Goal: Task Accomplishment & Management: Use online tool/utility

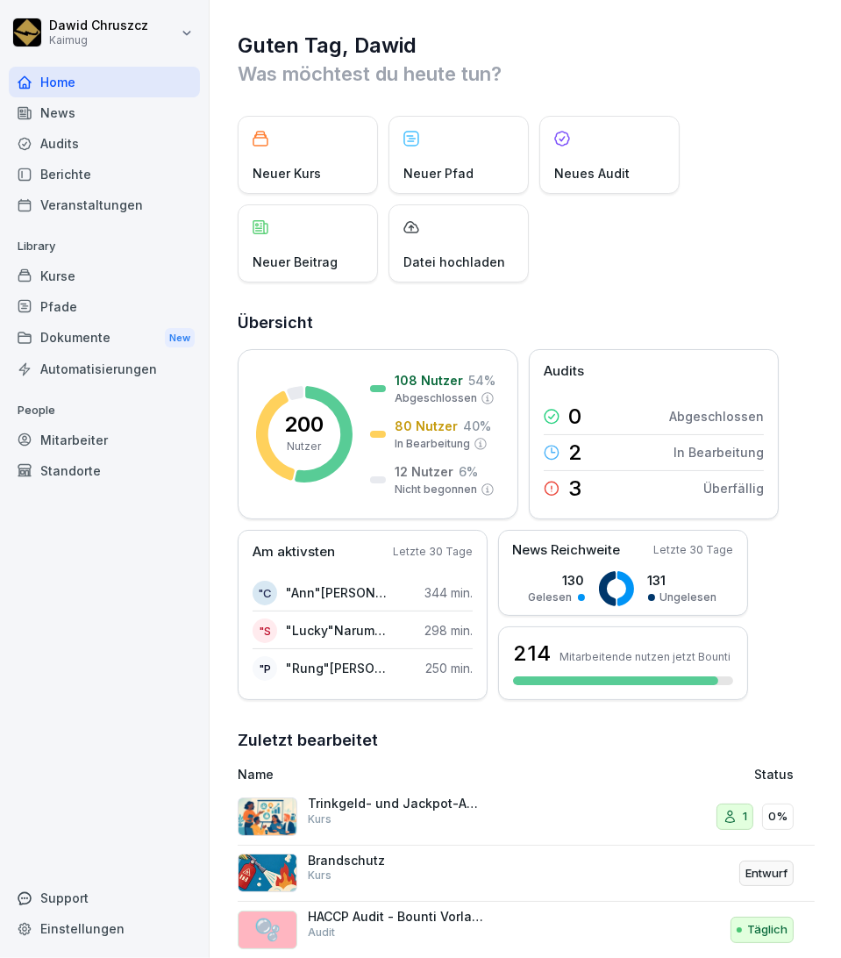
click at [105, 143] on div "Audits" at bounding box center [104, 143] width 191 height 31
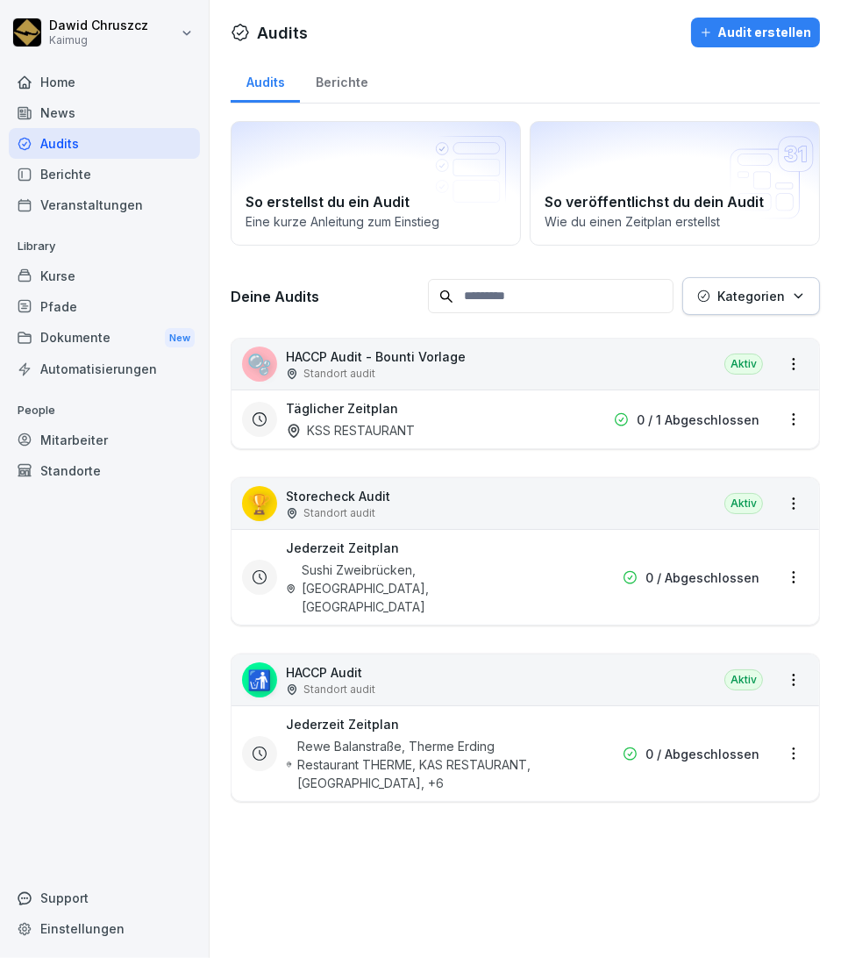
click at [437, 348] on p "HACCP Audit - Bounti Vorlage" at bounding box center [376, 356] width 180 height 18
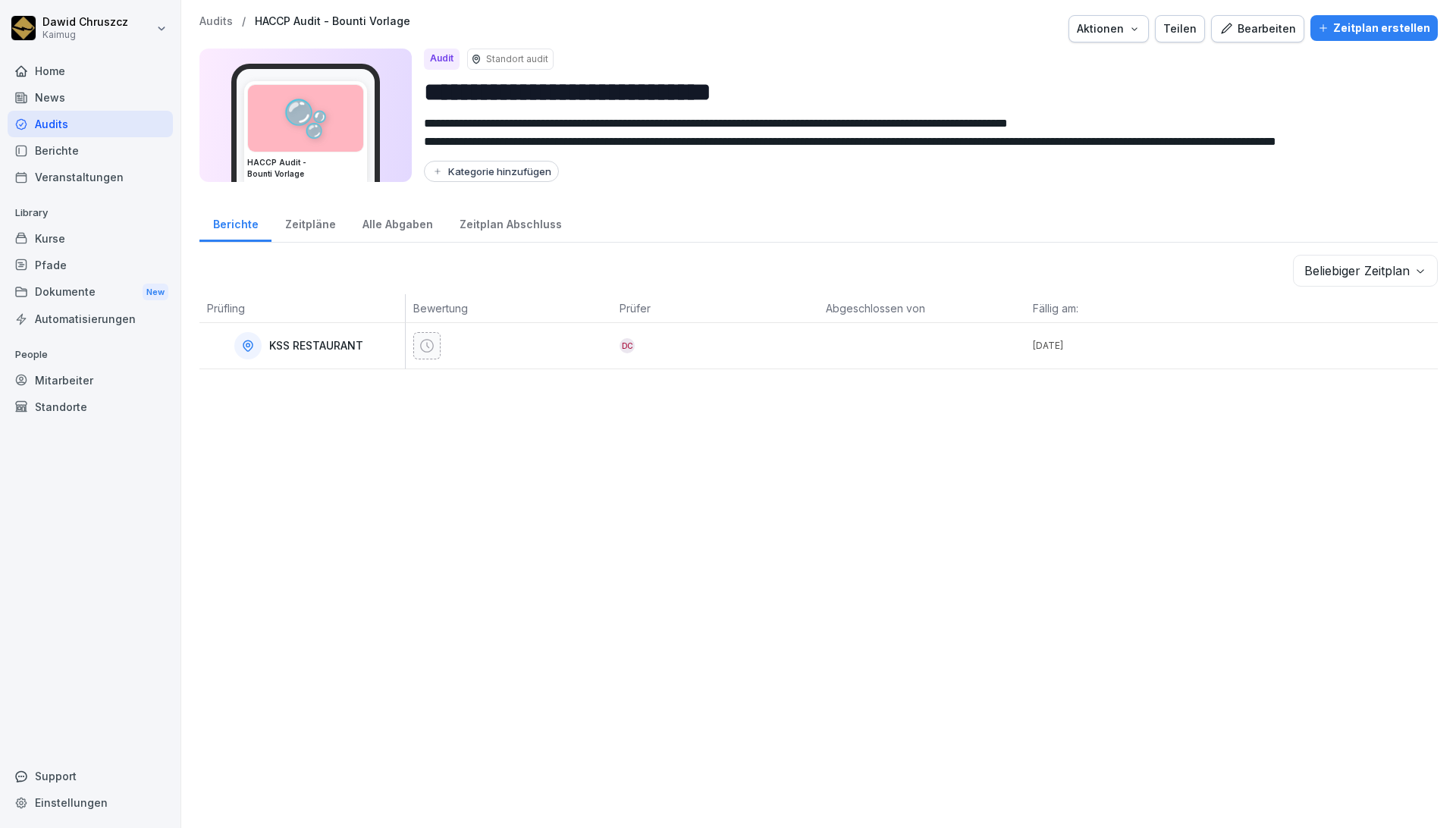
click at [827, 274] on body "**********" at bounding box center [728, 414] width 1456 height 828
click at [827, 226] on html "**********" at bounding box center [728, 414] width 1456 height 828
click at [827, 29] on div "Bearbeiten" at bounding box center [1257, 29] width 77 height 16
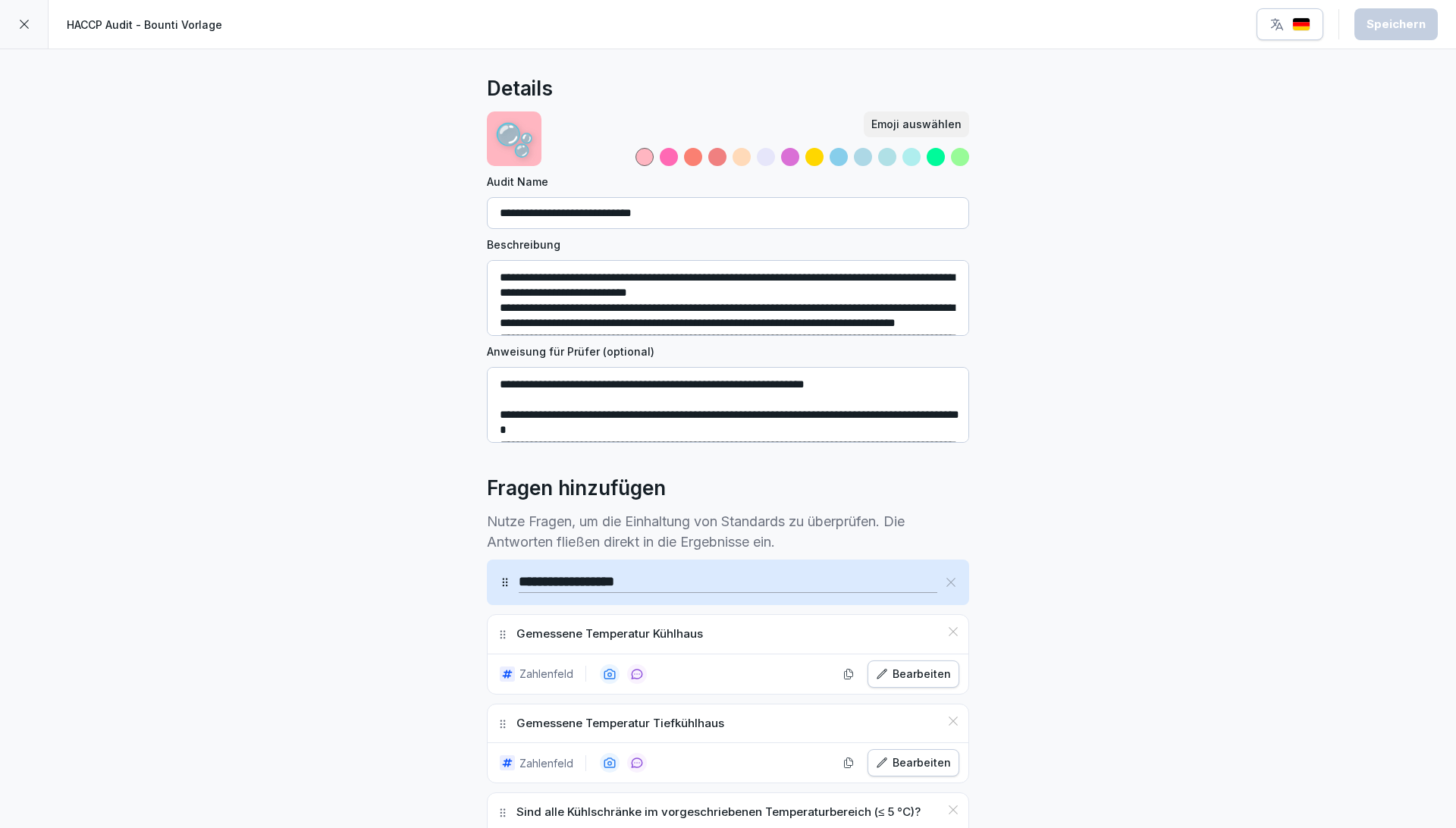
click at [27, 16] on div at bounding box center [24, 24] width 48 height 48
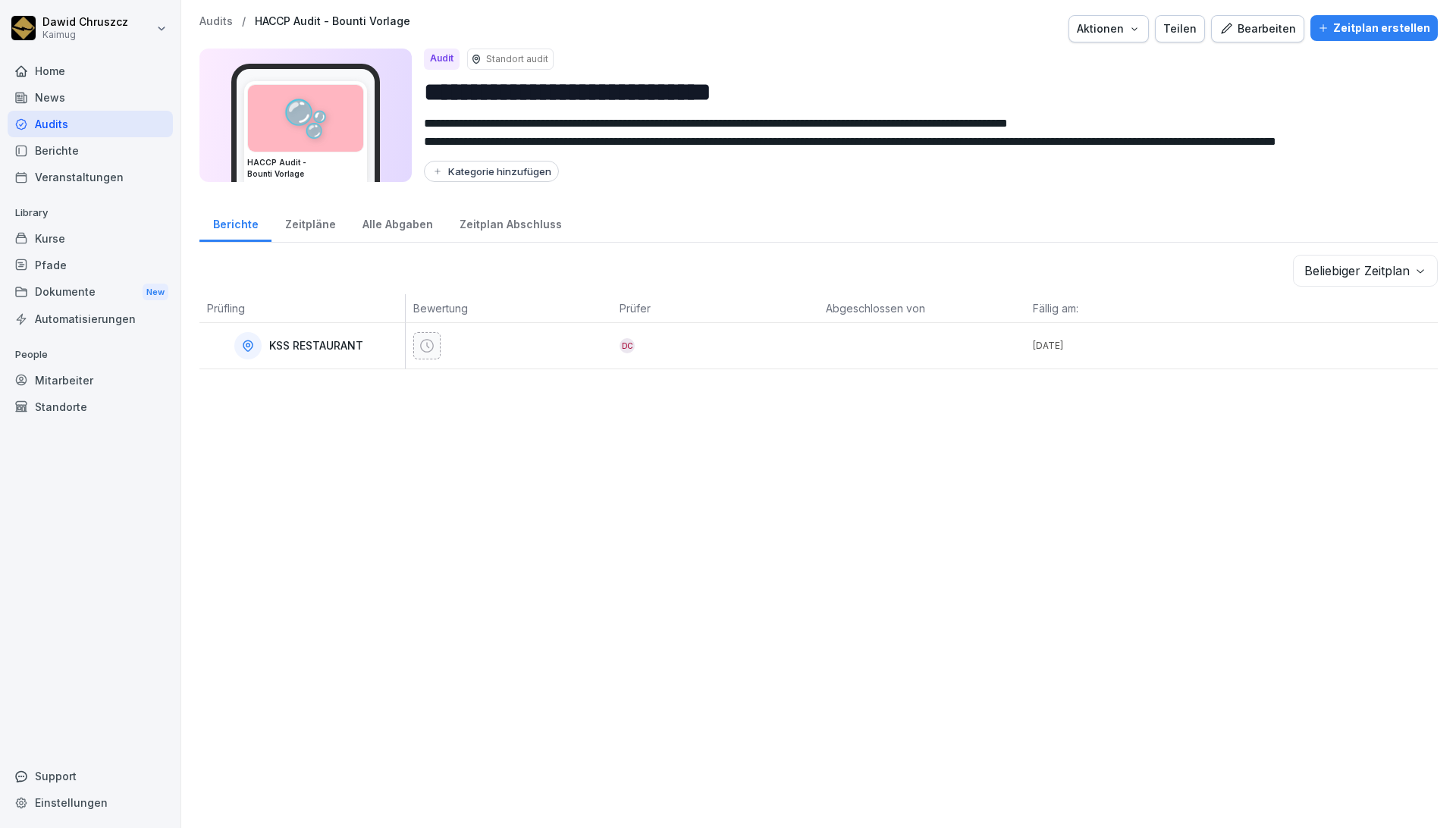
click at [827, 35] on div "Bearbeiten" at bounding box center [1257, 29] width 77 height 16
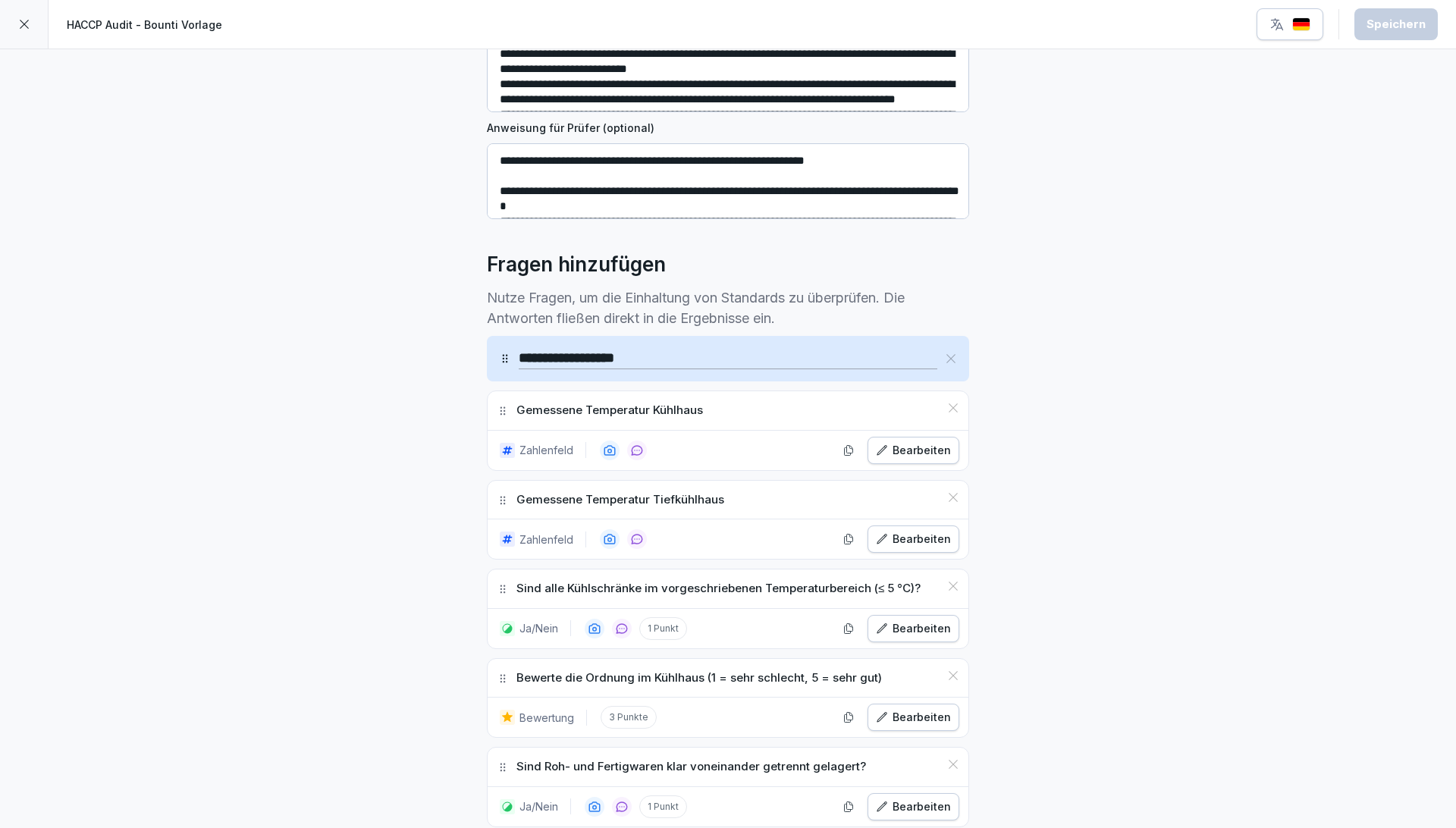
scroll to position [252, 0]
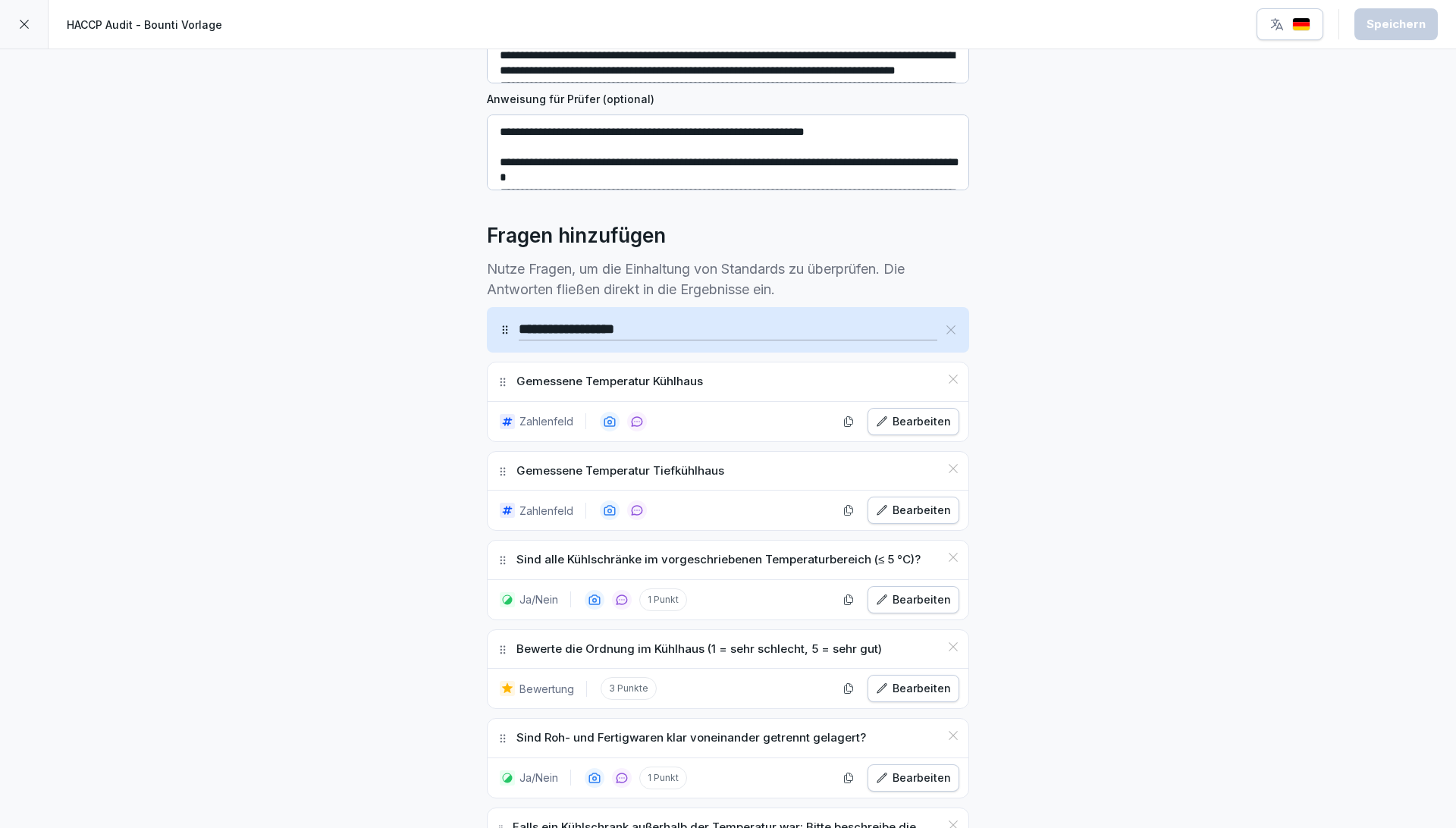
click at [827, 413] on div "Bearbeiten" at bounding box center [913, 421] width 75 height 16
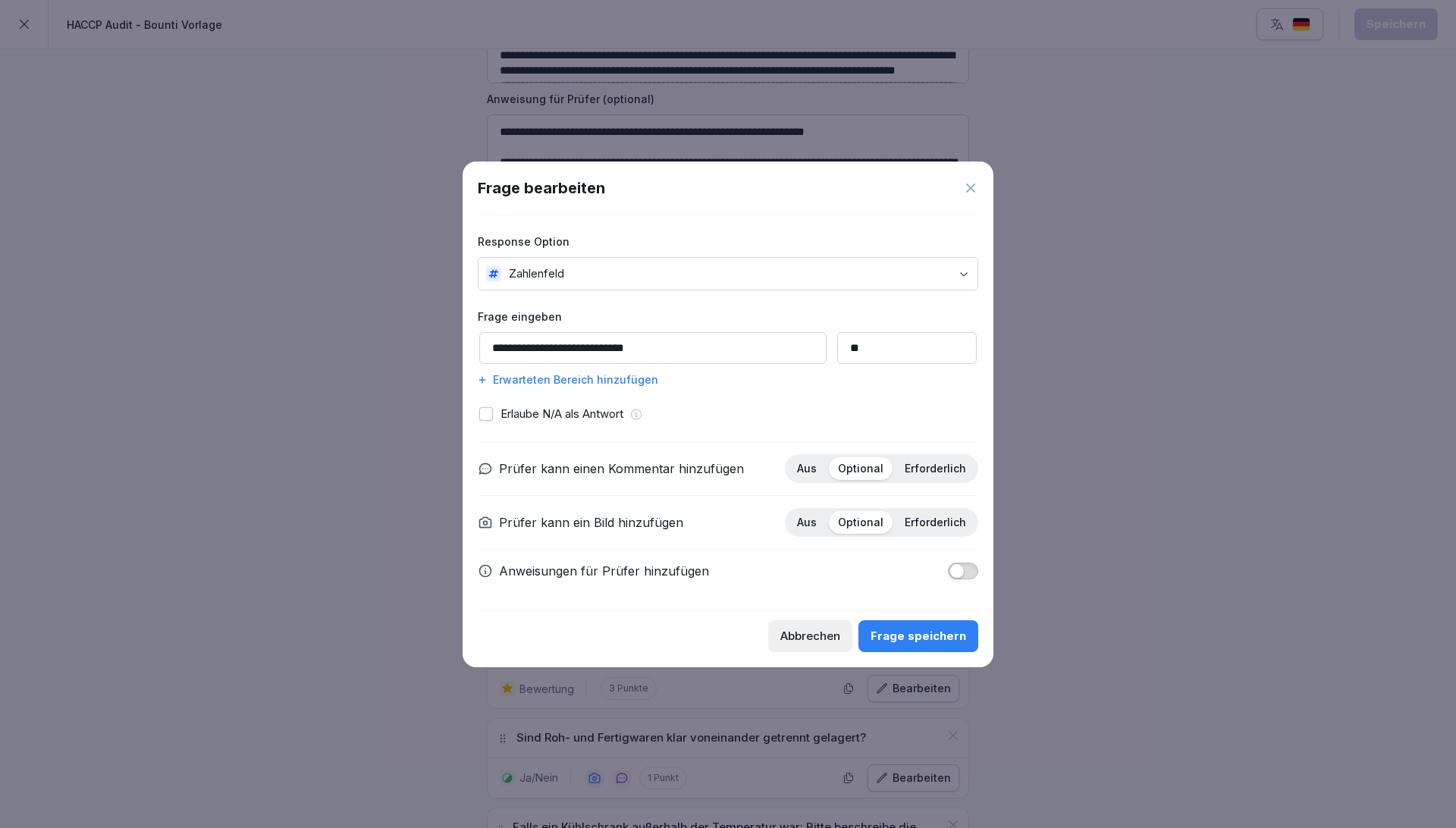
click at [827, 192] on icon at bounding box center [971, 188] width 16 height 16
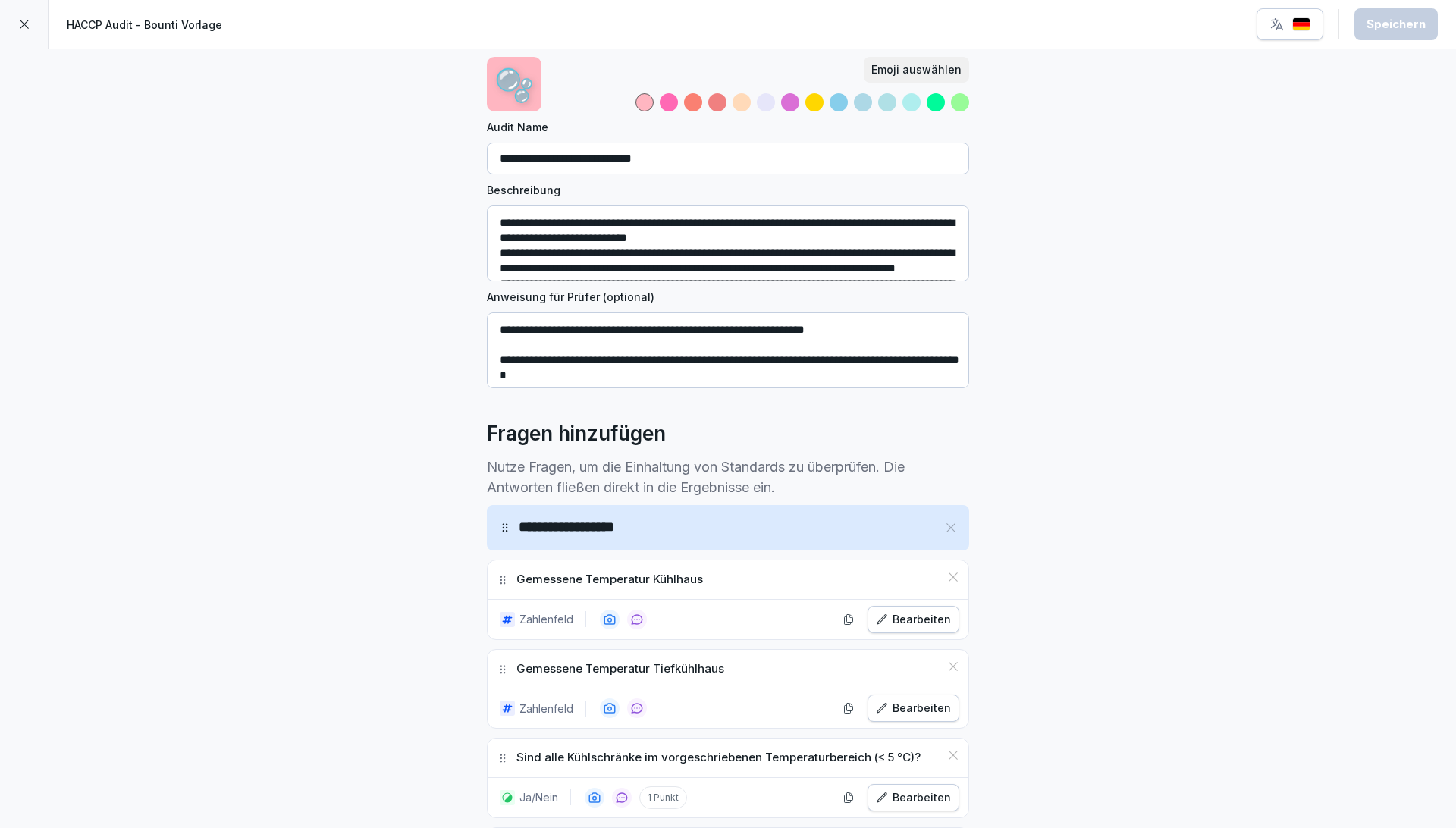
scroll to position [0, 0]
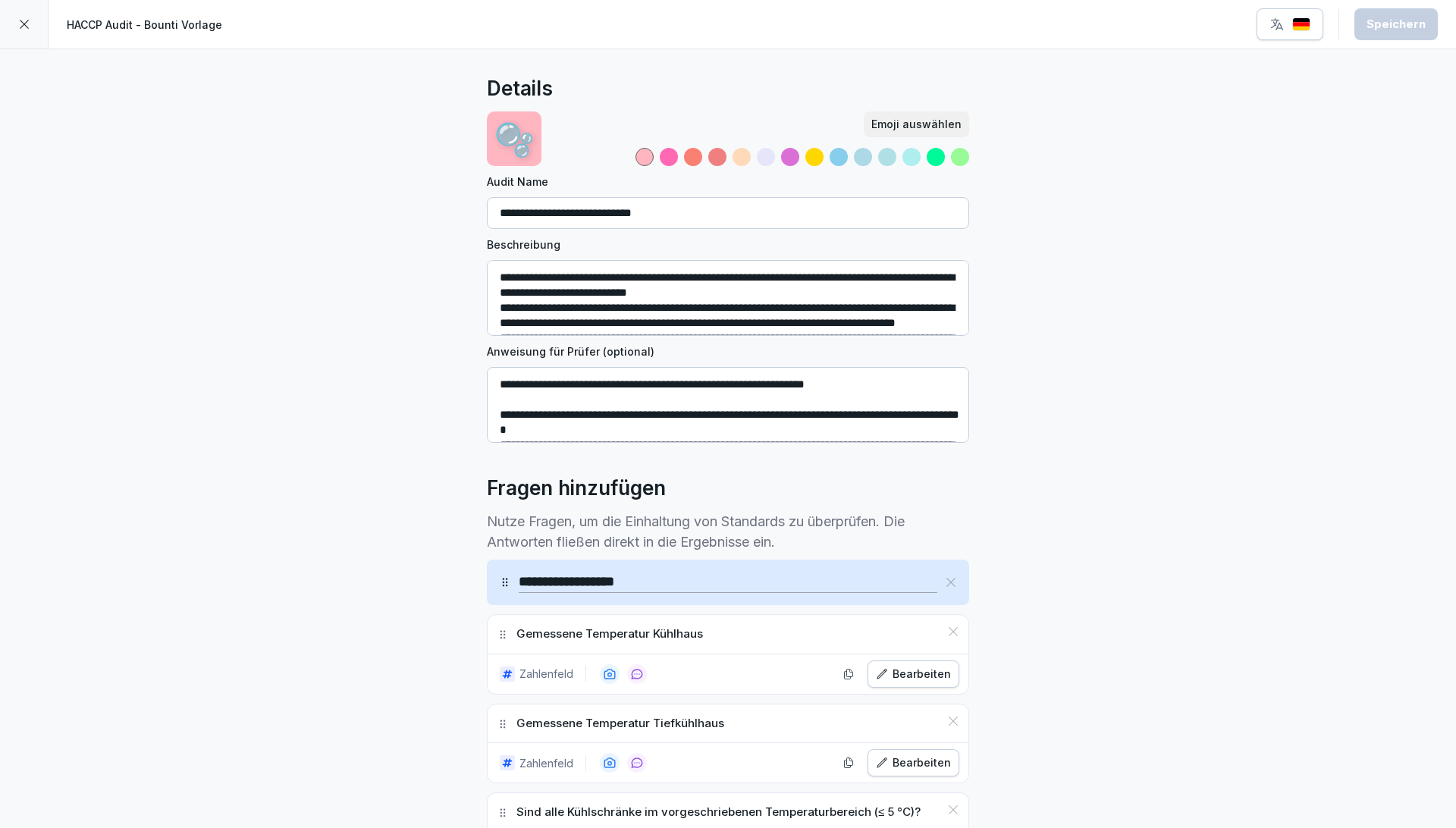
click at [28, 26] on icon at bounding box center [24, 24] width 12 height 12
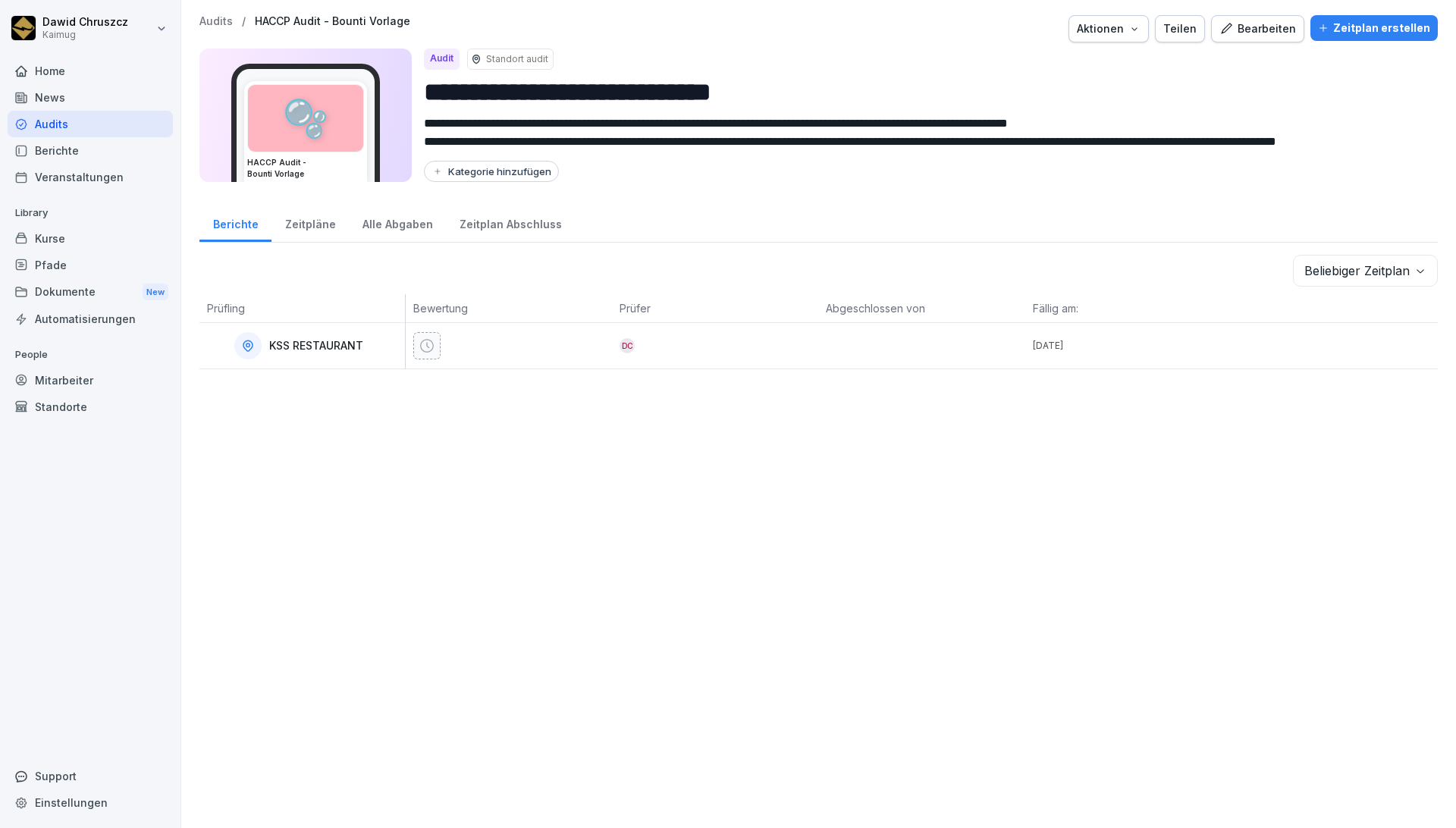
click at [626, 532] on div "**********" at bounding box center [819, 414] width 1274 height 828
click at [827, 28] on div "Bearbeiten" at bounding box center [1257, 29] width 77 height 16
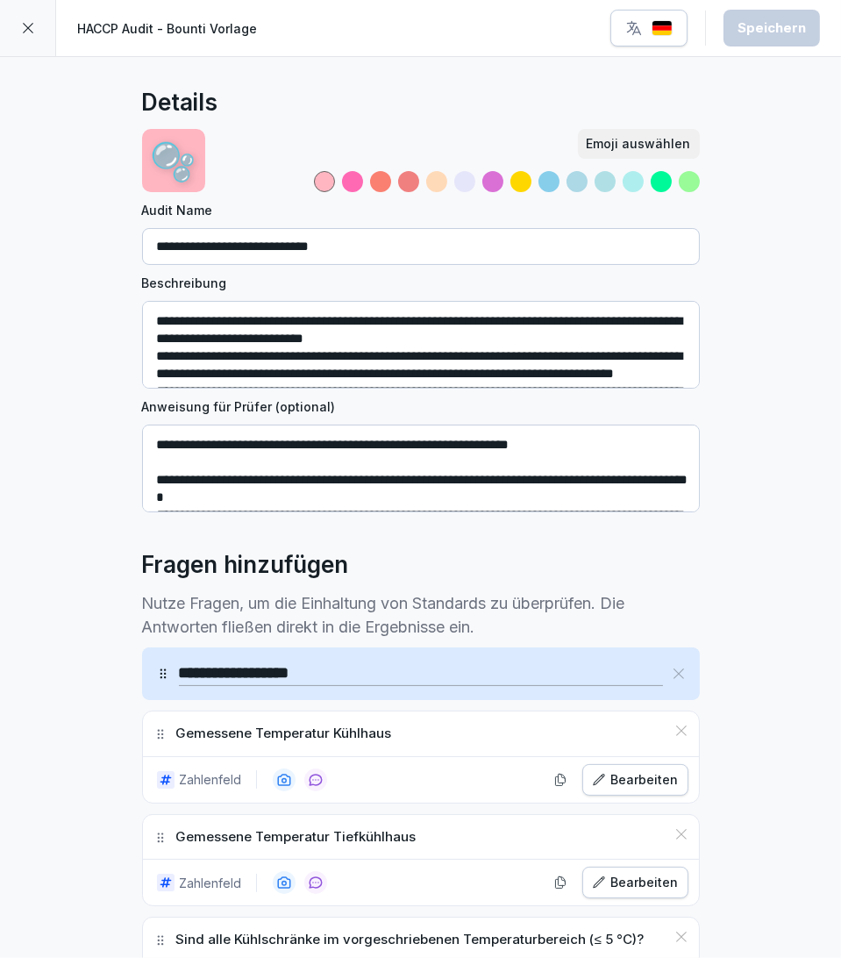
click at [23, 32] on icon at bounding box center [28, 28] width 11 height 11
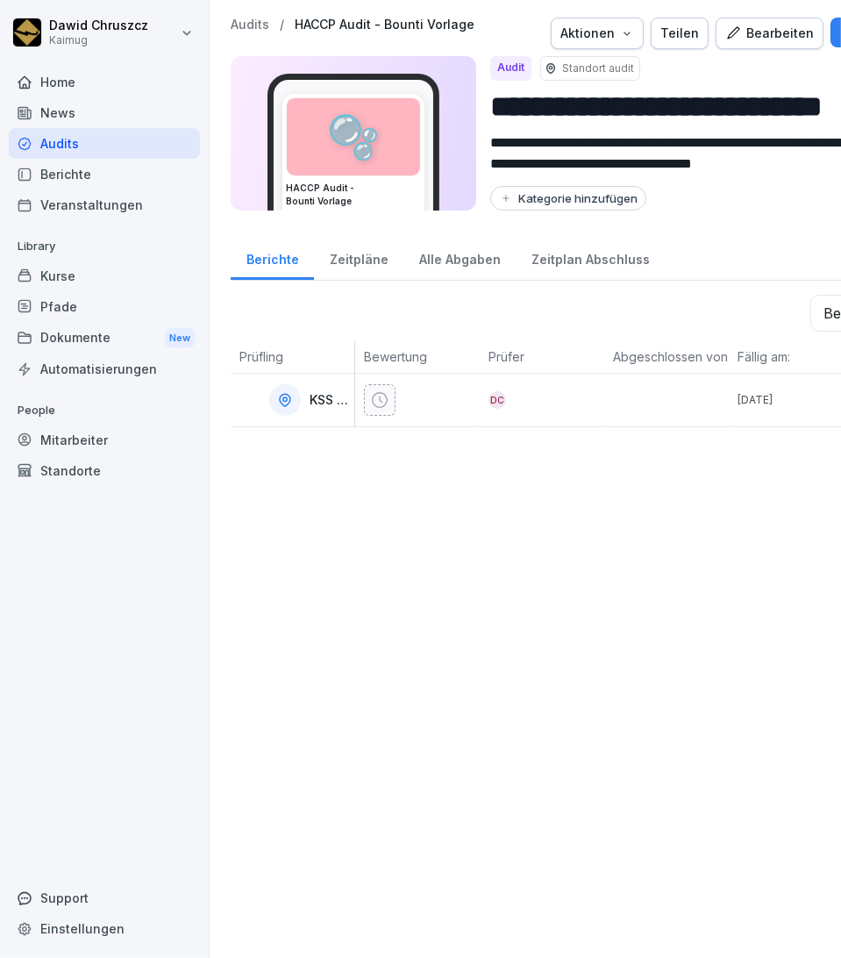
click at [77, 141] on div "Audits" at bounding box center [104, 143] width 191 height 31
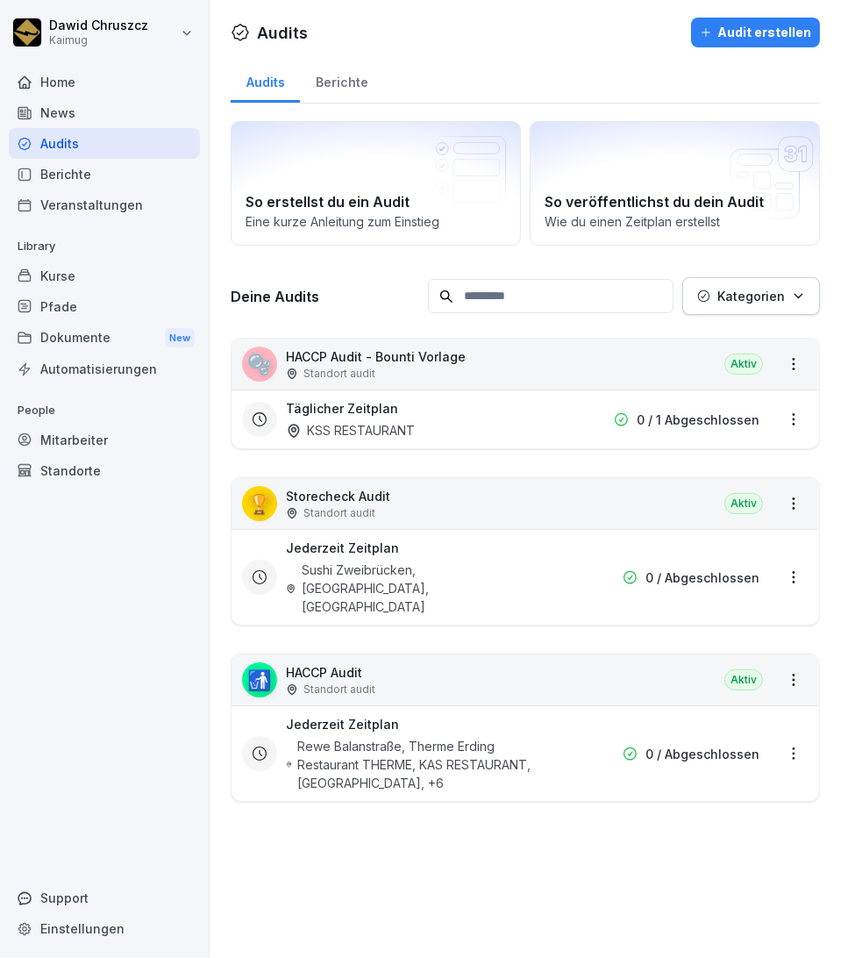
click at [730, 32] on div "Audit erstellen" at bounding box center [755, 32] width 111 height 19
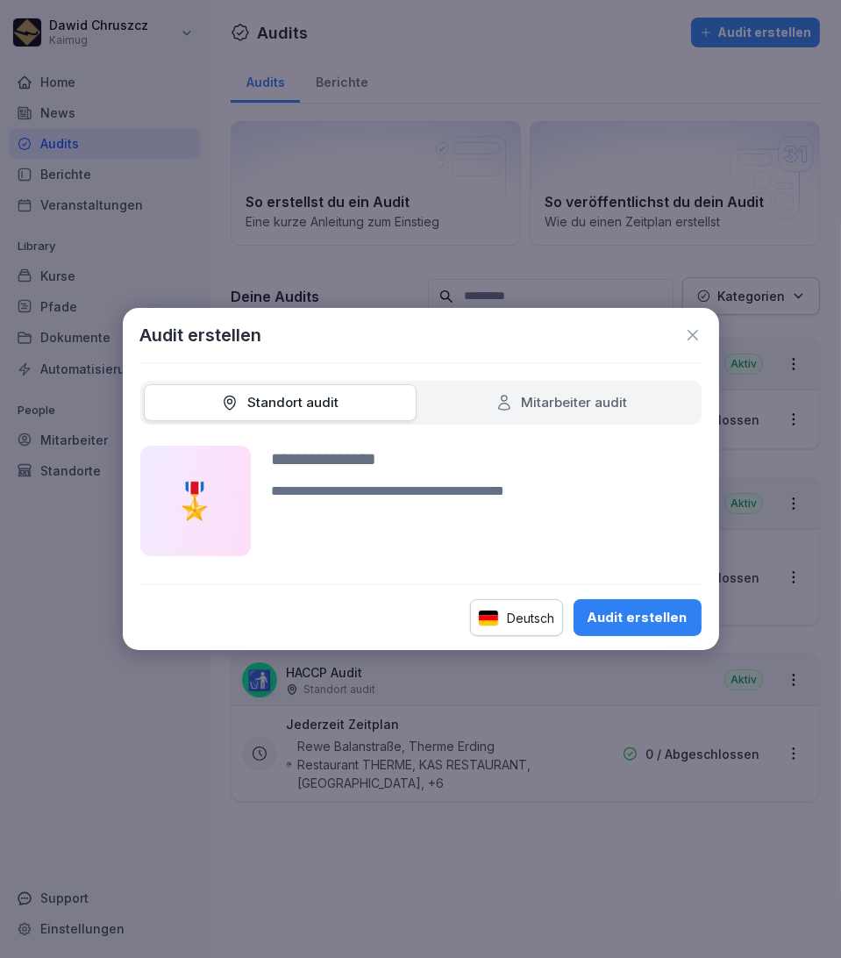
click at [554, 402] on div "Mitarbeiter audit" at bounding box center [561, 403] width 132 height 20
click at [295, 393] on div "Standort audit" at bounding box center [280, 403] width 118 height 20
click at [695, 332] on icon at bounding box center [693, 335] width 18 height 18
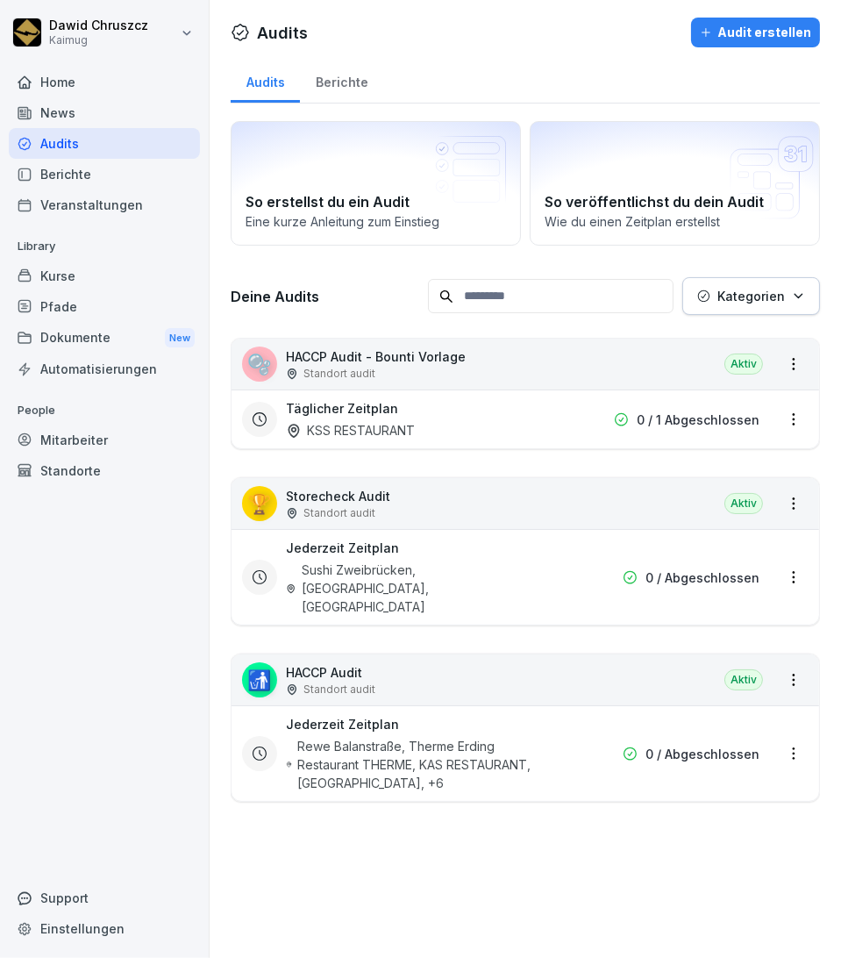
click at [728, 32] on div "Audit erstellen" at bounding box center [755, 32] width 111 height 19
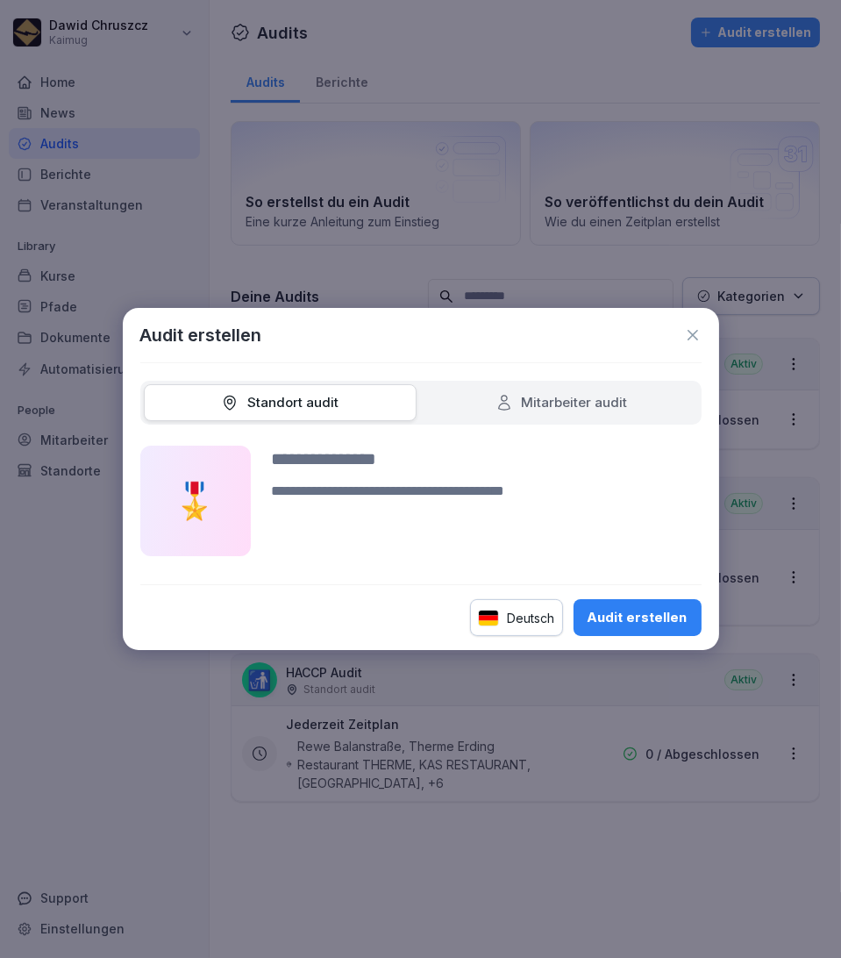
drag, startPoint x: 350, startPoint y: 461, endPoint x: 353, endPoint y: 445, distance: 16.2
click at [350, 460] on input at bounding box center [487, 458] width 430 height 26
type input "**********"
drag, startPoint x: 402, startPoint y: 342, endPoint x: 323, endPoint y: 311, distance: 85.5
click at [279, 381] on div "**********" at bounding box center [421, 479] width 596 height 343
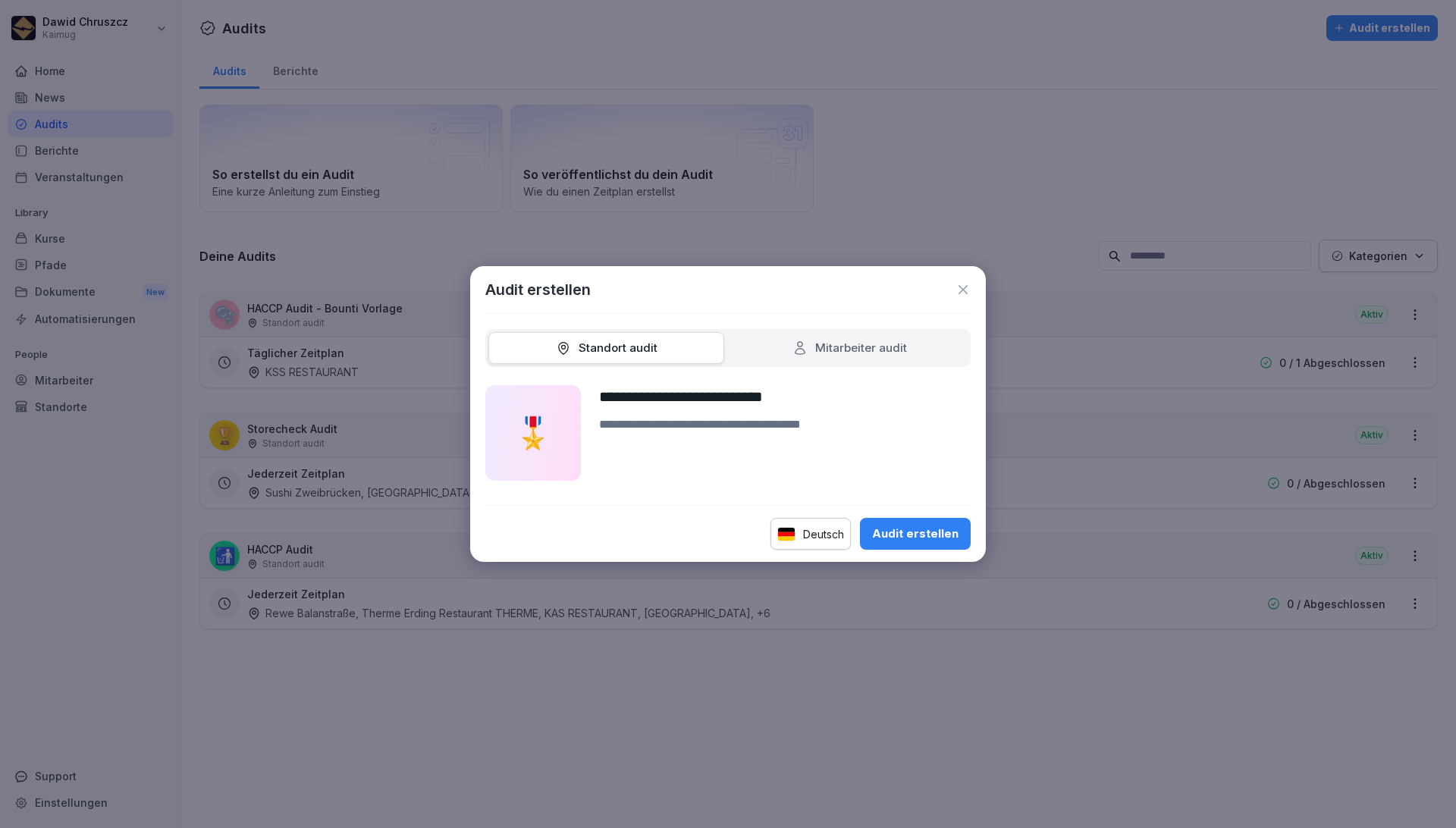
click at [827, 535] on div "Audit erstellen" at bounding box center [915, 533] width 86 height 16
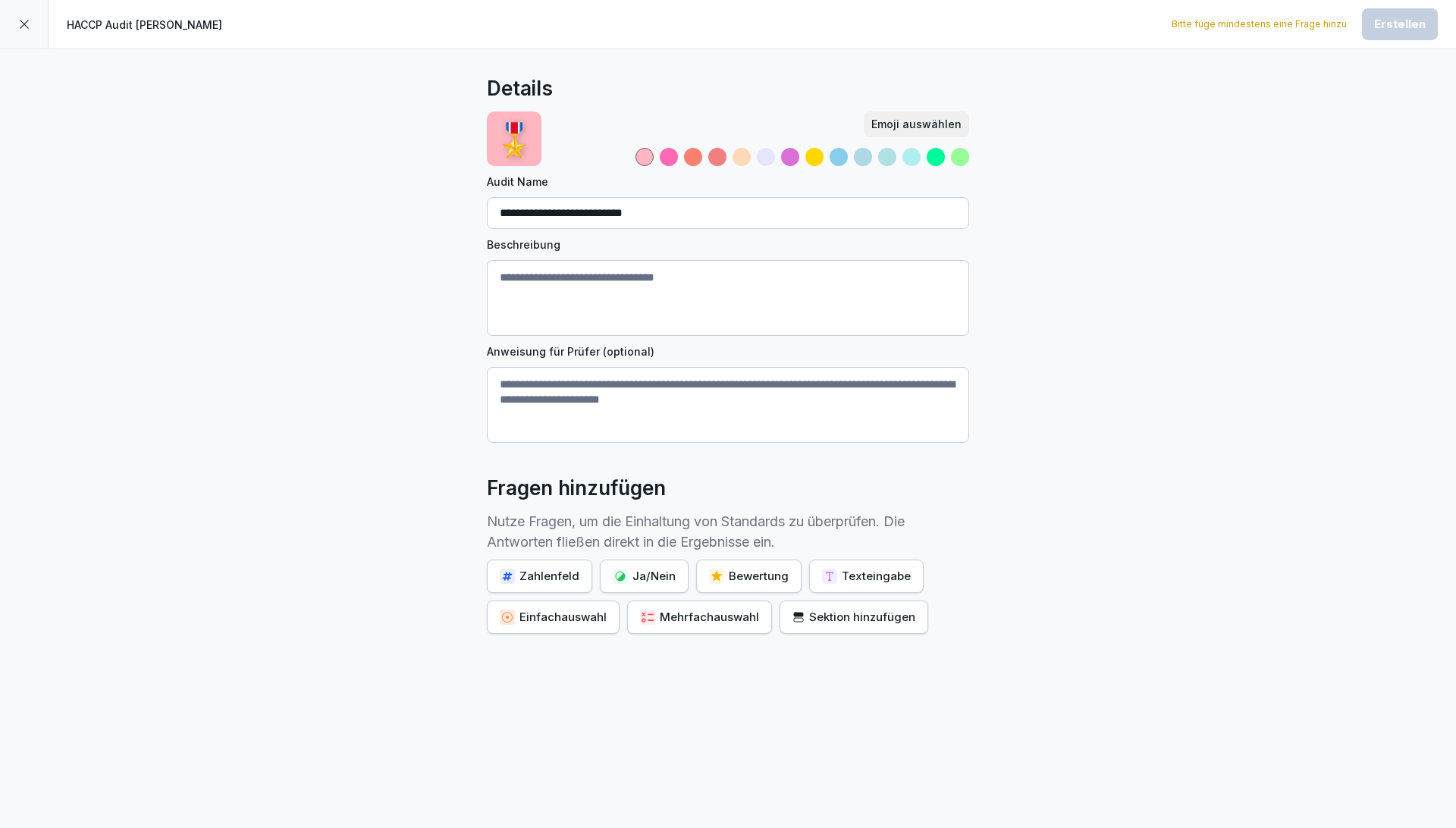
drag, startPoint x: 655, startPoint y: 278, endPoint x: 750, endPoint y: 280, distance: 95.0
click at [655, 279] on textarea "Beschreibung" at bounding box center [728, 298] width 482 height 76
click at [827, 34] on div "Bitte füge mindestens eine Frage hinzu Erstellen" at bounding box center [1305, 24] width 266 height 32
click at [584, 398] on textarea "Anweisung für Prüfer (optional)" at bounding box center [728, 404] width 482 height 76
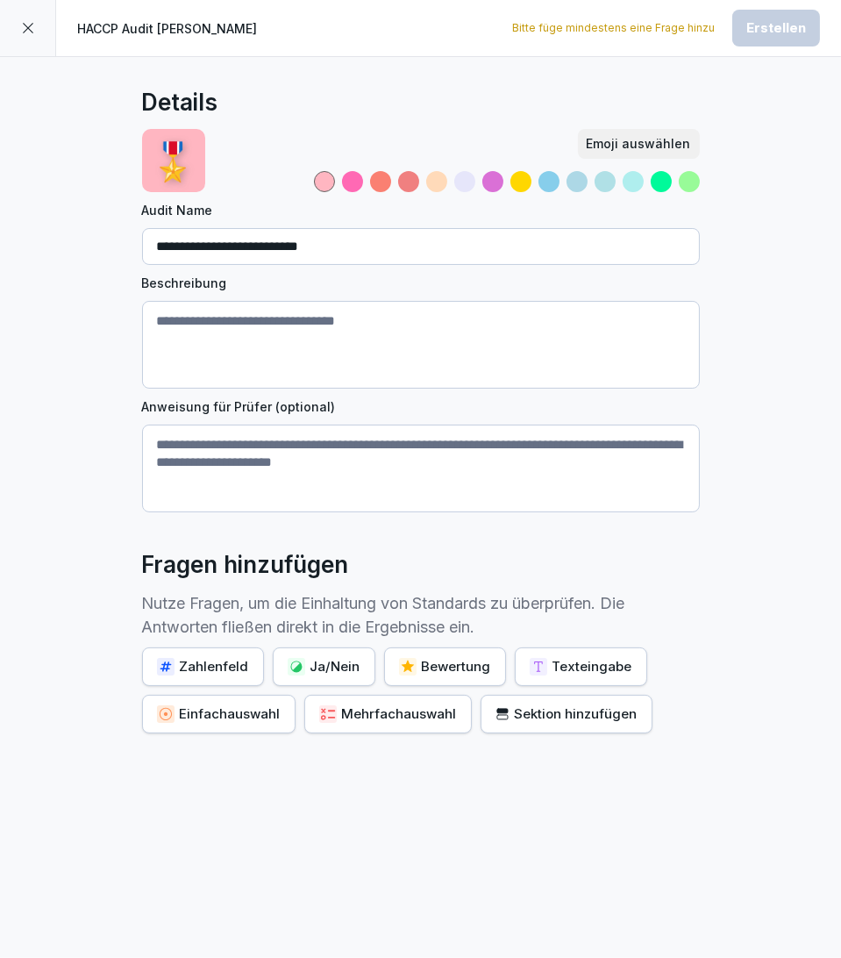
click at [298, 668] on div "Ja/Nein" at bounding box center [324, 666] width 73 height 19
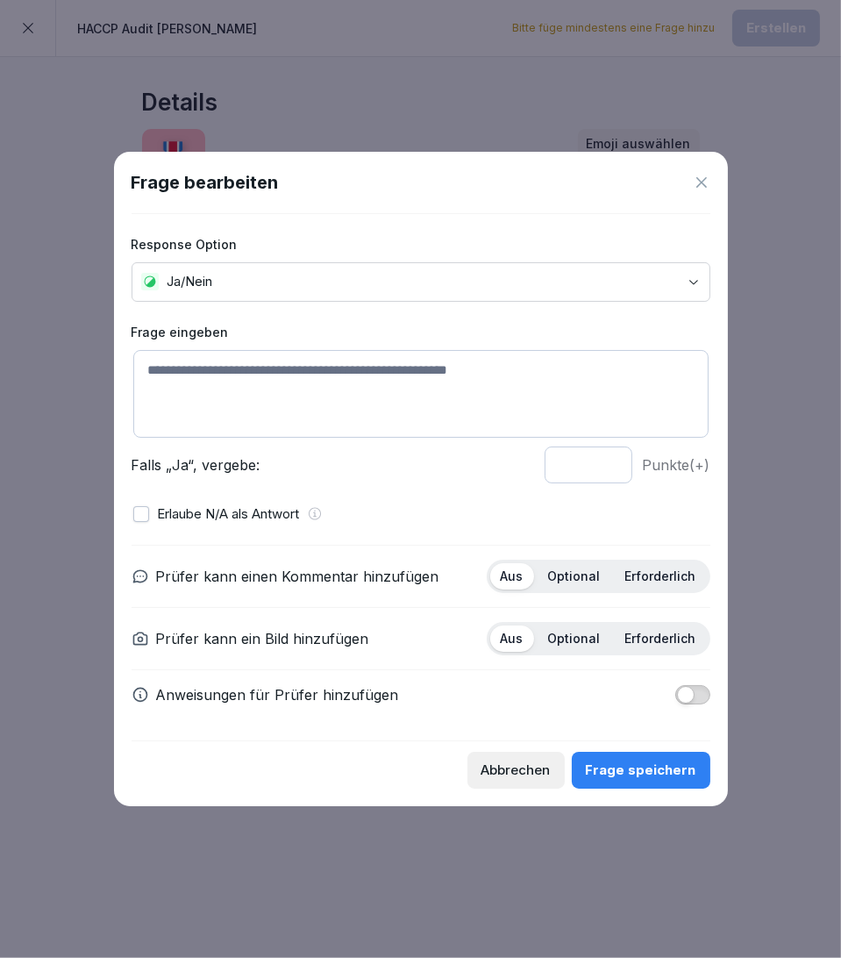
click at [659, 640] on p "Erforderlich" at bounding box center [660, 638] width 71 height 16
click at [253, 389] on textarea at bounding box center [420, 394] width 575 height 88
type textarea "**********"
click at [690, 694] on span "button" at bounding box center [686, 695] width 18 height 18
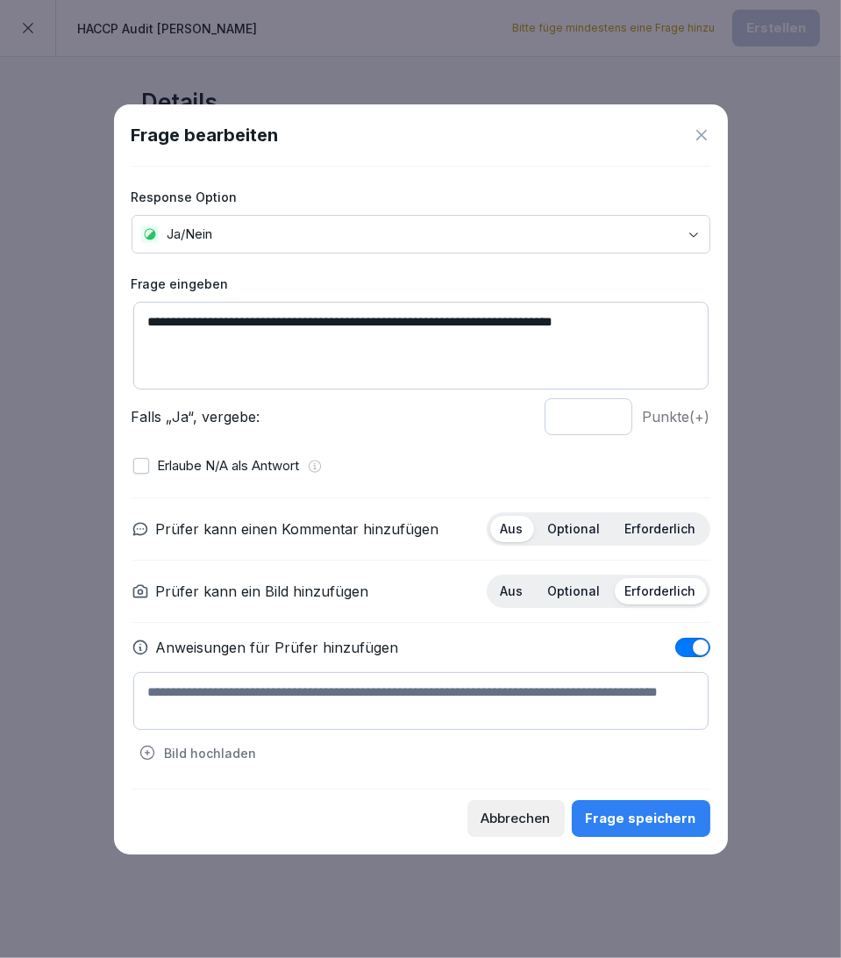
click at [296, 699] on textarea at bounding box center [420, 701] width 575 height 58
type textarea "**********"
click at [208, 699] on div "Bild hochladen" at bounding box center [197, 752] width 129 height 29
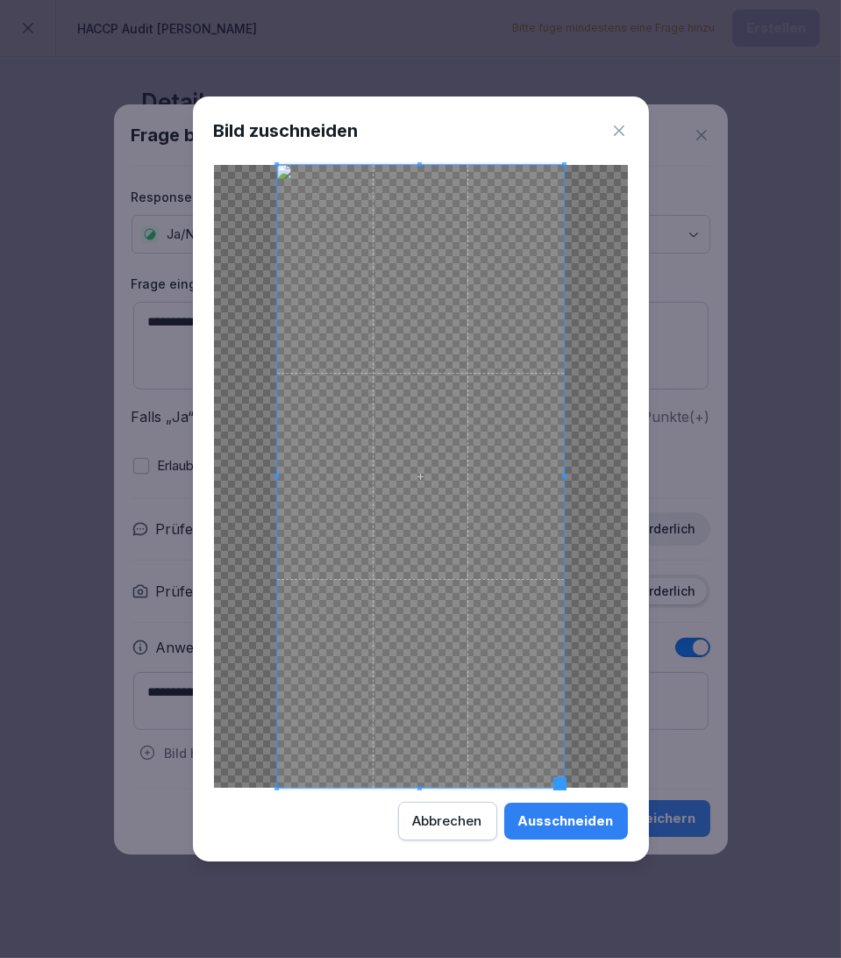
click at [474, 699] on div "Abbrechen" at bounding box center [447, 820] width 69 height 19
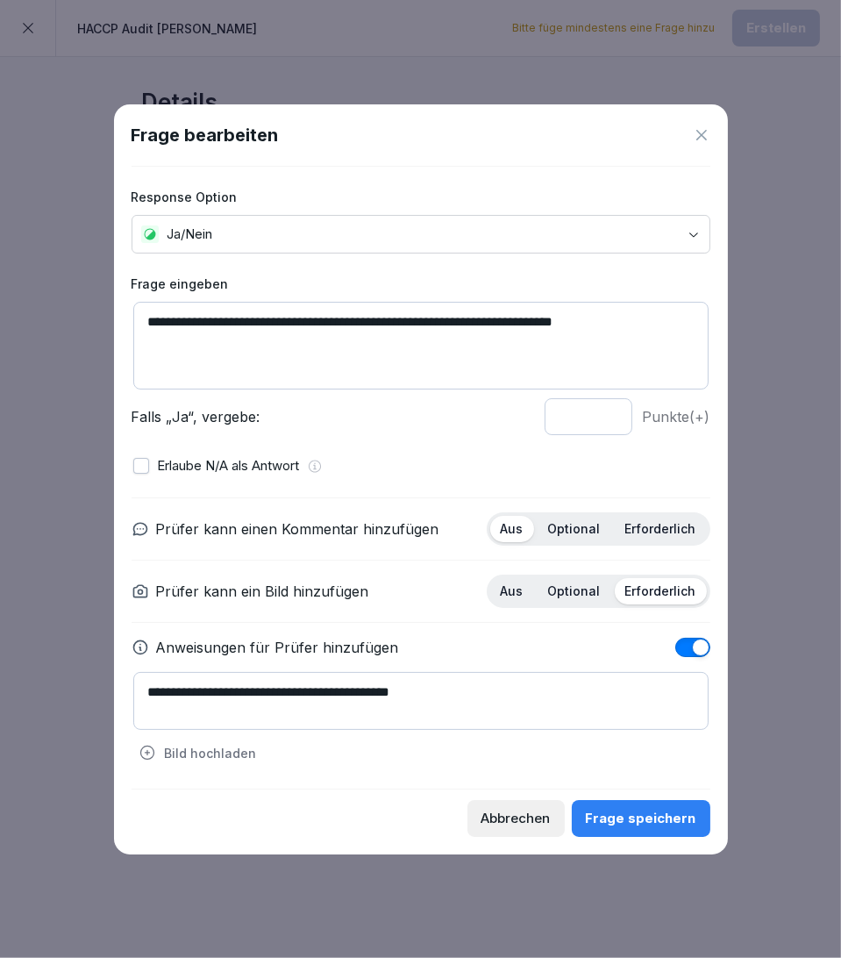
click at [185, 699] on p "Bild hochladen" at bounding box center [211, 753] width 92 height 18
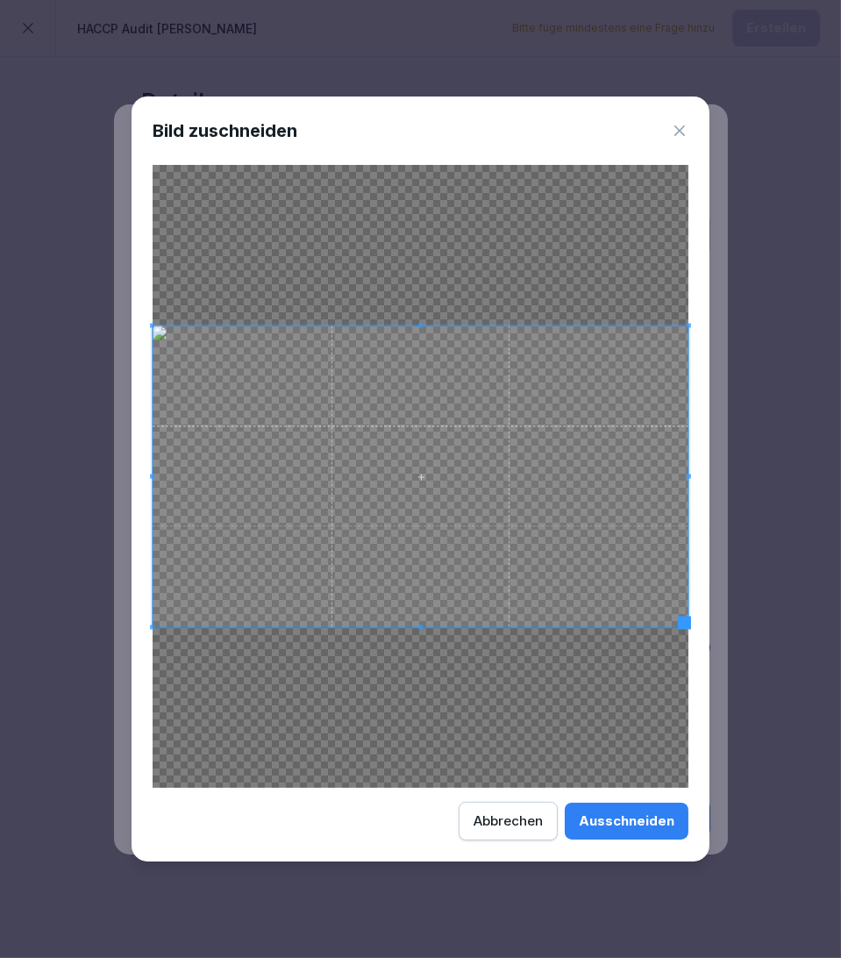
click at [643, 699] on button "Ausschneiden" at bounding box center [627, 820] width 124 height 37
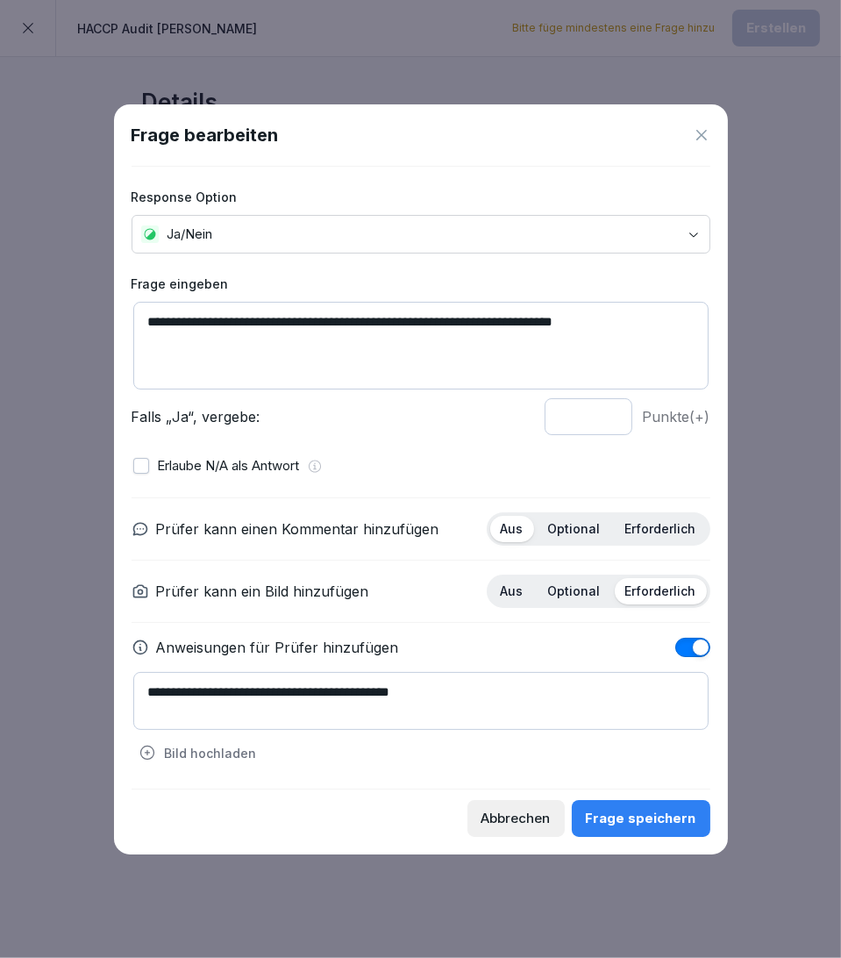
click at [673, 699] on div "Frage speichern" at bounding box center [641, 818] width 110 height 19
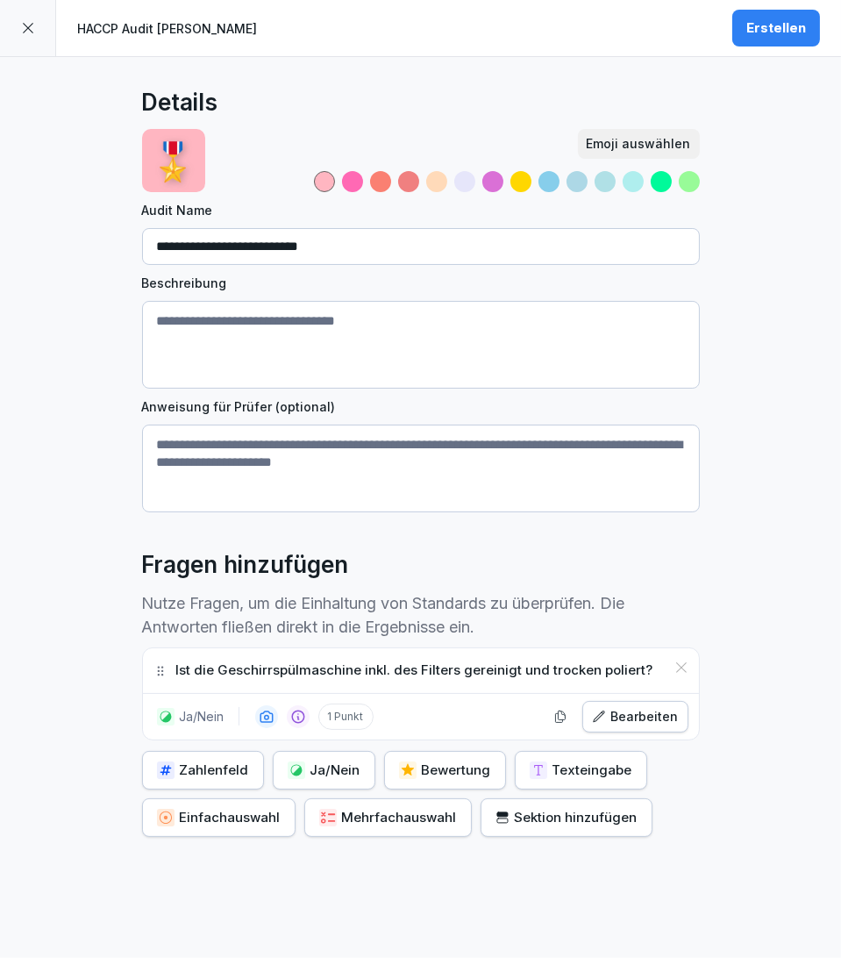
click at [782, 24] on div "Erstellen" at bounding box center [776, 27] width 60 height 19
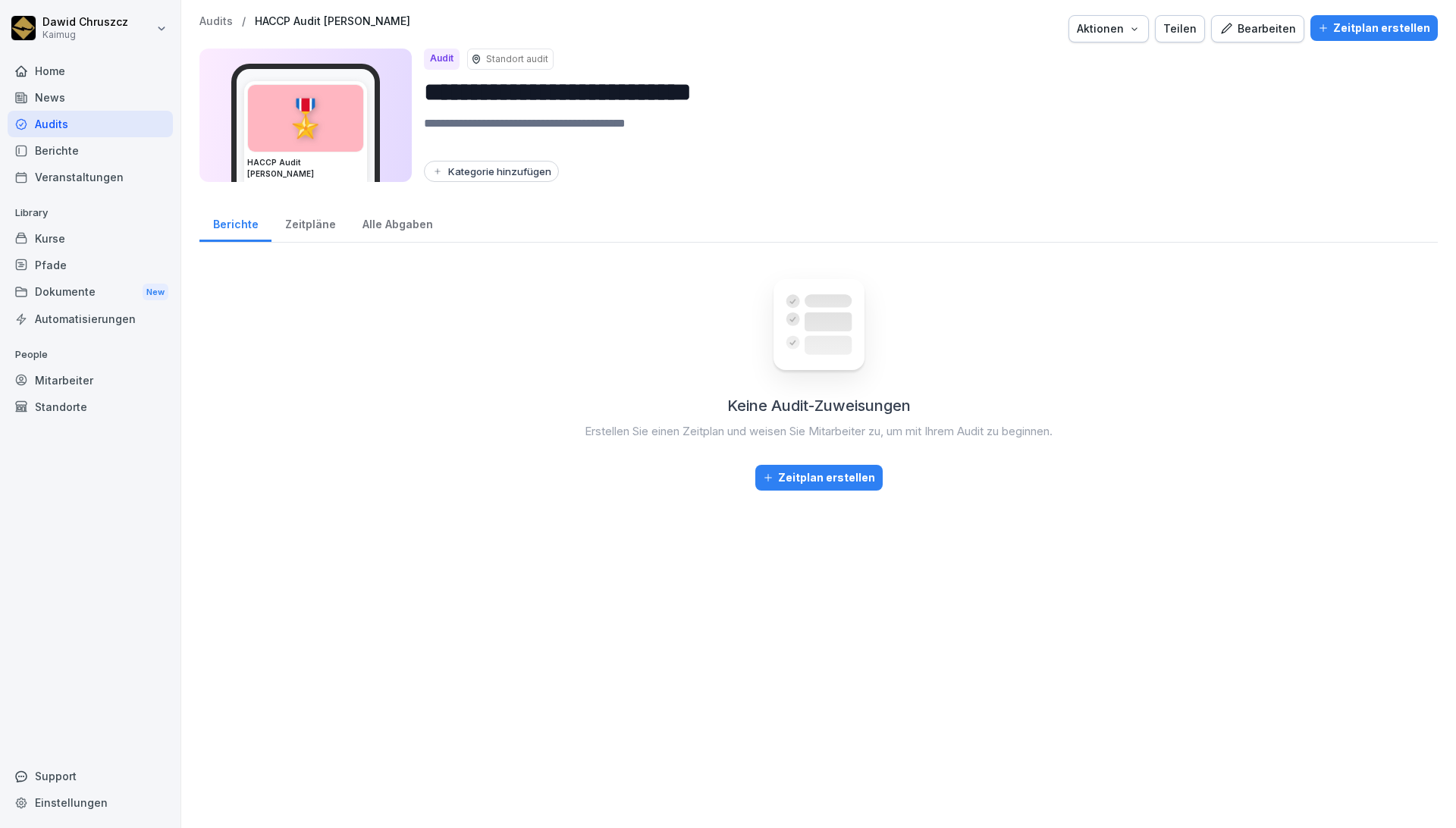
click at [325, 220] on div "Zeitpläne" at bounding box center [310, 222] width 77 height 39
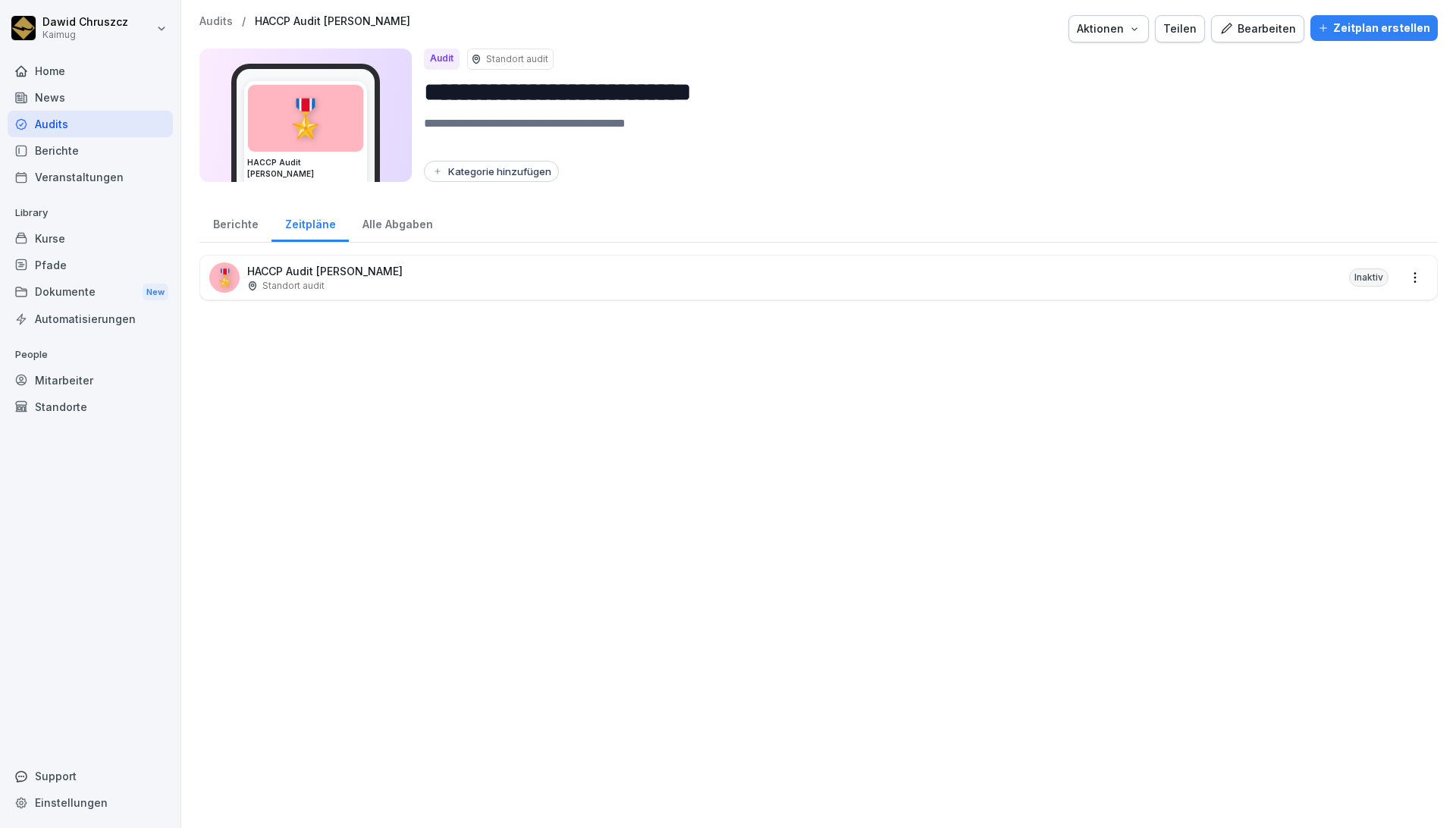
click at [827, 279] on html "**********" at bounding box center [728, 414] width 1456 height 828
click at [0, 0] on link "Zeitplan erstellen" at bounding box center [0, 0] width 0 height 0
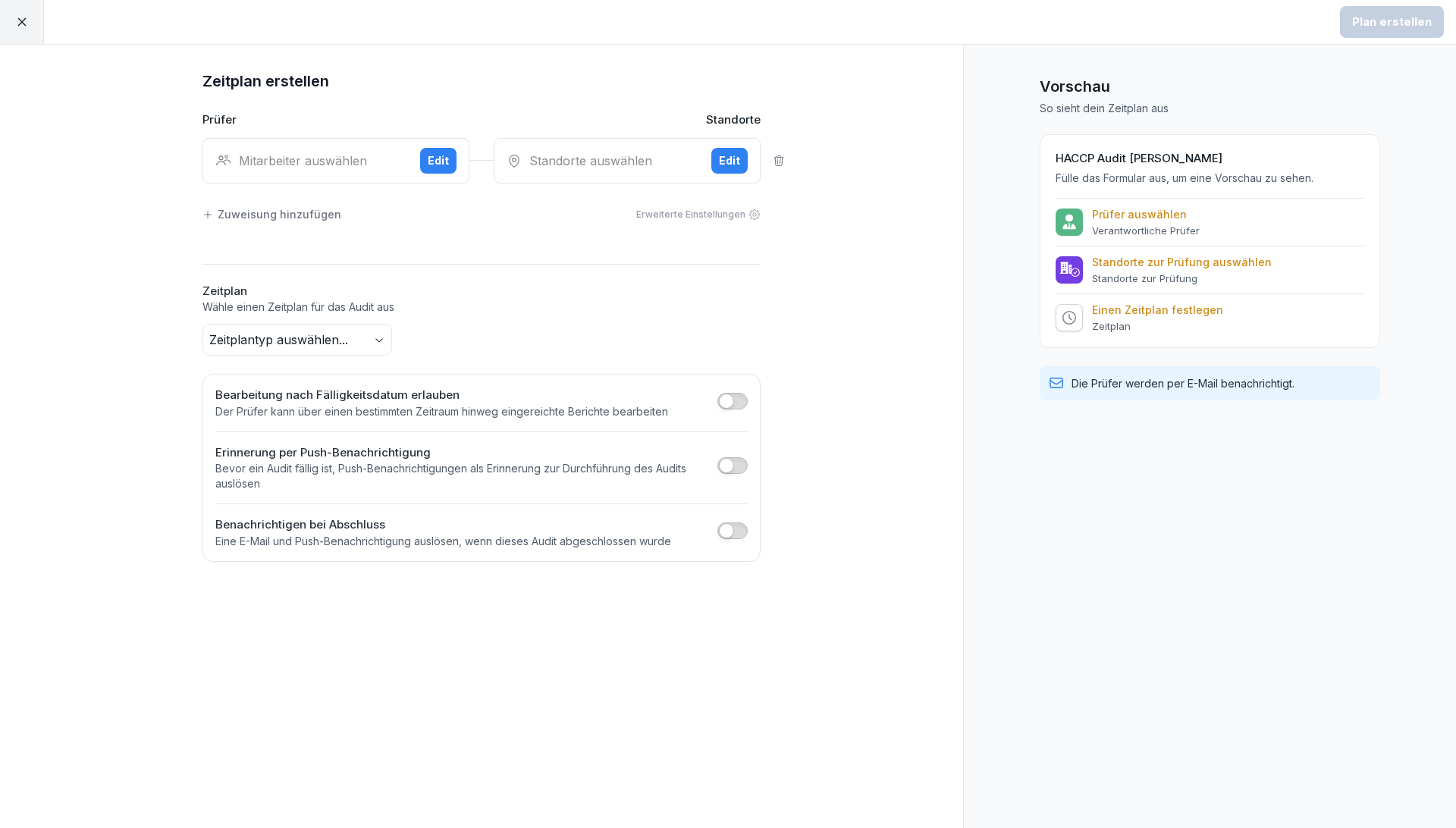
click at [437, 163] on div "Edit" at bounding box center [438, 160] width 22 height 16
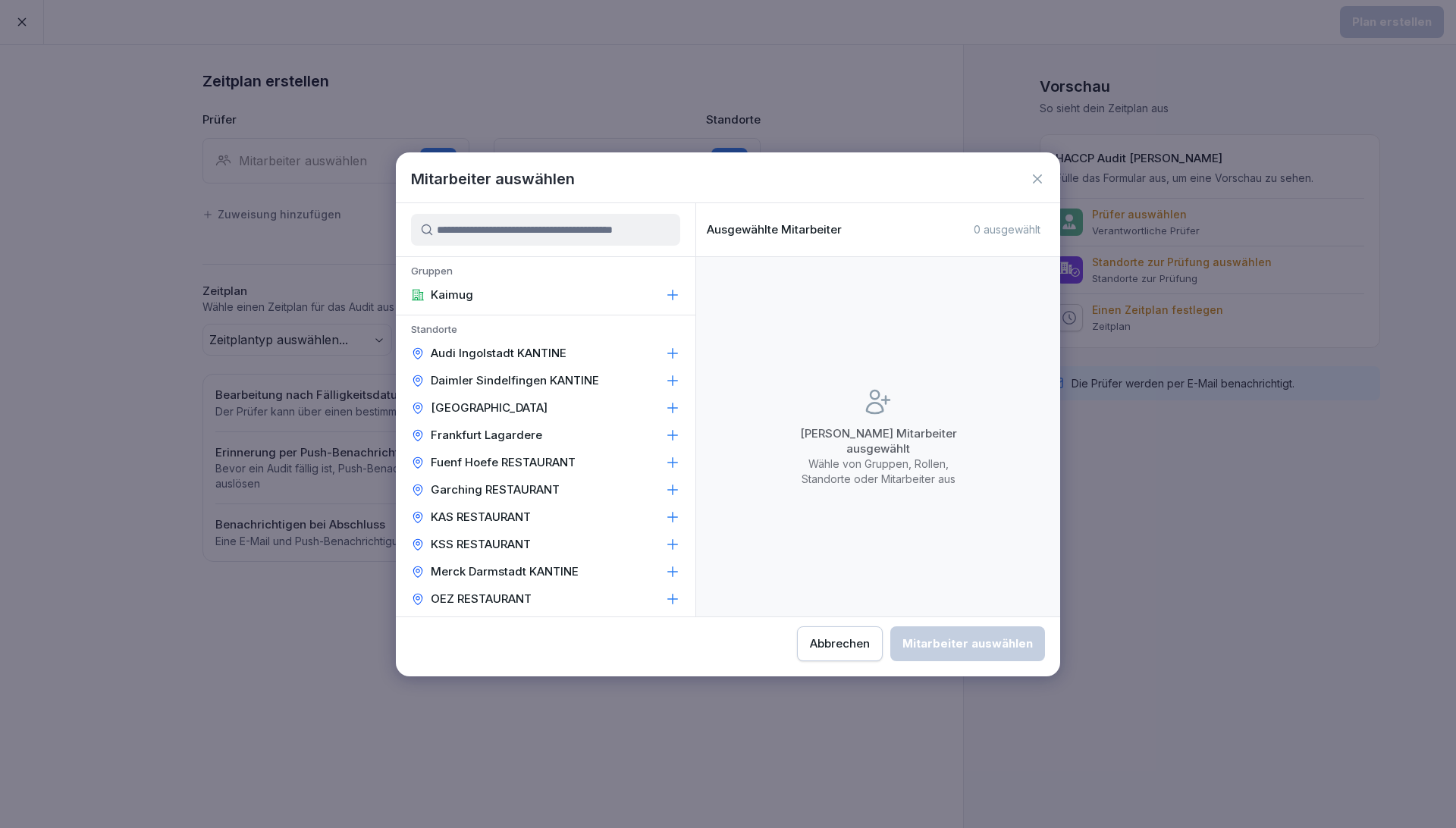
click at [474, 238] on input at bounding box center [545, 229] width 269 height 32
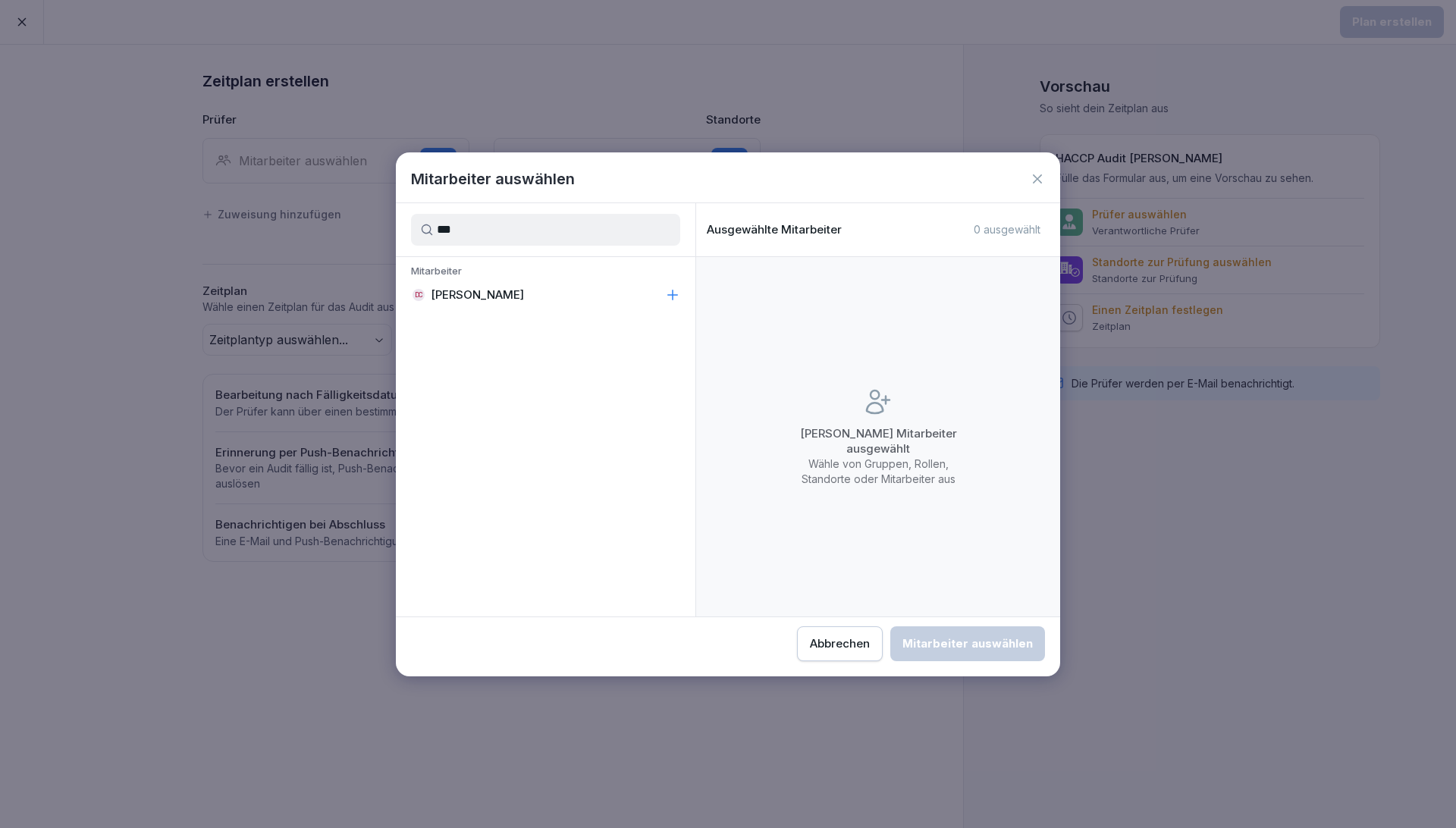
type input "***"
click at [454, 296] on p "[PERSON_NAME]" at bounding box center [477, 295] width 93 height 16
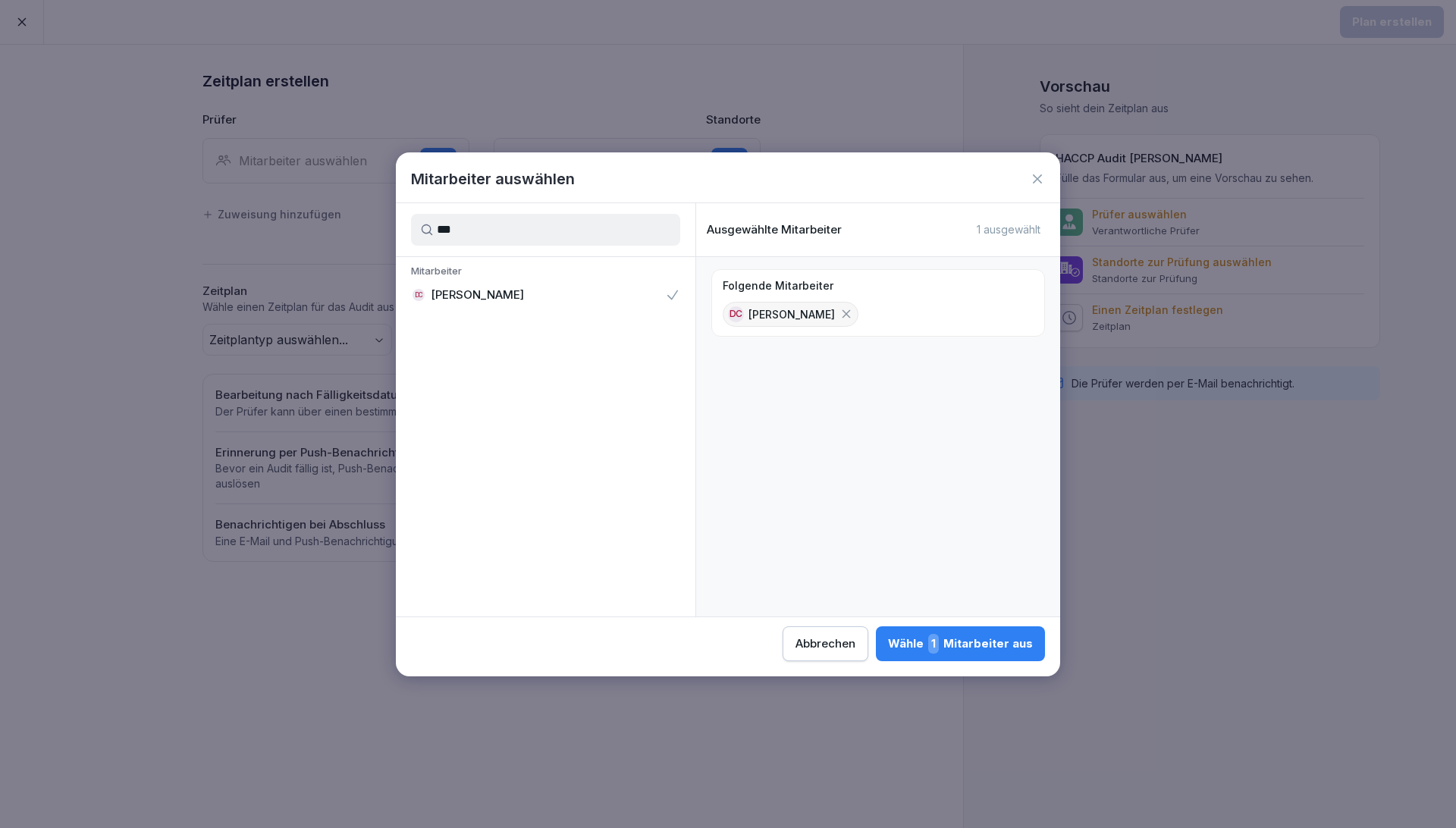
click at [827, 604] on div "Wähle 1 Mitarbeiter aus" at bounding box center [960, 643] width 144 height 20
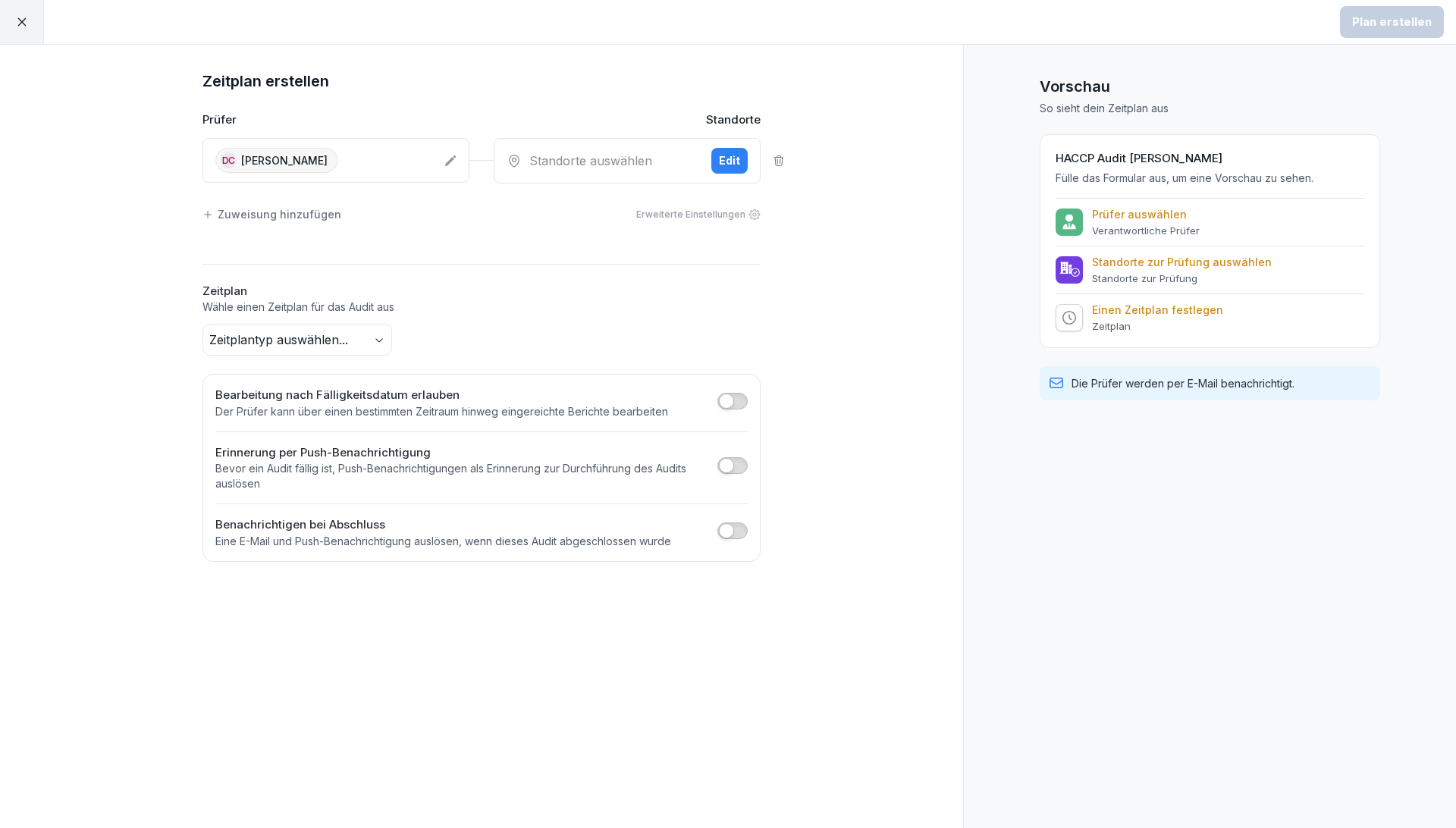
click at [731, 163] on div "Edit" at bounding box center [729, 160] width 22 height 16
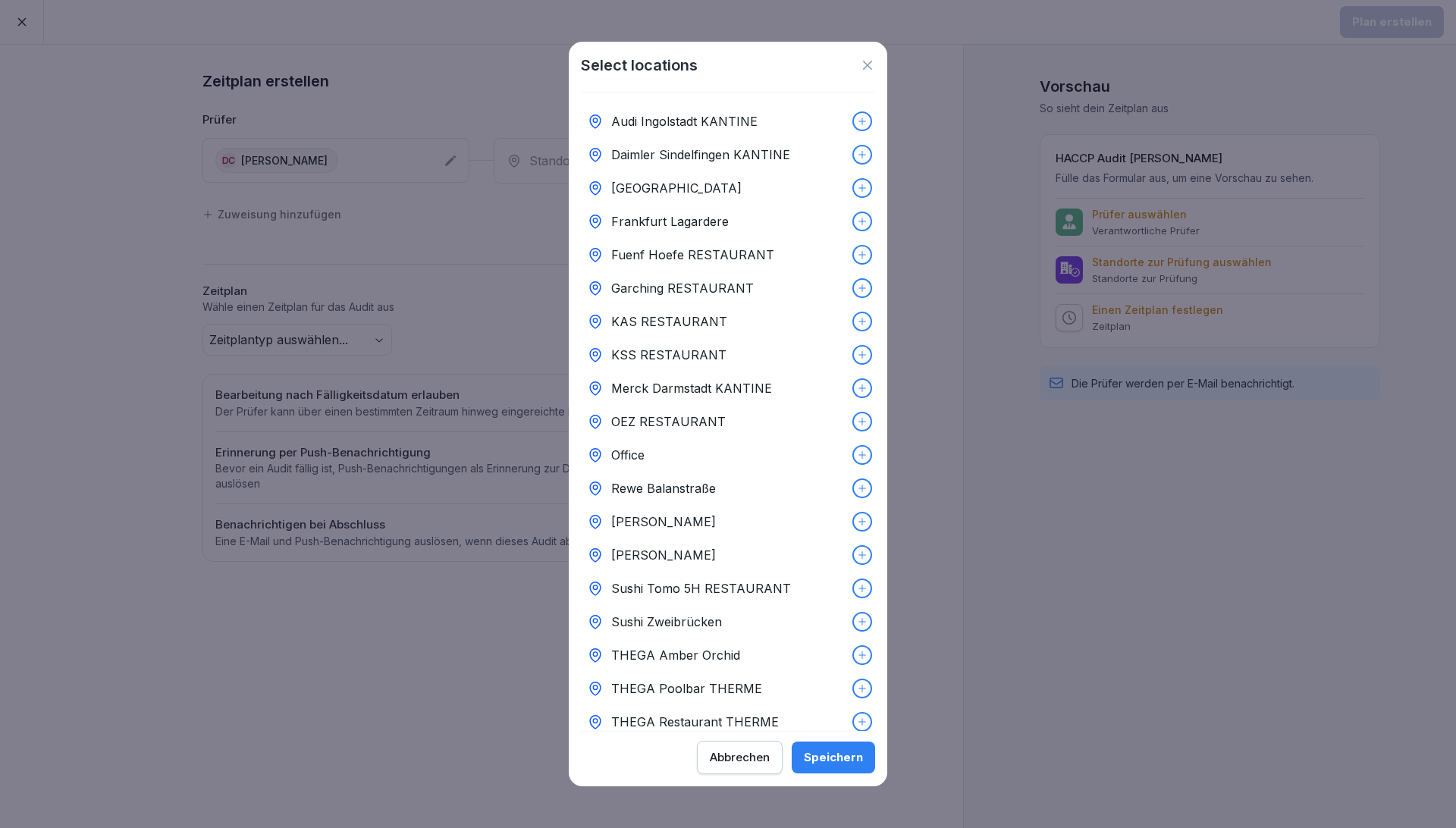
click at [730, 551] on div "[PERSON_NAME]" at bounding box center [728, 555] width 294 height 34
click at [826, 604] on div "Speichern" at bounding box center [833, 756] width 59 height 16
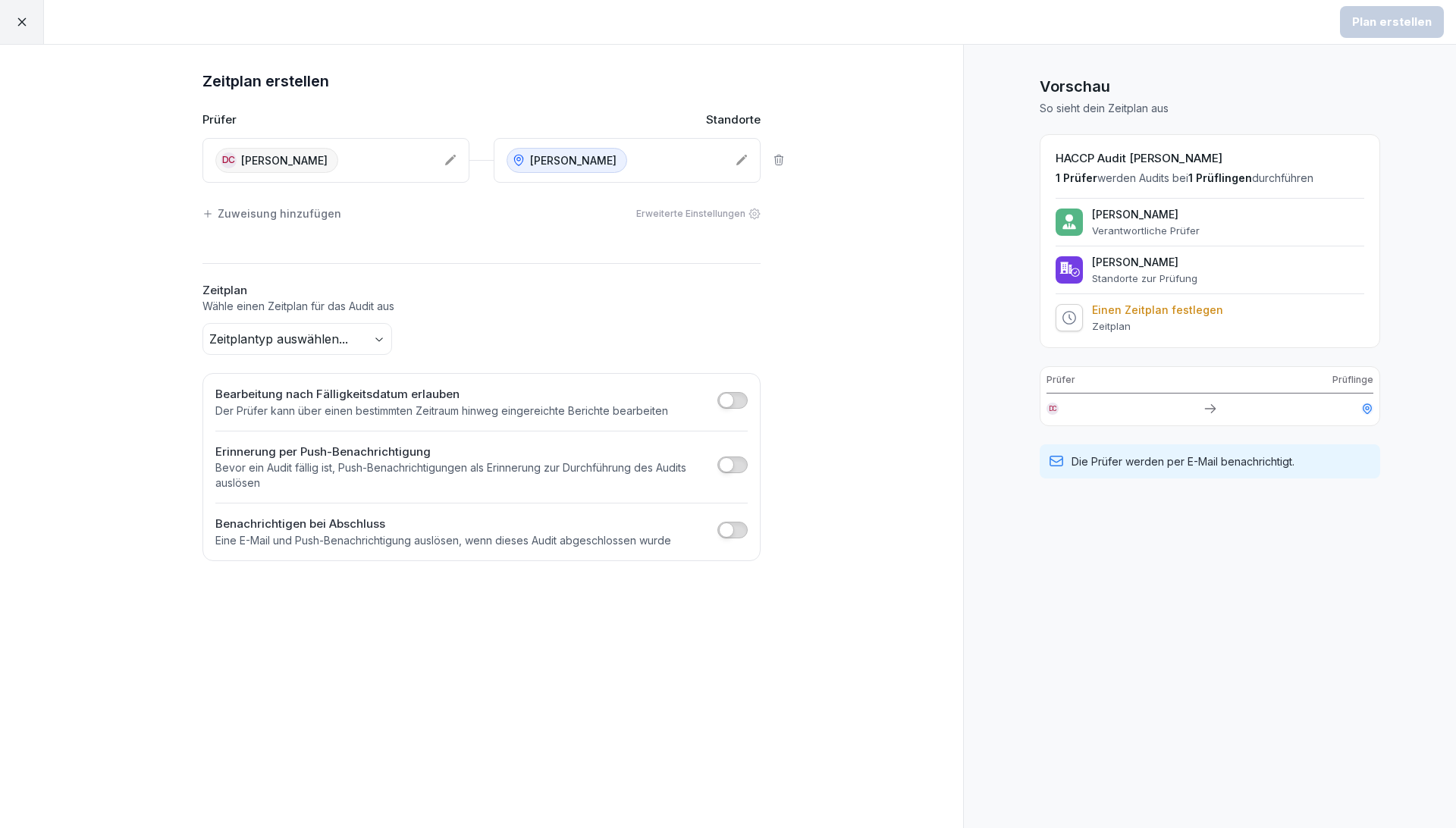
click at [329, 355] on div "Zeitplan erstellen Prüfer Standorte [GEOGRAPHIC_DATA] [PERSON_NAME] Sushi Obera…" at bounding box center [482, 315] width 607 height 492
click at [335, 347] on body "Plan erstellen Zeitplan erstellen Prüfer Standorte [GEOGRAPHIC_DATA] [PERSON_NA…" at bounding box center [728, 414] width 1456 height 828
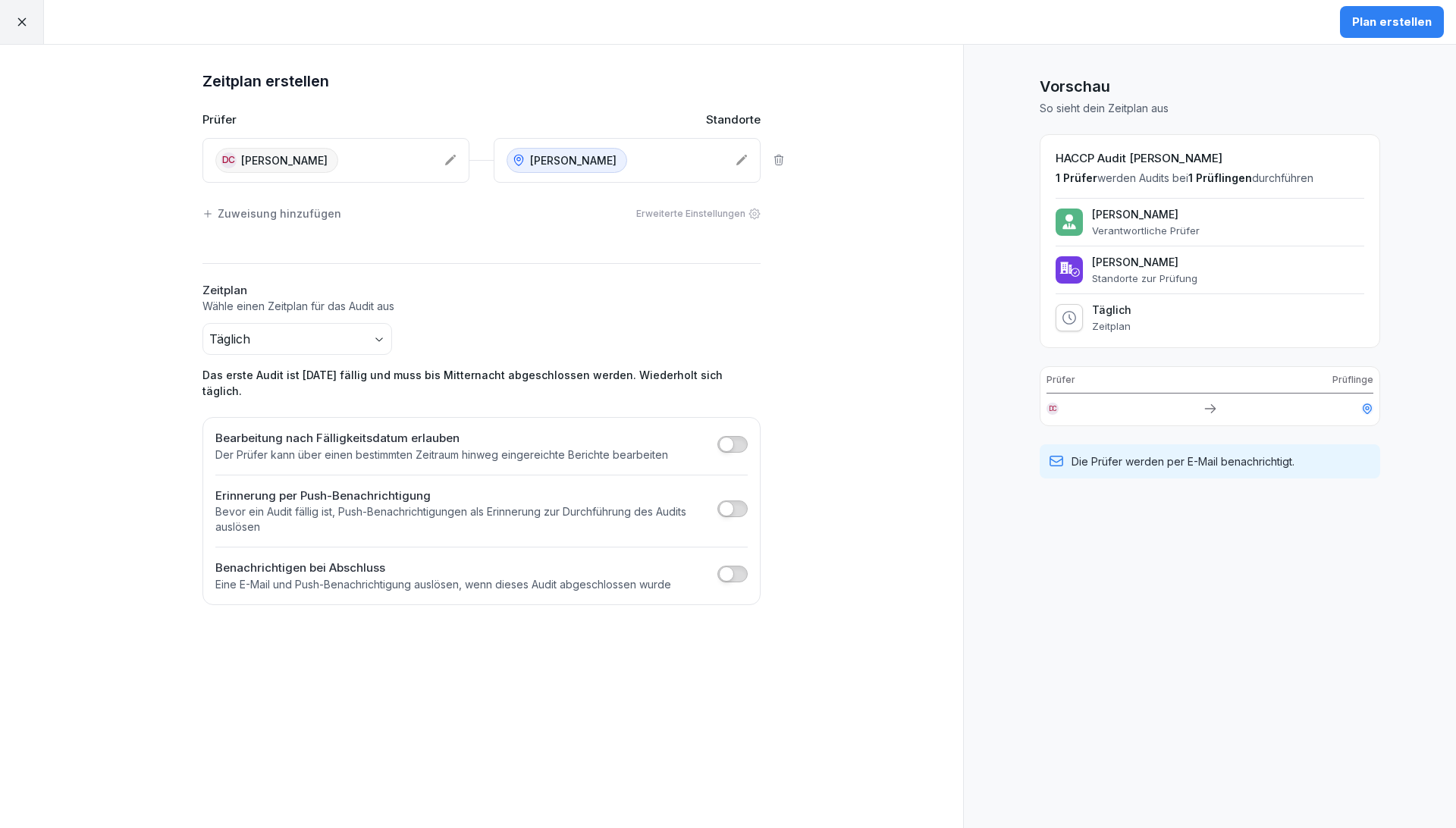
click at [733, 436] on button "button" at bounding box center [732, 443] width 30 height 16
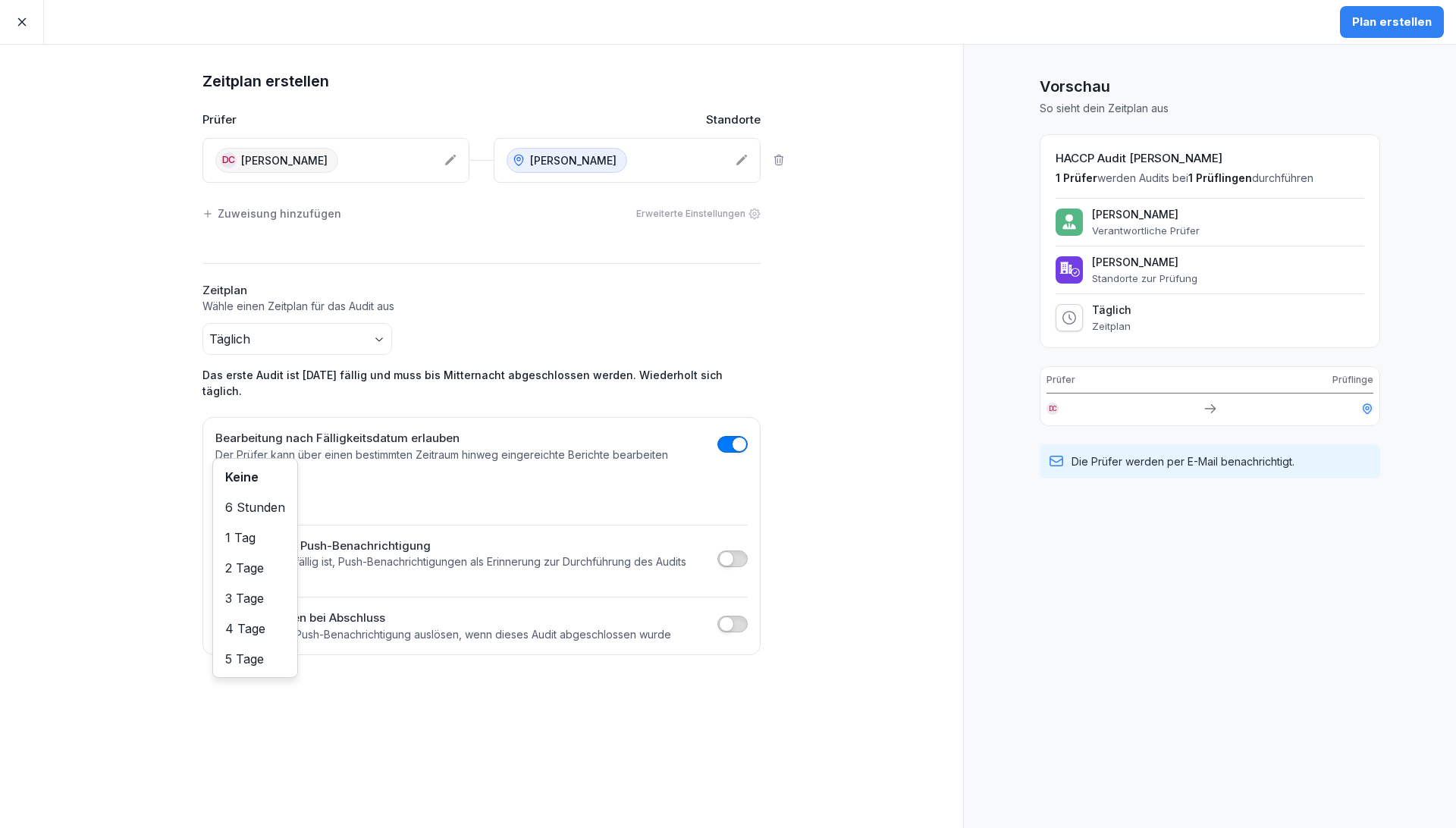
click at [261, 479] on body "Plan erstellen Zeitplan erstellen Prüfer Standorte [GEOGRAPHIC_DATA] [PERSON_NA…" at bounding box center [728, 414] width 1456 height 828
click at [213, 422] on html "Plan erstellen Zeitplan erstellen Prüfer Standorte [GEOGRAPHIC_DATA] [PERSON_NA…" at bounding box center [728, 414] width 1456 height 828
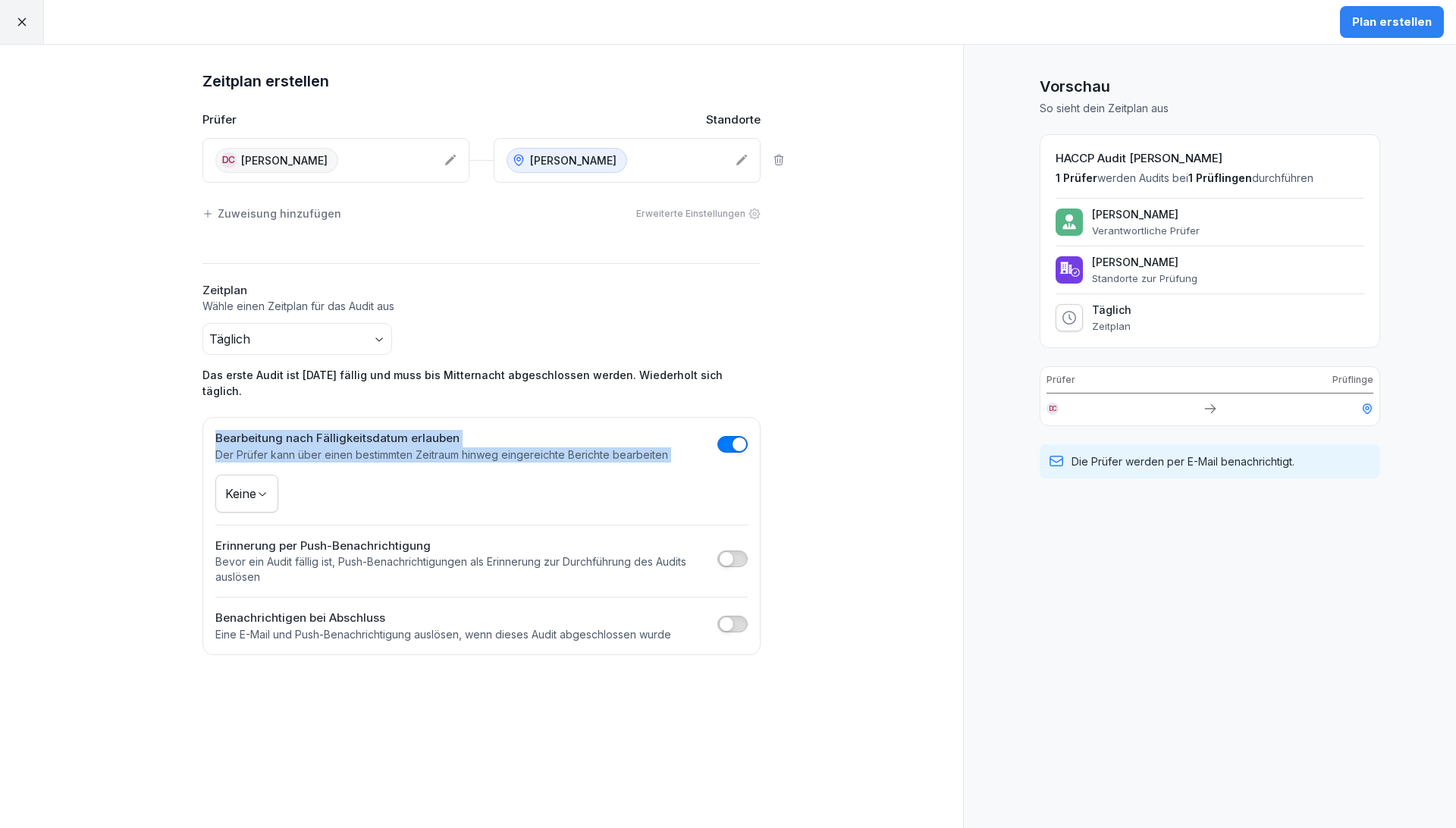
drag, startPoint x: 213, startPoint y: 422, endPoint x: 449, endPoint y: 449, distance: 237.5
click at [449, 449] on div "Bearbeitung nach Fälligkeitsdatum erlauben Der Prüfer kann über einen bestimmte…" at bounding box center [481, 535] width 558 height 238
click at [151, 406] on div "Zeitplan erstellen Prüfer Standorte DC [PERSON_NAME] Sushi Oberanger Zuweisung …" at bounding box center [482, 436] width 963 height 783
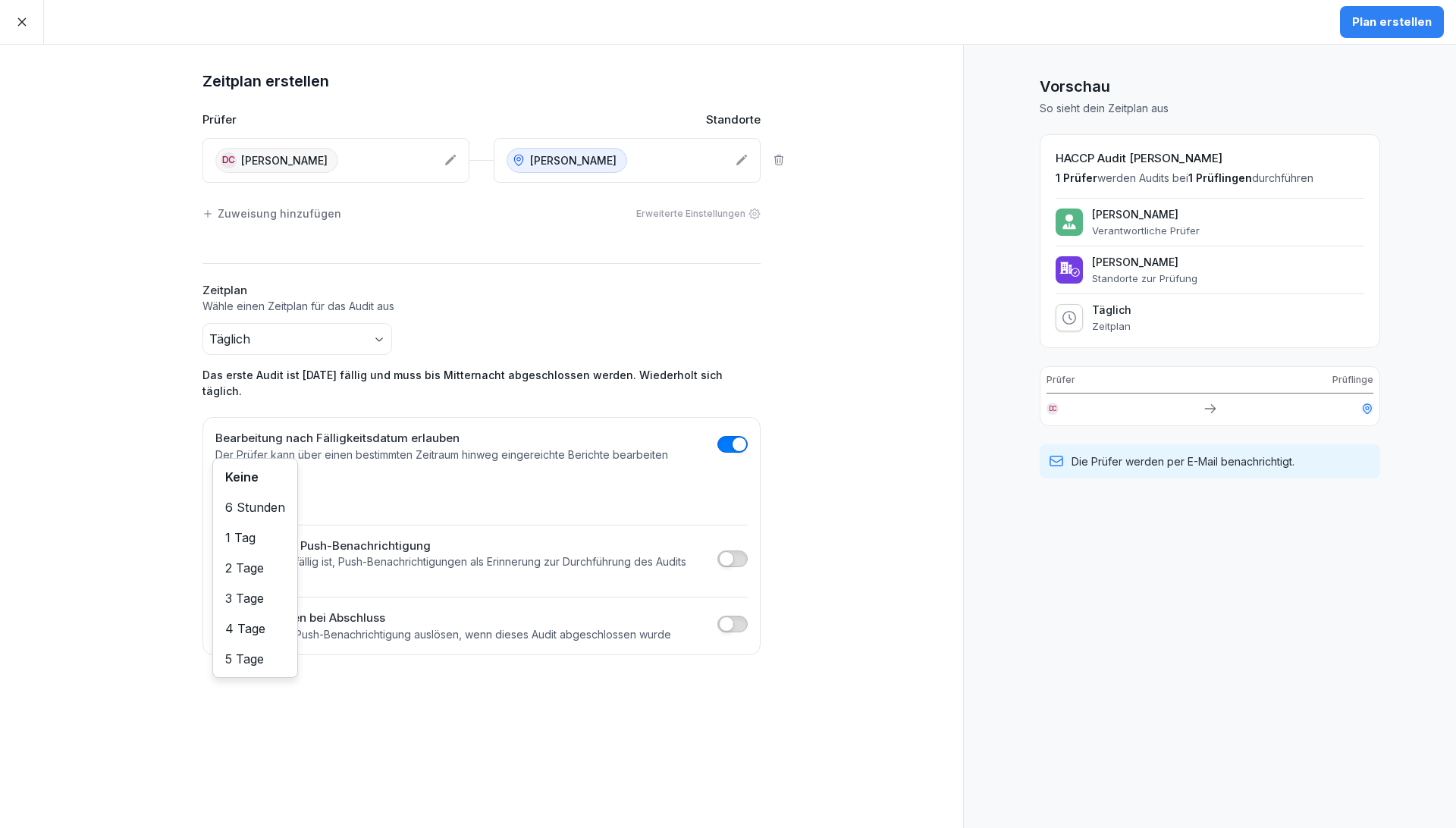
click at [253, 482] on body "Plan erstellen Zeitplan erstellen Prüfer Standorte [GEOGRAPHIC_DATA] [PERSON_NA…" at bounding box center [728, 414] width 1456 height 828
click at [432, 487] on html "Plan erstellen Zeitplan erstellen Prüfer Standorte [GEOGRAPHIC_DATA] [PERSON_NA…" at bounding box center [728, 414] width 1456 height 828
click at [742, 436] on span "button" at bounding box center [739, 444] width 16 height 16
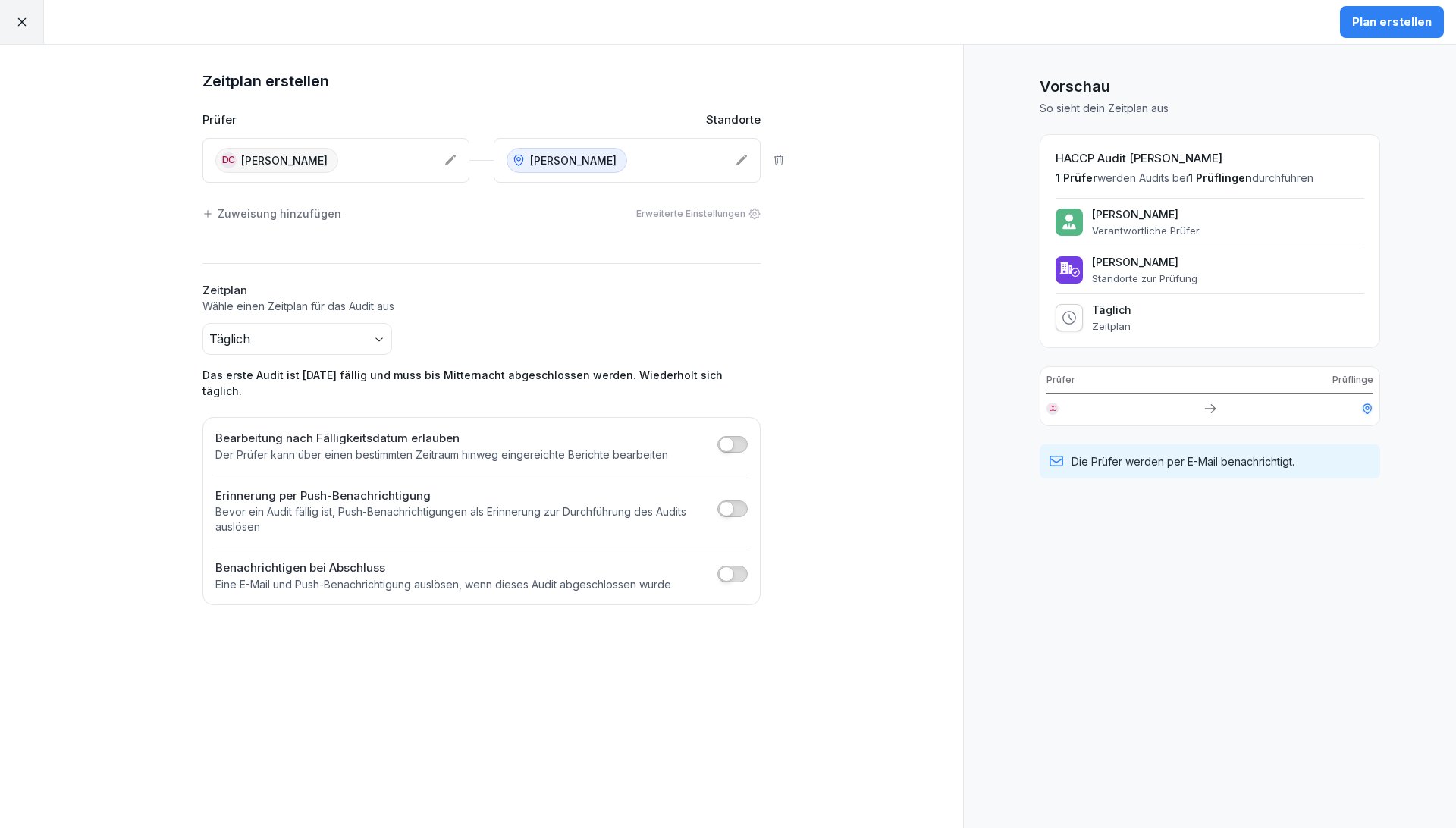
click at [736, 500] on button "button" at bounding box center [732, 508] width 30 height 16
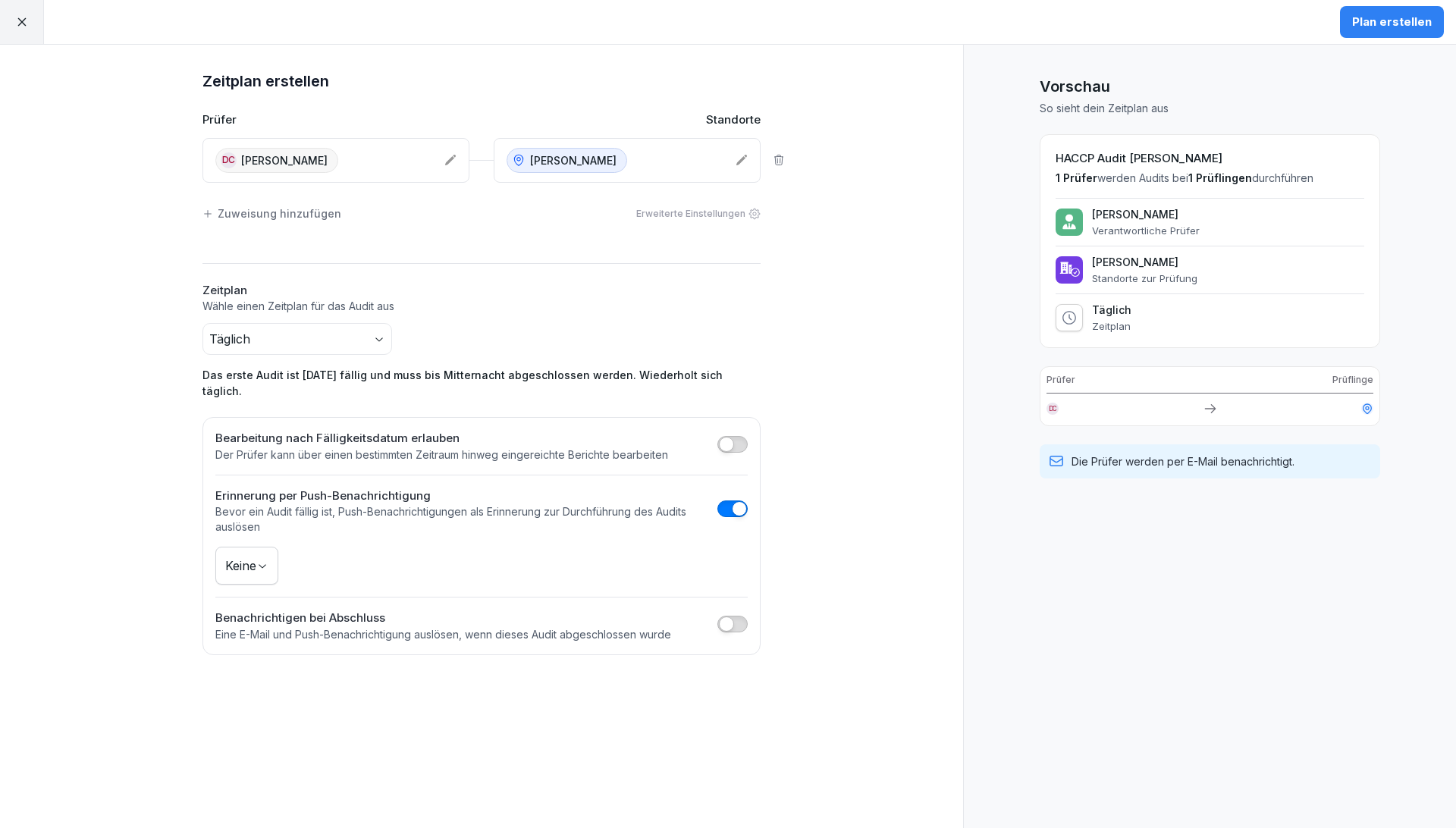
click at [271, 546] on body "Plan erstellen Zeitplan erstellen Prüfer Standorte [GEOGRAPHIC_DATA] [PERSON_NA…" at bounding box center [728, 414] width 1456 height 828
click at [827, 599] on div "Zeitplan erstellen Prüfer Standorte DC [PERSON_NAME] Sushi Oberanger Zuweisung …" at bounding box center [482, 436] width 963 height 783
click at [827, 260] on div "Zeitplan erstellen Prüfer Standorte DC [PERSON_NAME] Sushi Oberanger Zuweisung …" at bounding box center [482, 436] width 963 height 783
click at [827, 18] on div "Plan erstellen" at bounding box center [1392, 22] width 80 height 16
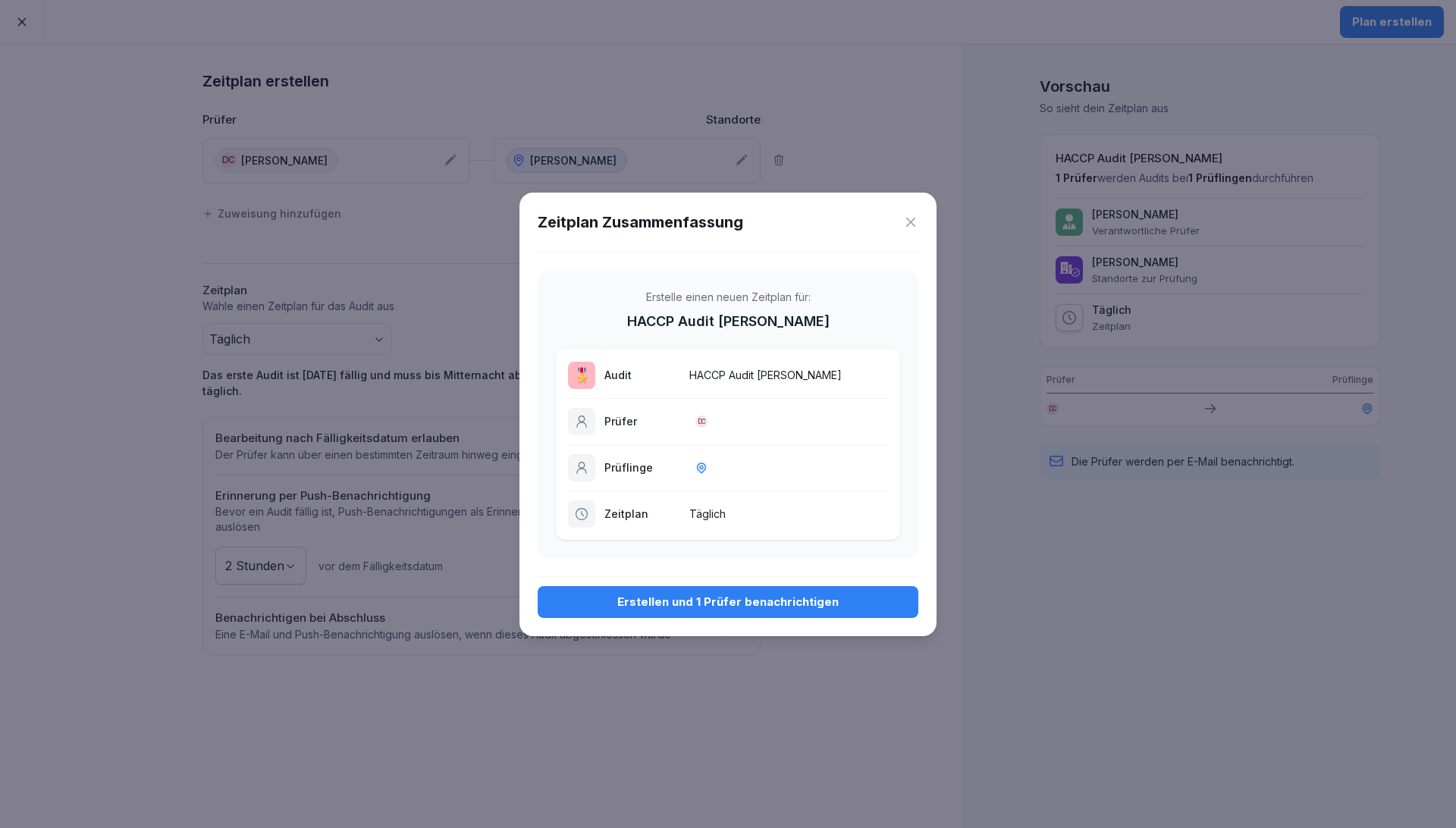
click at [742, 599] on div "Erstellen und 1 Prüfer benachrichtigen" at bounding box center [728, 602] width 356 height 16
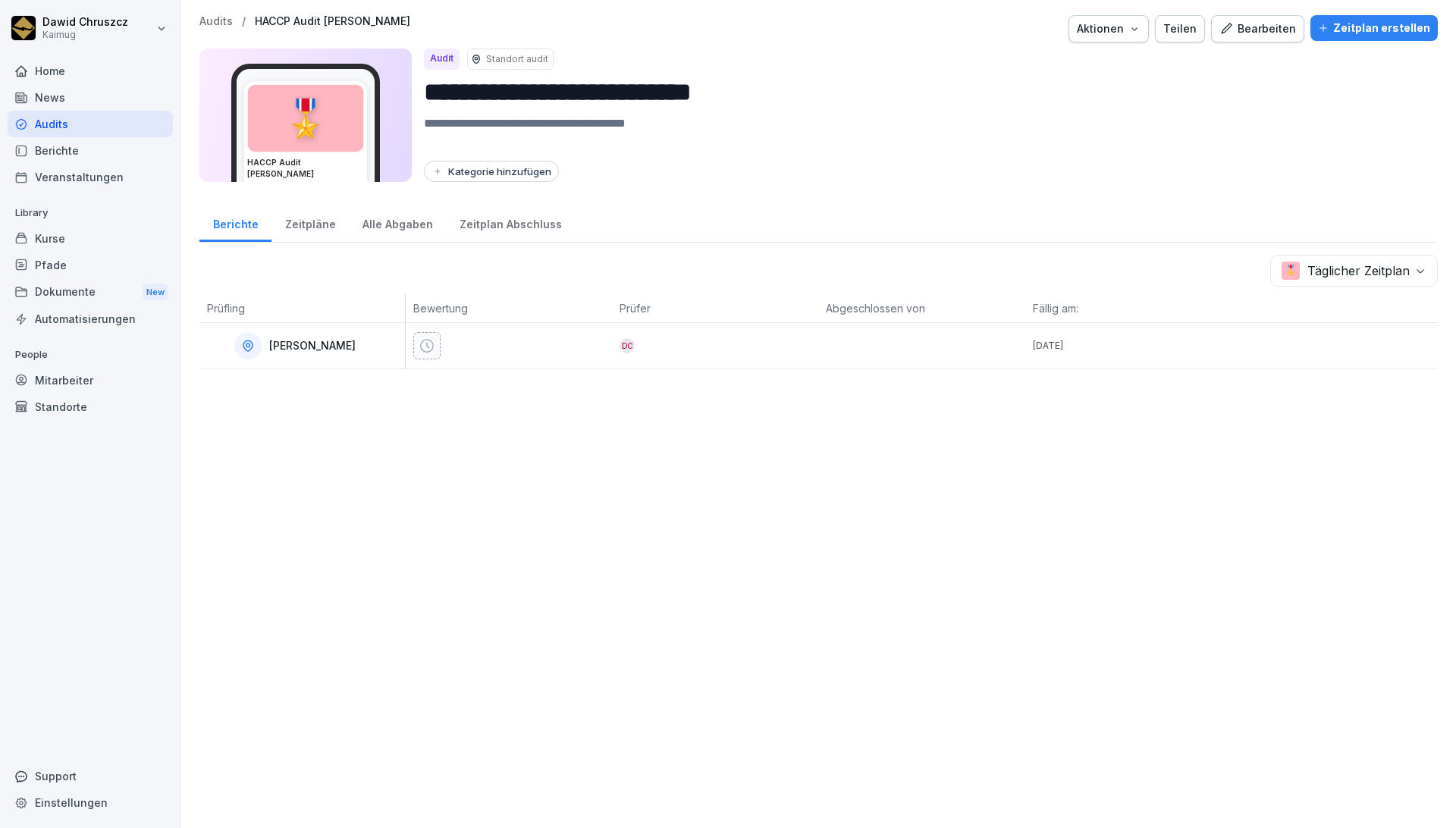
click at [827, 17] on button "Bearbeiten" at bounding box center [1257, 29] width 93 height 28
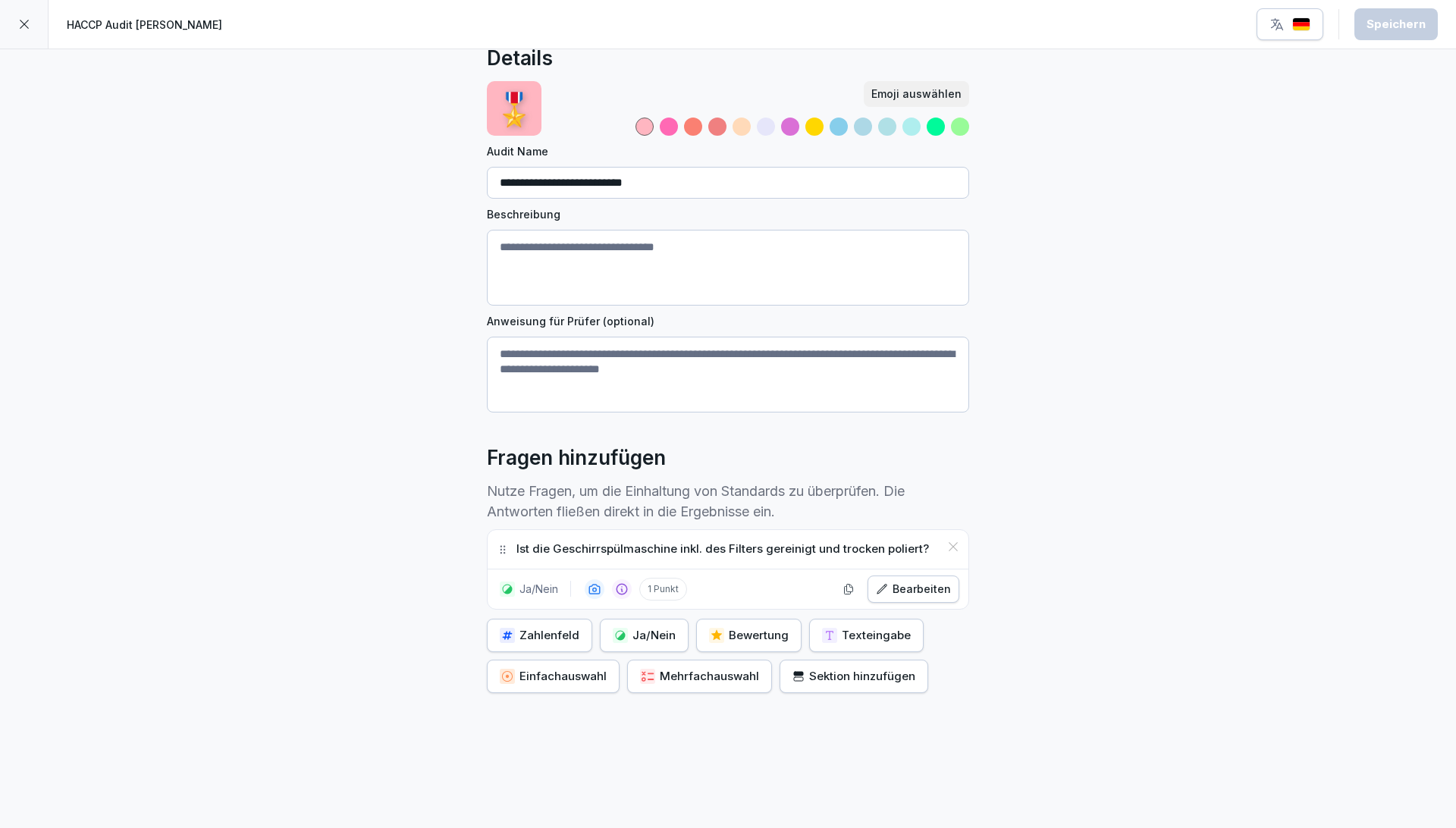
scroll to position [58, 0]
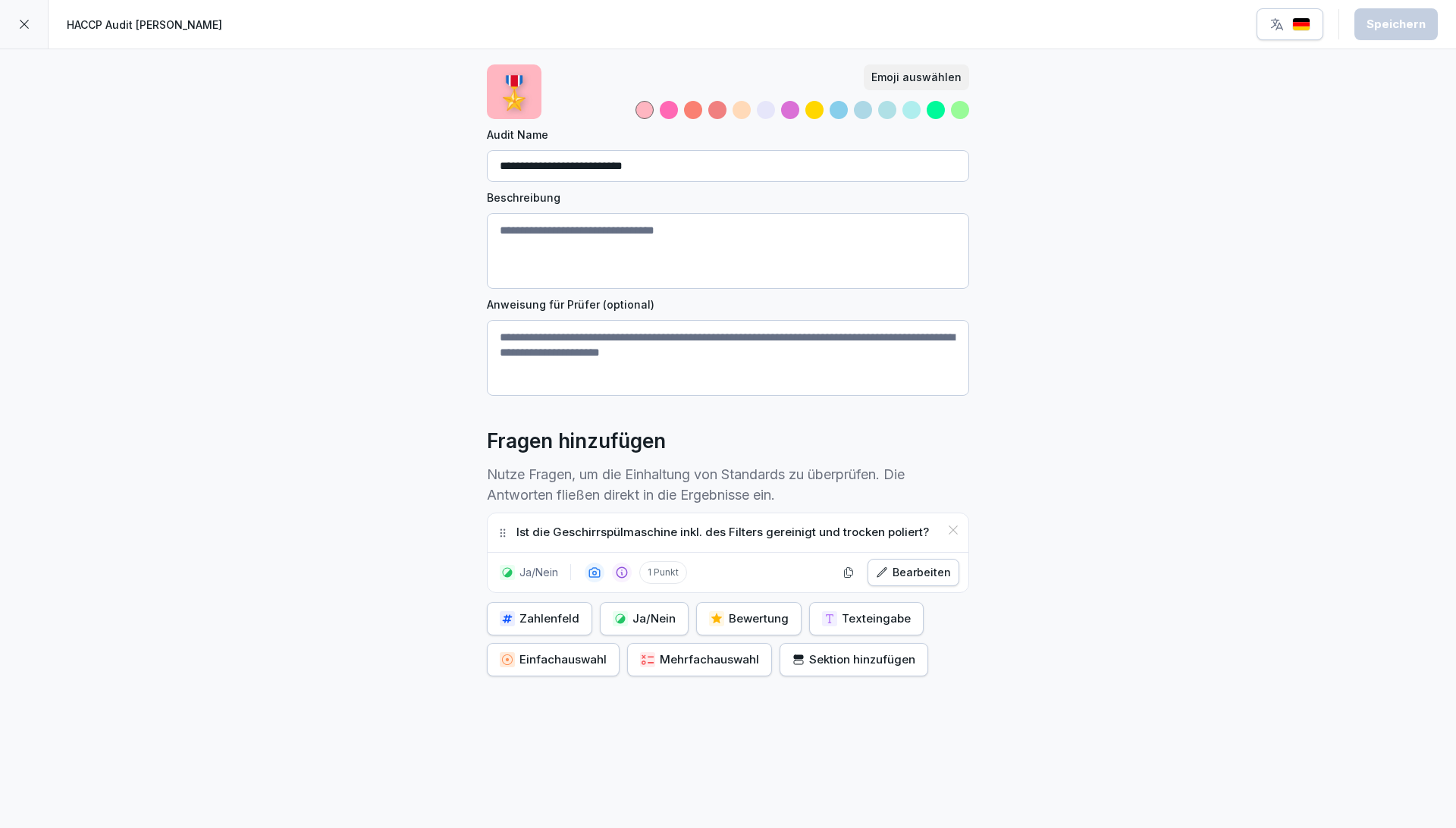
click at [827, 564] on div "Bearbeiten" at bounding box center [913, 571] width 75 height 16
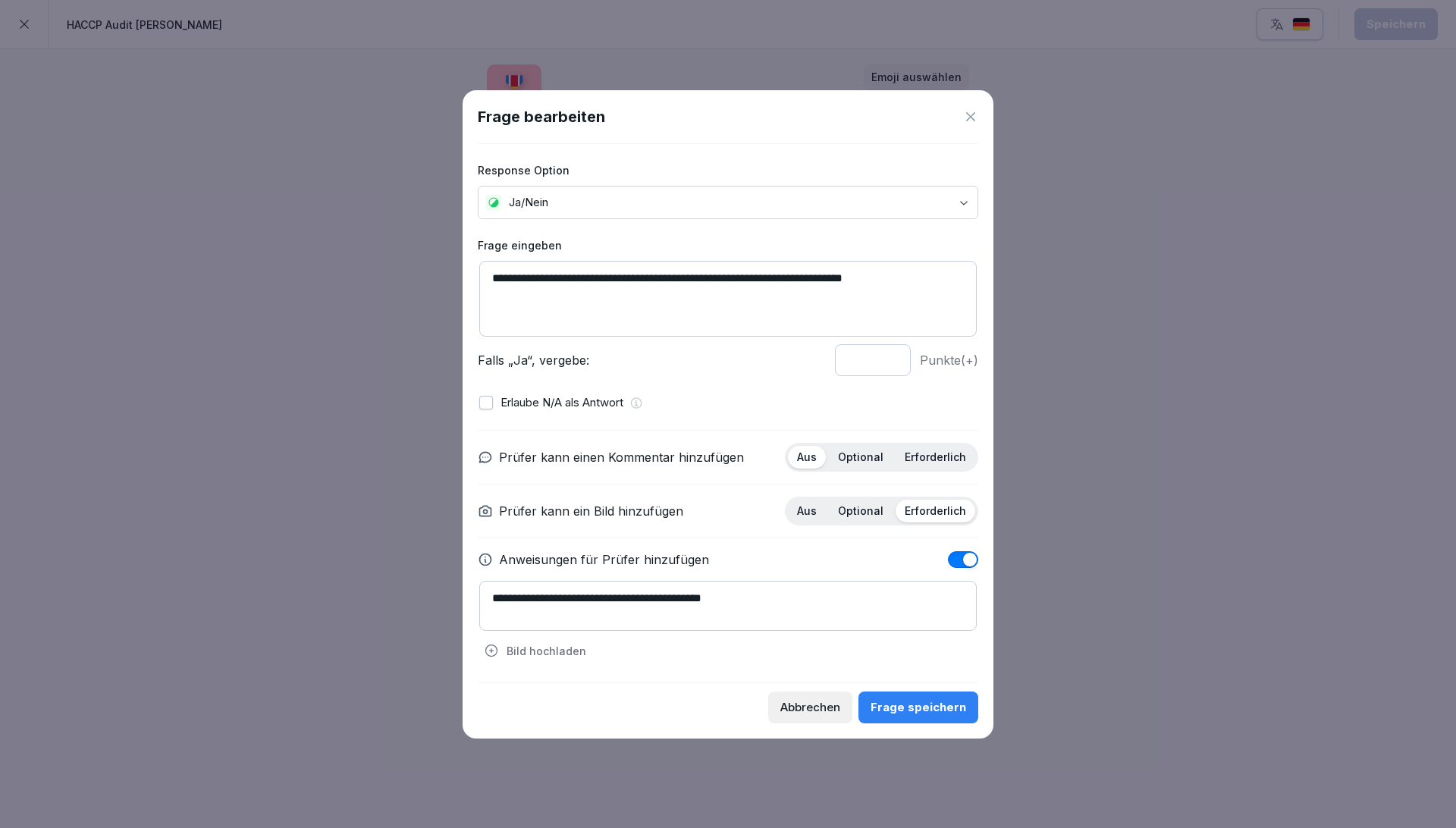
click at [548, 604] on p "Bild hochladen" at bounding box center [546, 651] width 80 height 16
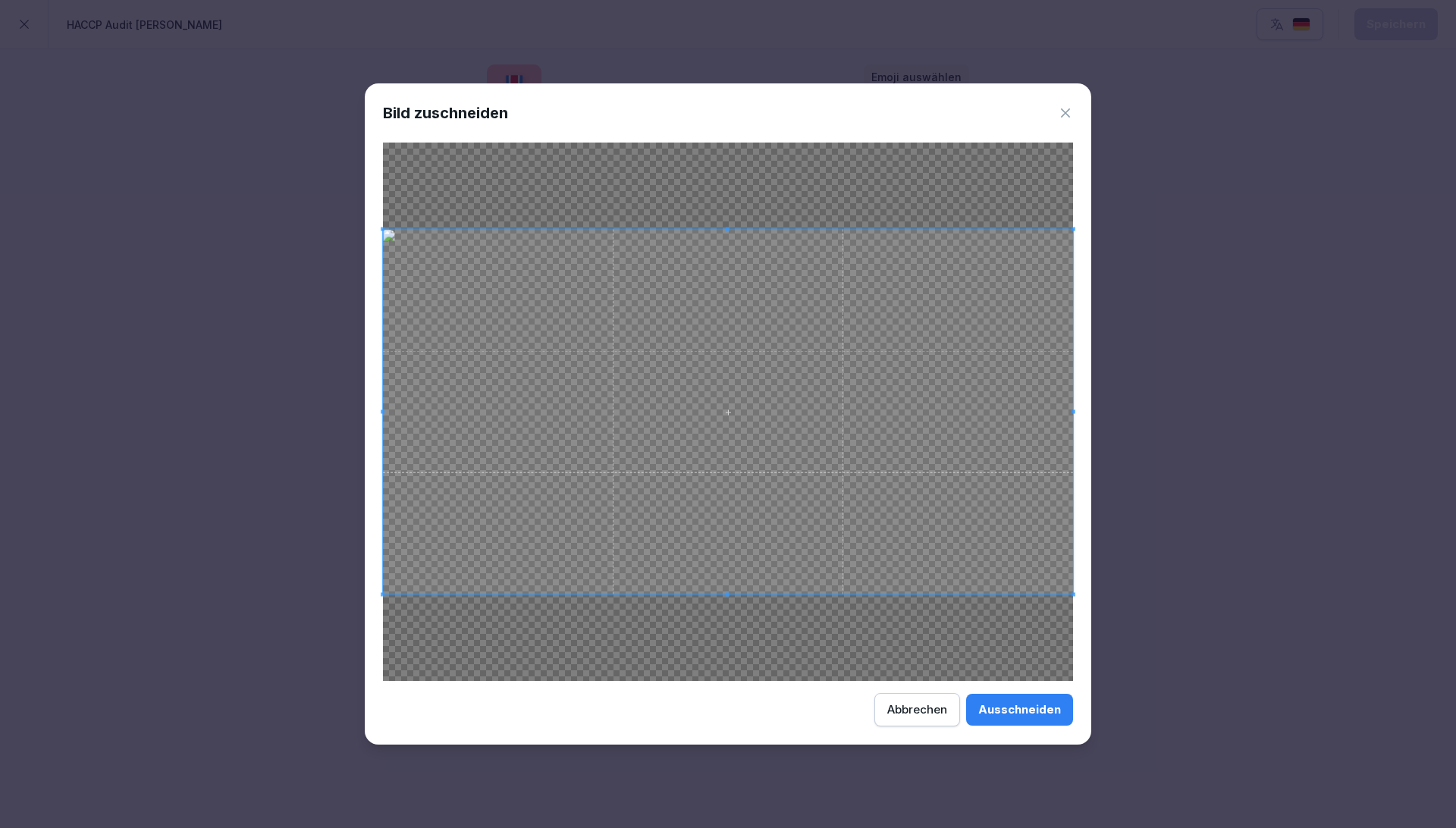
click at [827, 604] on div "Ausschneiden" at bounding box center [1019, 709] width 83 height 16
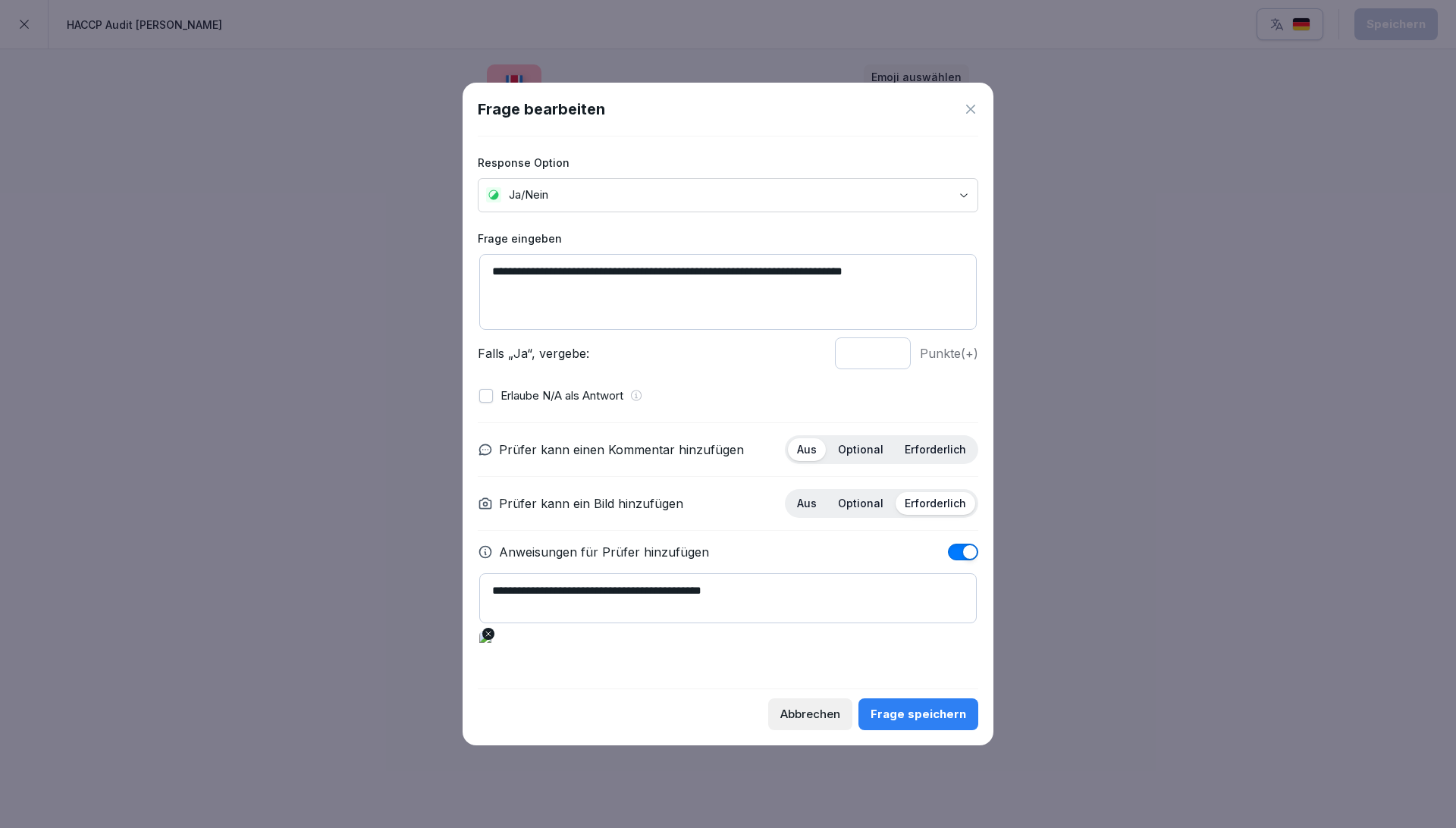
click at [827, 604] on div "Frage speichern" at bounding box center [918, 713] width 95 height 16
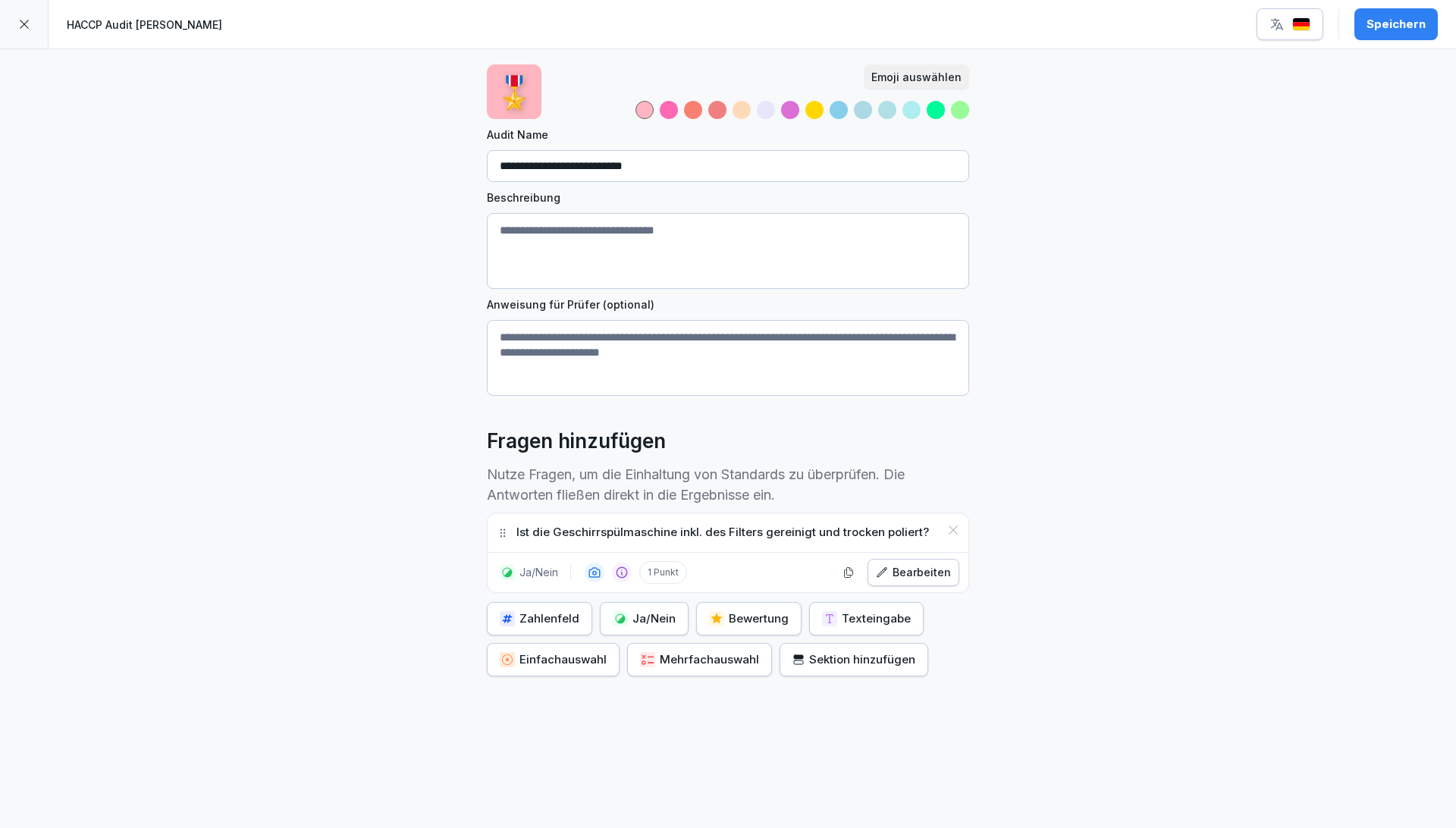
click at [827, 564] on div "Bearbeiten" at bounding box center [913, 571] width 75 height 16
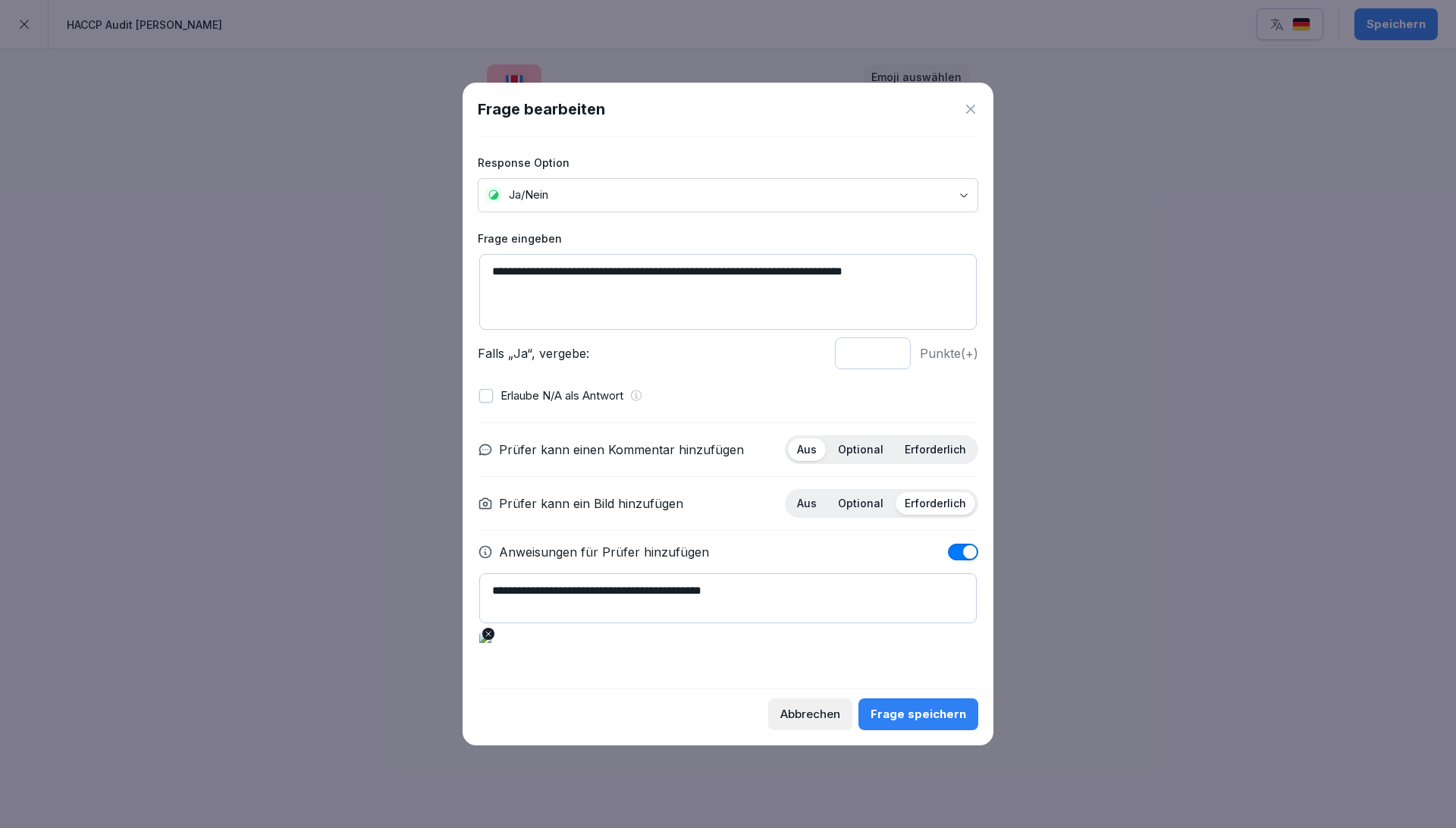
click at [827, 604] on div "Frage speichern" at bounding box center [918, 713] width 95 height 16
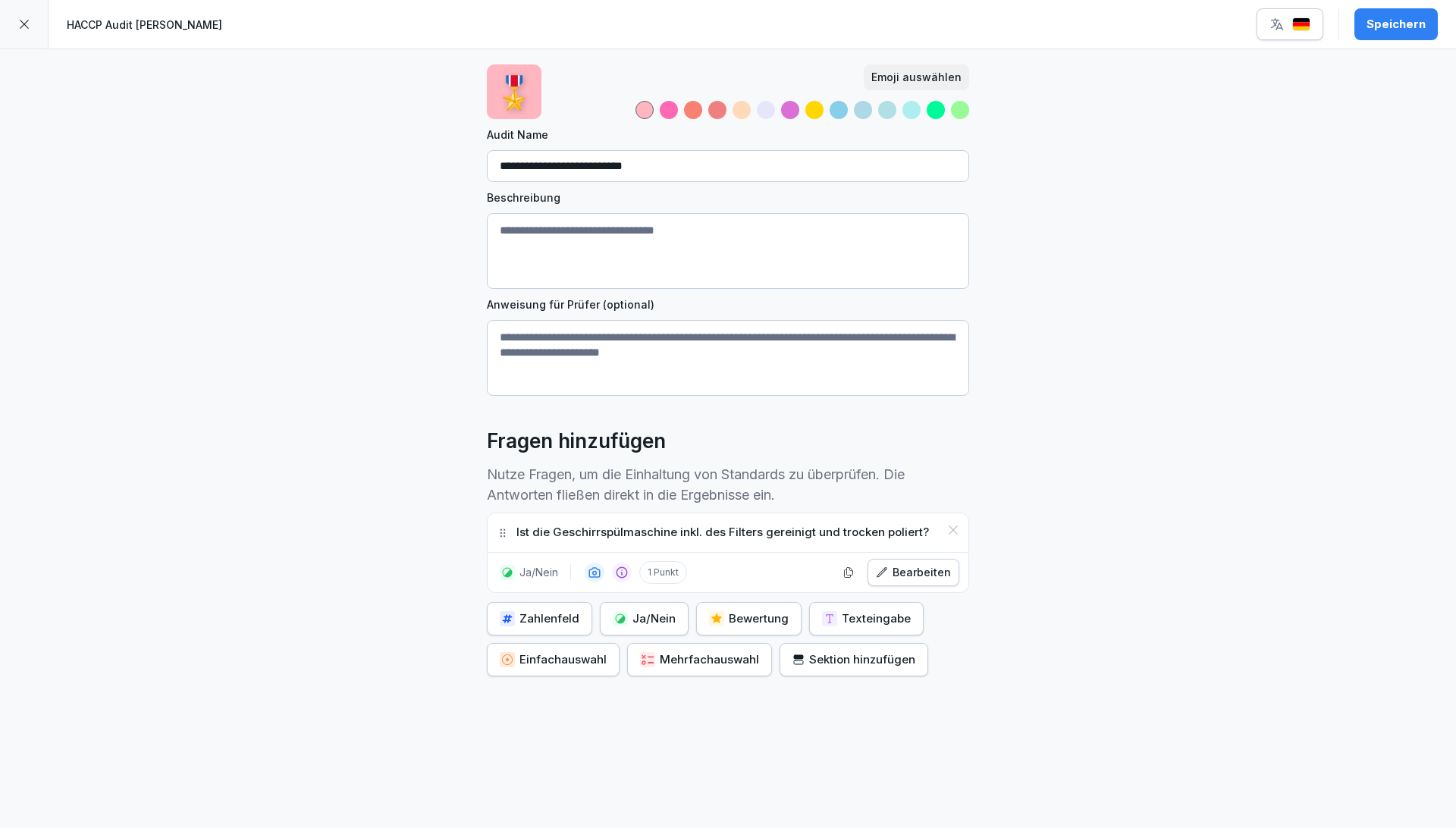
click at [827, 34] on button "Speichern" at bounding box center [1395, 24] width 83 height 32
click at [26, 25] on icon at bounding box center [24, 24] width 12 height 12
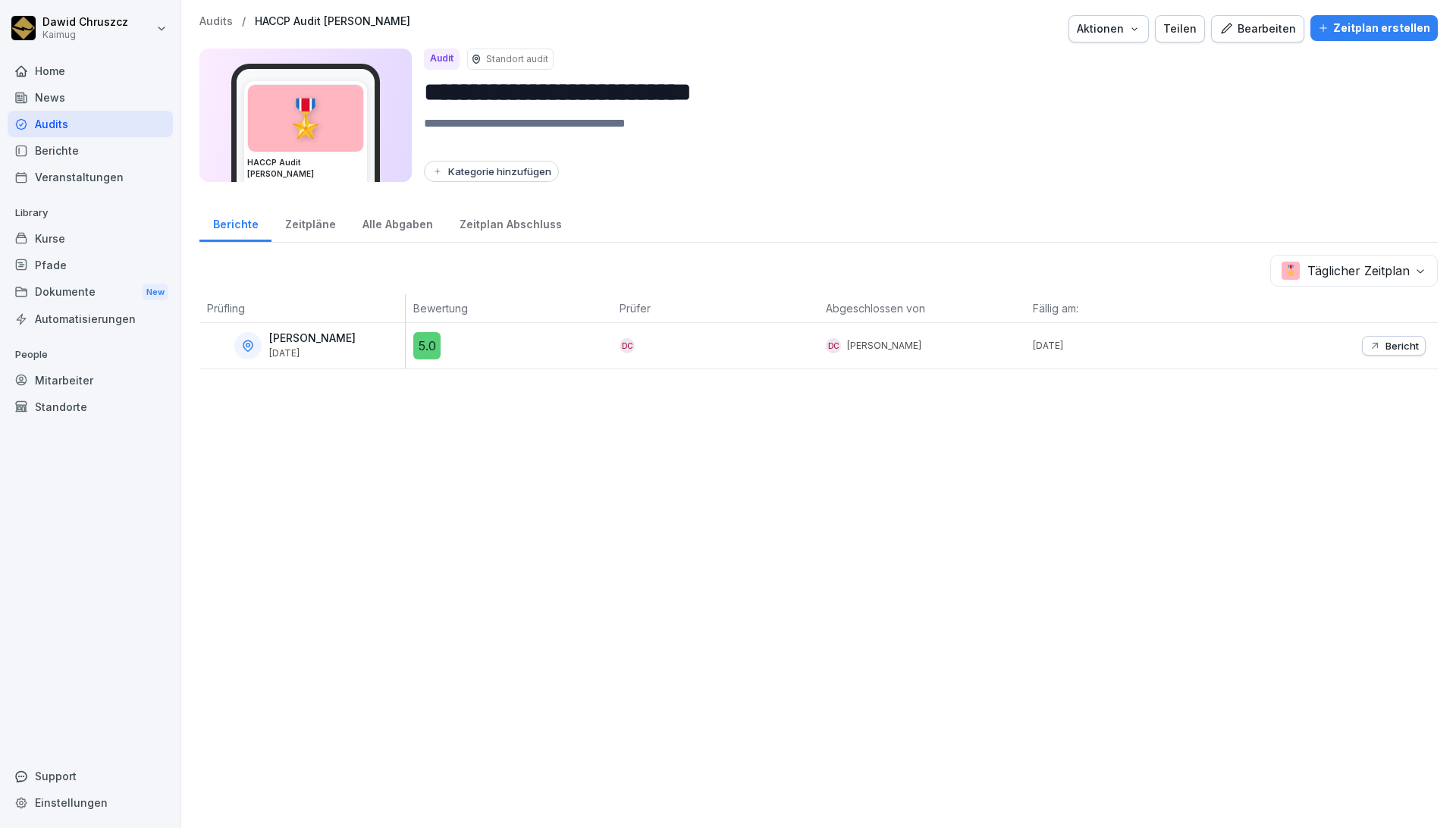
click at [85, 124] on div "Audits" at bounding box center [90, 124] width 165 height 27
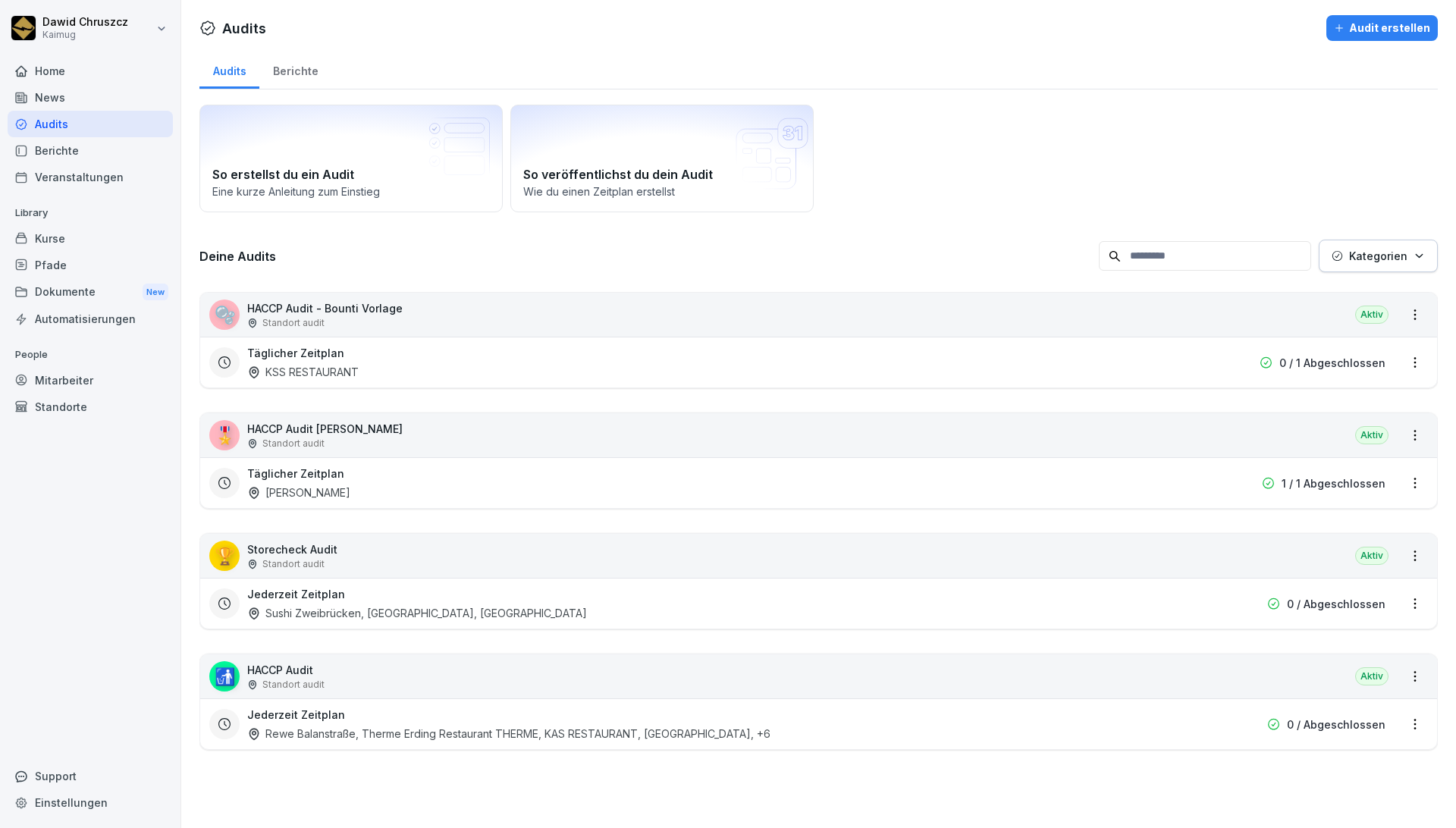
click at [274, 69] on div "Berichte" at bounding box center [295, 69] width 72 height 39
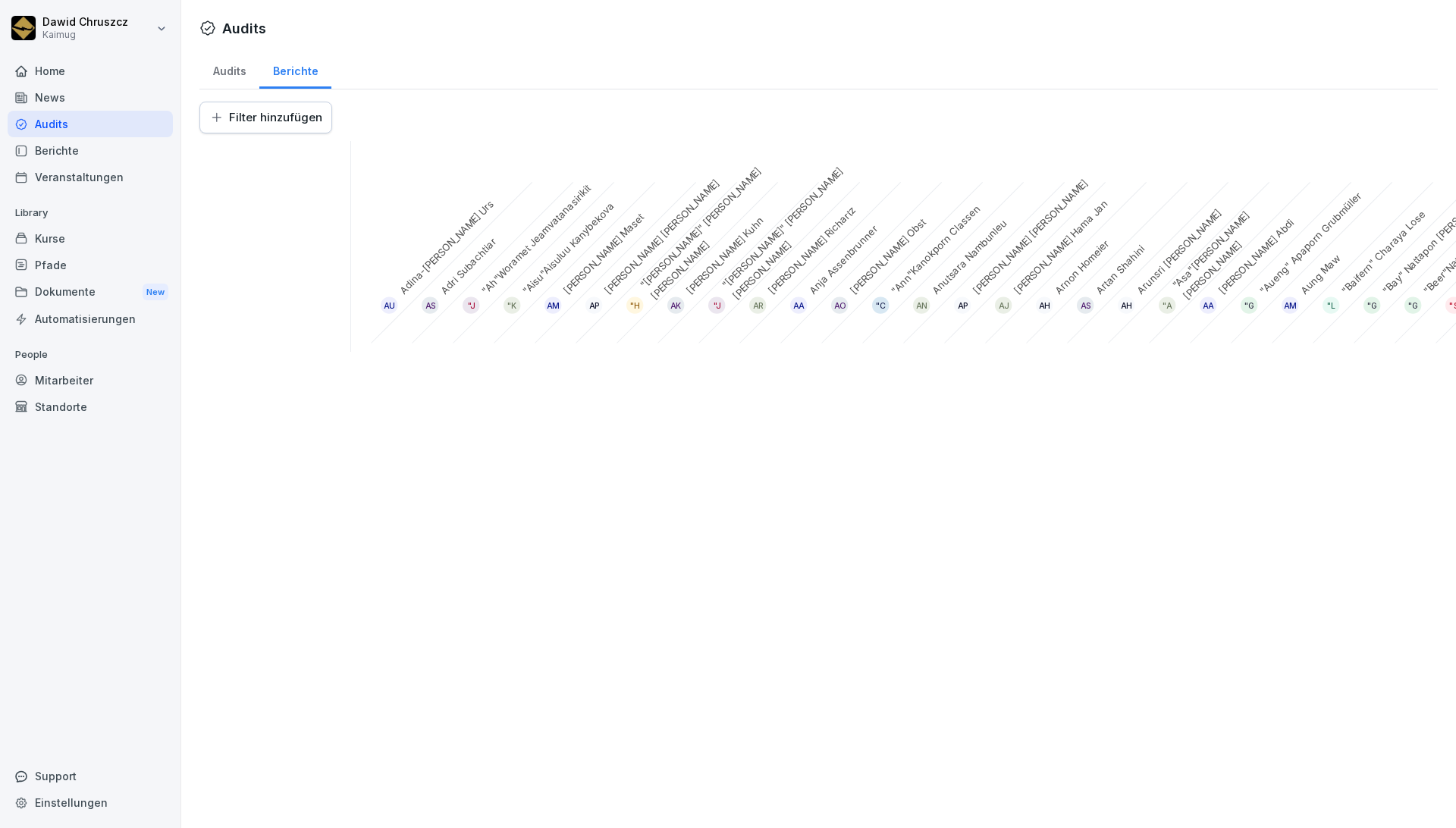
click at [224, 72] on div "Audits" at bounding box center [229, 69] width 60 height 39
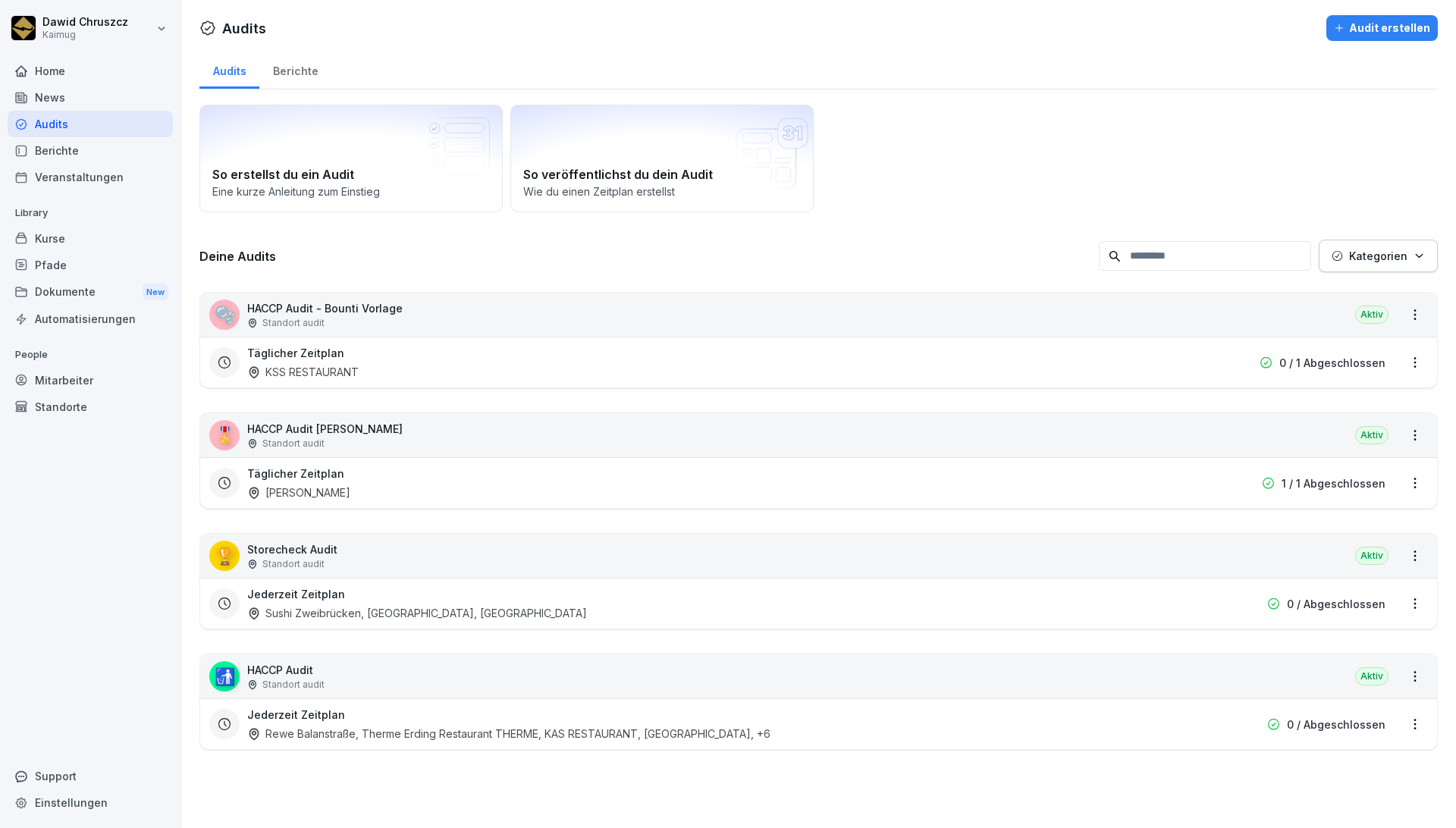
click at [298, 73] on div "Berichte" at bounding box center [295, 69] width 72 height 39
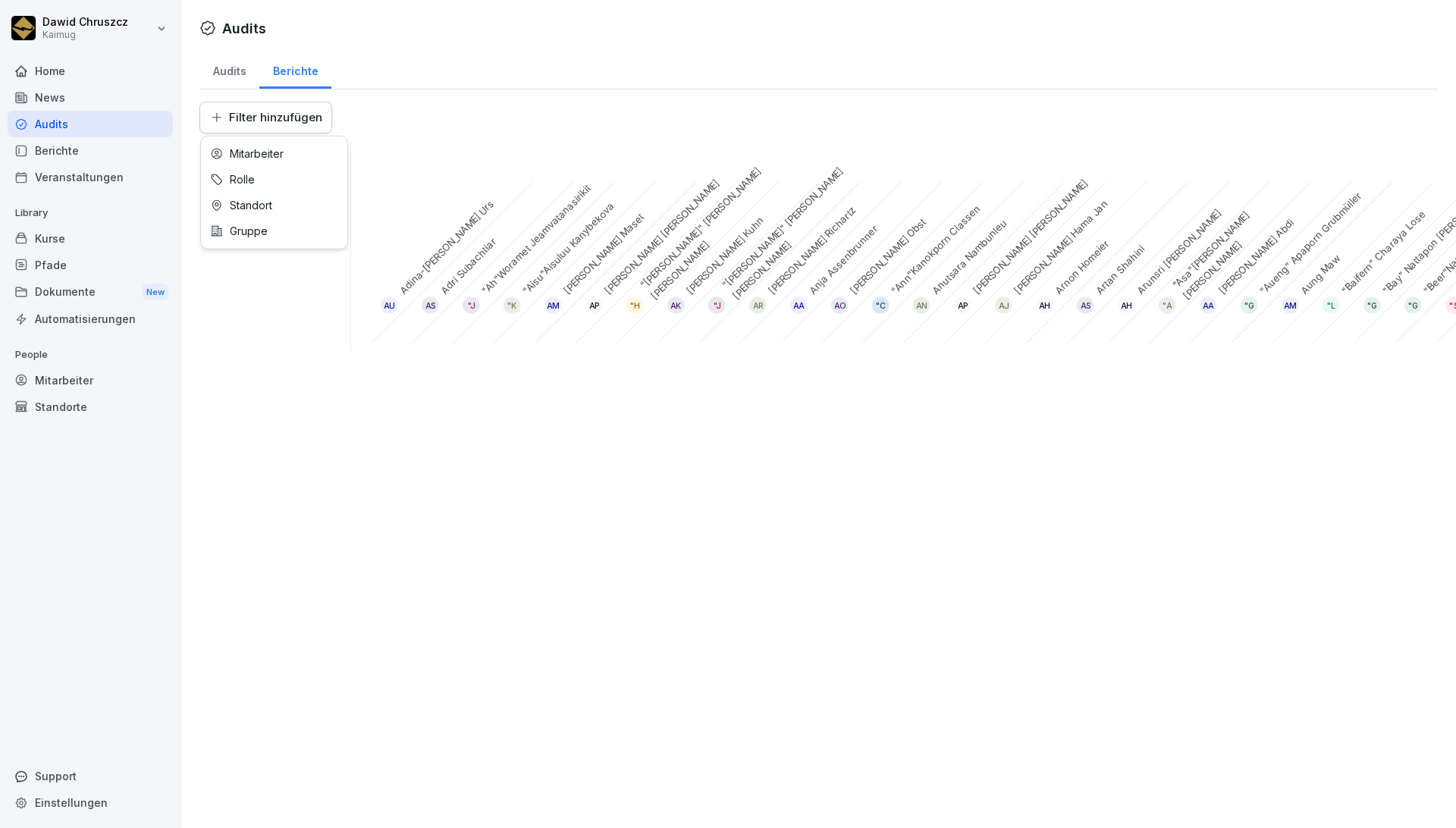
click at [276, 128] on html "[PERSON_NAME] Home News Audits Berichte Veranstaltungen Library Kurse Pfade Dok…" at bounding box center [728, 414] width 1456 height 828
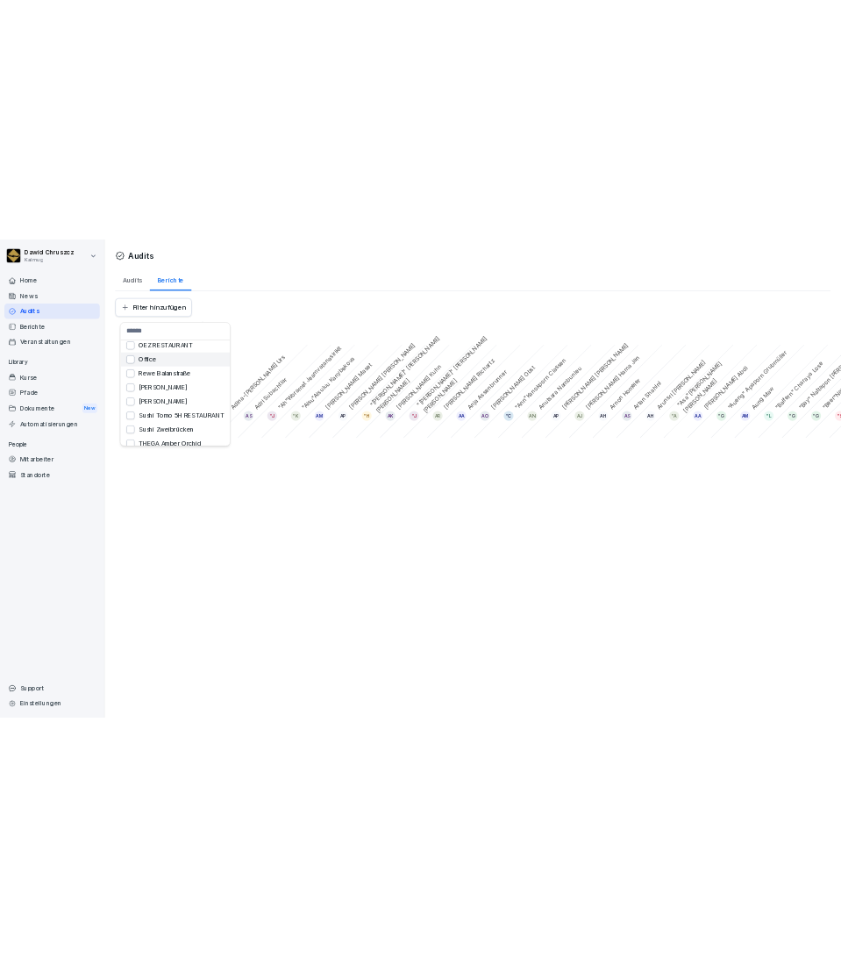
scroll to position [292, 0]
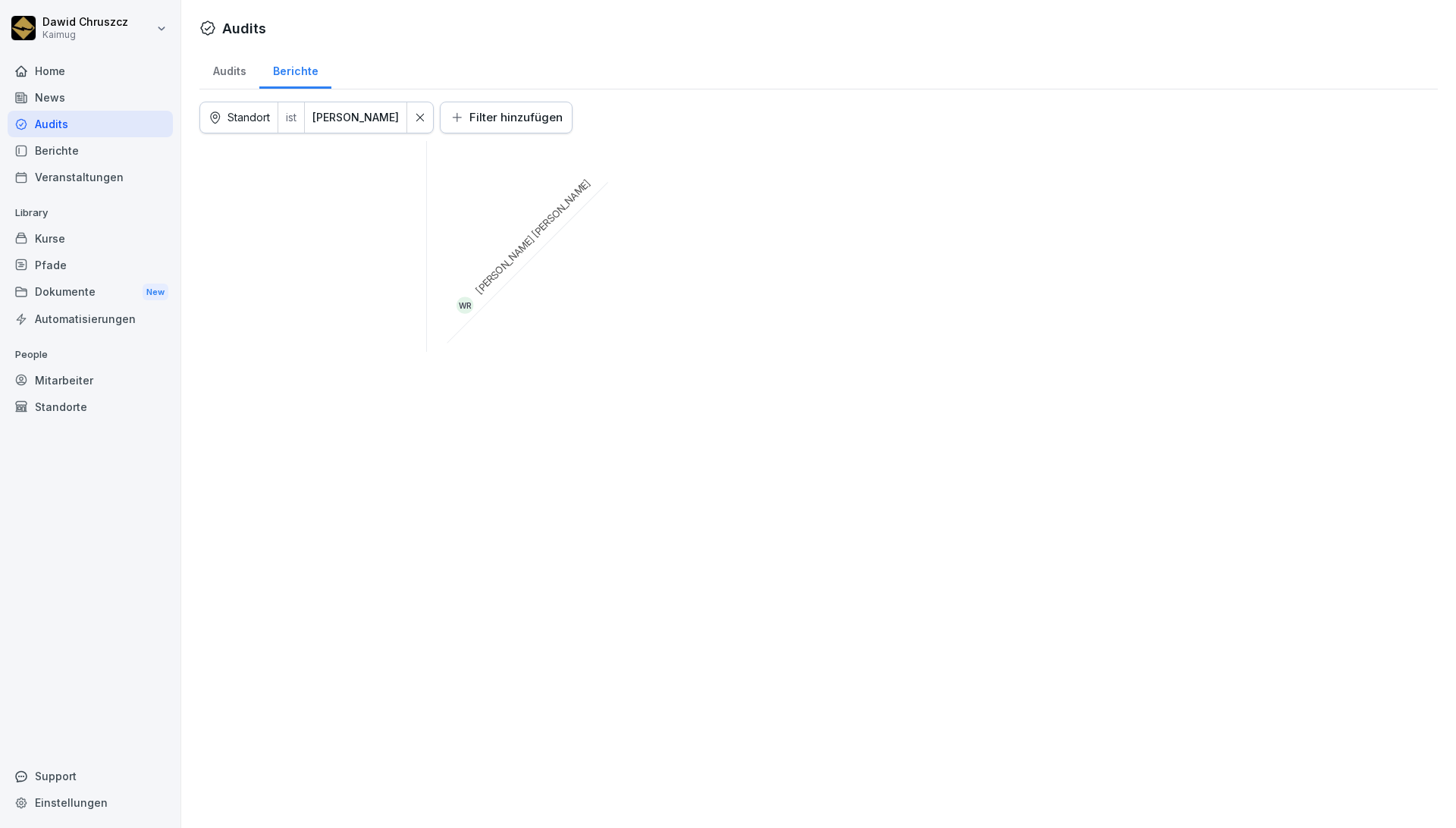
click at [244, 76] on div "Audits" at bounding box center [229, 69] width 60 height 39
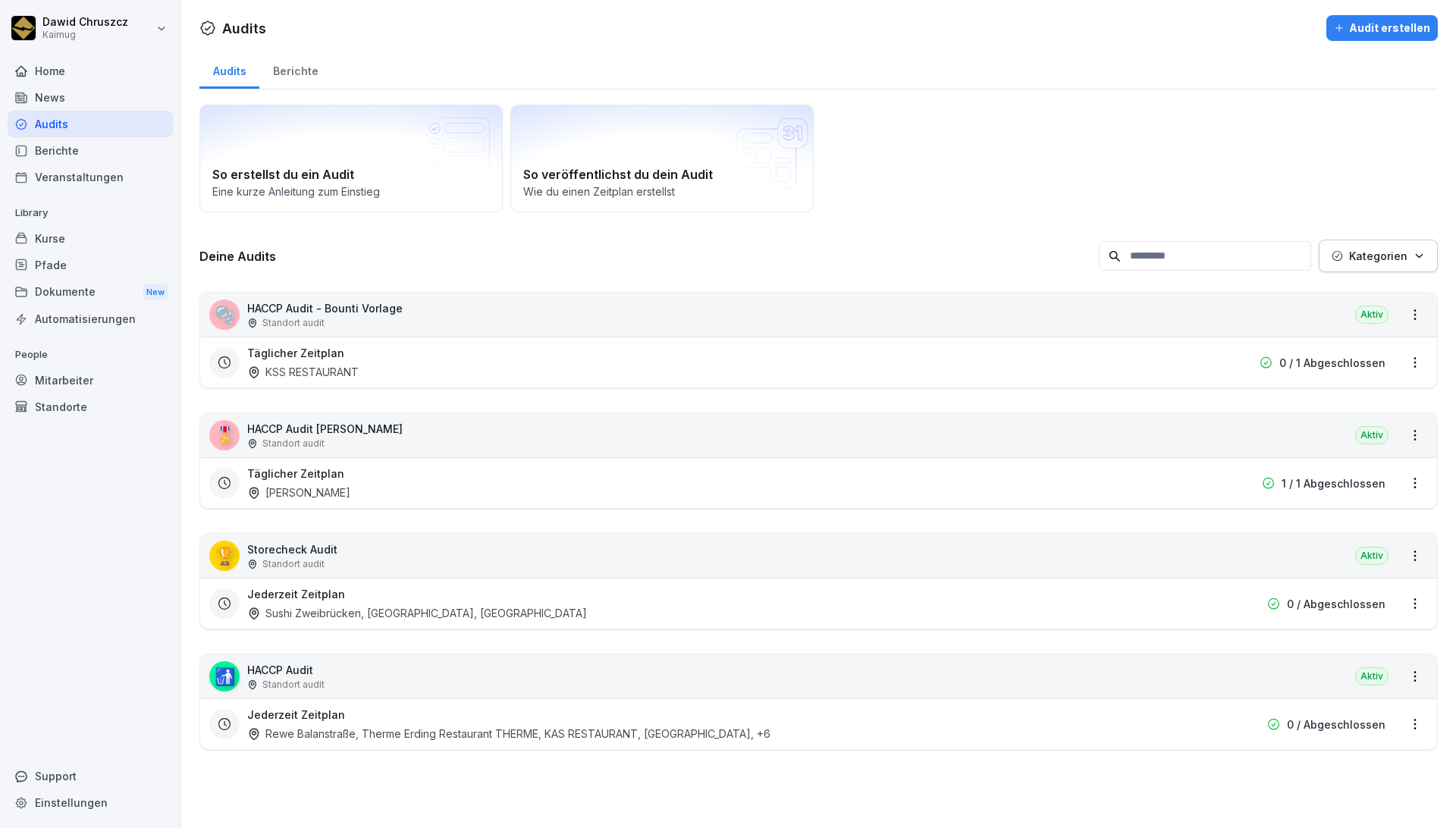
click at [342, 432] on p "HACCP Audit [PERSON_NAME]" at bounding box center [325, 429] width 156 height 16
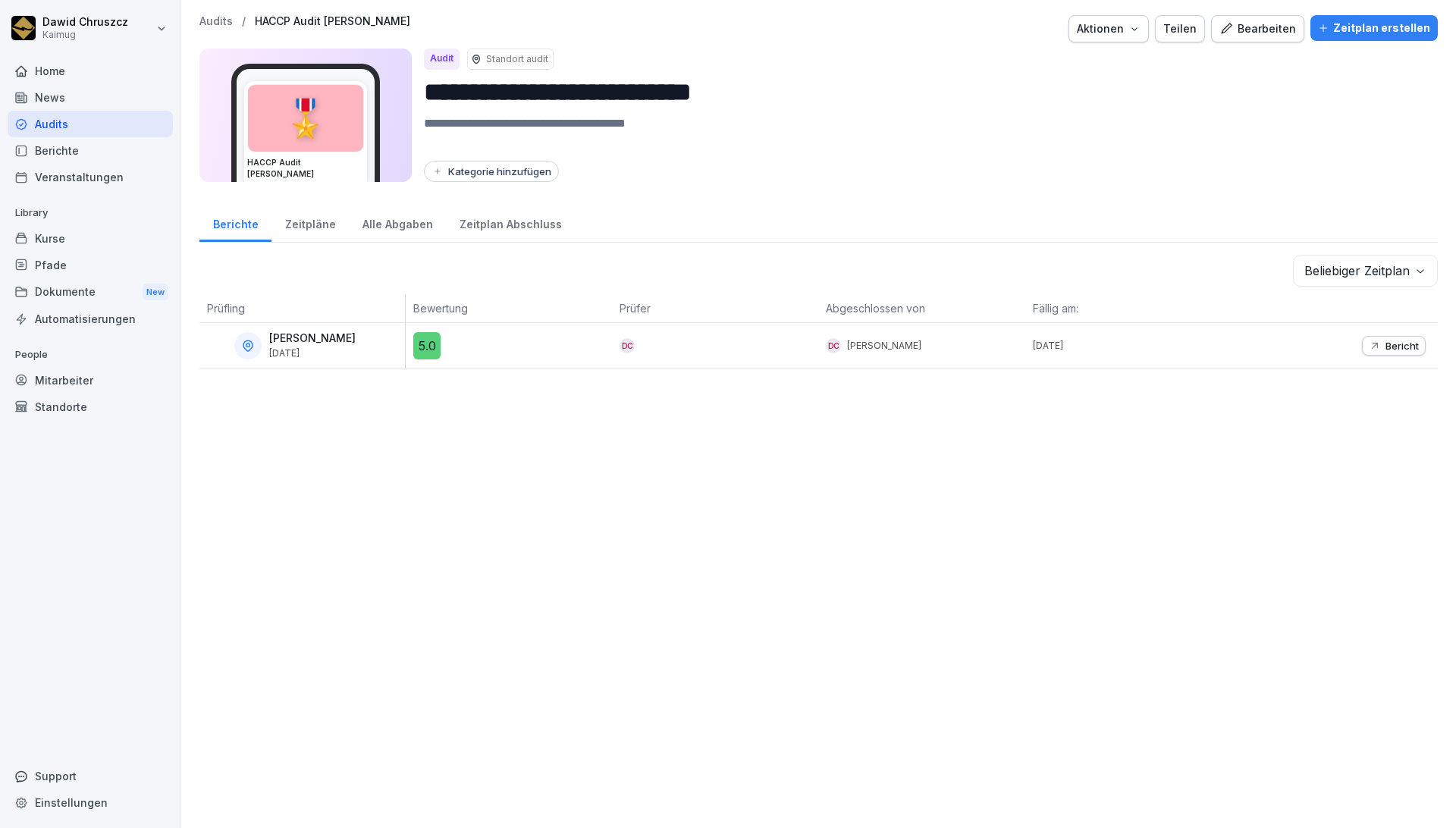
click at [318, 229] on div "Zeitpläne" at bounding box center [310, 222] width 77 height 39
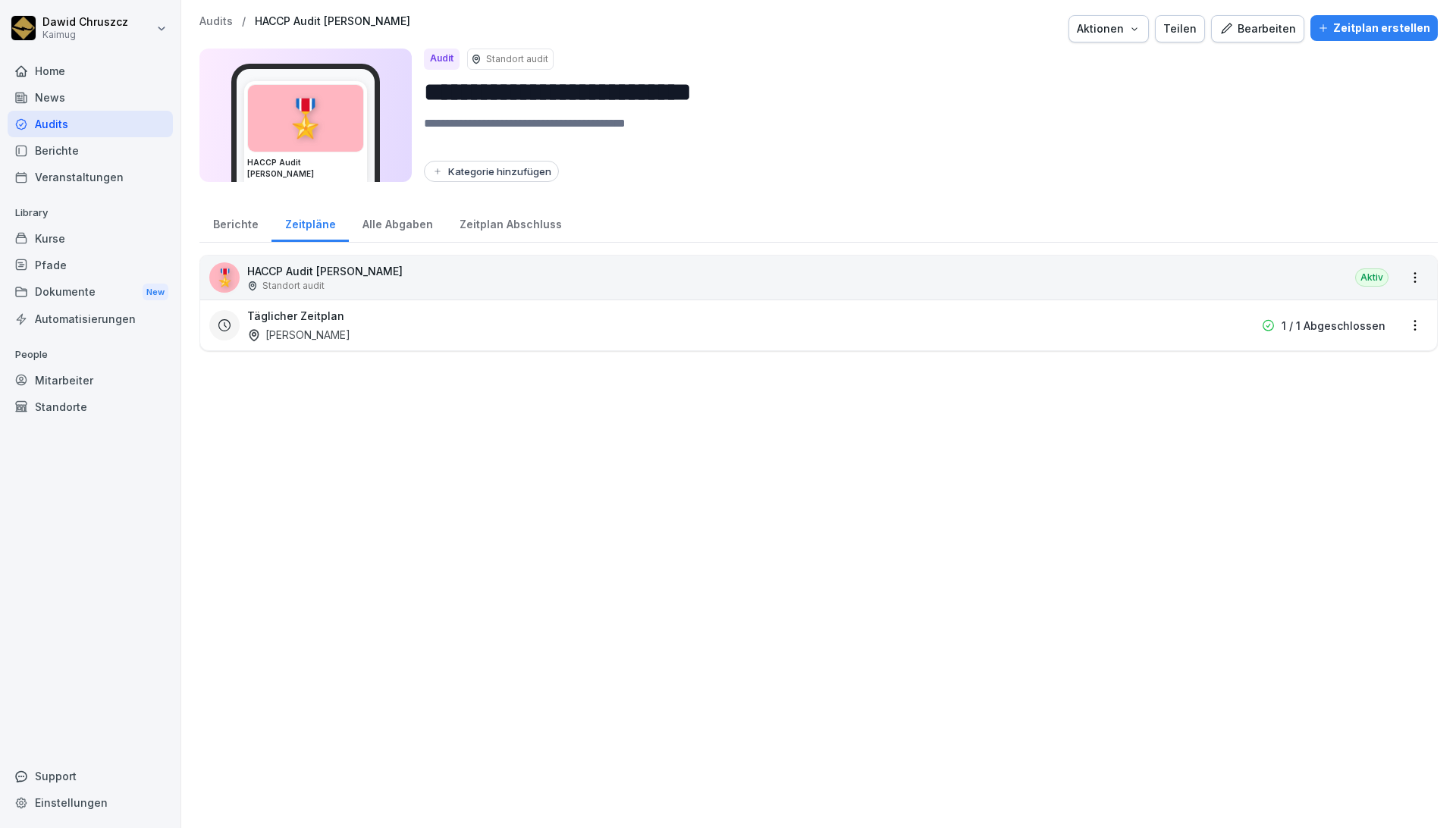
click at [401, 216] on div "Alle Abgaben" at bounding box center [397, 222] width 97 height 39
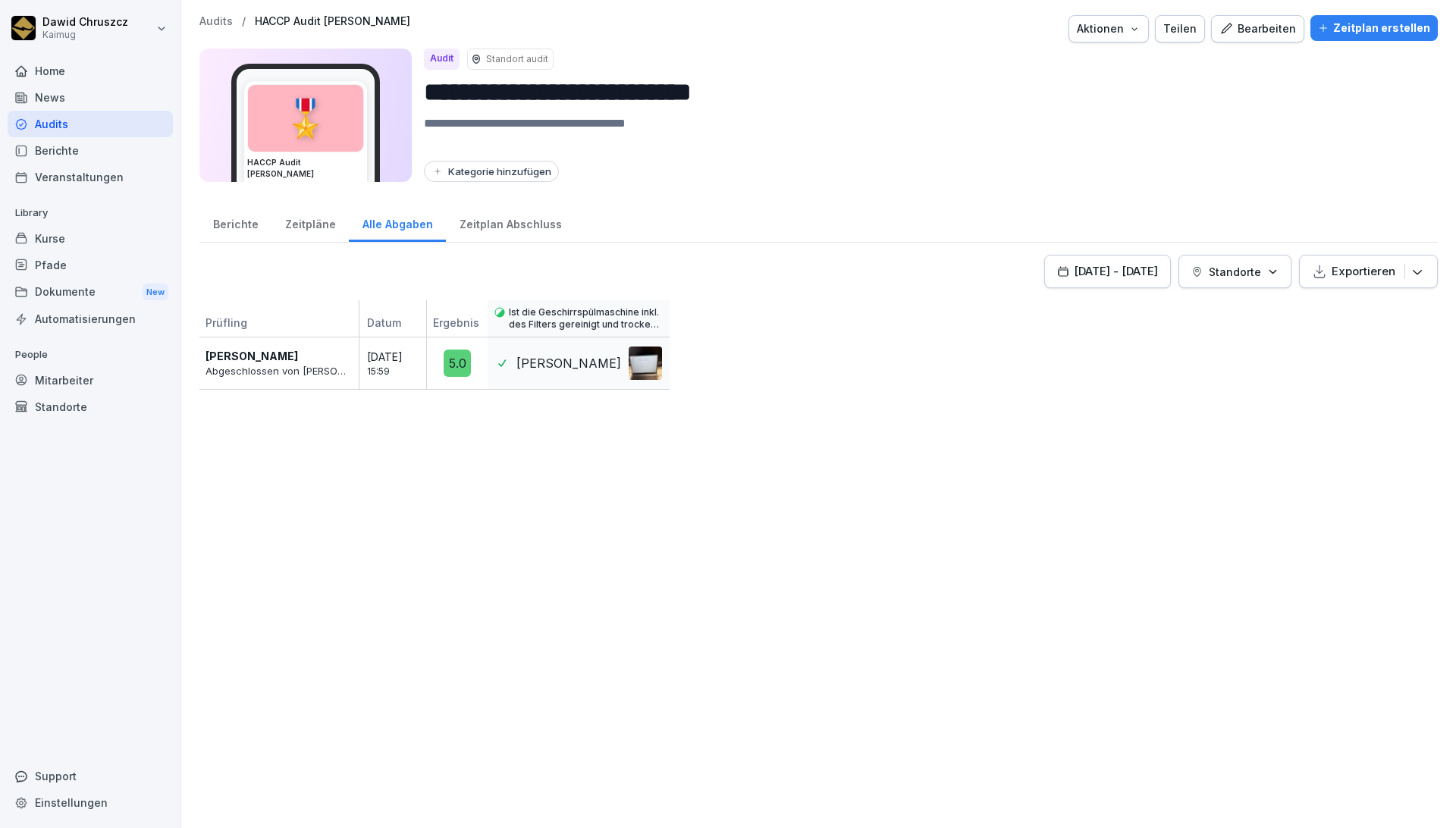
click at [500, 222] on div "Zeitplan Abschluss" at bounding box center [510, 222] width 129 height 39
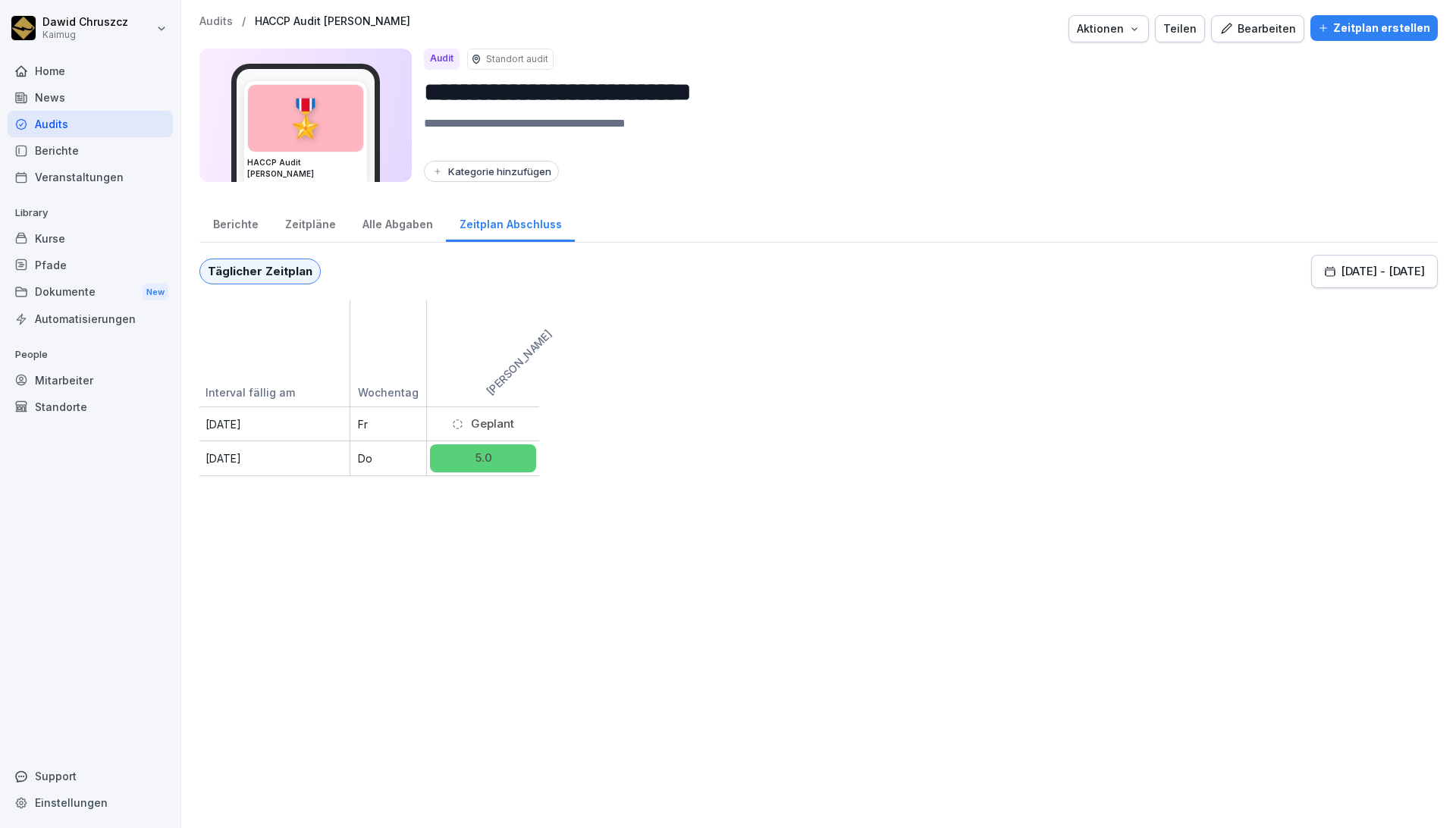
click at [827, 513] on div "**********" at bounding box center [819, 414] width 1274 height 828
click at [827, 277] on div "[DATE] - [DATE]" at bounding box center [1374, 271] width 101 height 16
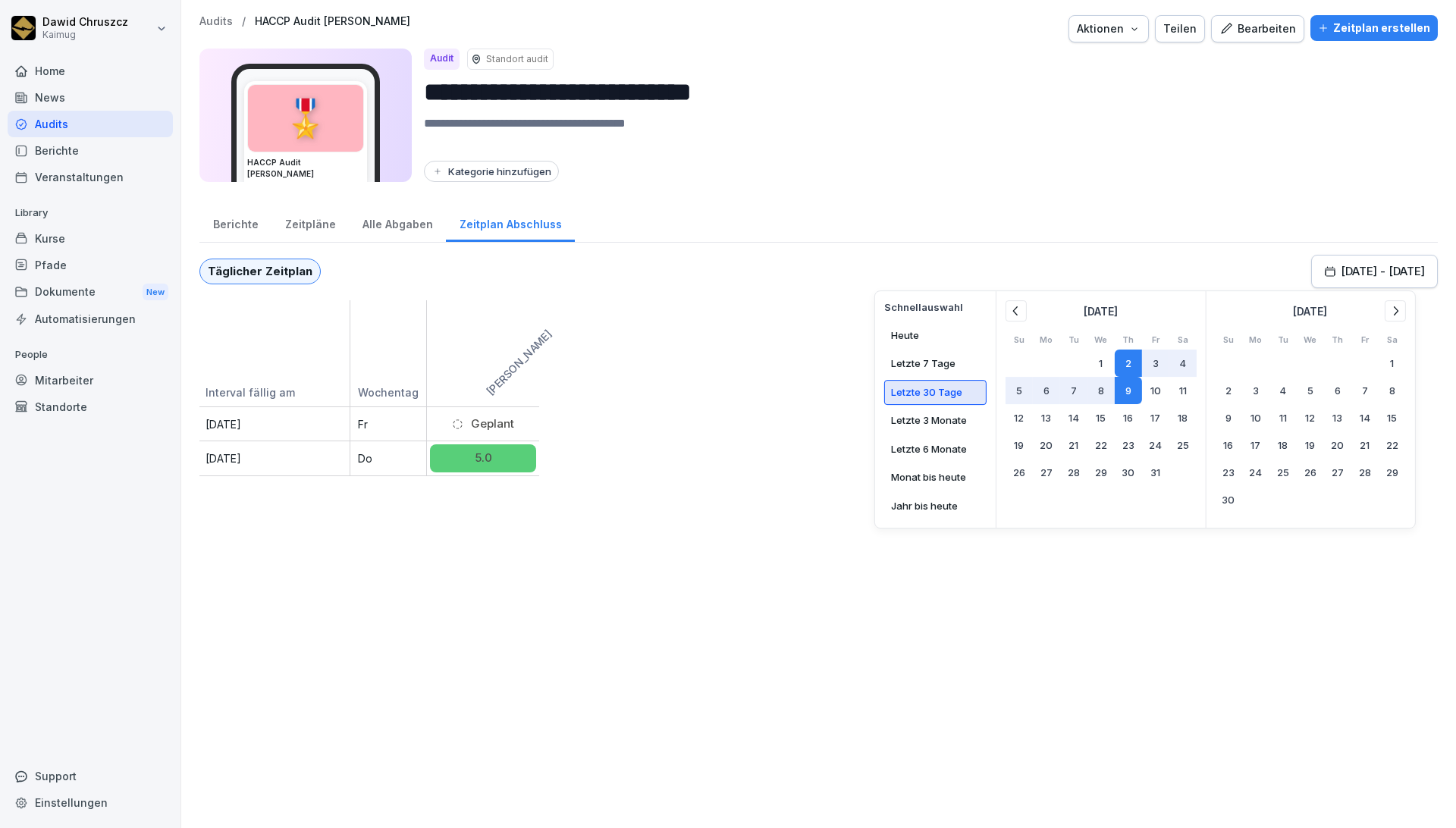
click at [827, 385] on button "Letzte 30 Tage" at bounding box center [935, 392] width 102 height 25
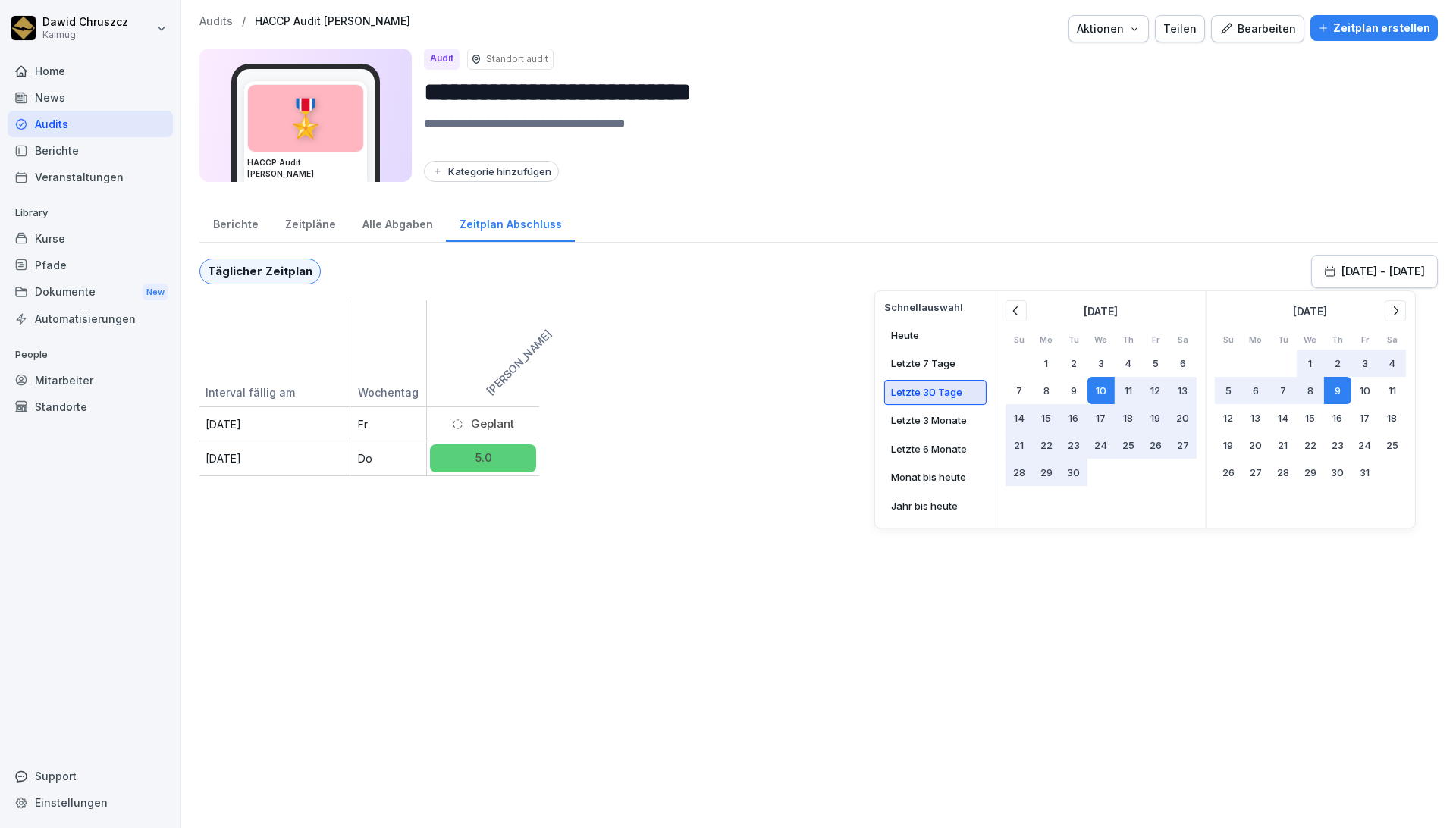
click at [827, 515] on div "**********" at bounding box center [819, 414] width 1274 height 828
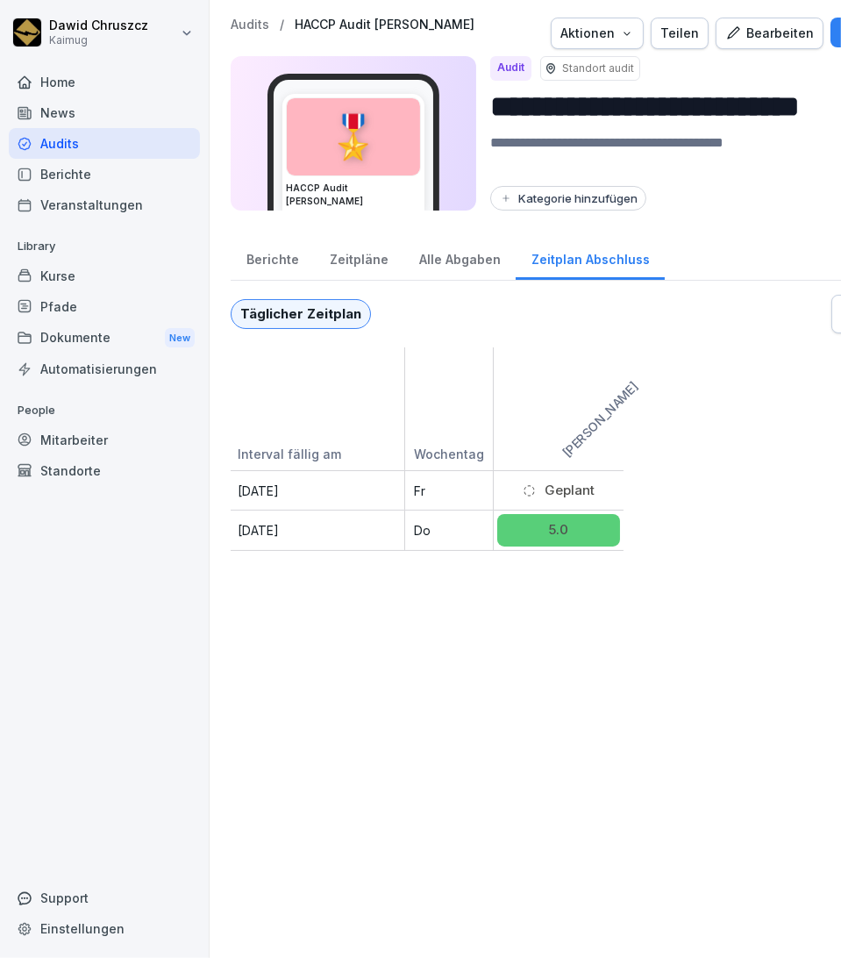
click at [783, 24] on div "Bearbeiten" at bounding box center [769, 33] width 89 height 19
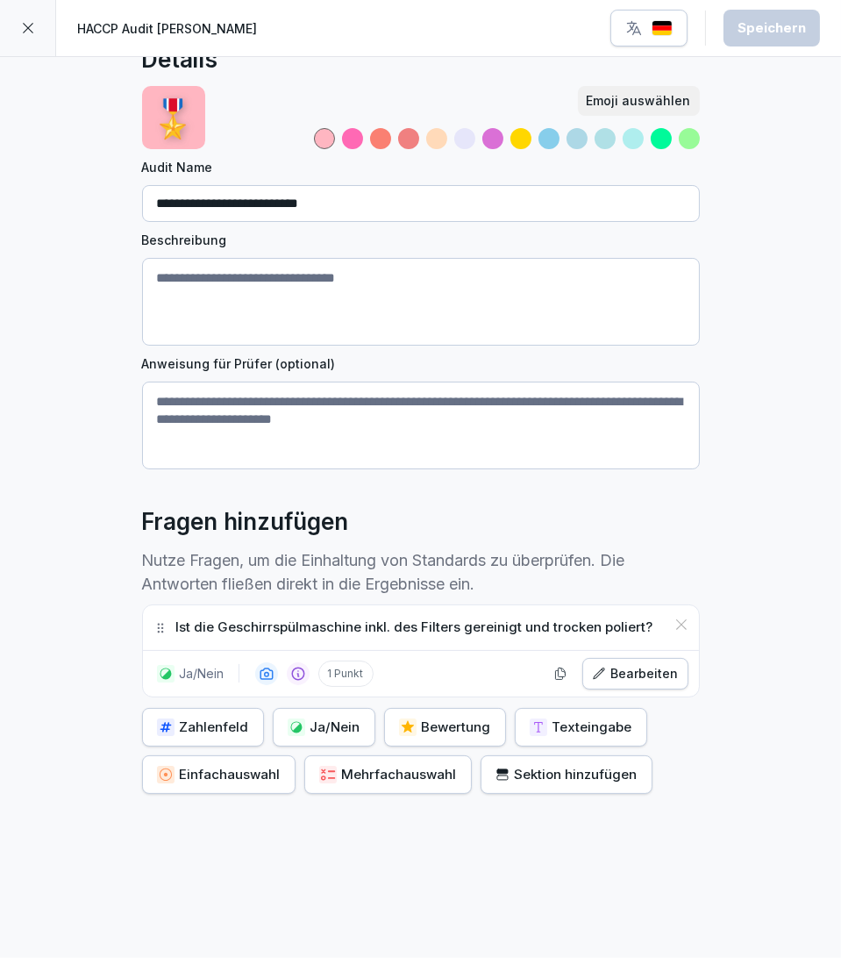
scroll to position [67, 0]
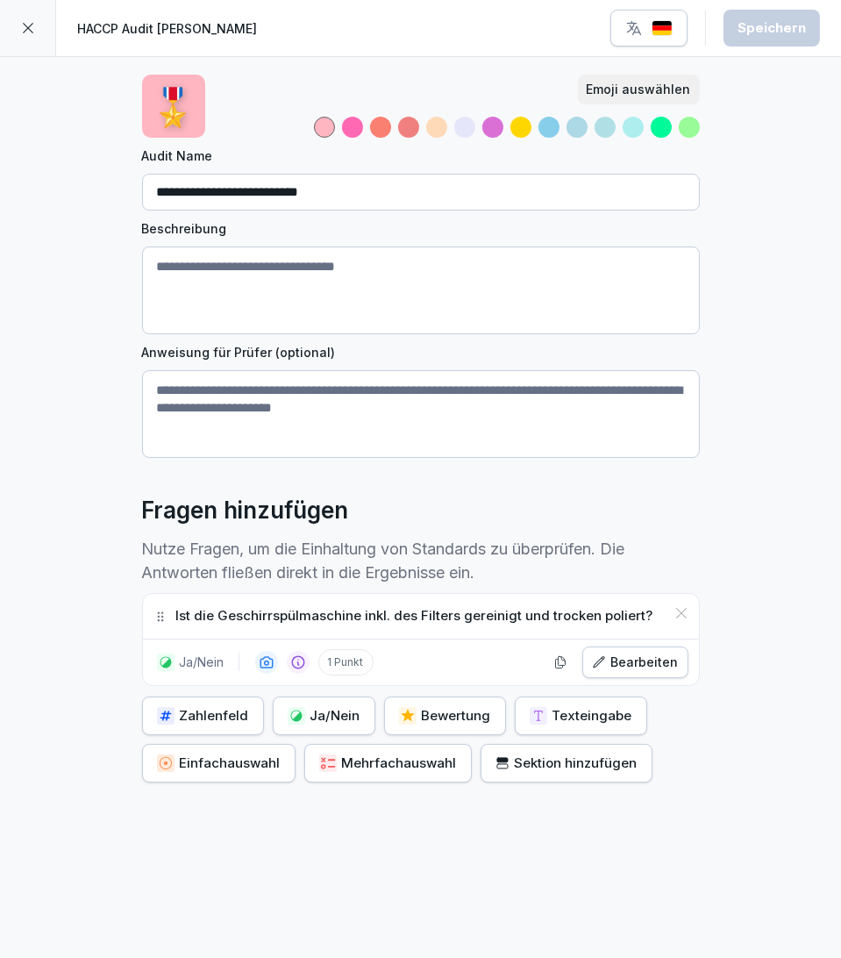
click at [578, 699] on div "Sektion hinzufügen" at bounding box center [566, 762] width 142 height 19
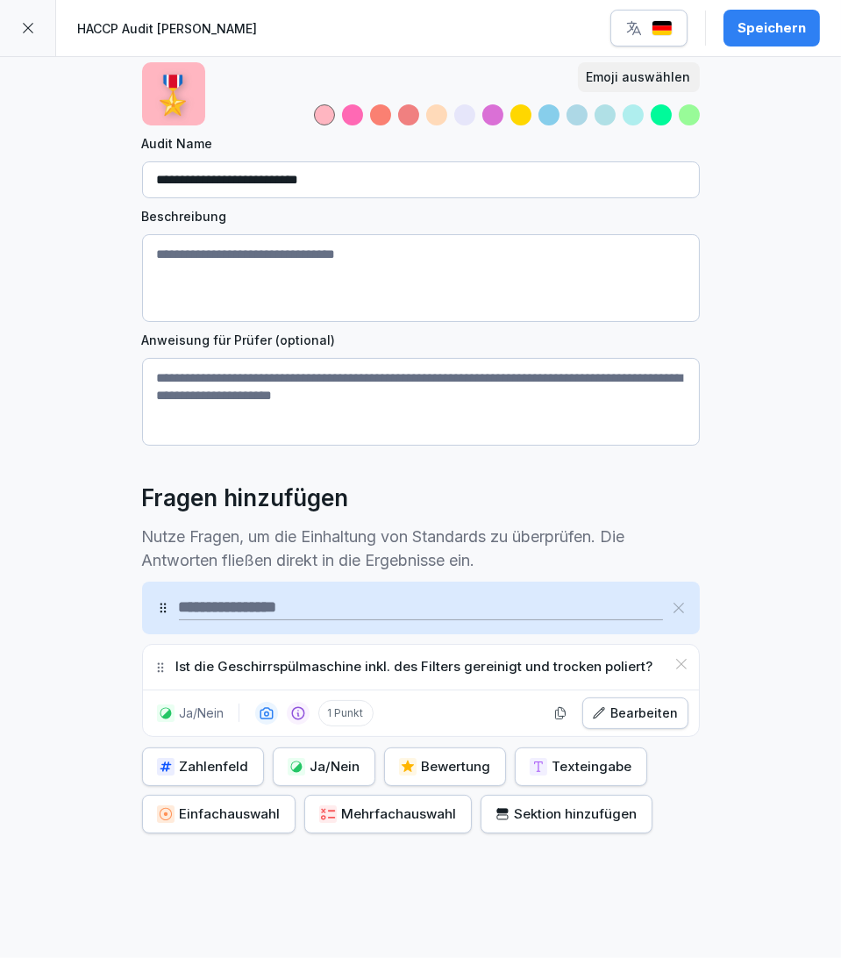
drag, startPoint x: 154, startPoint y: 711, endPoint x: 140, endPoint y: 563, distance: 148.9
click at [142, 563] on div "Fragen hinzufügen Nutze Fragen, um die Einhaltung von Standards zu überprüfen. …" at bounding box center [421, 657] width 558 height 353
click at [228, 610] on input at bounding box center [421, 607] width 484 height 25
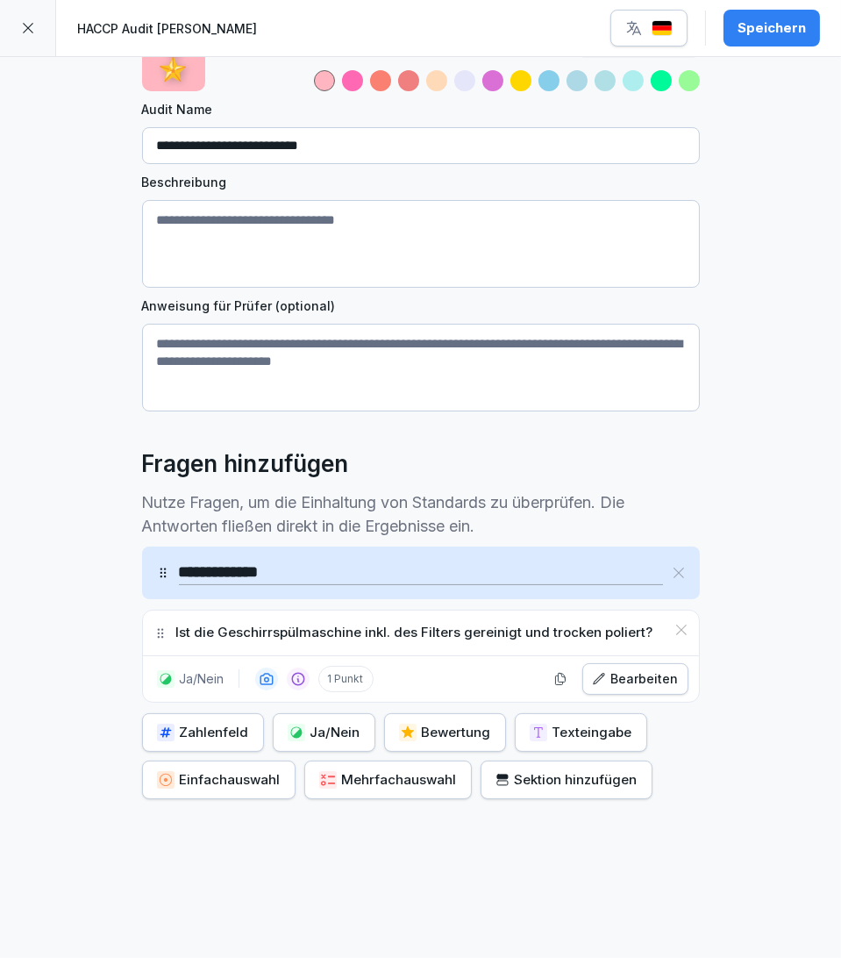
scroll to position [130, 0]
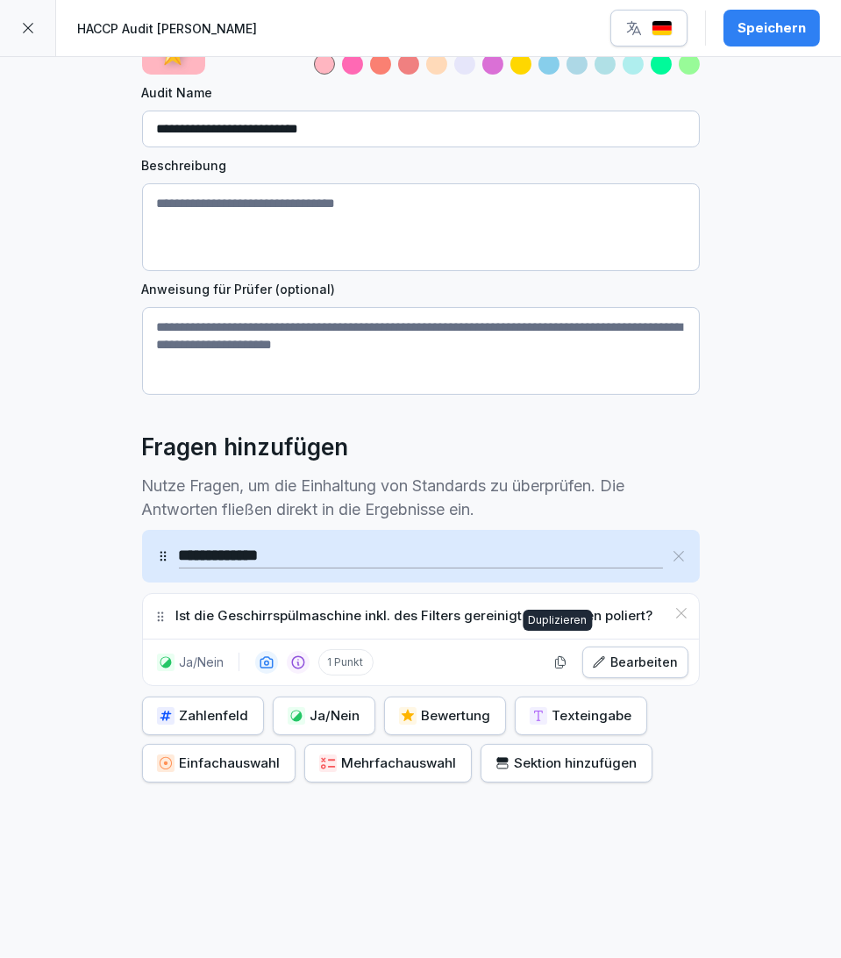
type input "**********"
click at [632, 652] on div "Bearbeiten" at bounding box center [635, 661] width 87 height 19
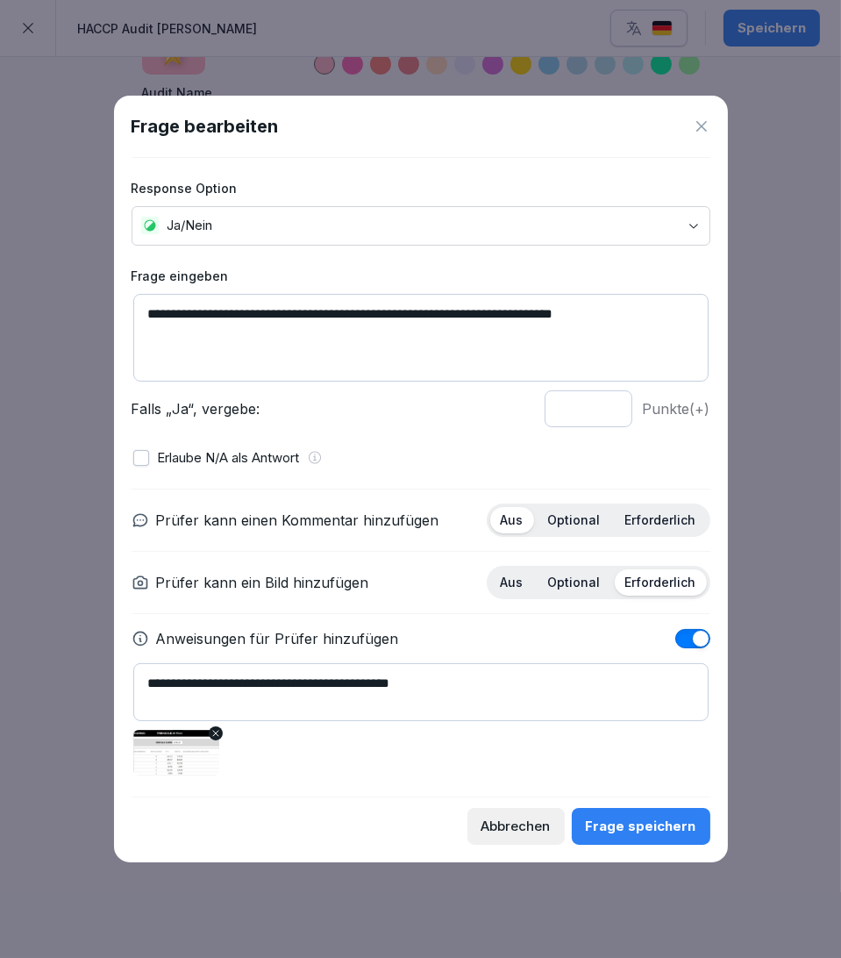
drag, startPoint x: 572, startPoint y: 415, endPoint x: 545, endPoint y: 413, distance: 26.4
click at [545, 413] on input "*" at bounding box center [589, 408] width 88 height 37
click at [606, 403] on input "*" at bounding box center [589, 408] width 88 height 37
click at [608, 403] on input "*" at bounding box center [589, 408] width 88 height 37
click at [645, 440] on div "**********" at bounding box center [421, 477] width 579 height 638
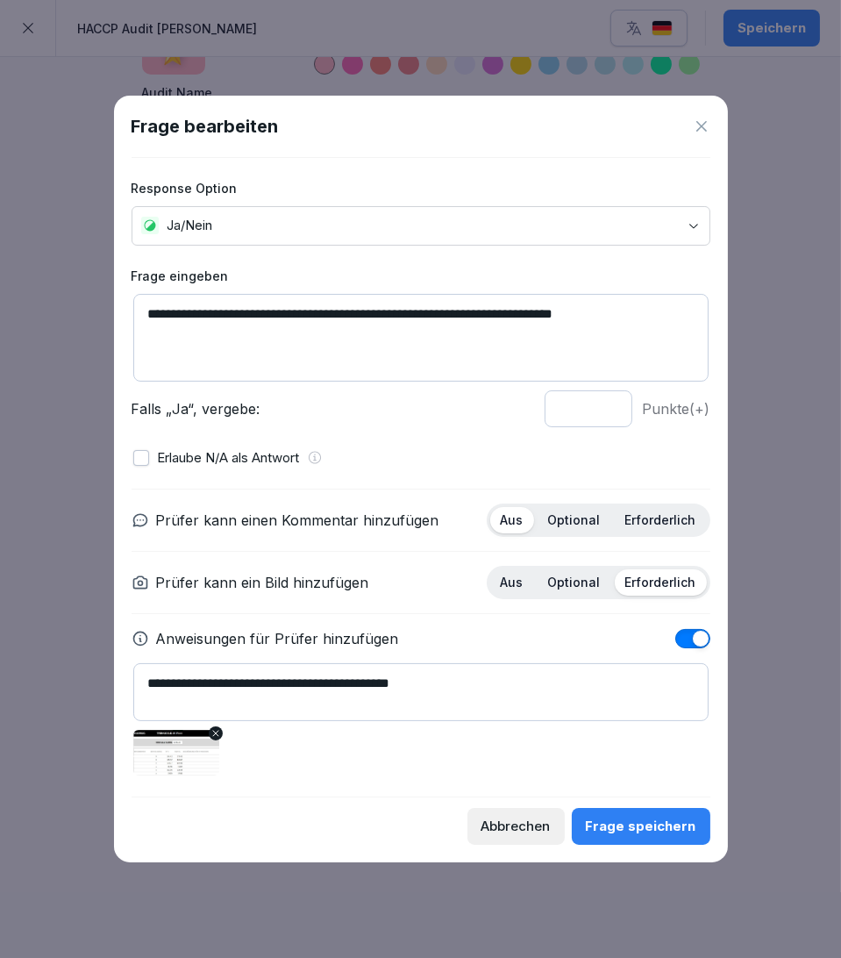
click at [609, 411] on input "*" at bounding box center [589, 408] width 88 height 37
type input "*"
click at [609, 411] on input "*" at bounding box center [589, 408] width 88 height 37
click at [620, 467] on div "Erlaube N/A als Antwort" at bounding box center [420, 458] width 575 height 20
click at [580, 518] on p "Optional" at bounding box center [574, 520] width 53 height 16
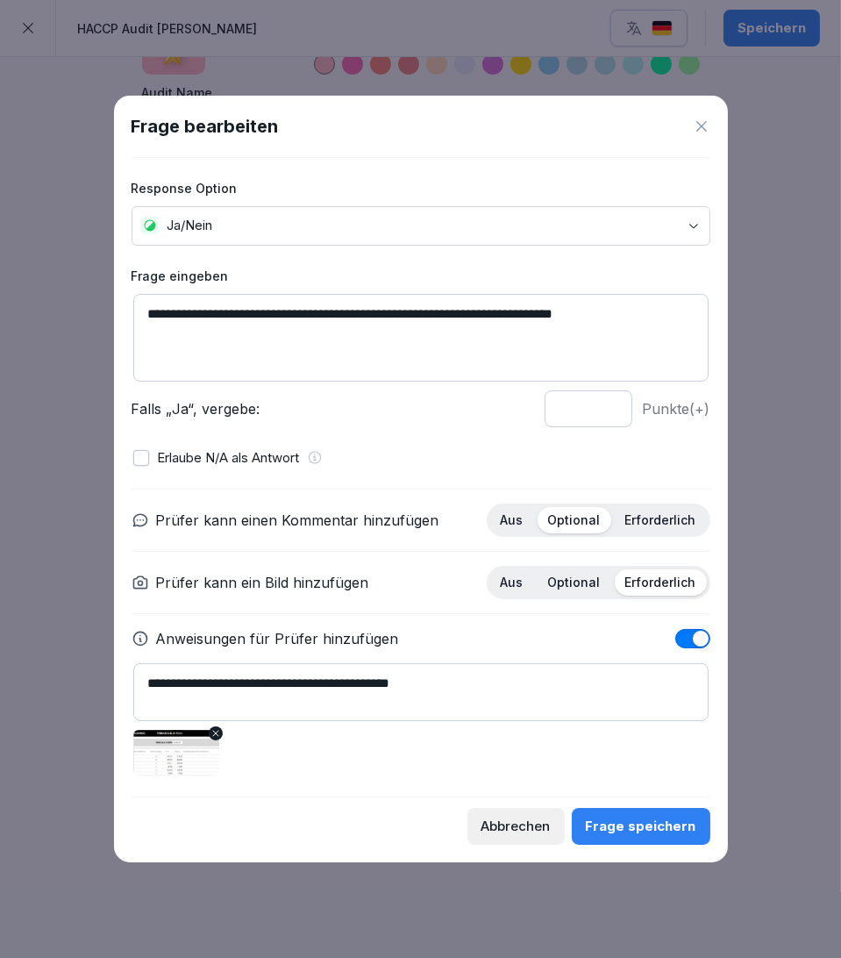
click at [656, 699] on div "Frage speichern" at bounding box center [641, 825] width 110 height 19
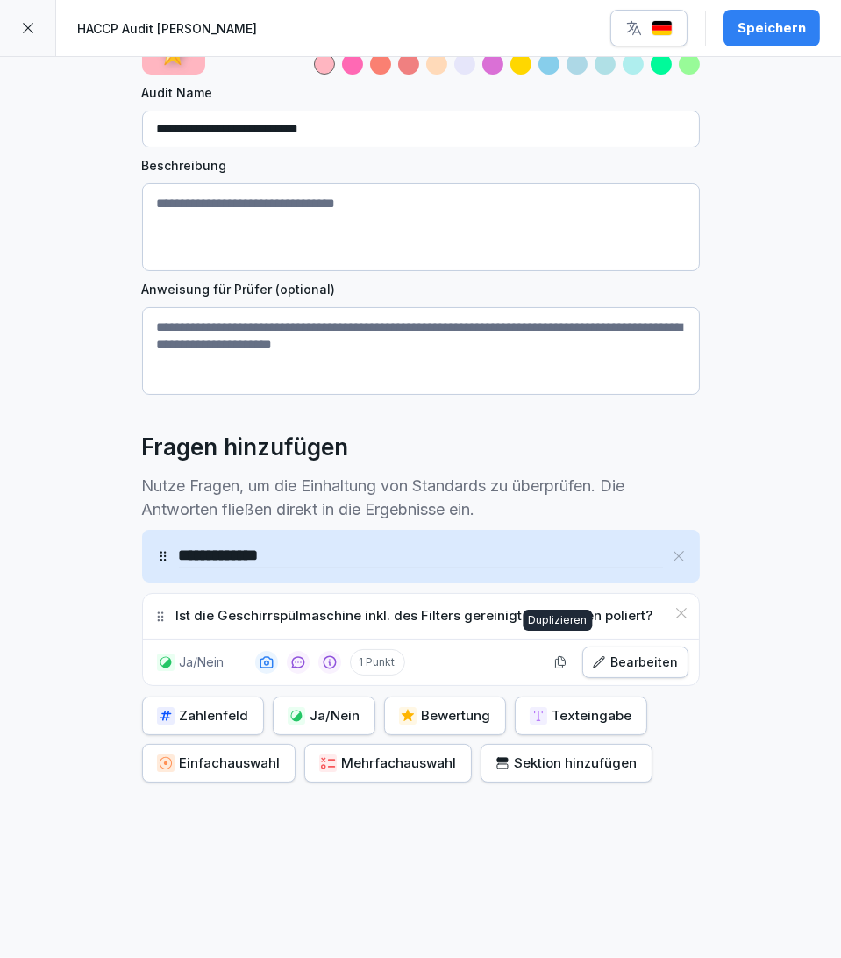
click at [554, 655] on icon "button" at bounding box center [560, 662] width 14 height 14
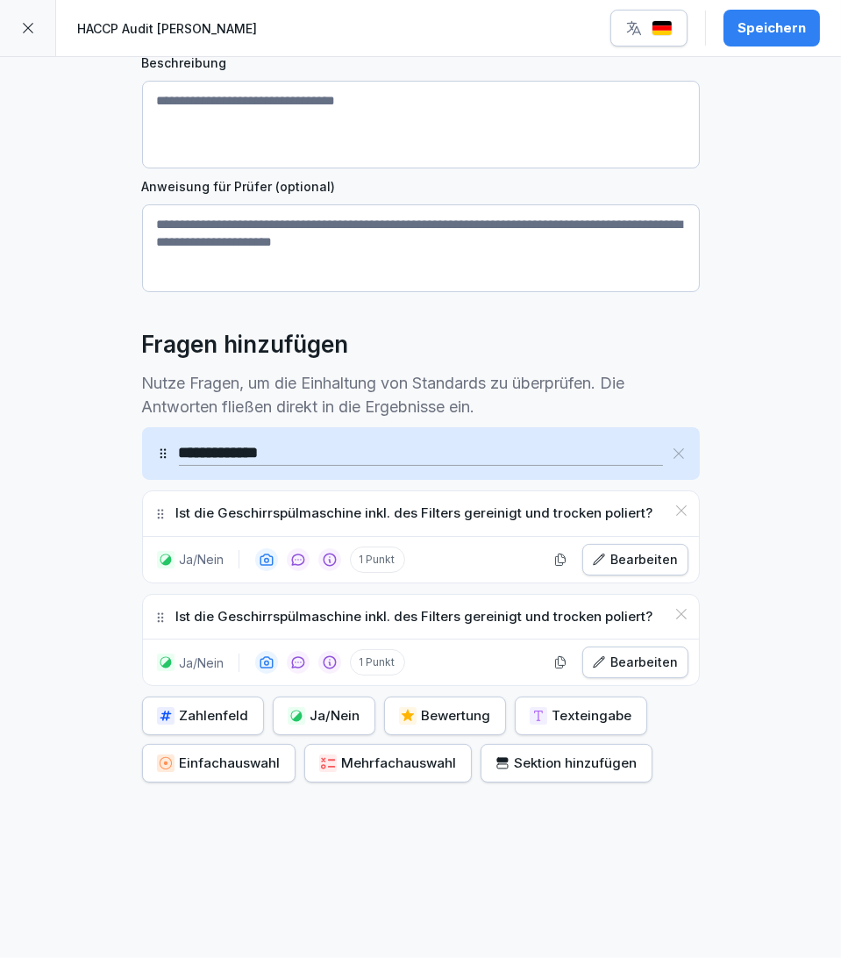
scroll to position [232, 0]
click at [620, 658] on button "Bearbeiten" at bounding box center [635, 662] width 106 height 32
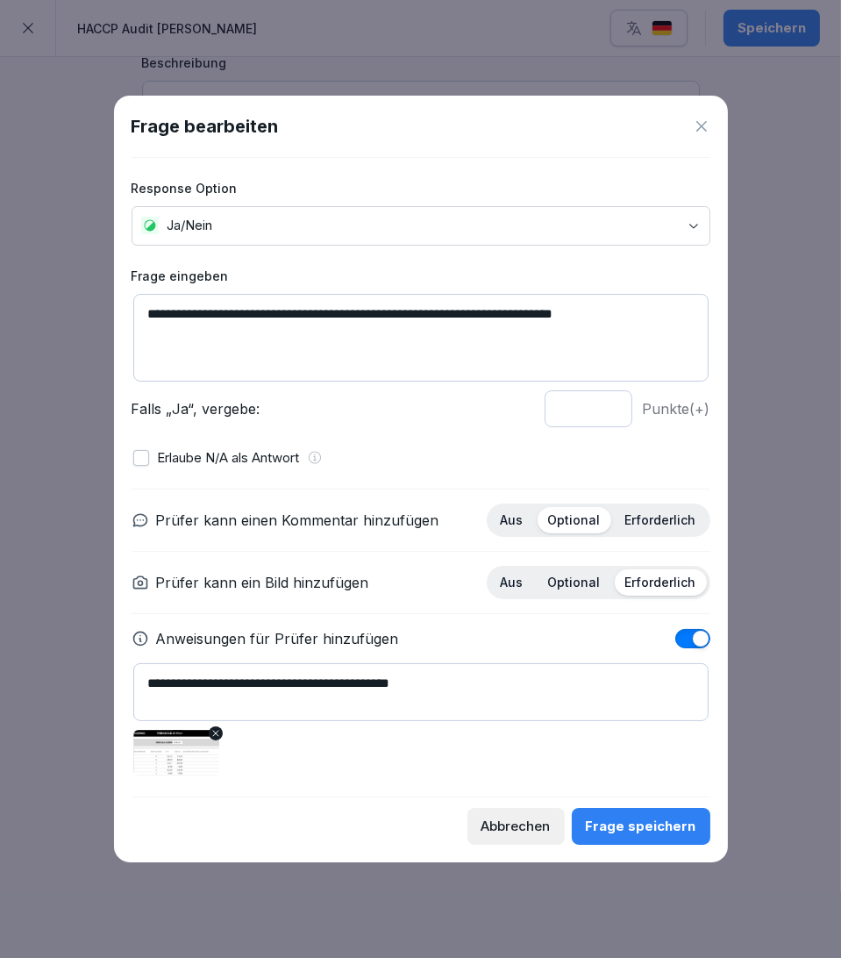
drag, startPoint x: 616, startPoint y: 317, endPoint x: 3, endPoint y: 313, distance: 613.0
click at [3, 313] on body "**********" at bounding box center [420, 479] width 841 height 958
paste textarea
drag, startPoint x: 647, startPoint y: 311, endPoint x: 296, endPoint y: 346, distance: 352.5
click at [110, 328] on body "**********" at bounding box center [420, 479] width 841 height 958
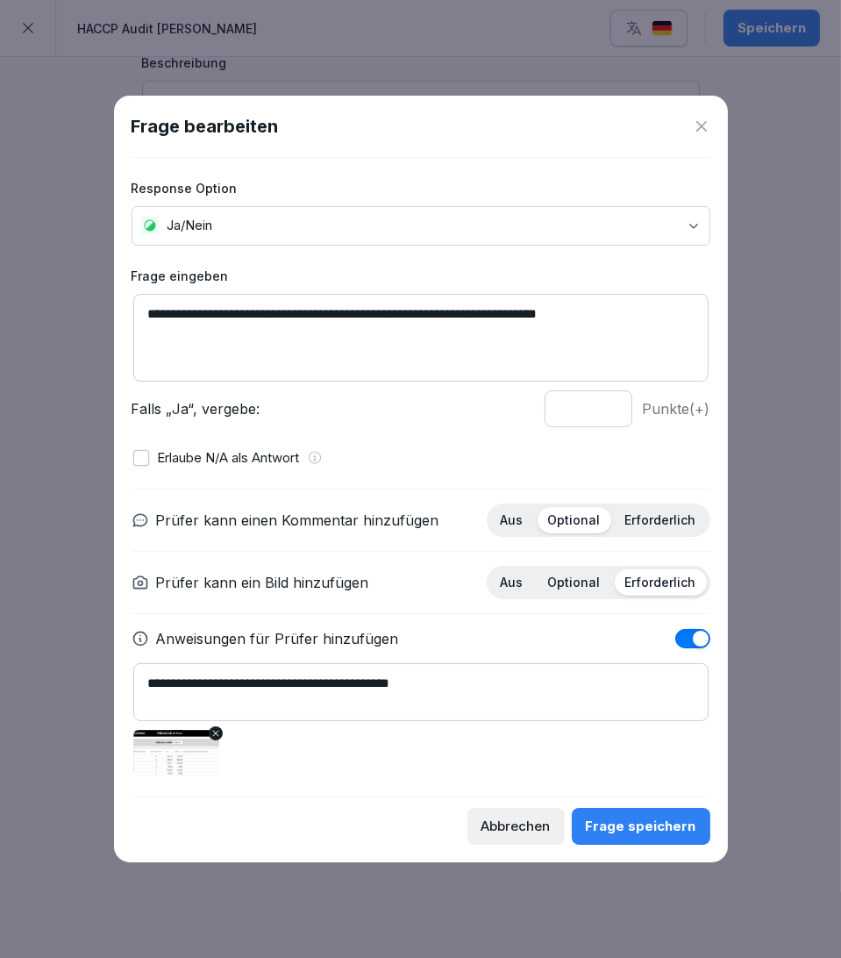
click at [322, 346] on textarea "**********" at bounding box center [420, 338] width 575 height 88
drag, startPoint x: 638, startPoint y: 318, endPoint x: 595, endPoint y: 314, distance: 42.3
click at [595, 314] on textarea "**********" at bounding box center [420, 338] width 575 height 88
click at [593, 332] on textarea "**********" at bounding box center [420, 338] width 575 height 88
type textarea "**********"
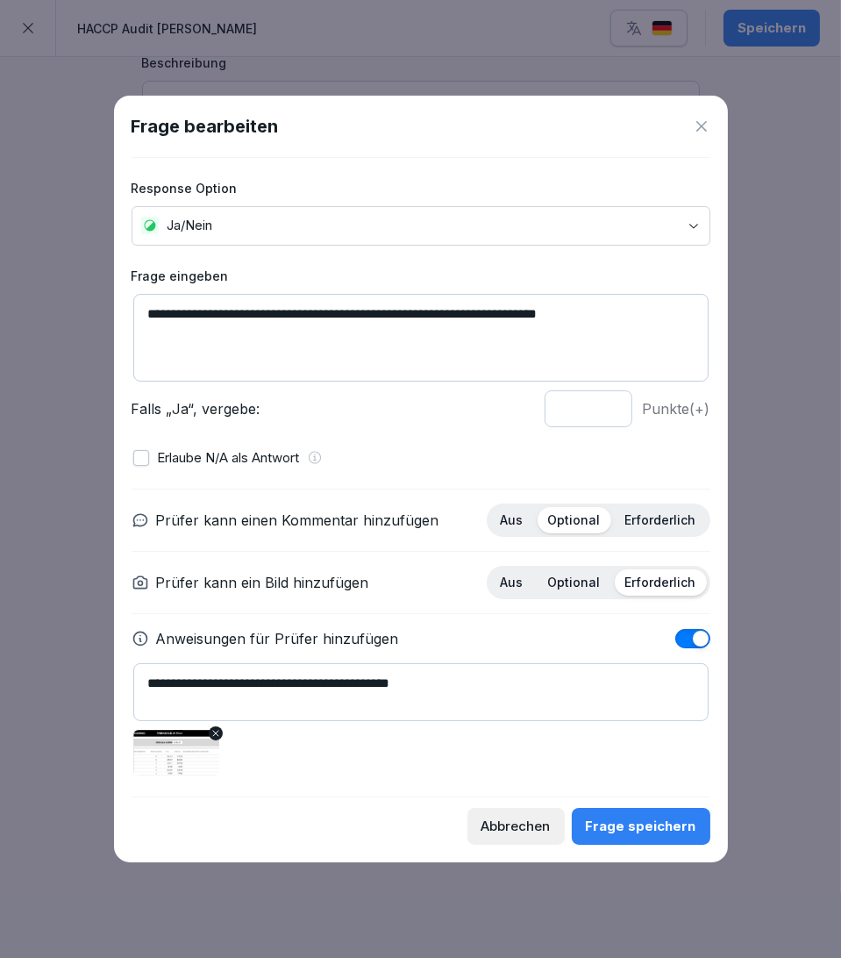
click at [215, 699] on icon at bounding box center [215, 733] width 11 height 11
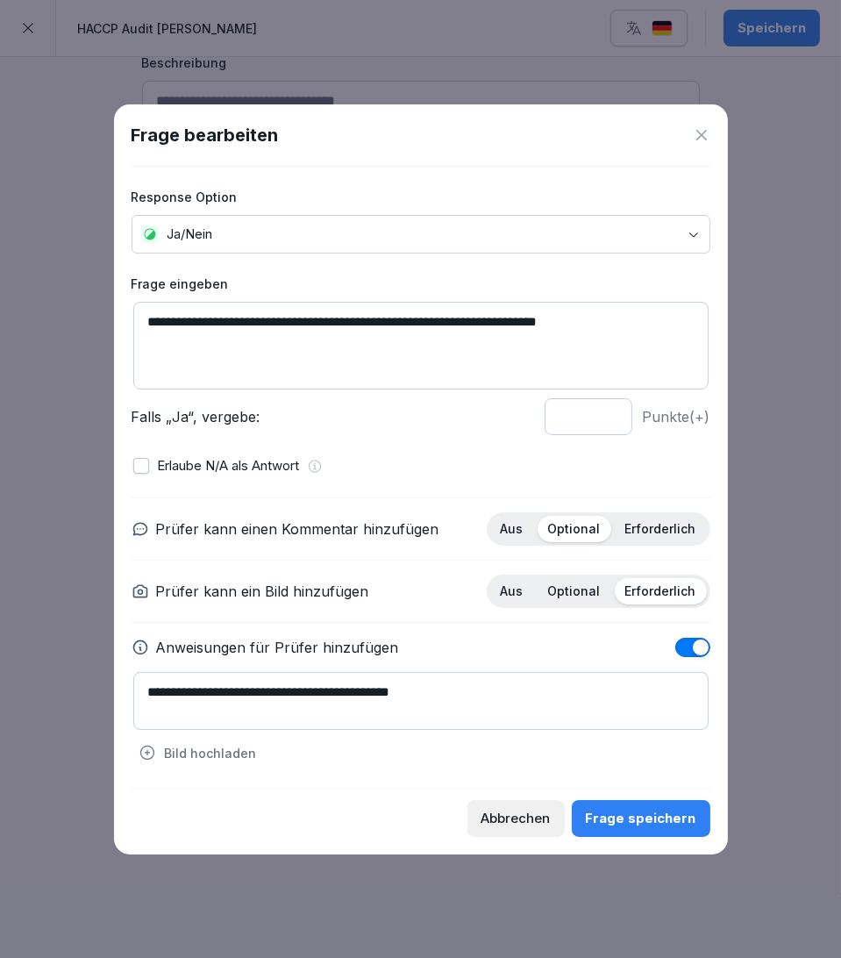
drag, startPoint x: 481, startPoint y: 695, endPoint x: 125, endPoint y: 702, distance: 357.0
click at [125, 699] on div "**********" at bounding box center [421, 479] width 614 height 750
click at [695, 652] on span "button" at bounding box center [701, 647] width 18 height 18
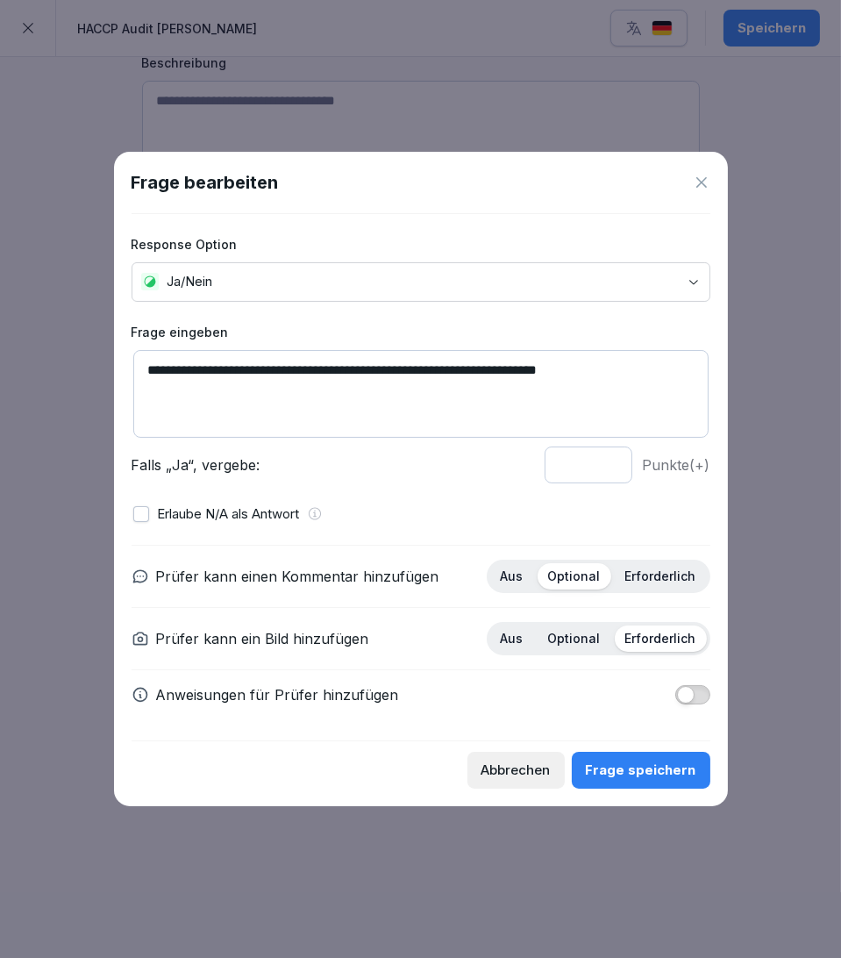
click at [655, 699] on div "Frage speichern" at bounding box center [641, 769] width 110 height 19
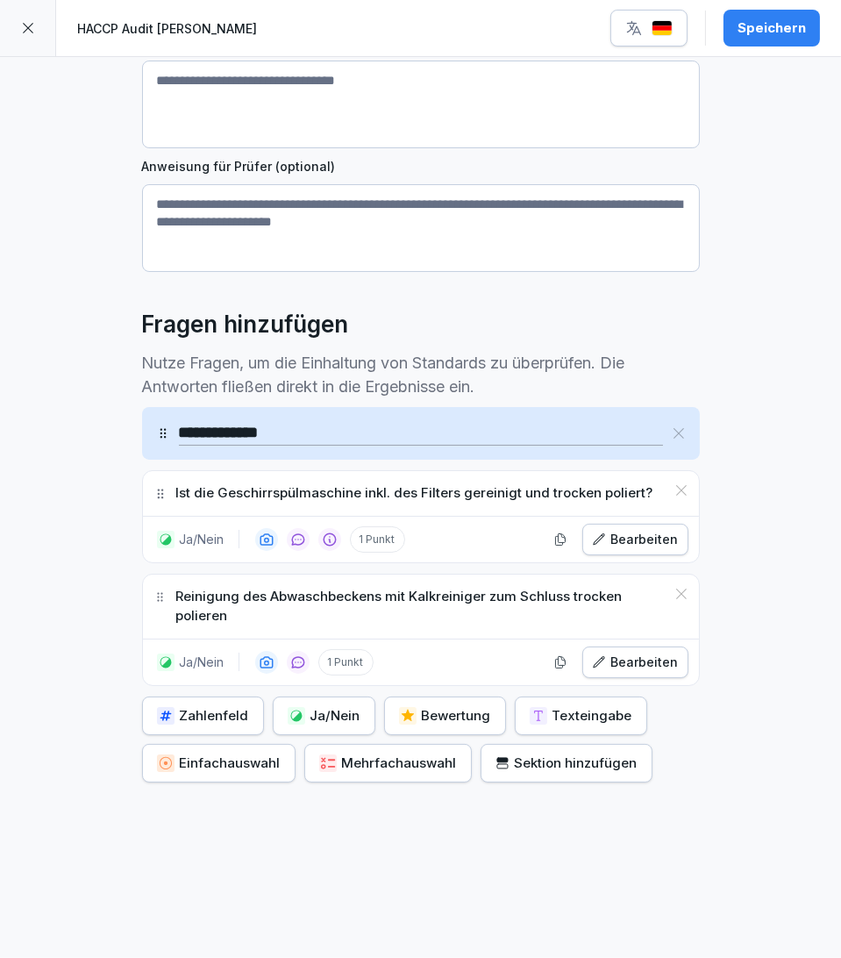
scroll to position [253, 0]
click at [555, 656] on icon "button" at bounding box center [560, 661] width 10 height 11
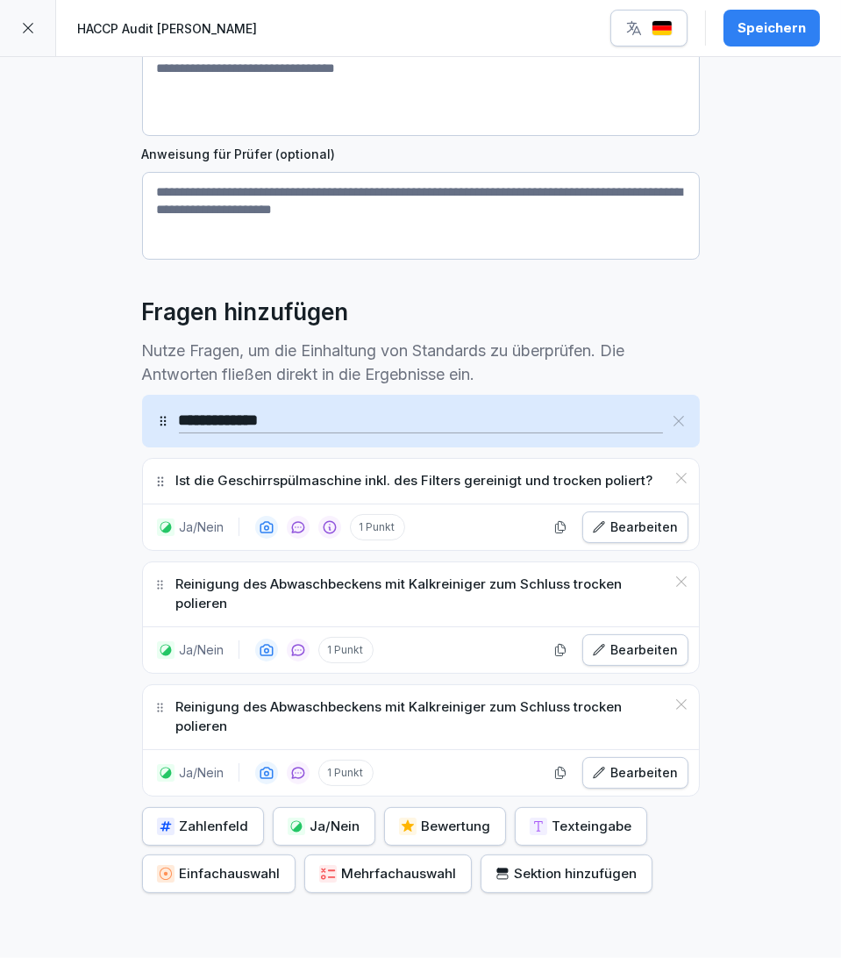
click at [645, 699] on div "Bearbeiten" at bounding box center [635, 772] width 87 height 19
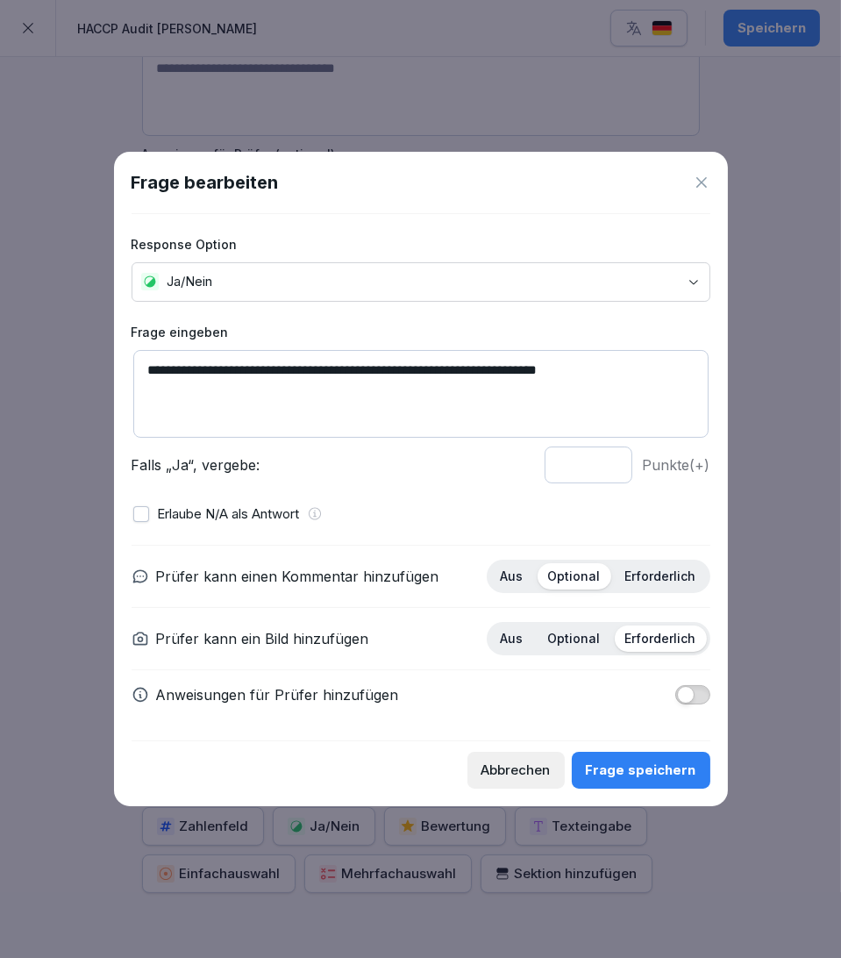
drag, startPoint x: 666, startPoint y: 376, endPoint x: 43, endPoint y: 358, distance: 623.7
click at [43, 358] on body "**********" at bounding box center [420, 479] width 841 height 958
paste textarea
click at [289, 363] on textarea "**********" at bounding box center [420, 394] width 575 height 88
drag, startPoint x: 308, startPoint y: 372, endPoint x: 59, endPoint y: 307, distance: 257.4
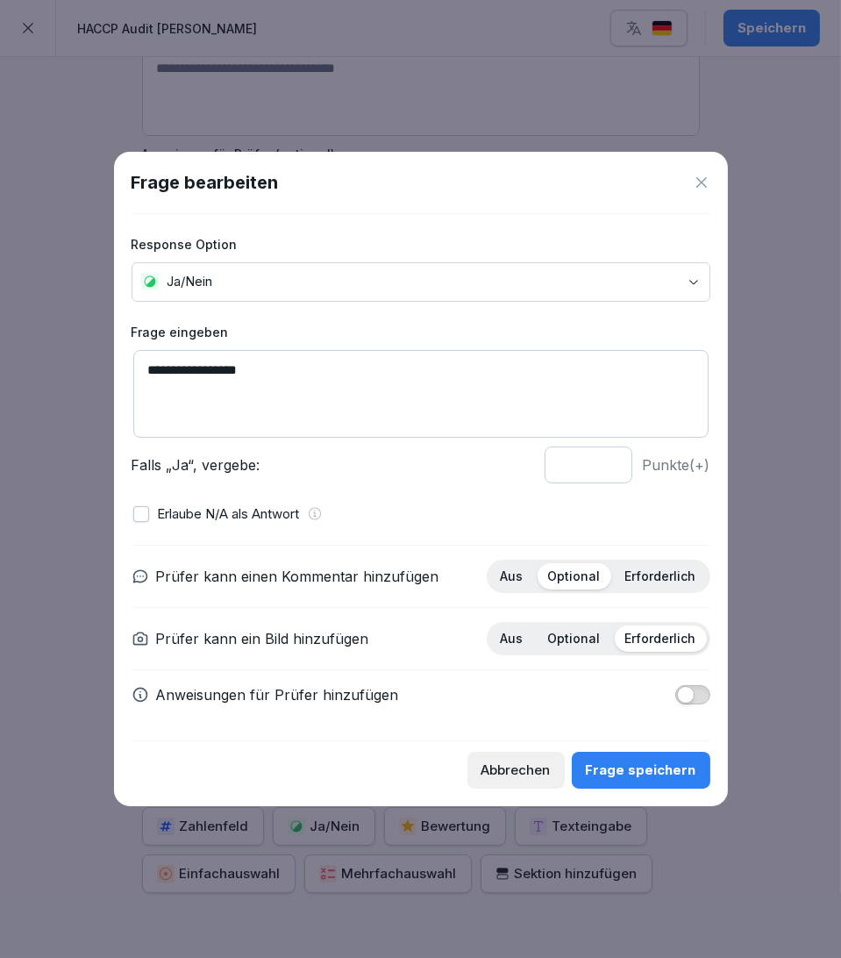
click at [68, 312] on body "**********" at bounding box center [420, 479] width 841 height 958
type textarea "*"
type textarea "**********"
click at [661, 699] on div "Frage speichern" at bounding box center [641, 769] width 110 height 19
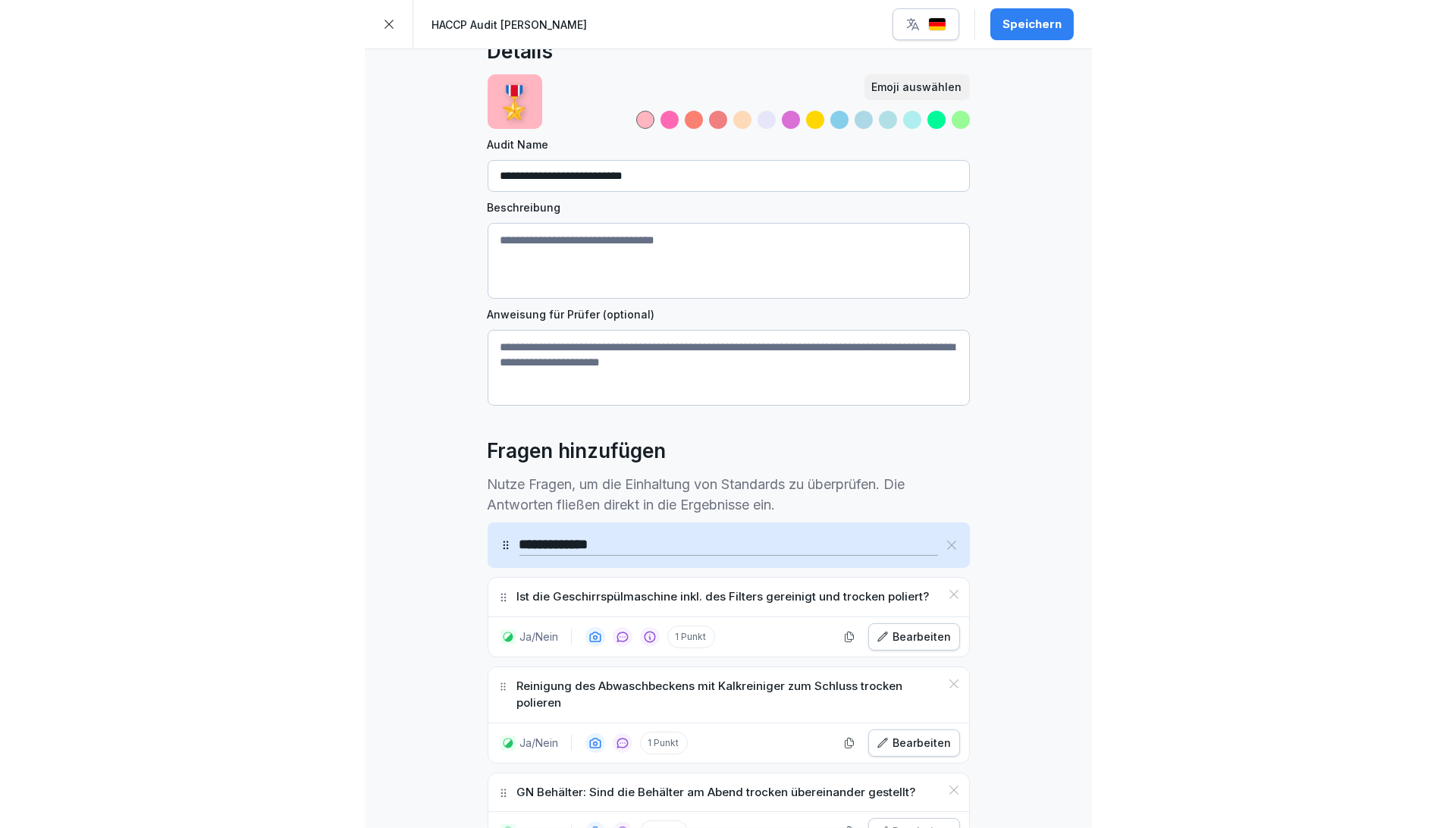
scroll to position [0, 0]
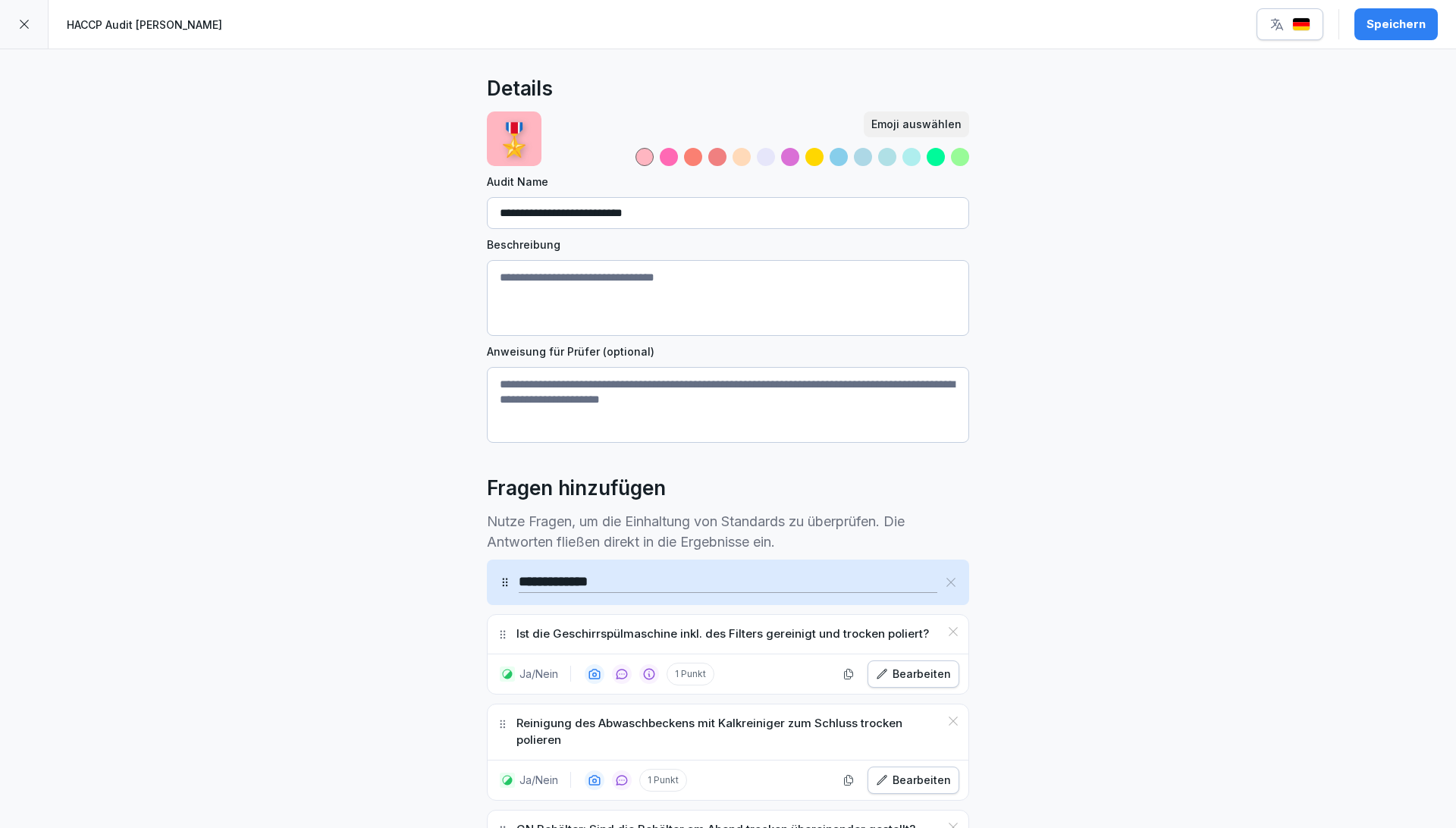
click at [827, 542] on div "**********" at bounding box center [728, 586] width 1456 height 1074
click at [827, 20] on div "Speichern" at bounding box center [1395, 23] width 59 height 16
click at [22, 23] on icon at bounding box center [24, 24] width 12 height 12
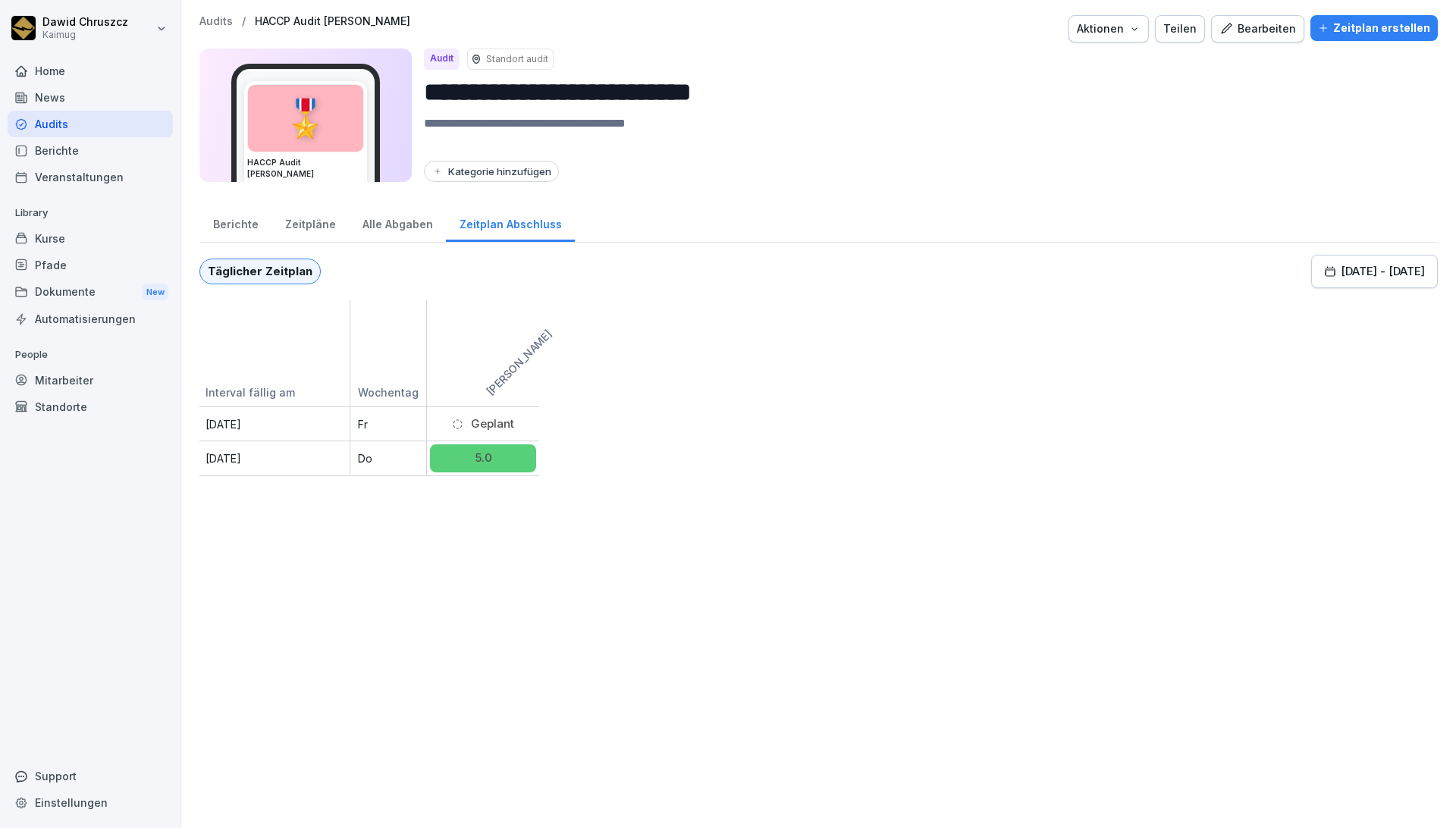
click at [807, 442] on div "Interval fällig am Wochentag Sushi Oberanger [DATE] Geplant [DATE] 5.0" at bounding box center [819, 387] width 1238 height 175
click at [53, 122] on div "Audits" at bounding box center [90, 124] width 165 height 27
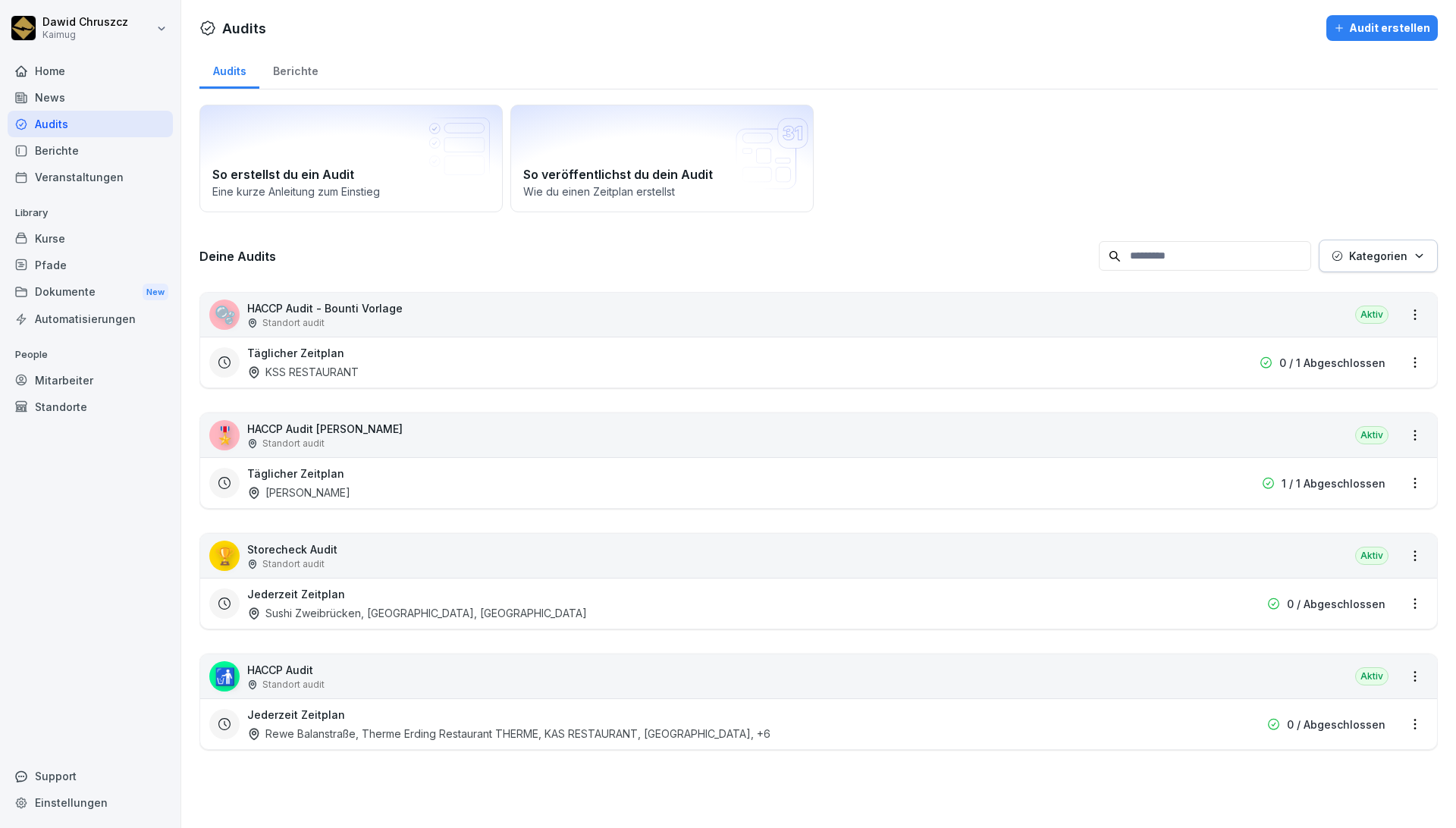
click at [283, 67] on div "Berichte" at bounding box center [295, 69] width 72 height 39
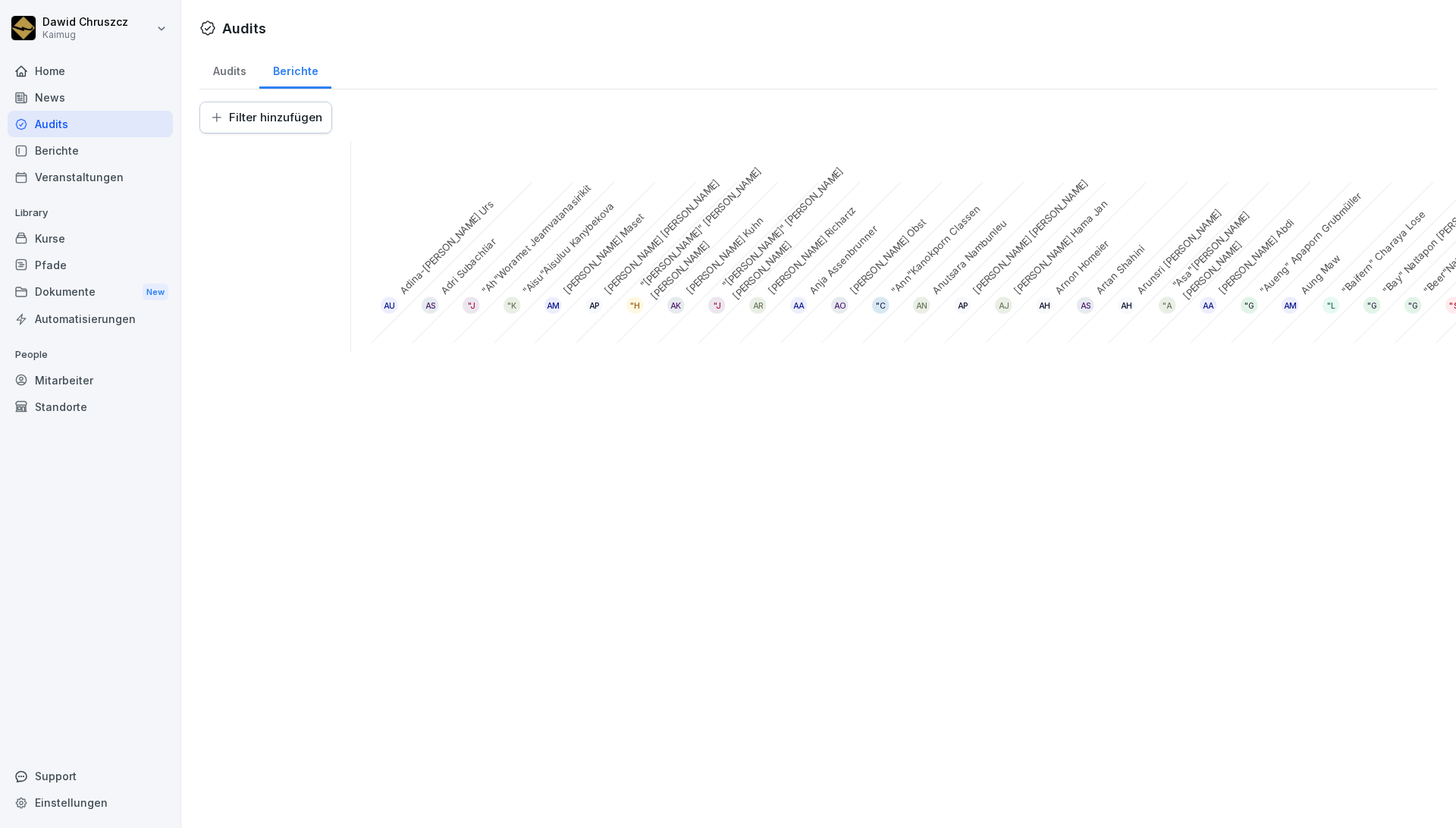
click at [231, 77] on div "Audits" at bounding box center [229, 69] width 60 height 39
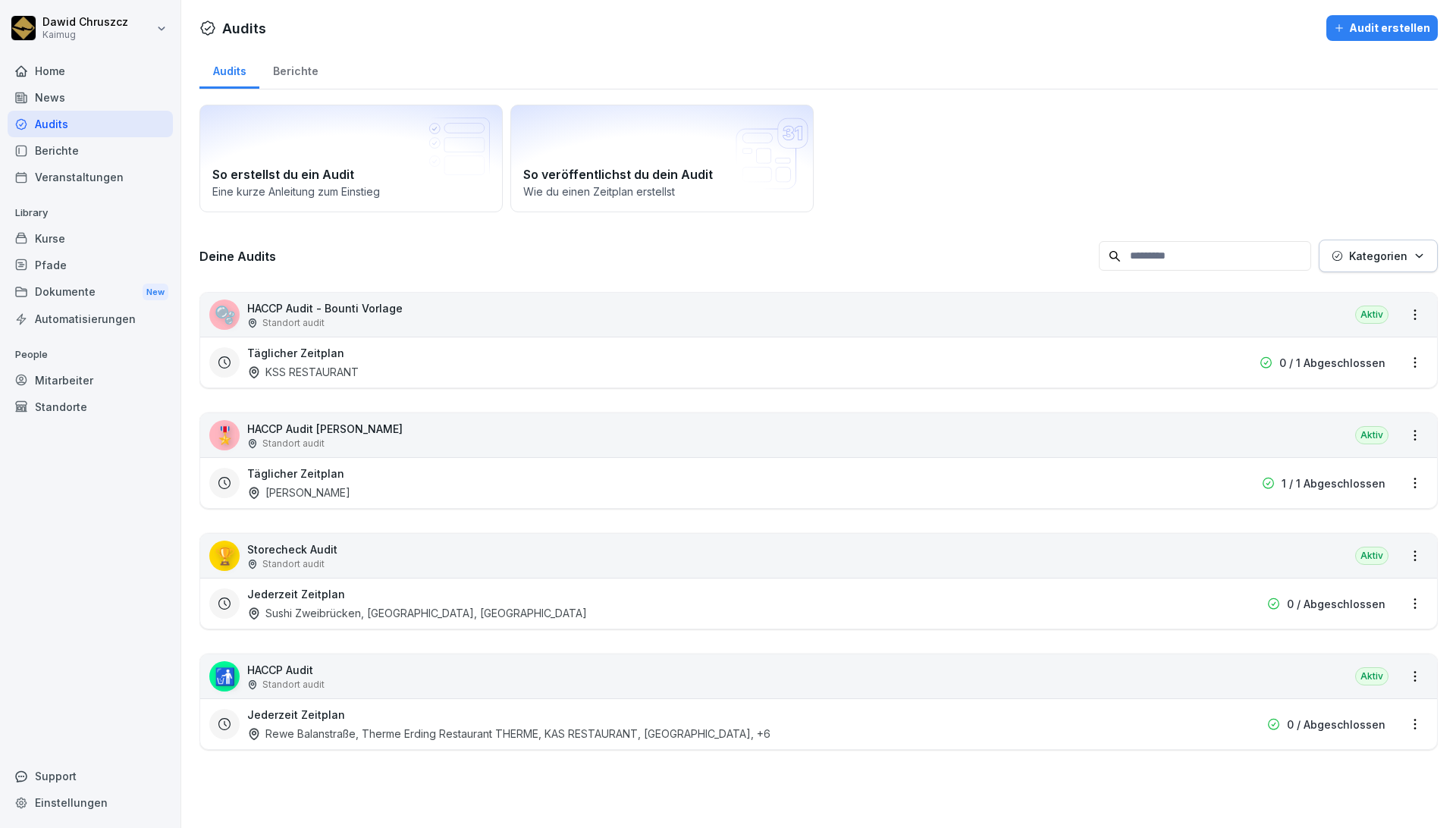
click at [297, 75] on div "Berichte" at bounding box center [295, 69] width 72 height 39
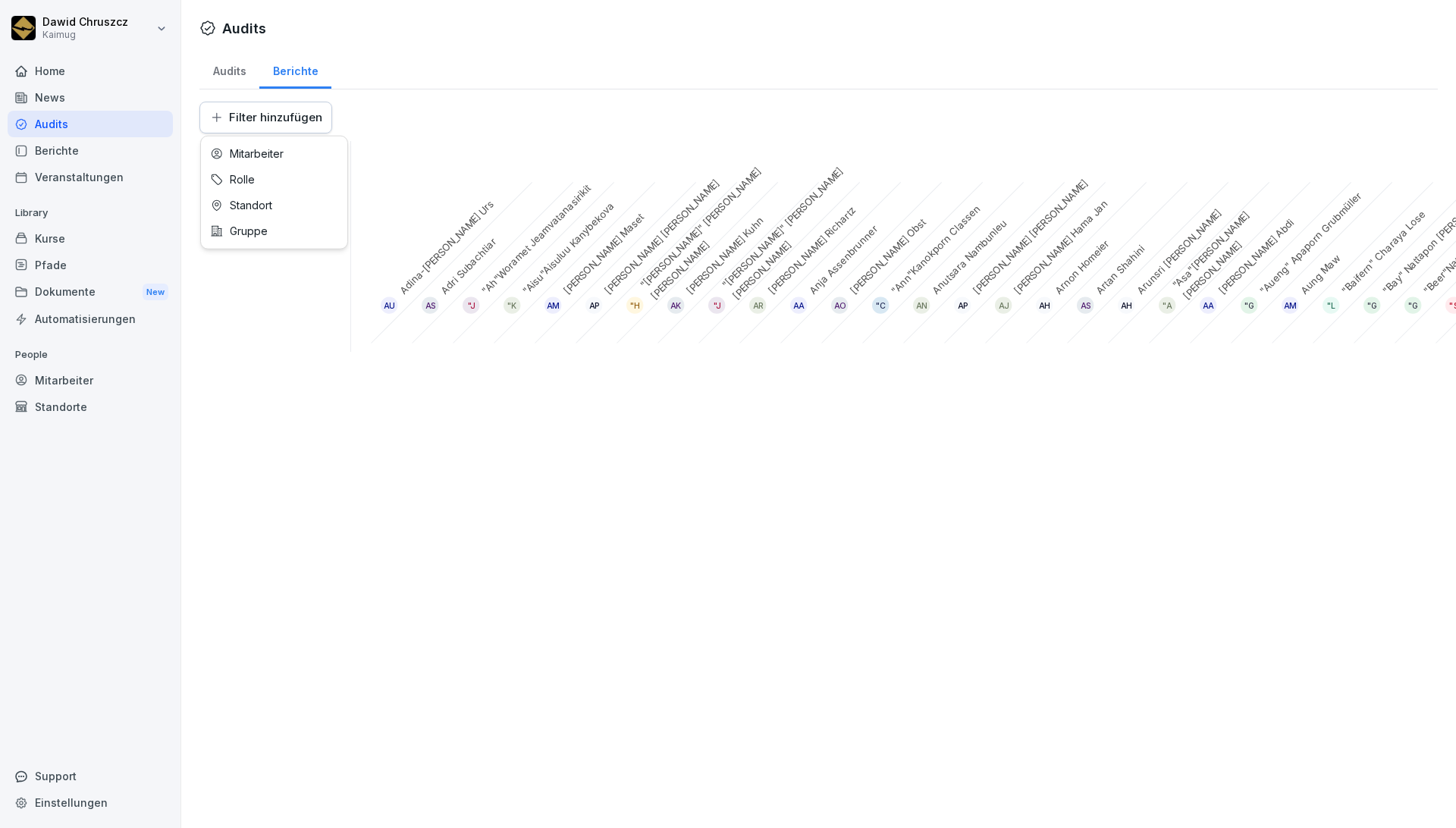
click at [246, 124] on html "[PERSON_NAME] Home News Audits Berichte Veranstaltungen Library Kurse Pfade Dok…" at bounding box center [728, 414] width 1456 height 828
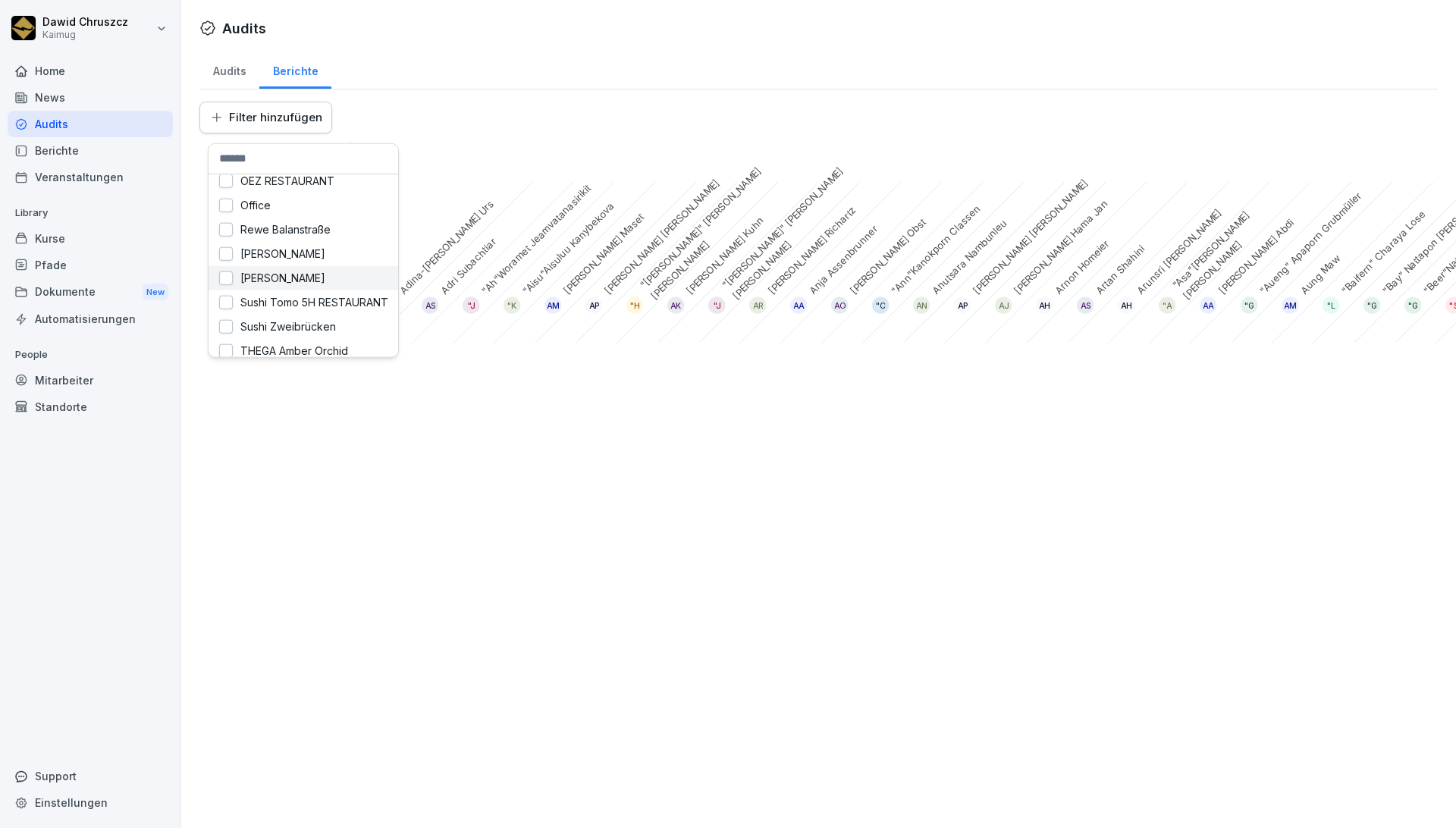
scroll to position [252, 0]
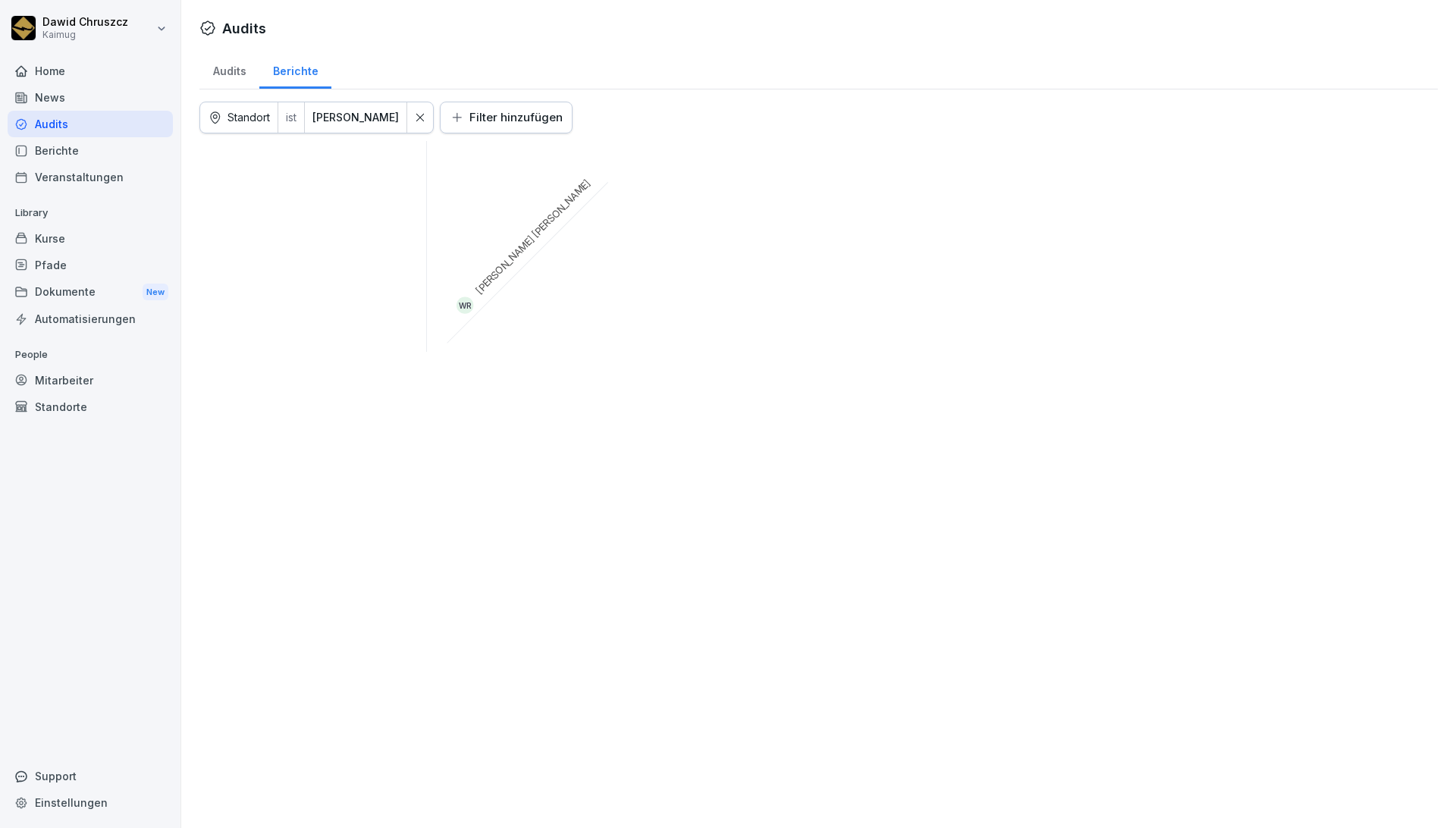
click at [488, 289] on div "WR [PERSON_NAME]" at bounding box center [518, 253] width 182 height 182
drag, startPoint x: 443, startPoint y: 326, endPoint x: 533, endPoint y: 235, distance: 128.0
click at [528, 232] on div "WR [PERSON_NAME]" at bounding box center [518, 253] width 182 height 182
click at [567, 302] on div "WR [PERSON_NAME]" at bounding box center [819, 246] width 1238 height 211
click at [233, 73] on div "Audits" at bounding box center [229, 69] width 60 height 39
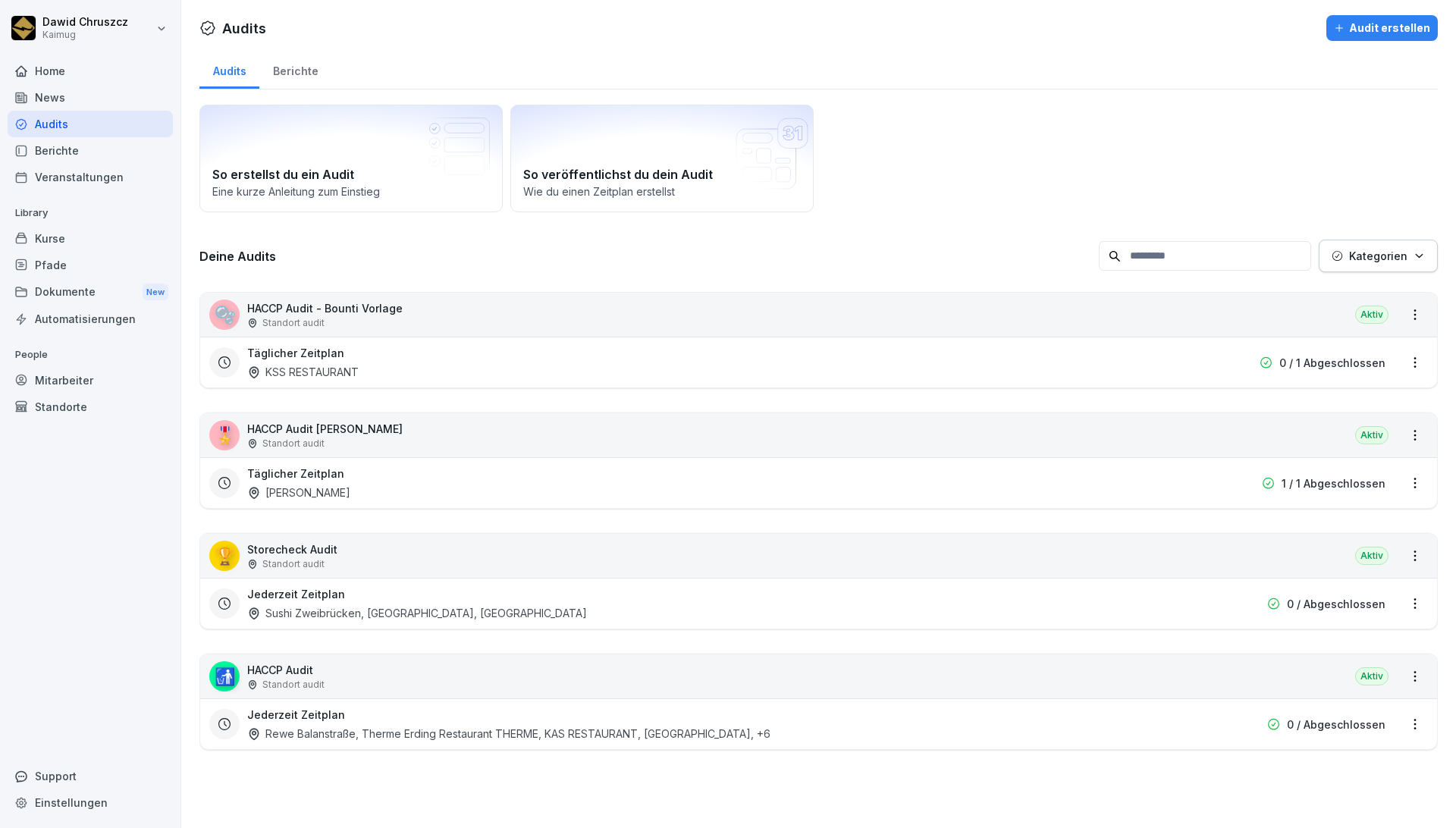
click at [437, 427] on div "🎖️ HACCP Audit Sushi Oberanger Standort audit [GEOGRAPHIC_DATA]" at bounding box center [819, 435] width 1236 height 44
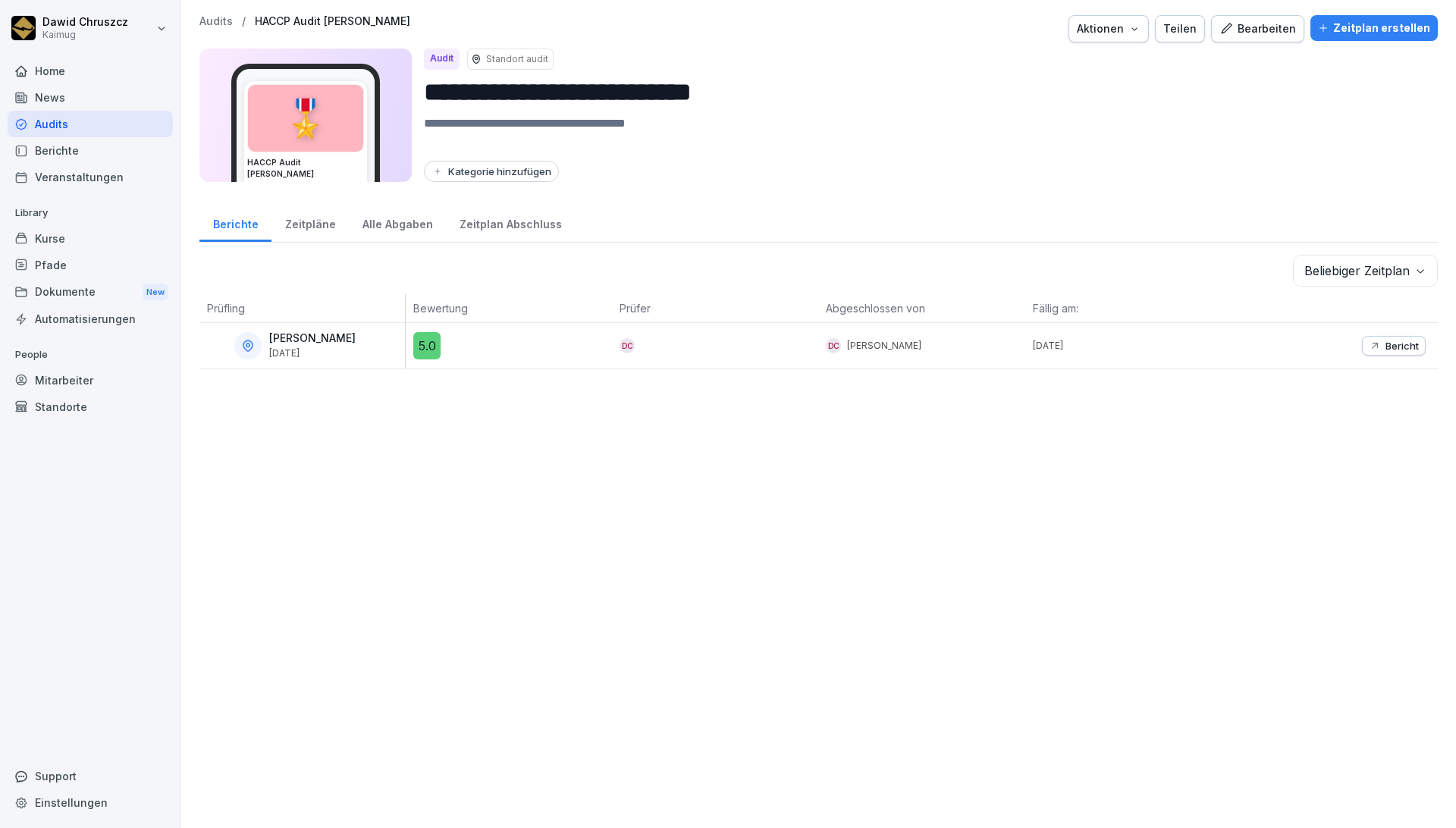
click at [514, 222] on div "Zeitplan Abschluss" at bounding box center [510, 222] width 129 height 39
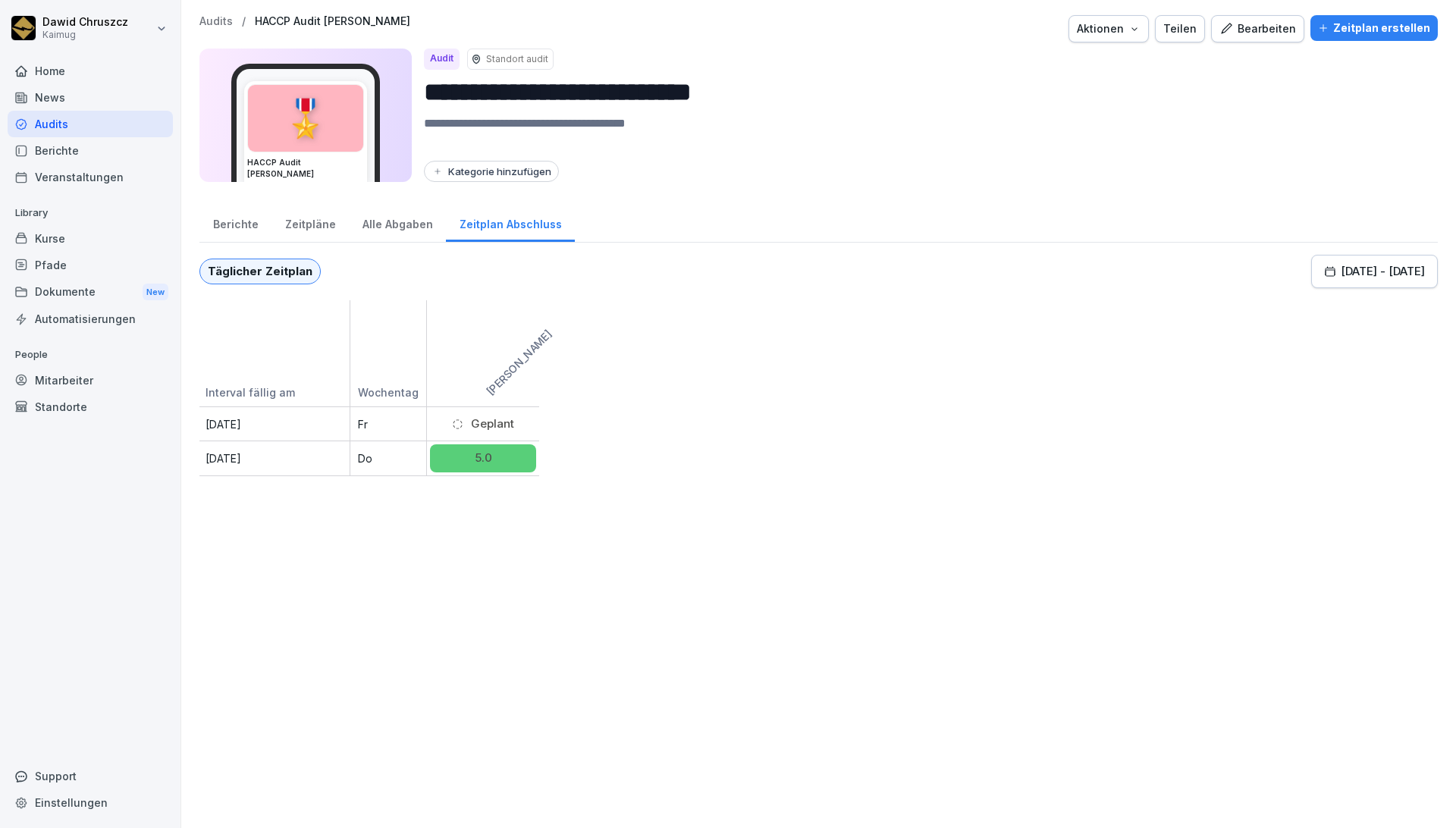
click at [396, 223] on div "Alle Abgaben" at bounding box center [397, 222] width 97 height 39
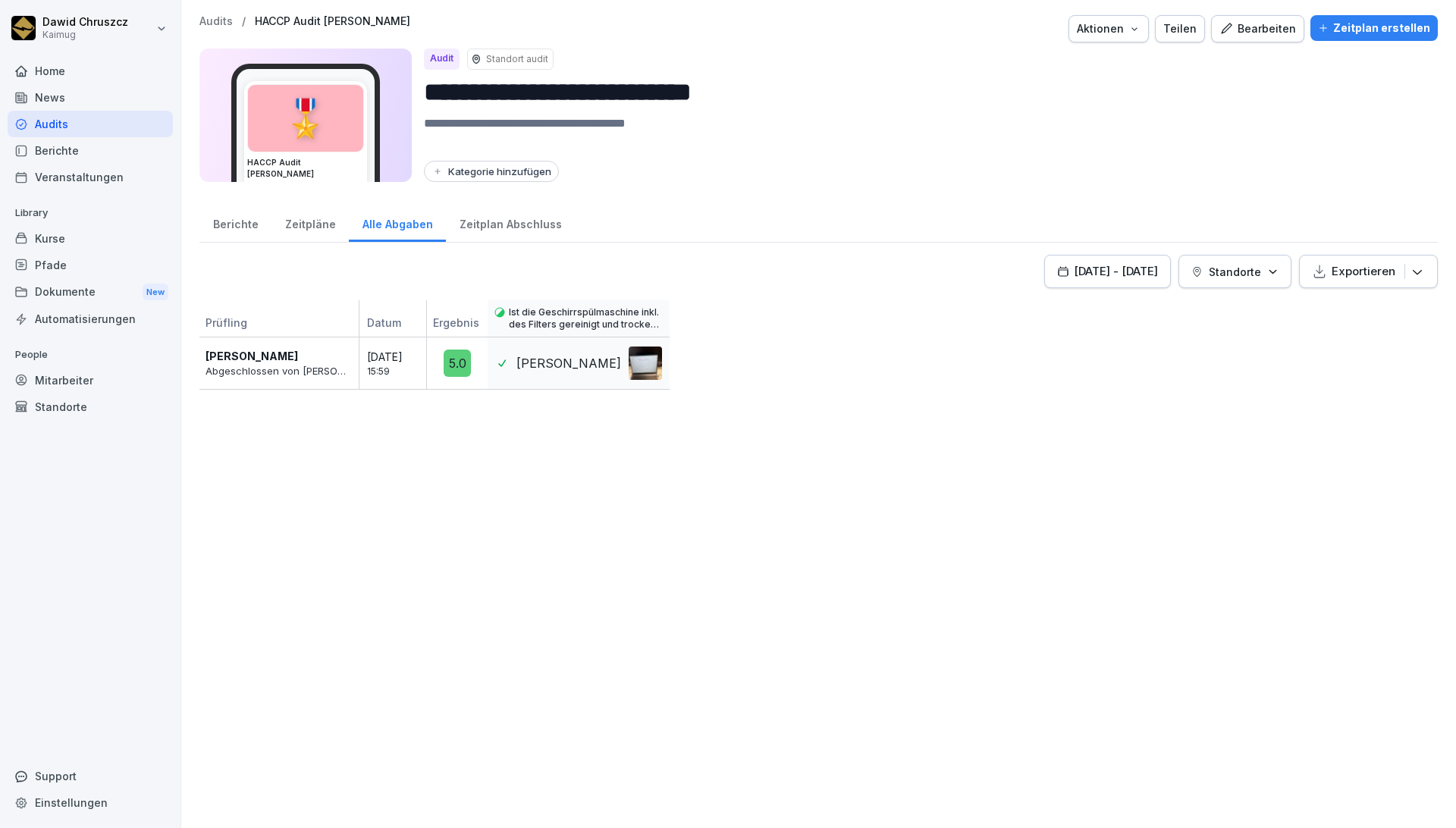
click at [827, 277] on icon "button" at bounding box center [1417, 271] width 16 height 16
drag, startPoint x: 1346, startPoint y: 465, endPoint x: 1266, endPoint y: 211, distance: 266.3
click at [827, 465] on div "[DATE] - [DATE] Standorte Exportieren Prüfling Datum Ergebnis Ist die Geschirrs…" at bounding box center [819, 533] width 1238 height 557
click at [827, 34] on icon "button" at bounding box center [1134, 29] width 12 height 12
click at [827, 92] on p "Audit löschen" at bounding box center [1044, 90] width 67 height 14
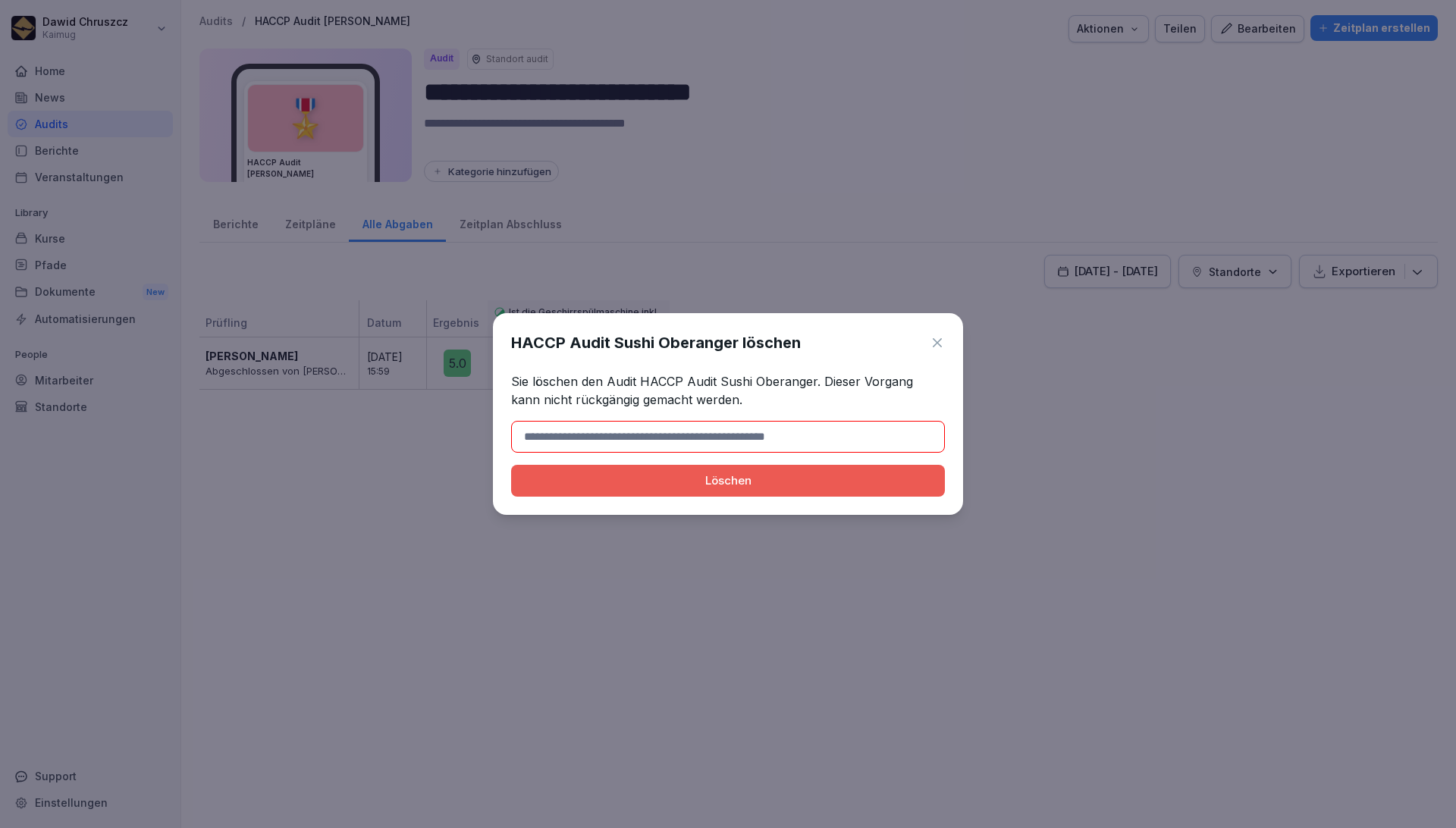
click at [726, 439] on input at bounding box center [728, 436] width 434 height 32
click at [827, 342] on icon at bounding box center [937, 343] width 16 height 16
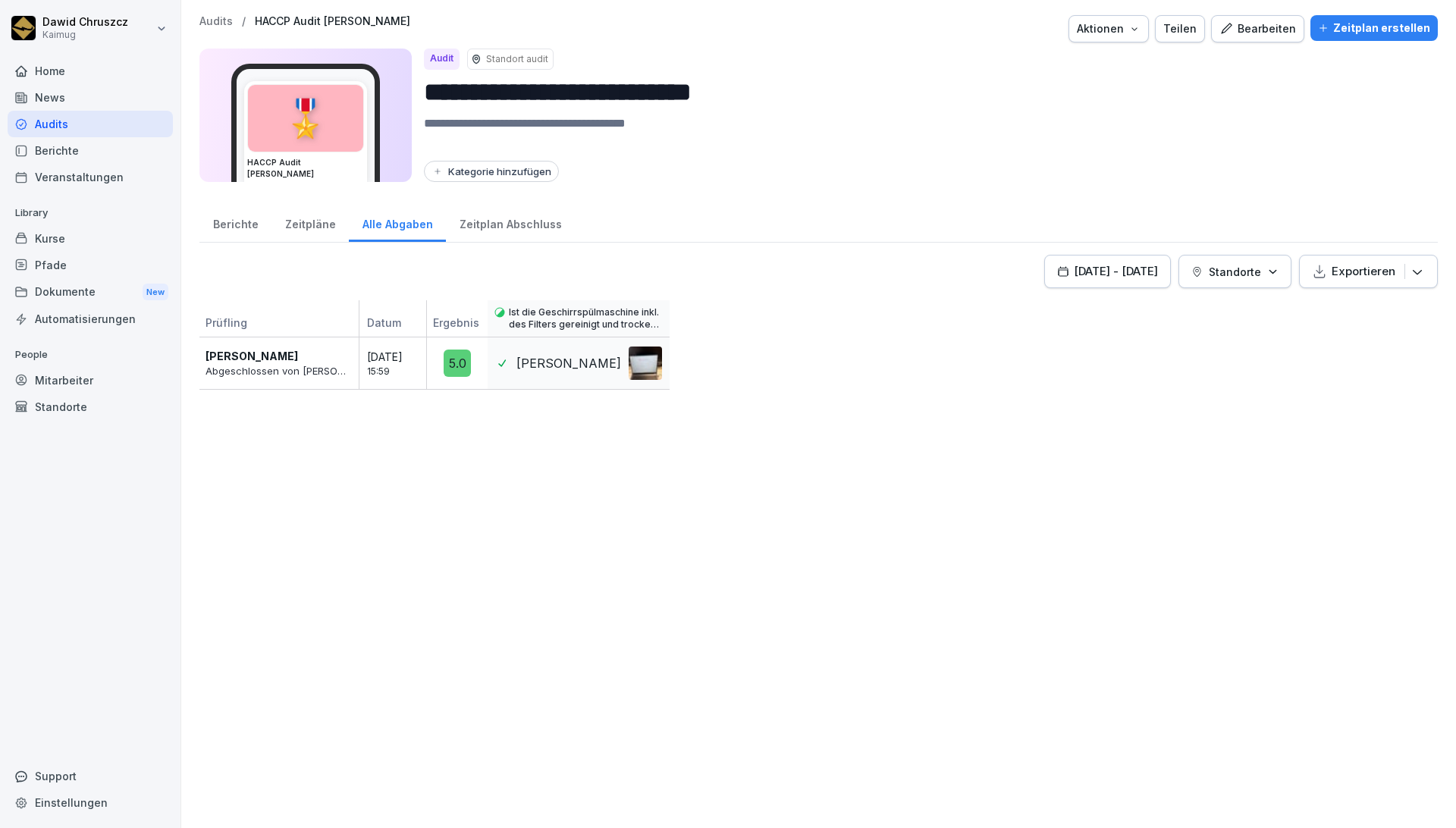
click at [827, 271] on icon "button" at bounding box center [1417, 271] width 16 height 16
click at [827, 434] on div "[DATE] - [DATE] Standorte Exportieren Als Excel Datei exportieren Als CSV Datei…" at bounding box center [819, 533] width 1238 height 557
click at [249, 220] on div "Berichte" at bounding box center [235, 222] width 72 height 39
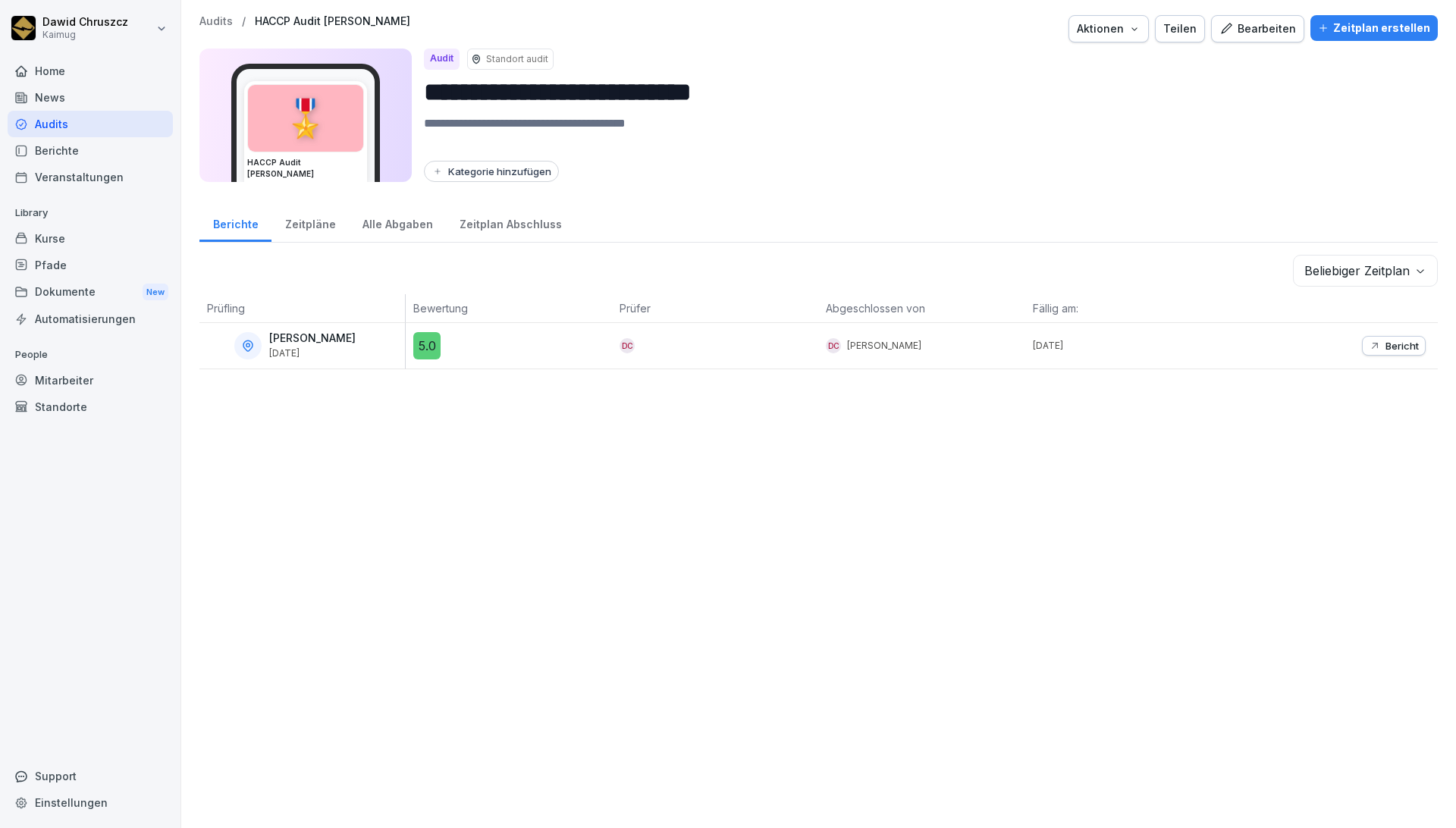
click at [522, 167] on div "Kategorie hinzufügen" at bounding box center [491, 171] width 120 height 12
click at [533, 201] on input at bounding box center [522, 200] width 195 height 29
type input "**********"
click at [731, 198] on div "**********" at bounding box center [819, 414] width 1274 height 828
click at [827, 23] on div "Zeitplan erstellen" at bounding box center [1374, 28] width 112 height 16
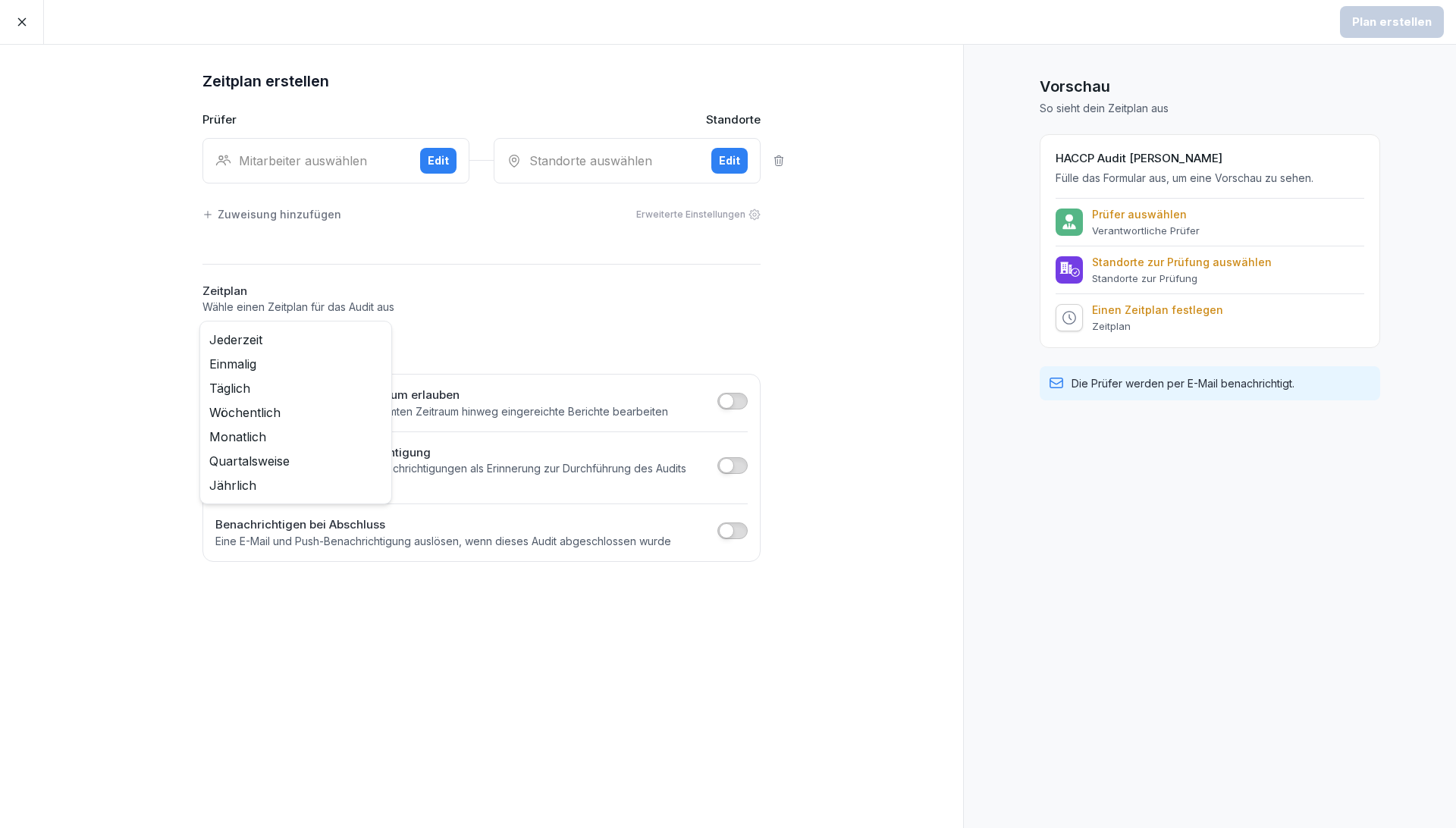
click at [353, 338] on body "Plan erstellen Zeitplan erstellen Prüfer Standorte Mitarbeiter auswählen Edit S…" at bounding box center [728, 414] width 1456 height 828
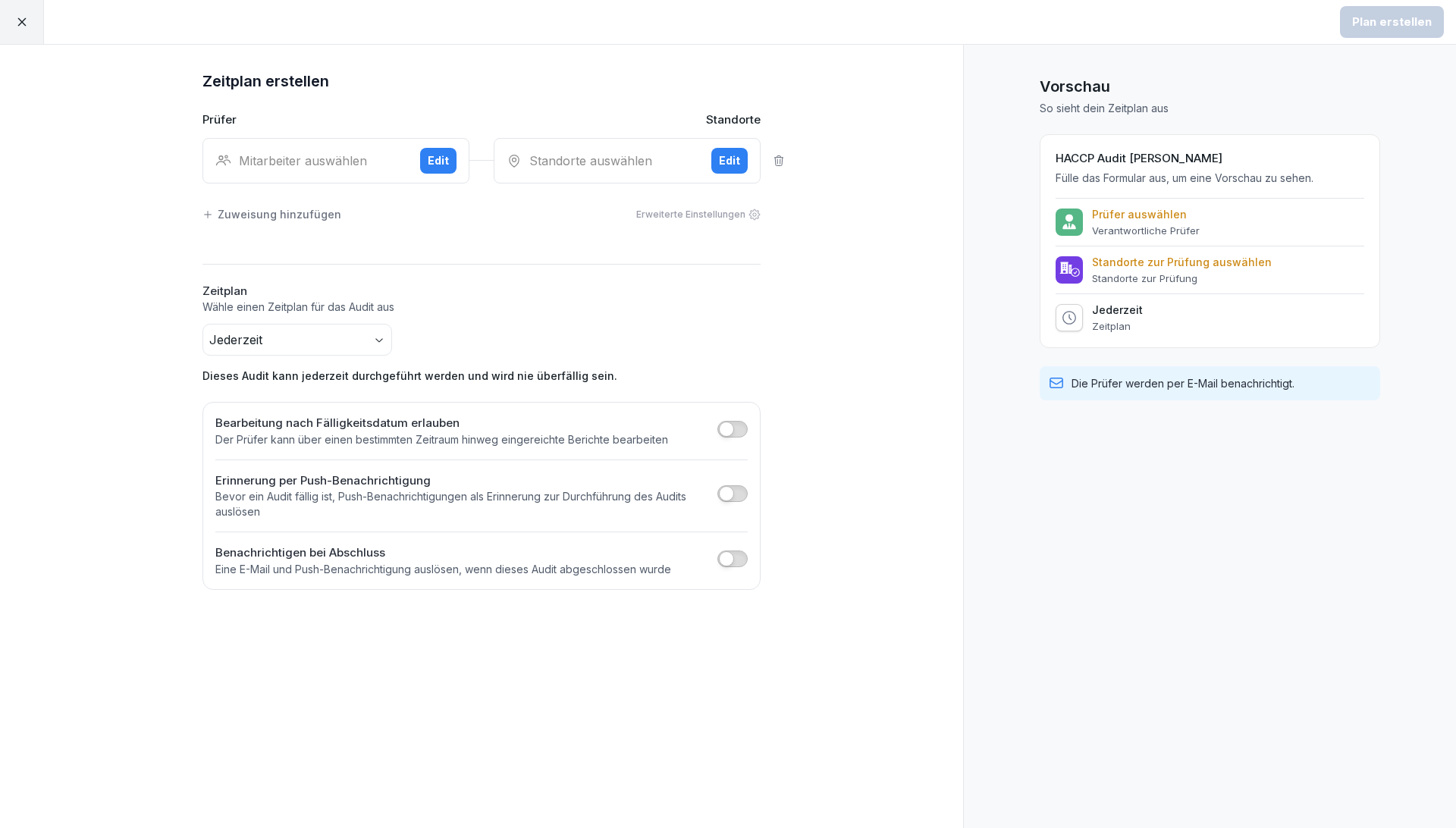
click at [827, 294] on div "Prüfer auswählen Verantwortliche Prüfer Standorte zur Prüfung auswählen Standor…" at bounding box center [1210, 264] width 309 height 134
click at [827, 312] on div "Vorschau So sieht dein Zeitplan aus HACCP Audit Sushi Oberanger Fülle das Formu…" at bounding box center [1210, 436] width 493 height 783
click at [342, 160] on div "Mitarbeiter auswählen" at bounding box center [311, 160] width 193 height 18
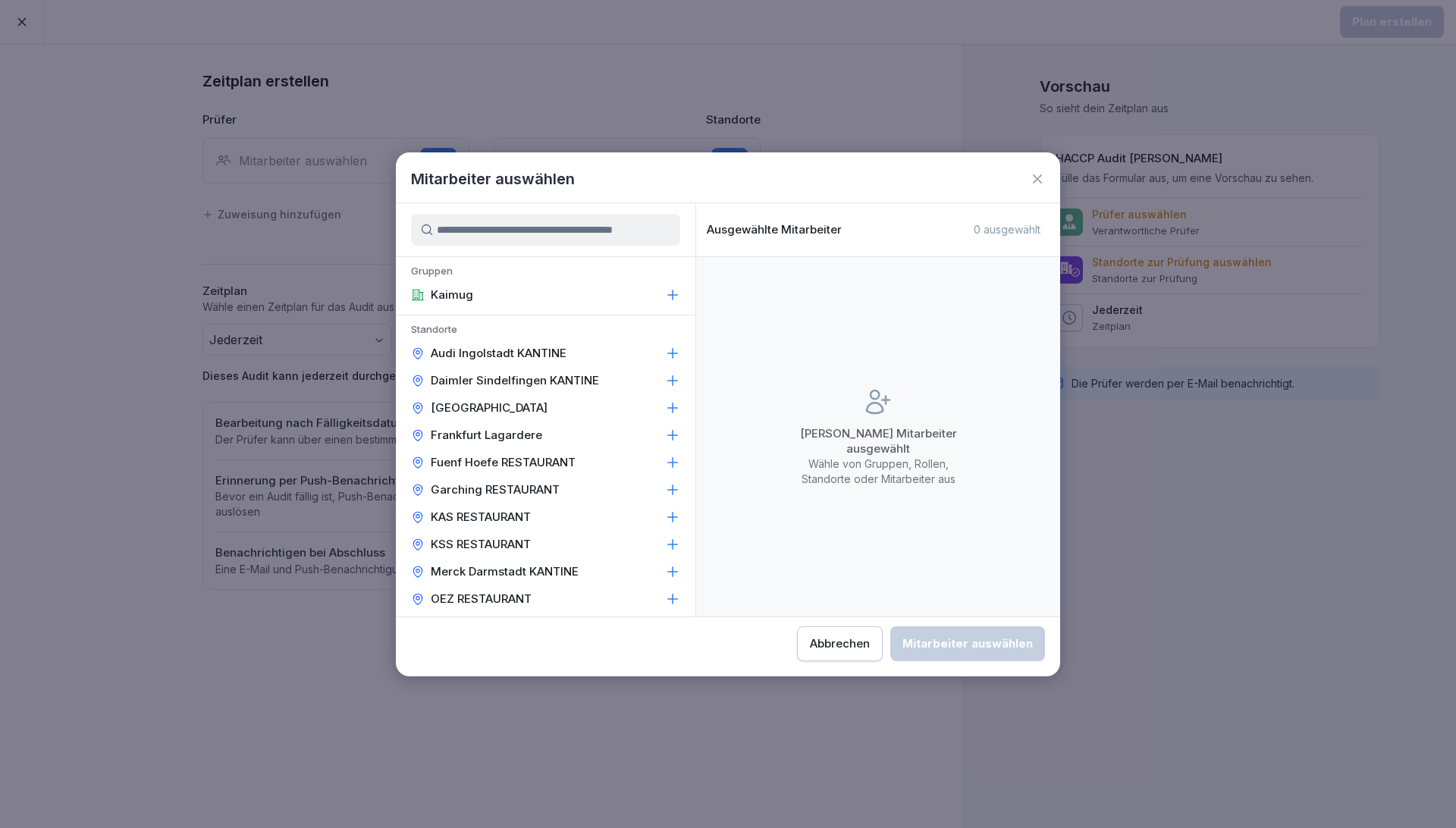
click at [476, 245] on div at bounding box center [546, 229] width 299 height 53
click at [478, 237] on input at bounding box center [545, 229] width 269 height 32
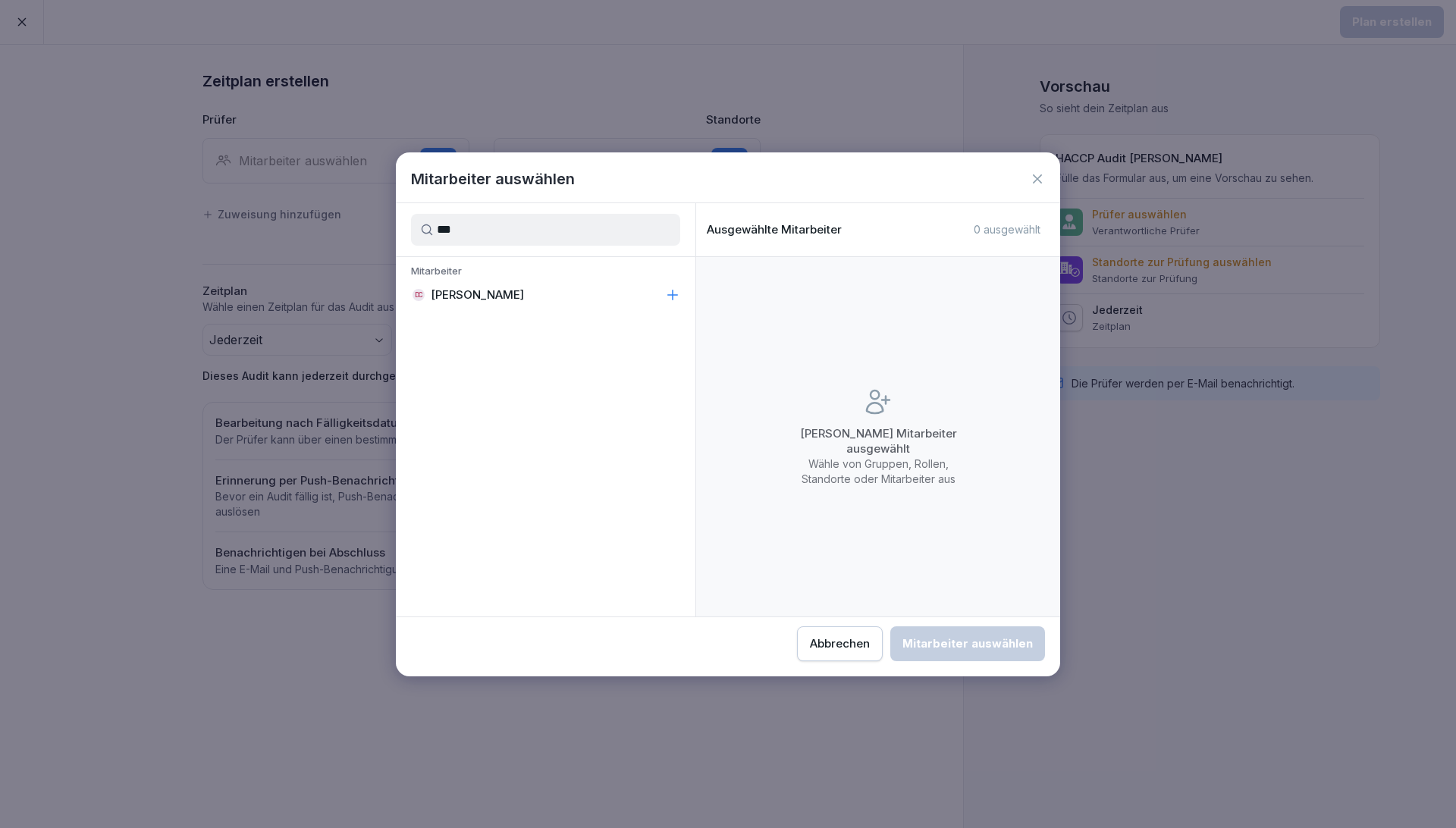
type input "***"
click at [495, 292] on p "[PERSON_NAME]" at bounding box center [477, 295] width 93 height 16
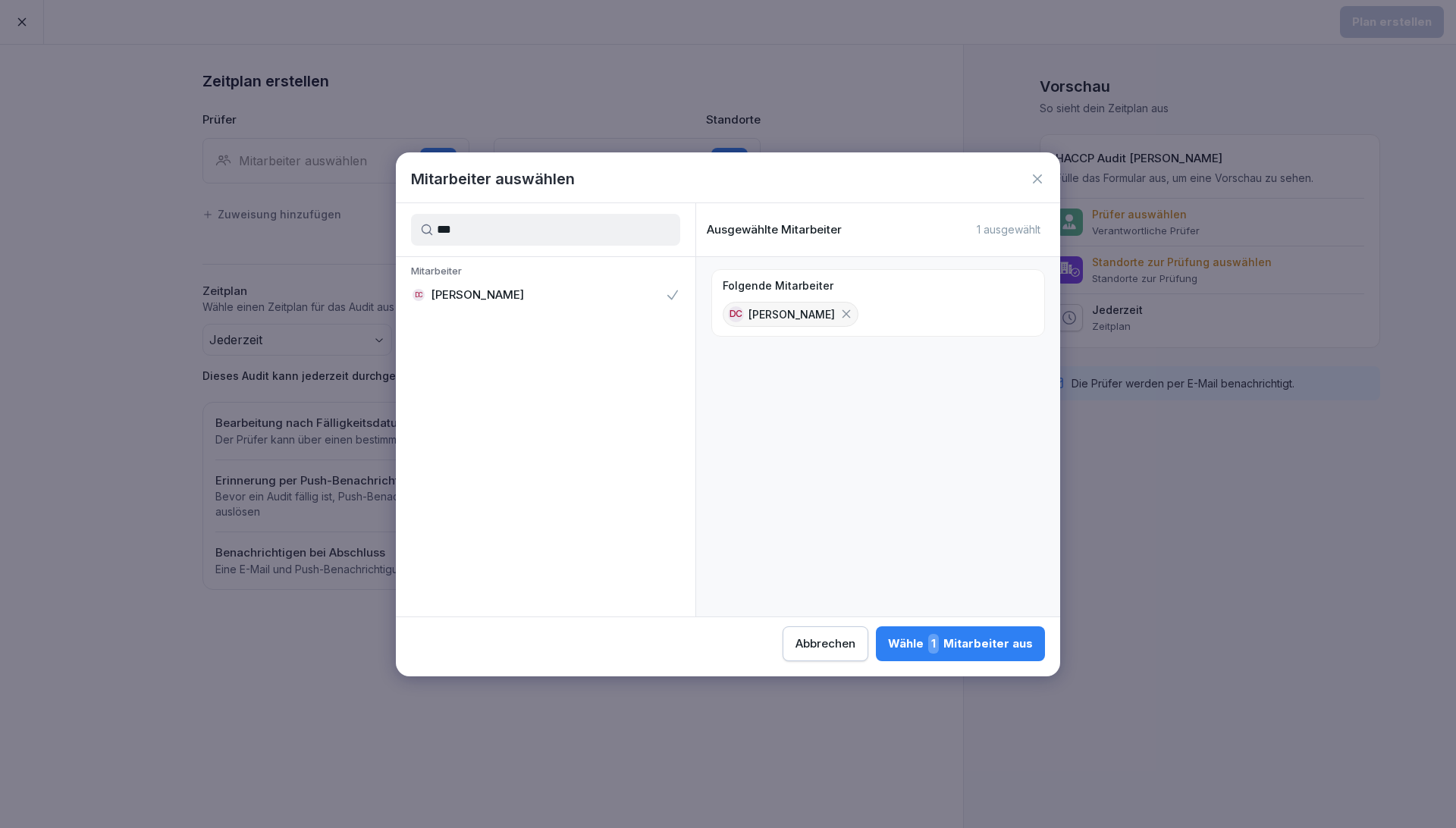
click at [827, 604] on div "Wähle 1 Mitarbeiter aus" at bounding box center [960, 643] width 144 height 20
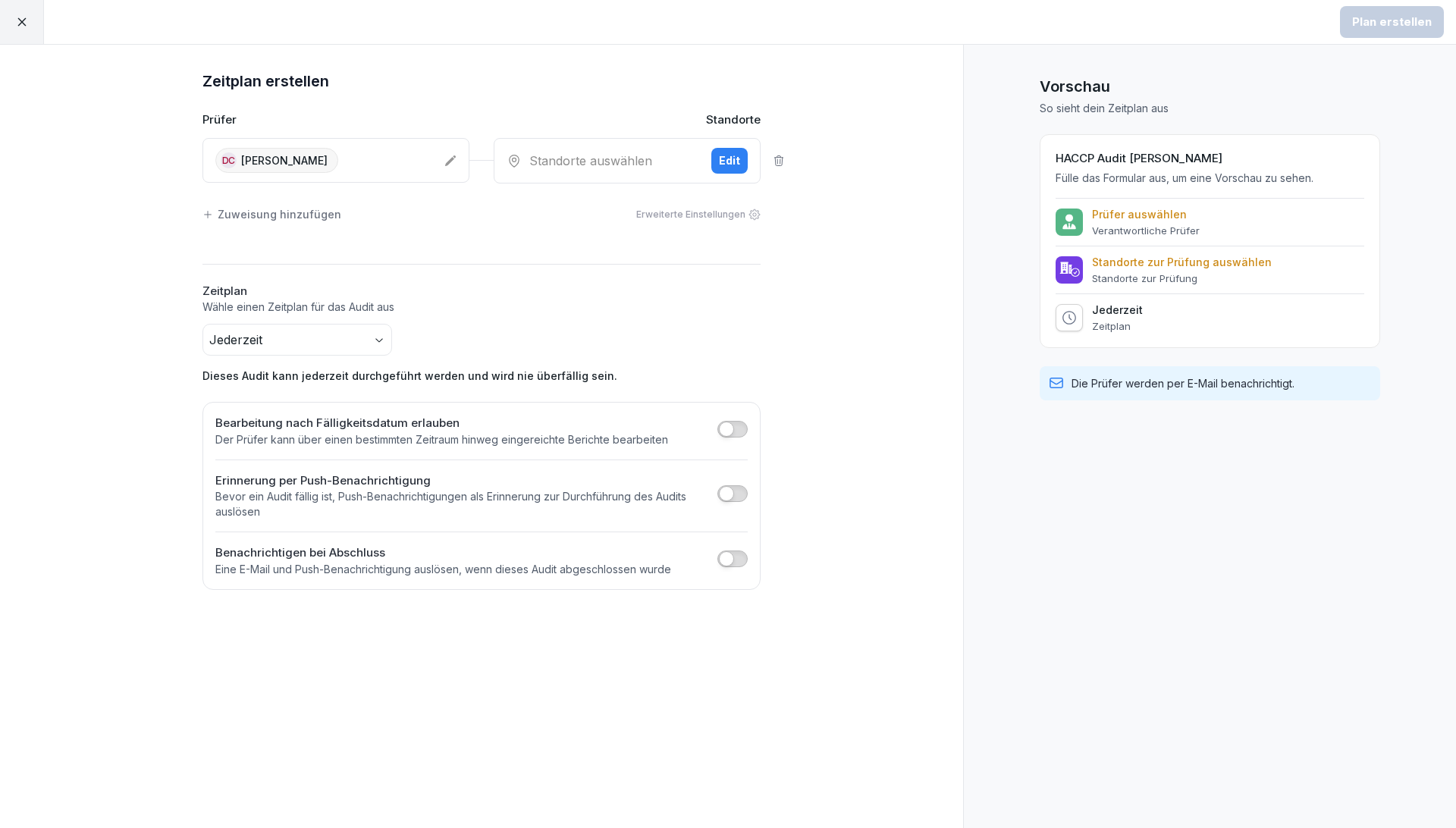
click at [637, 169] on div "Standorte auswählen Edit" at bounding box center [627, 161] width 267 height 46
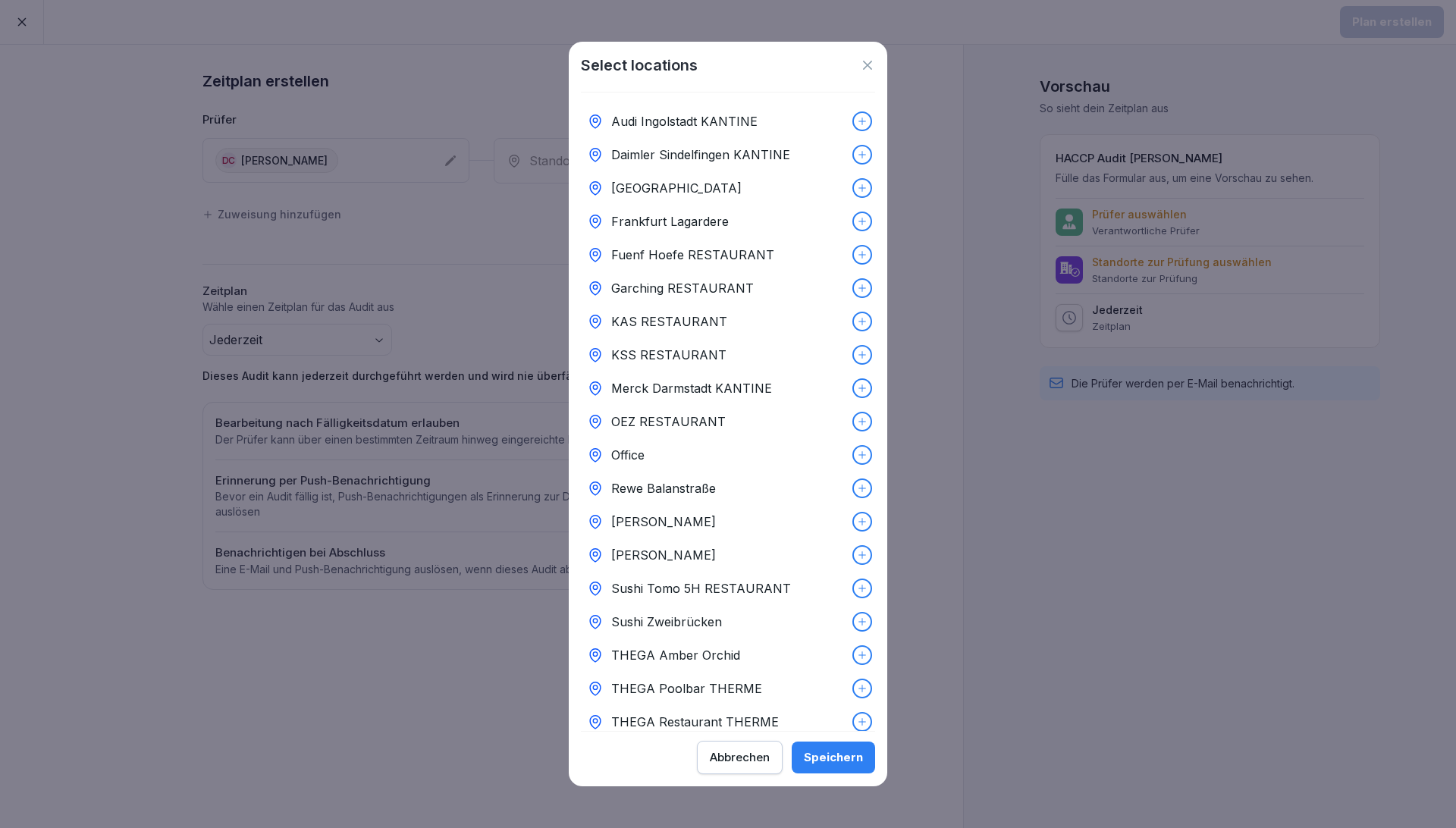
drag, startPoint x: 829, startPoint y: 557, endPoint x: 842, endPoint y: 587, distance: 32.7
click at [827, 556] on div "[PERSON_NAME]" at bounding box center [728, 555] width 294 height 34
click at [827, 604] on div "Speichern" at bounding box center [833, 756] width 59 height 16
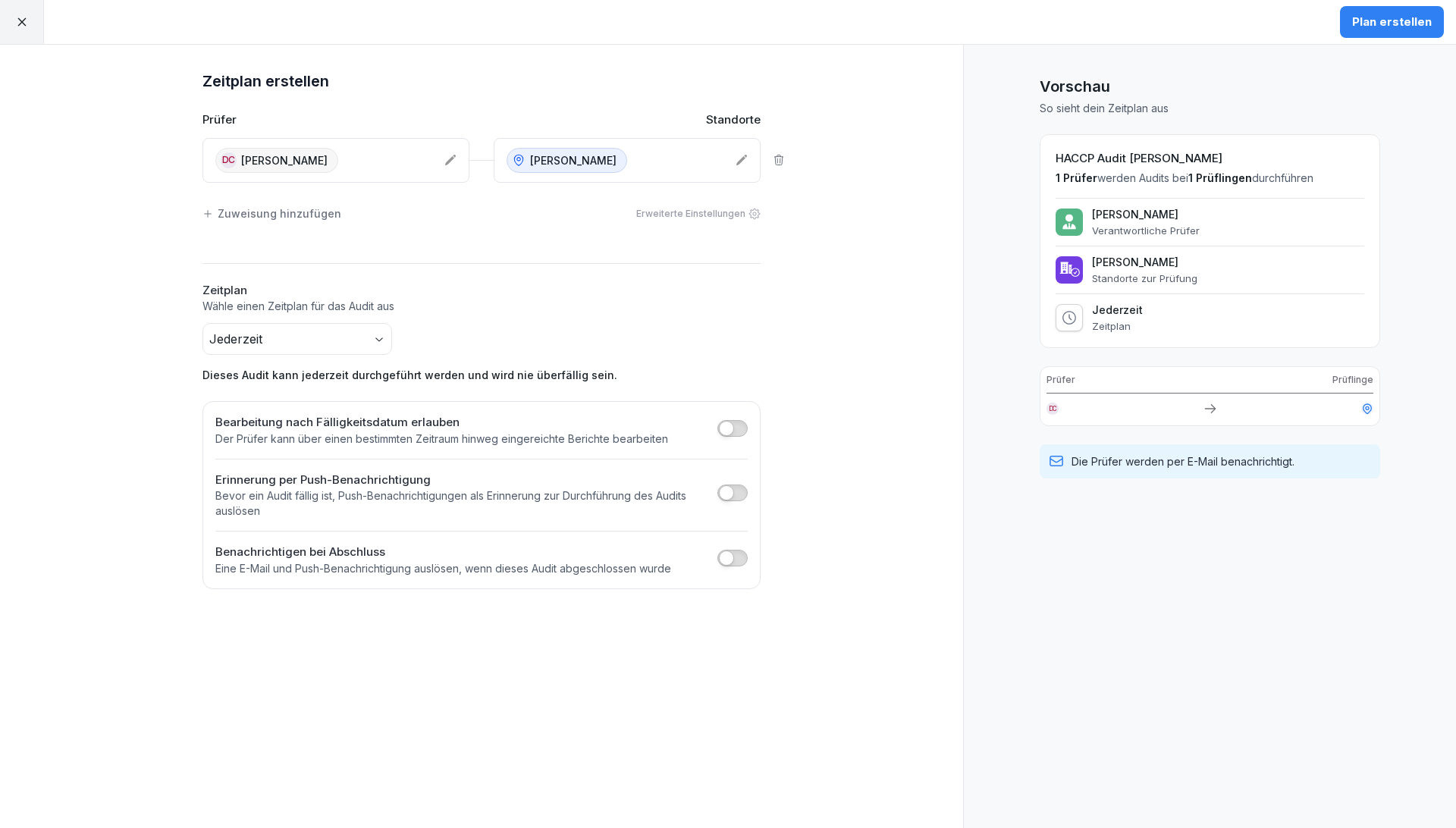
click at [827, 32] on button "Plan erstellen" at bounding box center [1391, 22] width 104 height 32
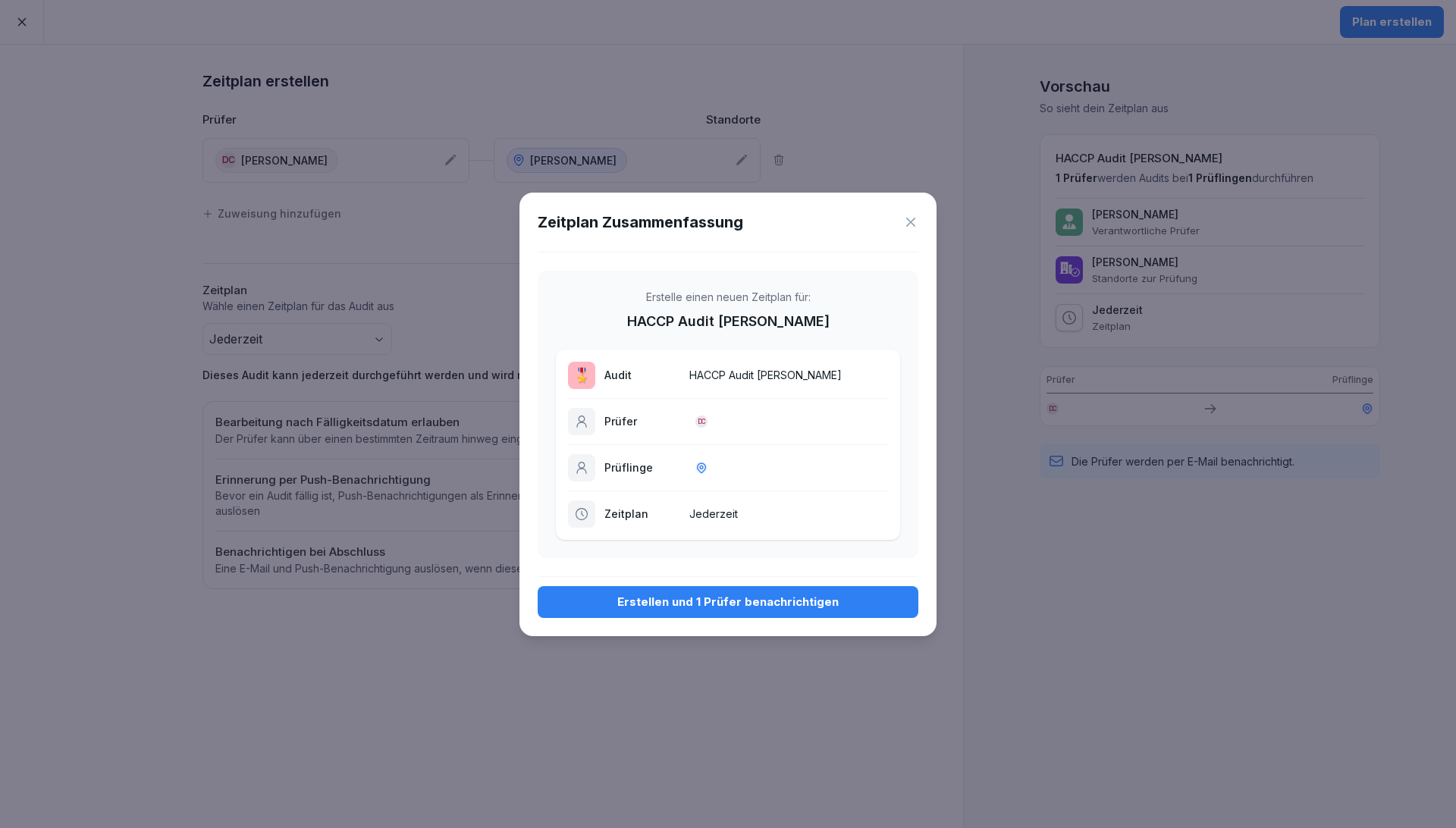
click at [695, 604] on div "Erstellen und 1 Prüfer benachrichtigen" at bounding box center [728, 602] width 356 height 16
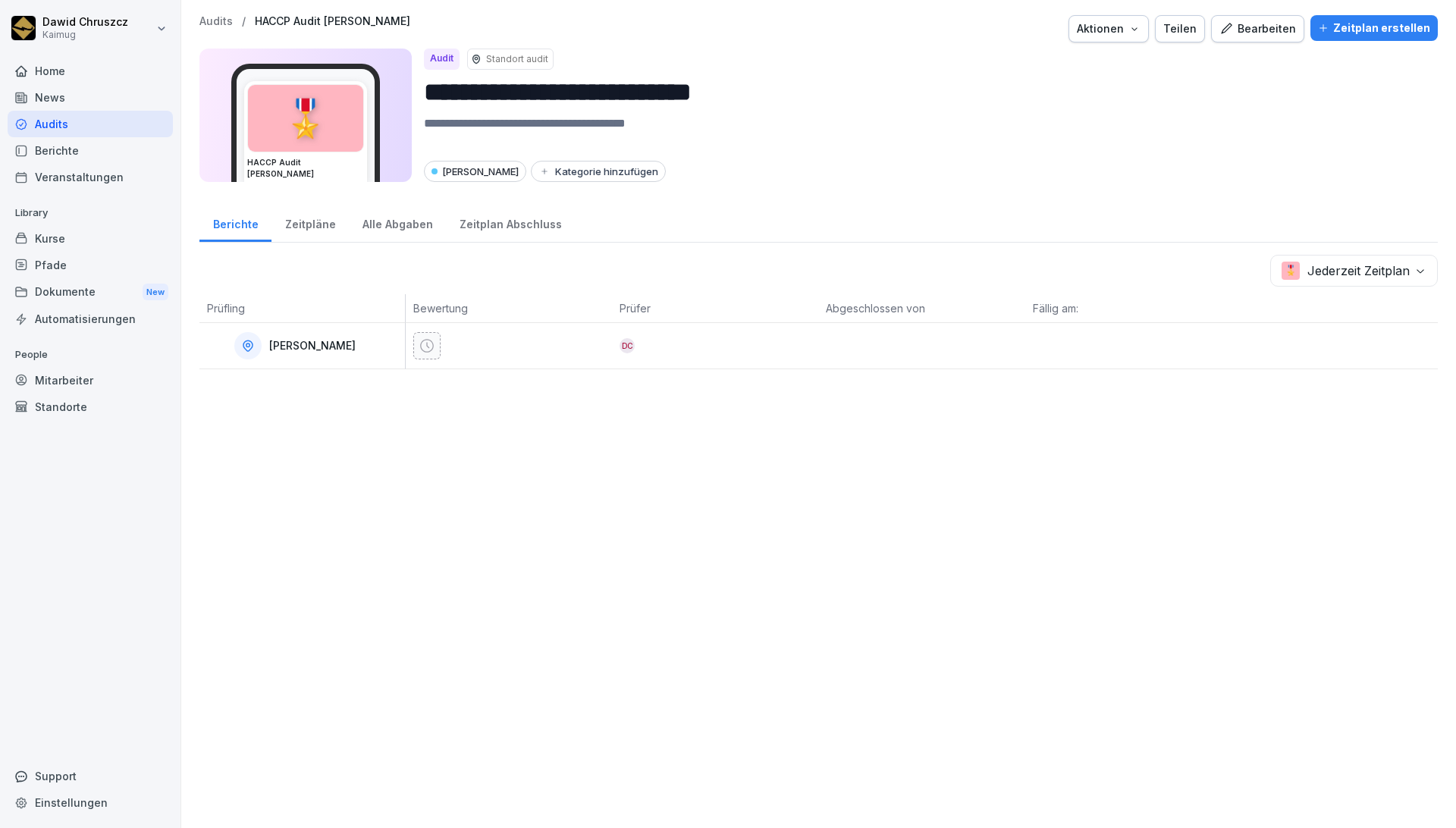
click at [94, 120] on div "Audits" at bounding box center [90, 124] width 165 height 27
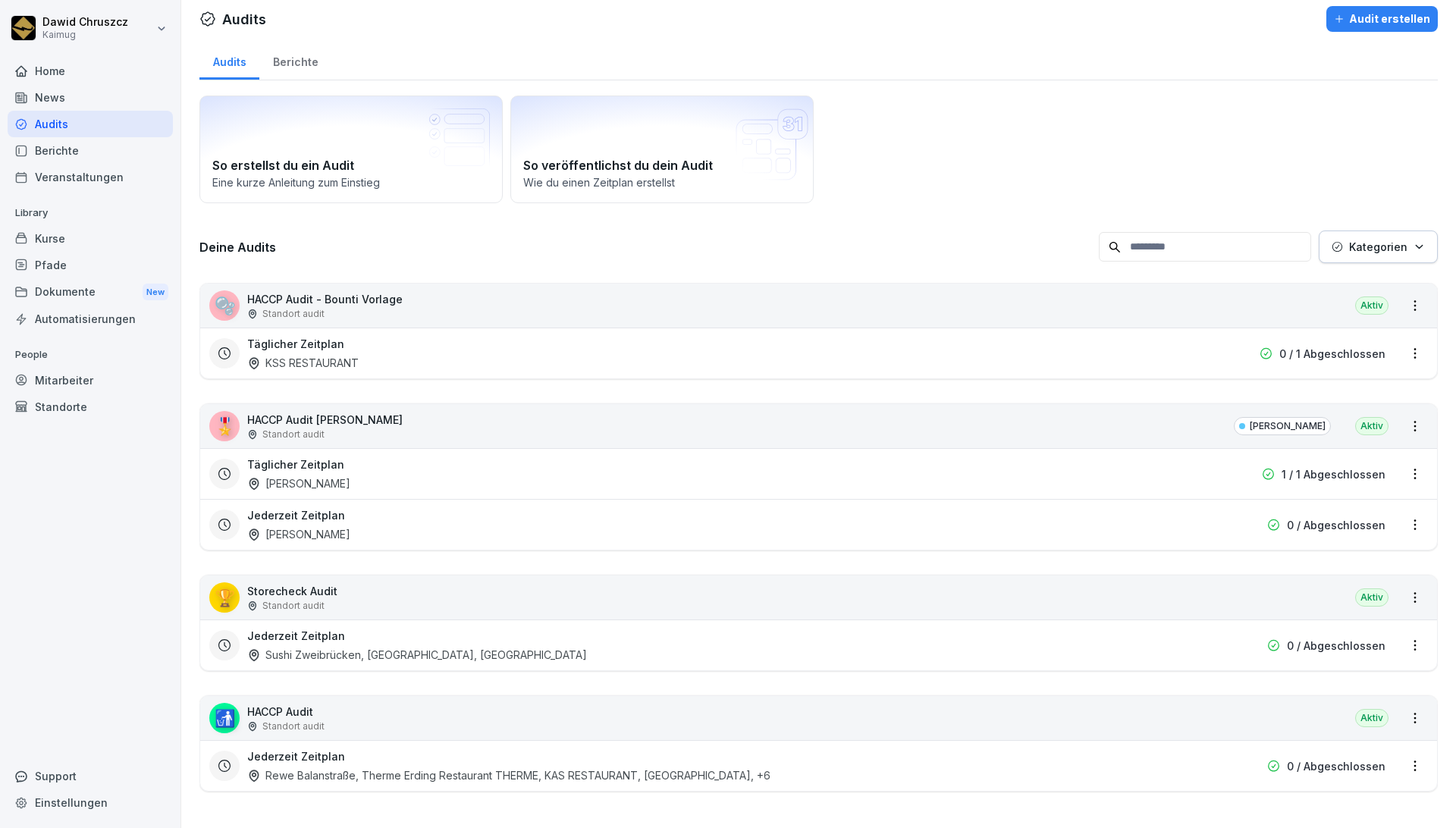
scroll to position [20, 0]
click at [827, 456] on html "[PERSON_NAME] Kaimug Home News Audits Berichte Veranstaltungen Library Kurse Pf…" at bounding box center [728, 414] width 1456 height 828
click at [827, 563] on div "Zeitplan löschen" at bounding box center [1341, 564] width 144 height 25
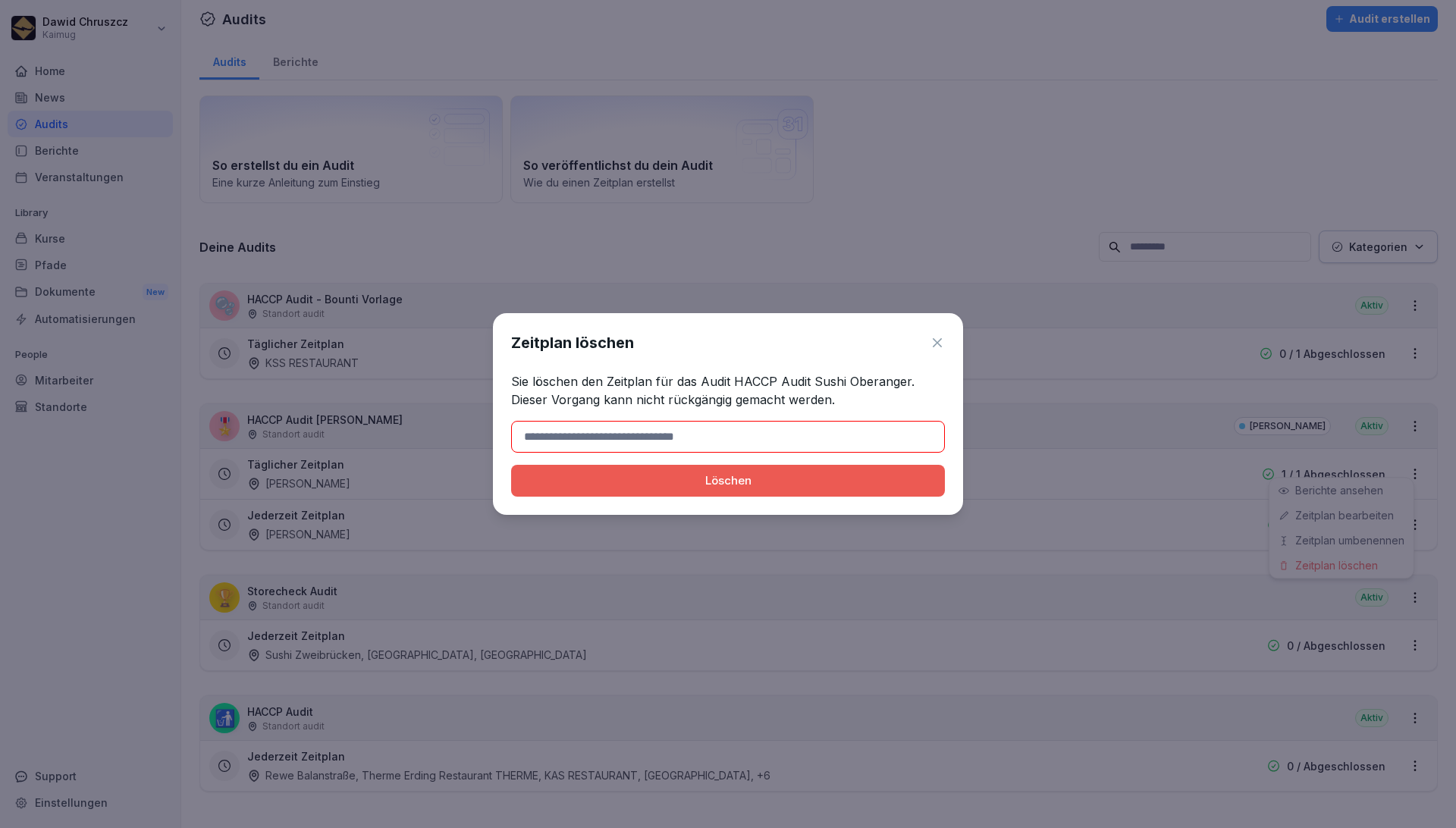
click at [674, 440] on input at bounding box center [728, 436] width 434 height 32
type input "*******"
click at [725, 477] on div "Löschen" at bounding box center [728, 480] width 410 height 16
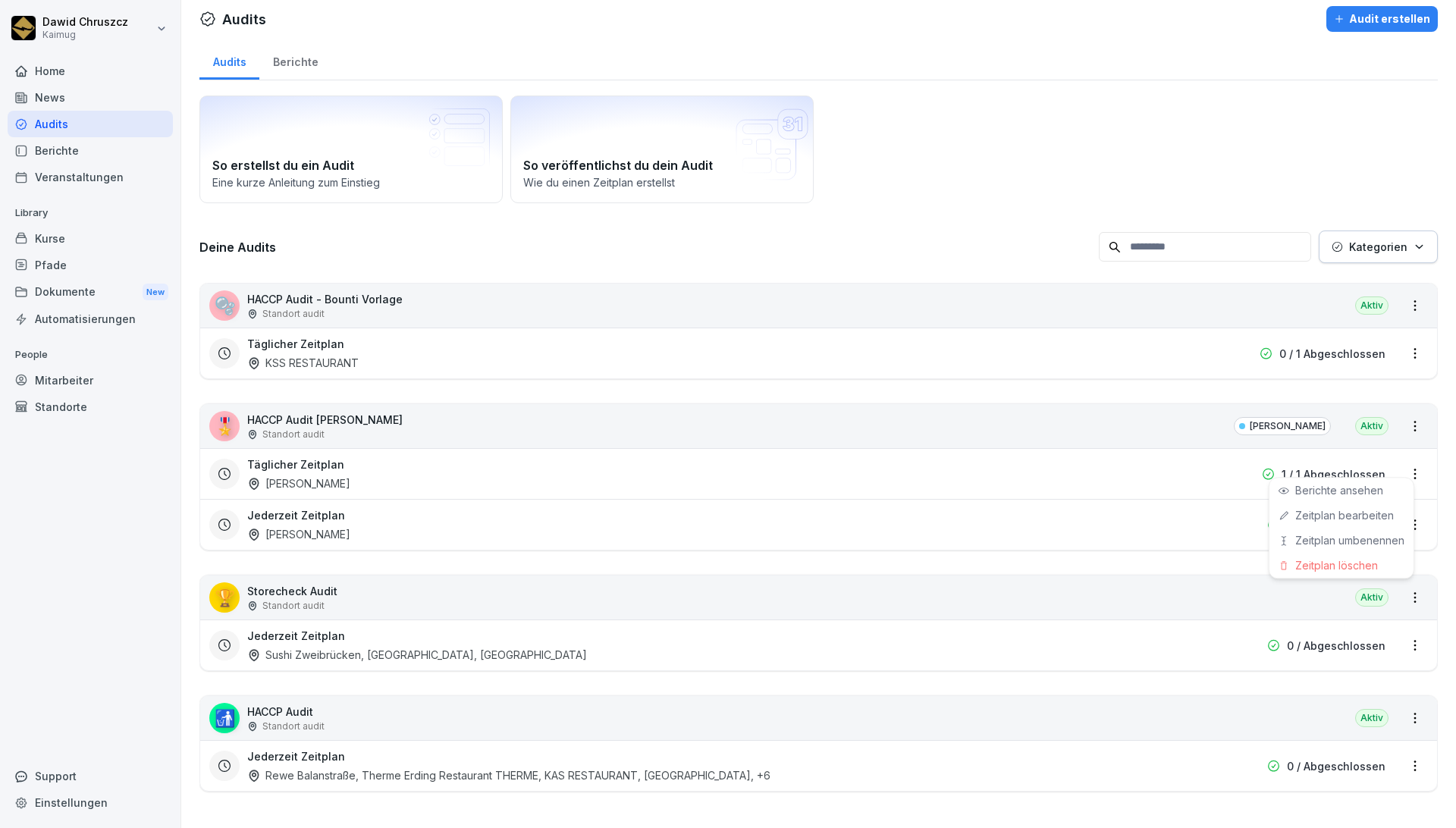
click at [827, 137] on html "[PERSON_NAME] Kaimug Home News Audits Berichte Veranstaltungen Library Kurse Pf…" at bounding box center [728, 414] width 1456 height 828
click at [827, 464] on html "[PERSON_NAME] Kaimug Home News Audits Berichte Veranstaltungen Library Kurse Pf…" at bounding box center [728, 414] width 1456 height 828
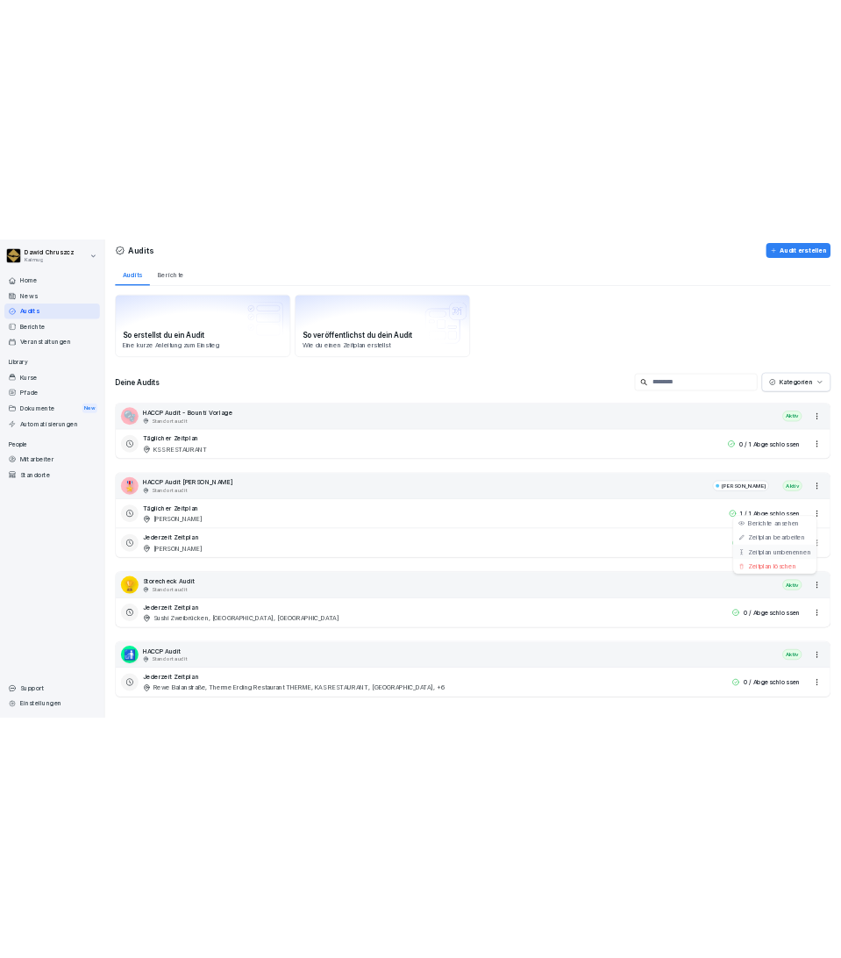
scroll to position [0, 0]
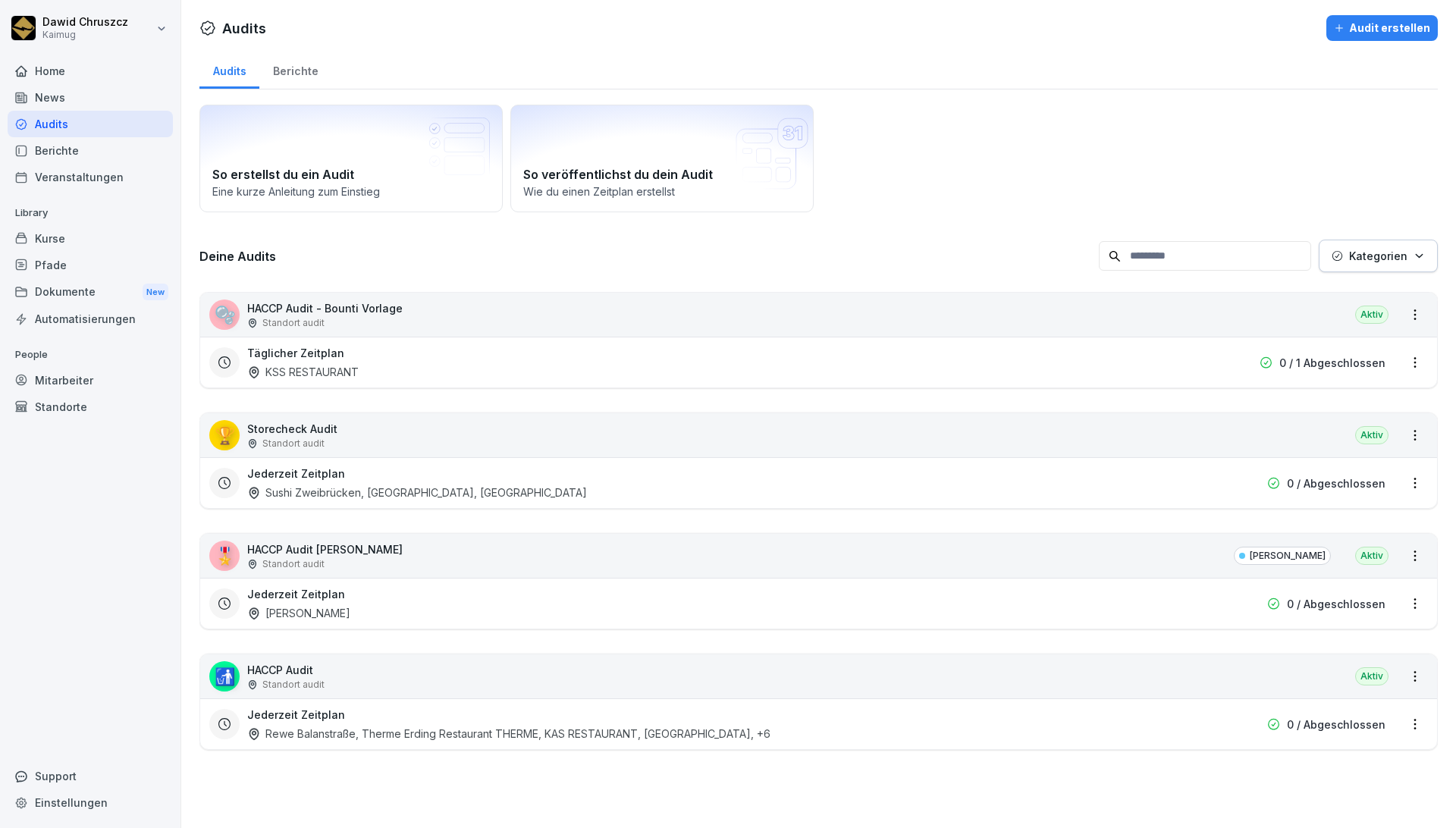
click at [827, 552] on html "[PERSON_NAME] Kaimug Home News Audits Berichte Veranstaltungen Library Kurse Pf…" at bounding box center [728, 414] width 1456 height 828
click at [374, 551] on html "[PERSON_NAME] Kaimug Home News Audits Berichte Veranstaltungen Library Kurse Pf…" at bounding box center [728, 414] width 1456 height 828
click at [374, 551] on p "HACCP Audit [PERSON_NAME]" at bounding box center [325, 549] width 156 height 16
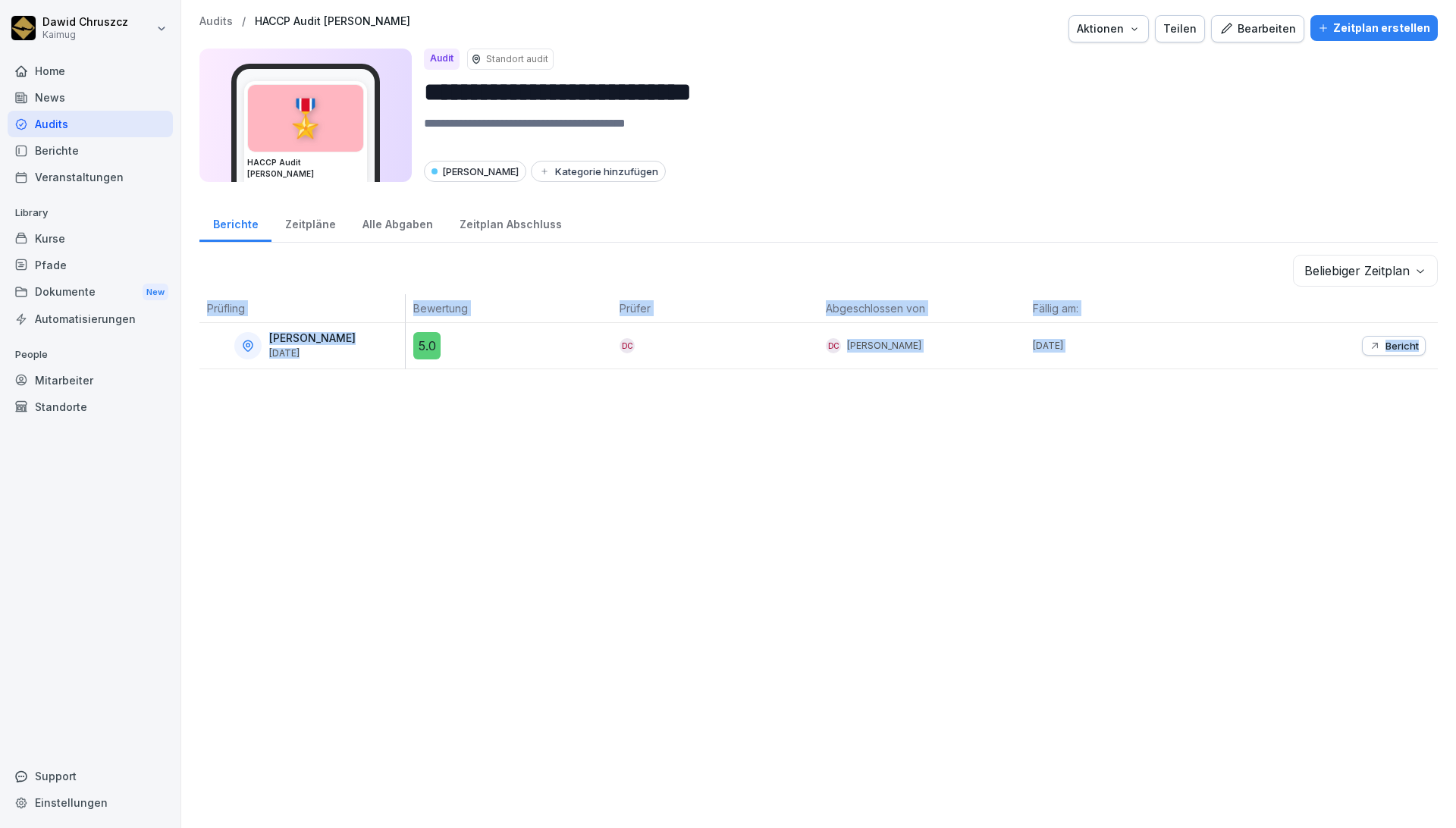
click at [374, 551] on div "**********" at bounding box center [819, 414] width 1274 height 828
click at [613, 423] on div "**********" at bounding box center [819, 414] width 1274 height 828
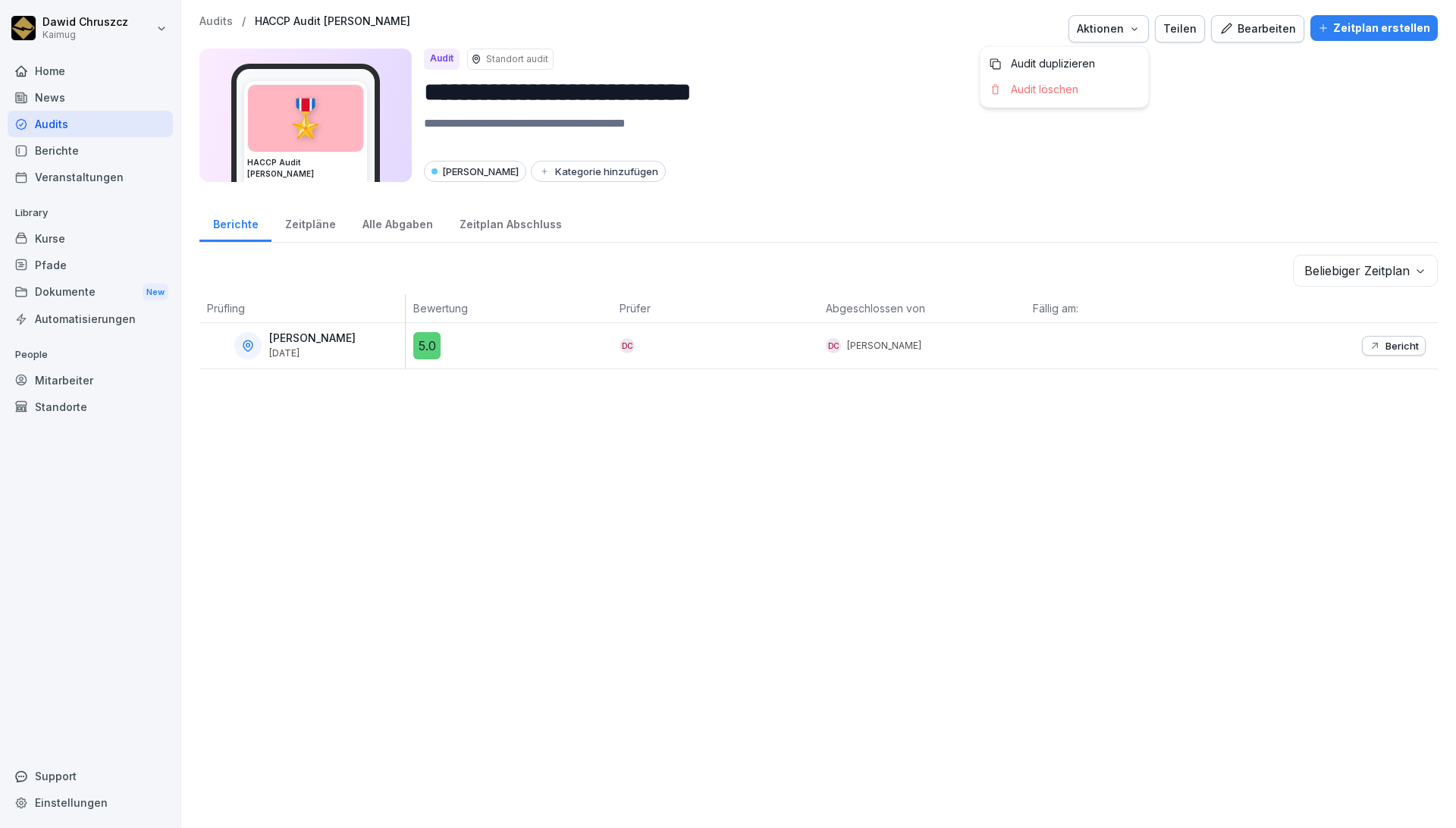
click at [827, 31] on button "Aktionen" at bounding box center [1108, 29] width 80 height 28
click at [827, 113] on html "**********" at bounding box center [728, 414] width 1456 height 828
click at [303, 239] on div "Zeitpläne" at bounding box center [310, 222] width 77 height 39
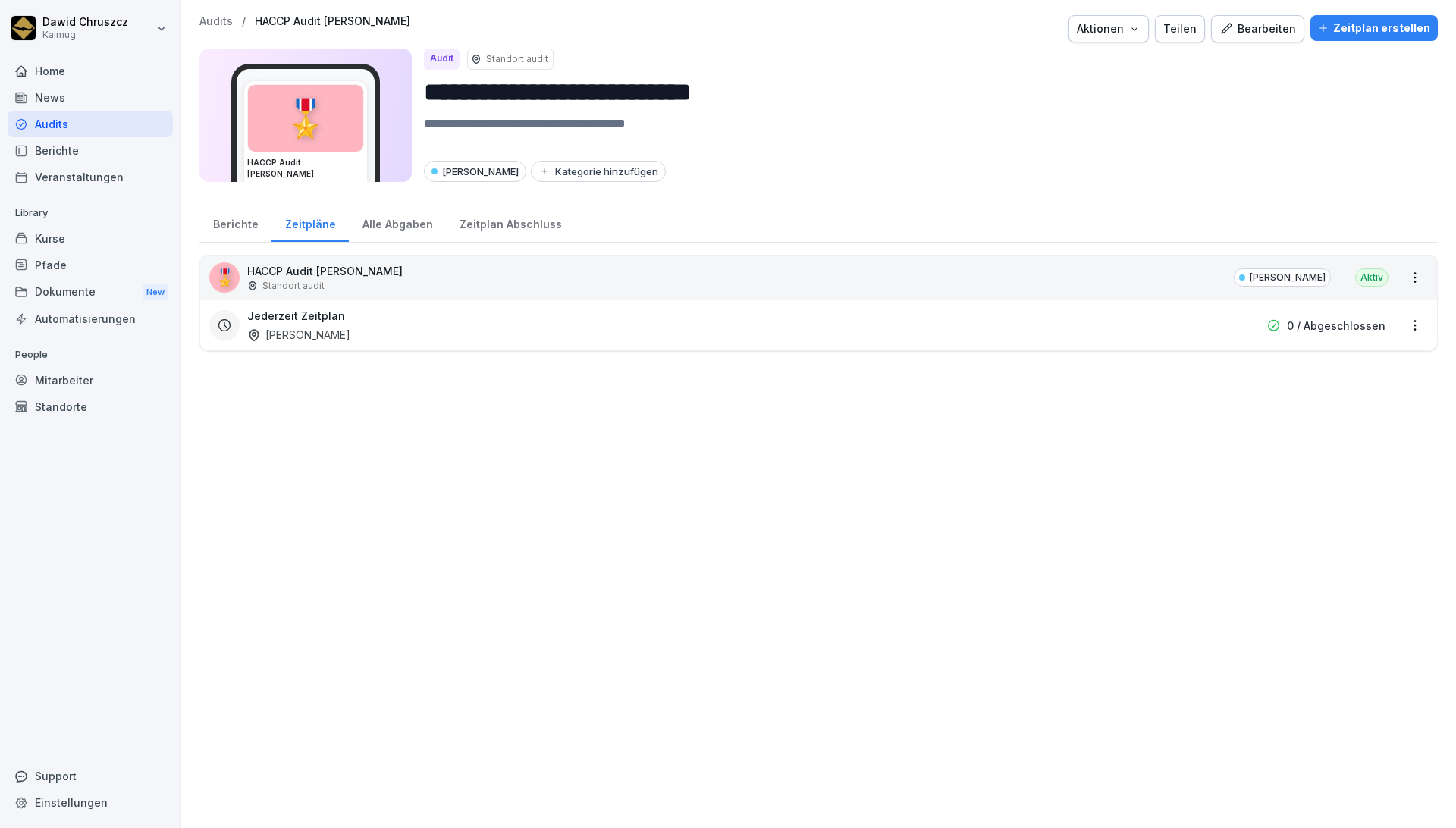
click at [389, 223] on div "Alle Abgaben" at bounding box center [397, 222] width 97 height 39
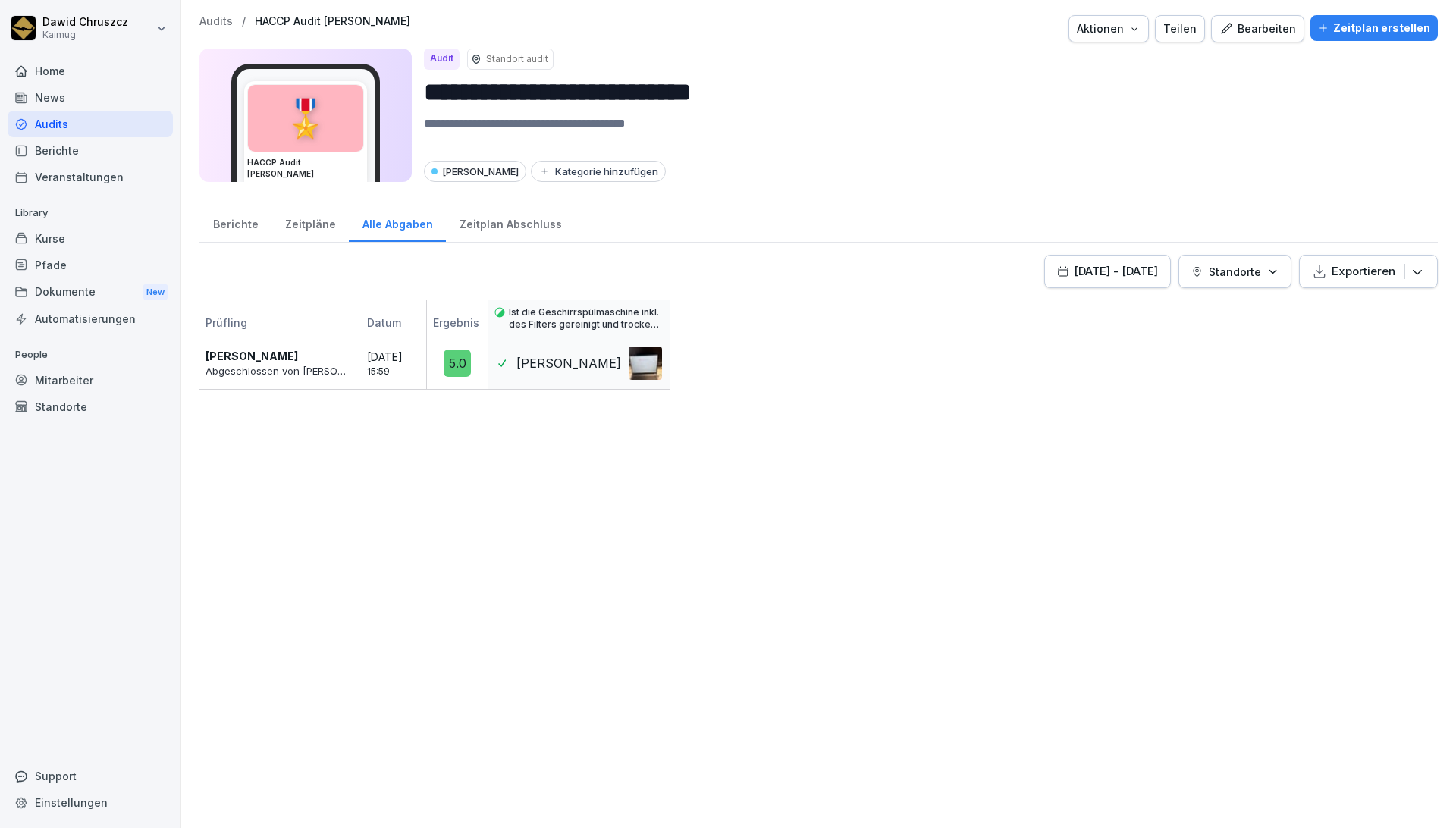
drag, startPoint x: 250, startPoint y: 219, endPoint x: 399, endPoint y: 253, distance: 152.8
click at [249, 220] on div "Berichte" at bounding box center [235, 222] width 72 height 39
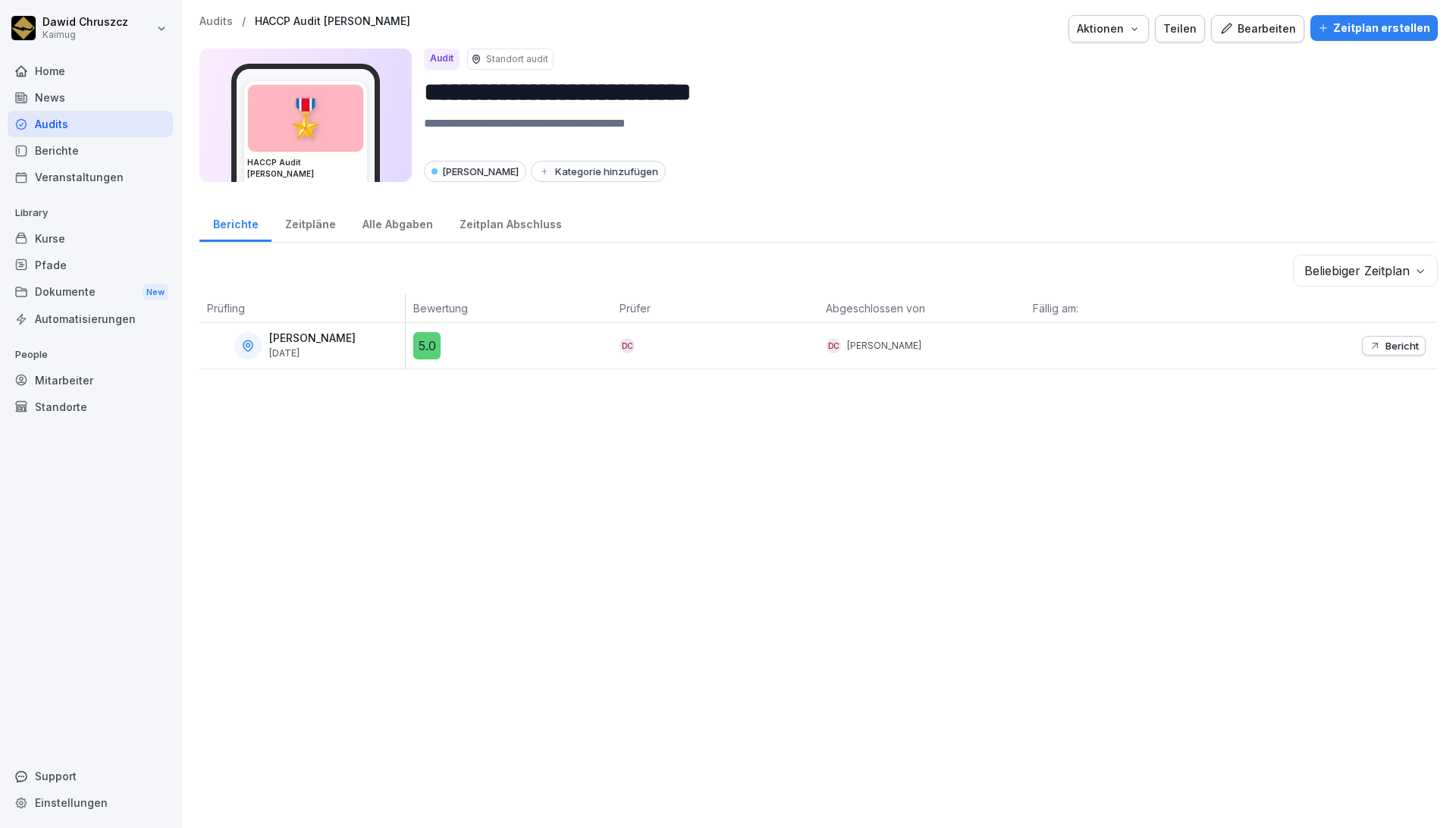
drag, startPoint x: 521, startPoint y: 220, endPoint x: 497, endPoint y: 227, distance: 25.0
click at [521, 220] on div "Zeitplan Abschluss" at bounding box center [510, 222] width 129 height 39
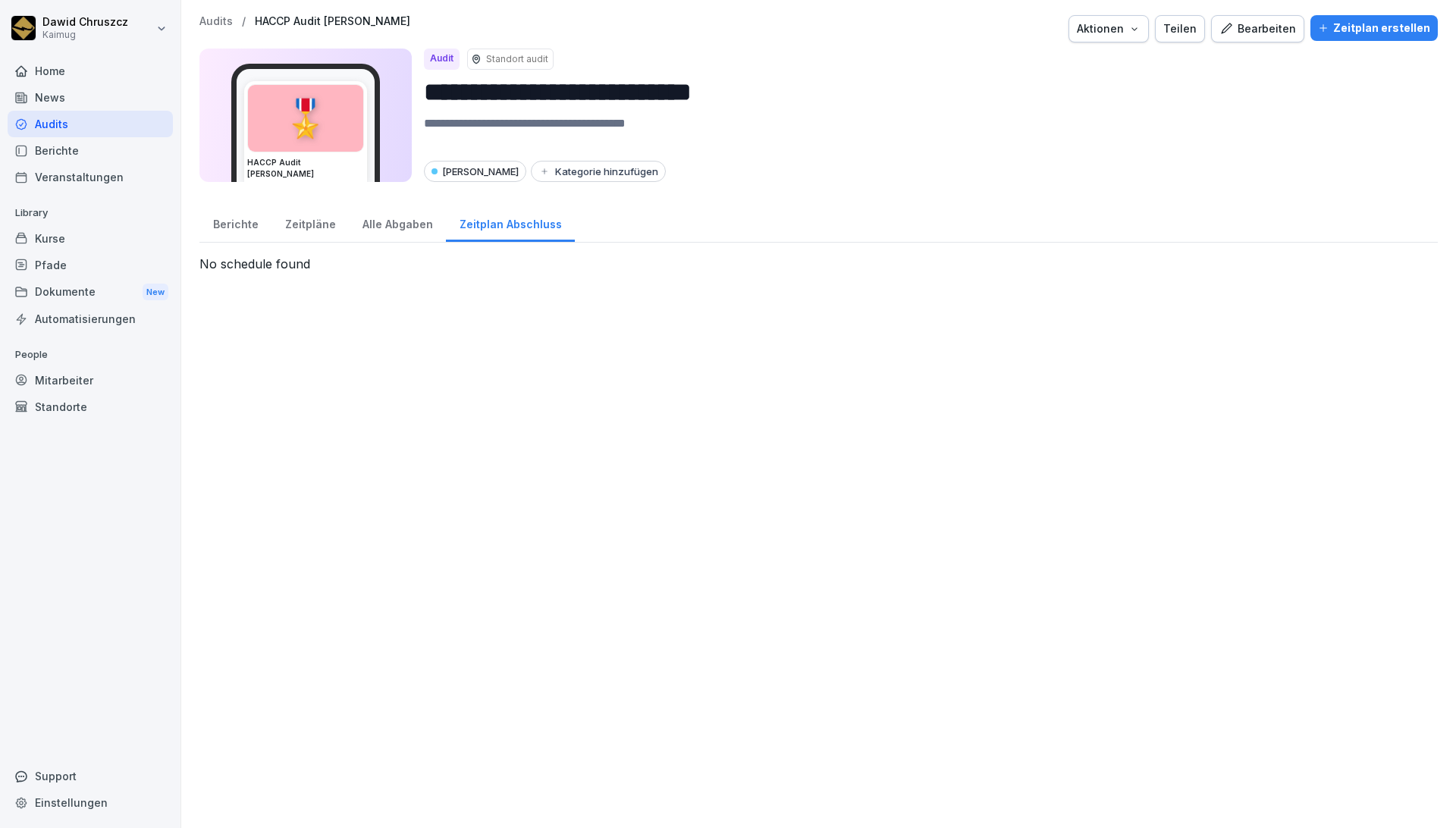
click at [250, 226] on div "Berichte" at bounding box center [235, 222] width 72 height 39
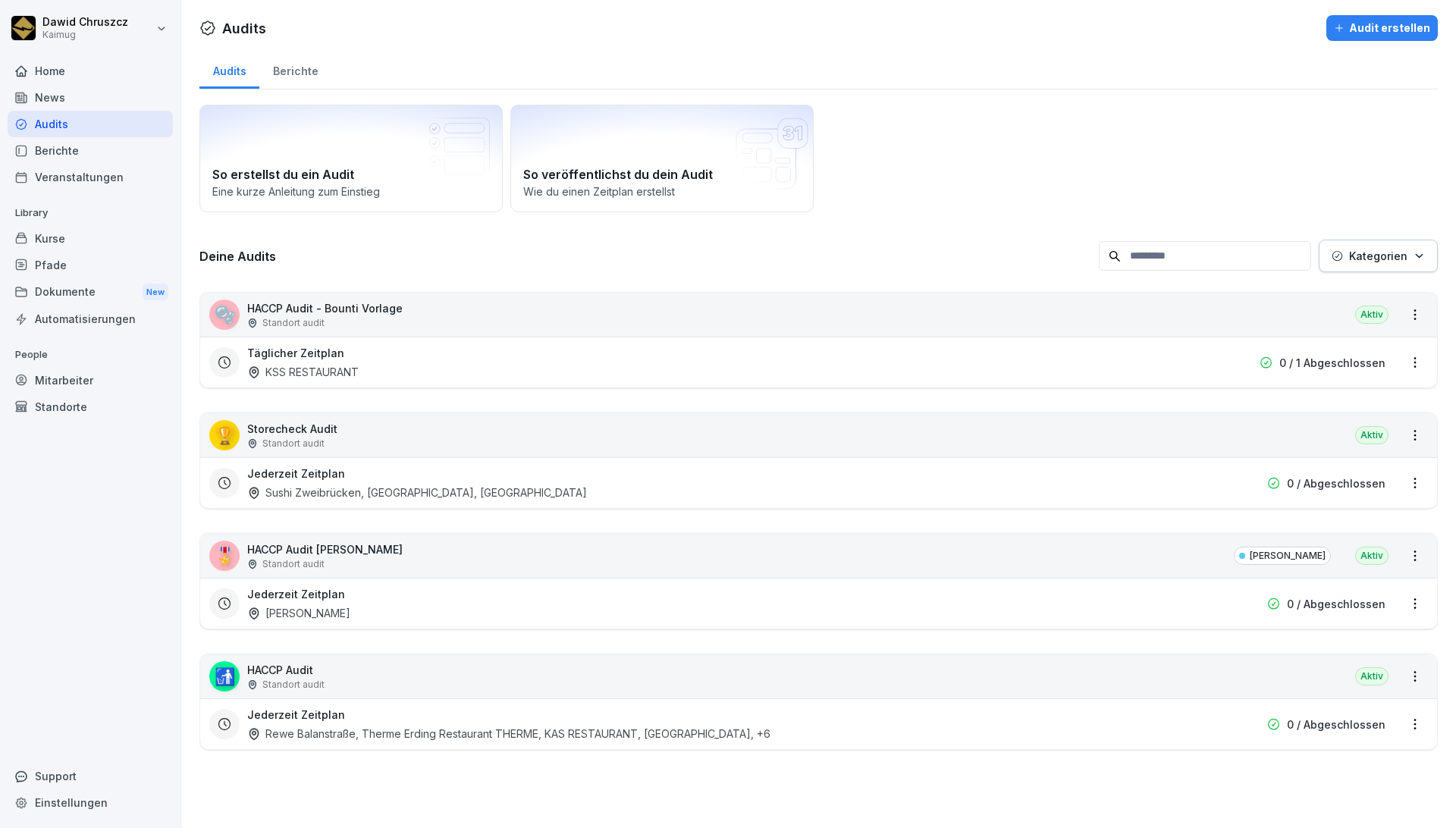
click at [827, 253] on p "Kategorien" at bounding box center [1378, 256] width 59 height 16
click at [827, 334] on div "[PERSON_NAME]" at bounding box center [1360, 324] width 188 height 32
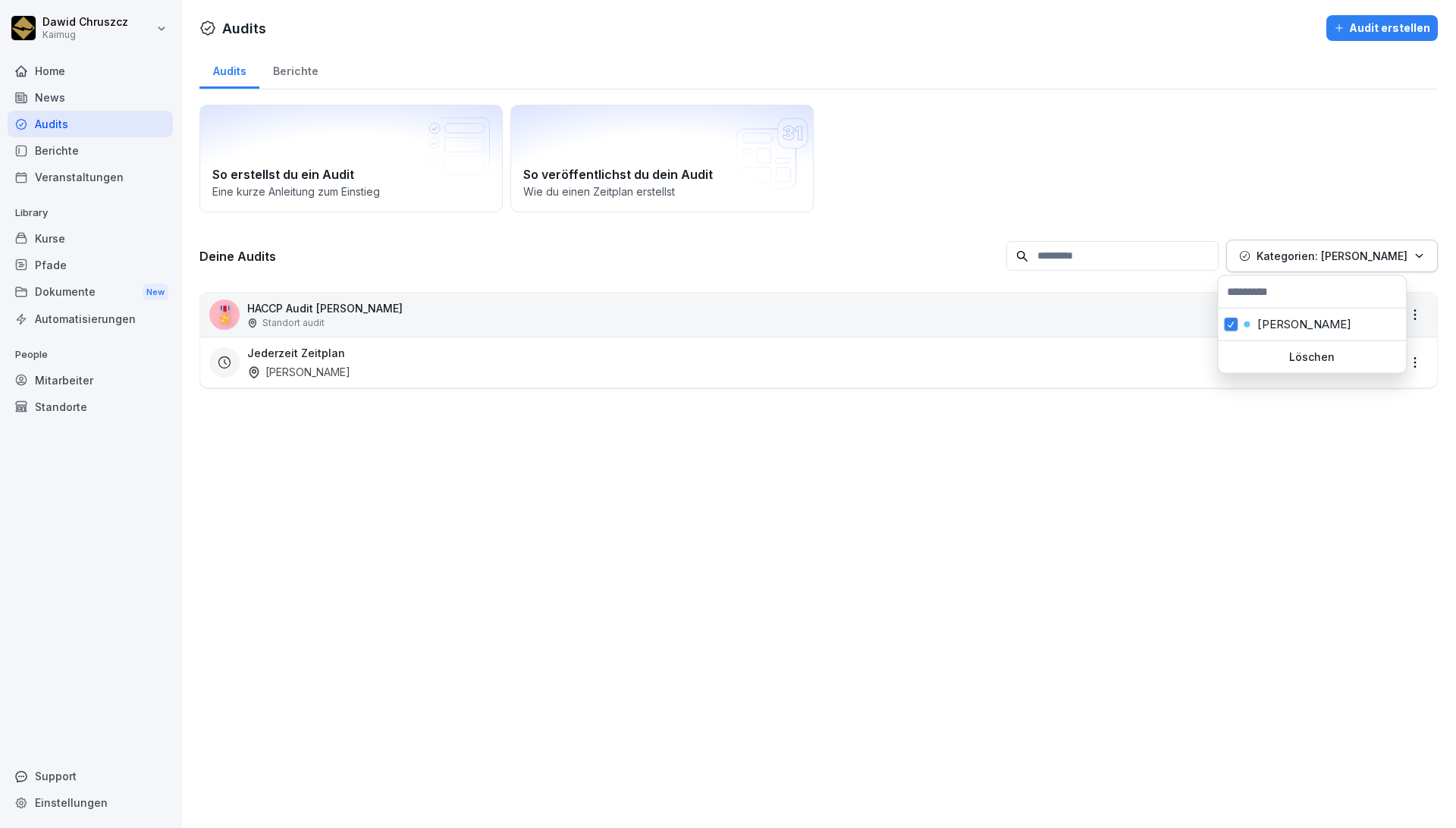
click at [827, 495] on html "[PERSON_NAME] Kaimug Home News Audits Berichte Veranstaltungen Library Kurse Pf…" at bounding box center [728, 414] width 1456 height 828
drag, startPoint x: 549, startPoint y: 449, endPoint x: 570, endPoint y: 451, distance: 21.1
click at [552, 449] on div "Audits Audit erstellen Audits Berichte So erstellst du ein Audit Eine kurze Anl…" at bounding box center [819, 414] width 1274 height 828
click at [532, 490] on div "Audits Audit erstellen Audits Berichte So erstellst du ein Audit Eine kurze Anl…" at bounding box center [819, 414] width 1274 height 828
click at [827, 40] on button "Audit erstellen" at bounding box center [1382, 29] width 112 height 26
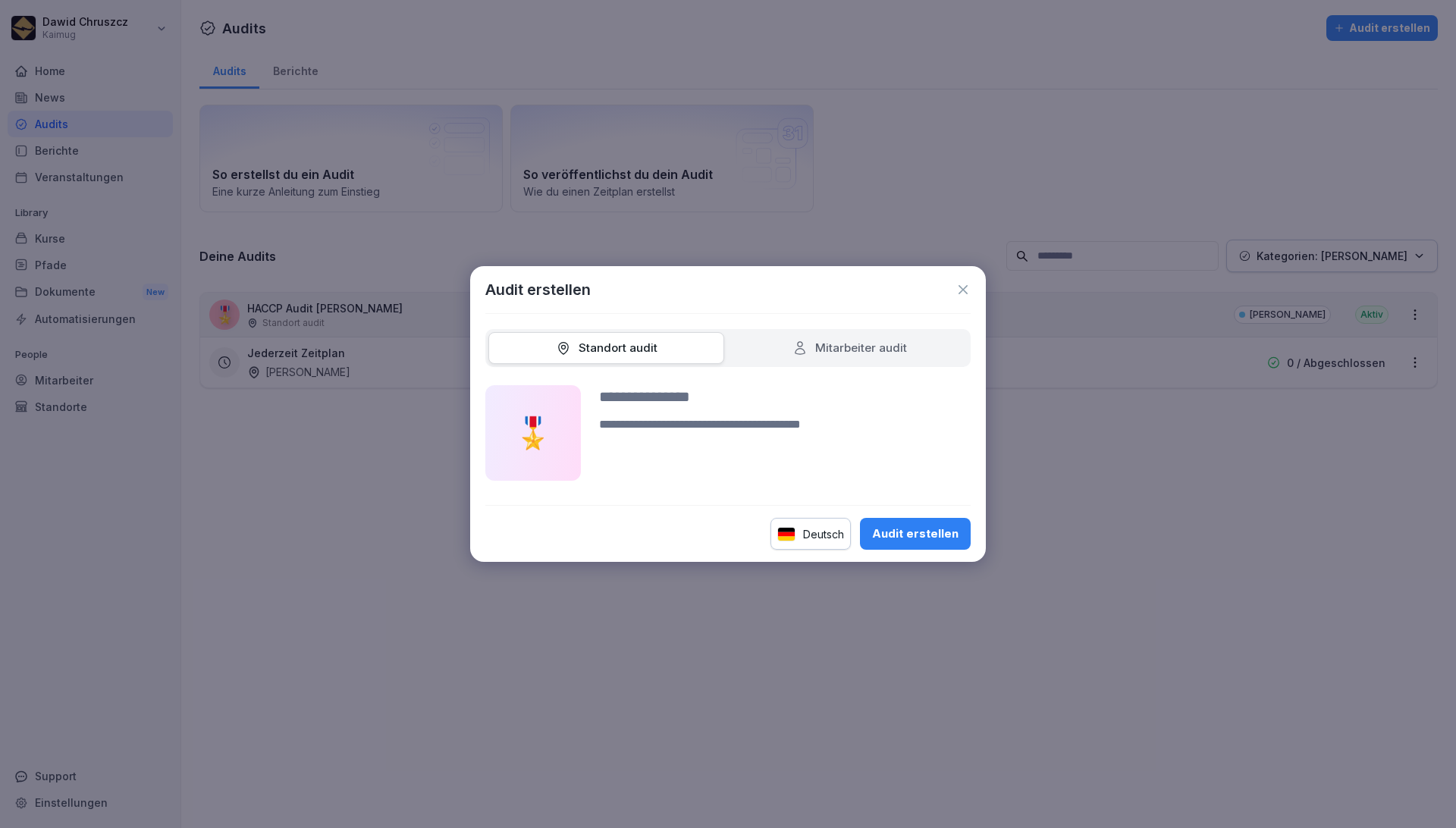
click at [659, 385] on input at bounding box center [785, 396] width 372 height 22
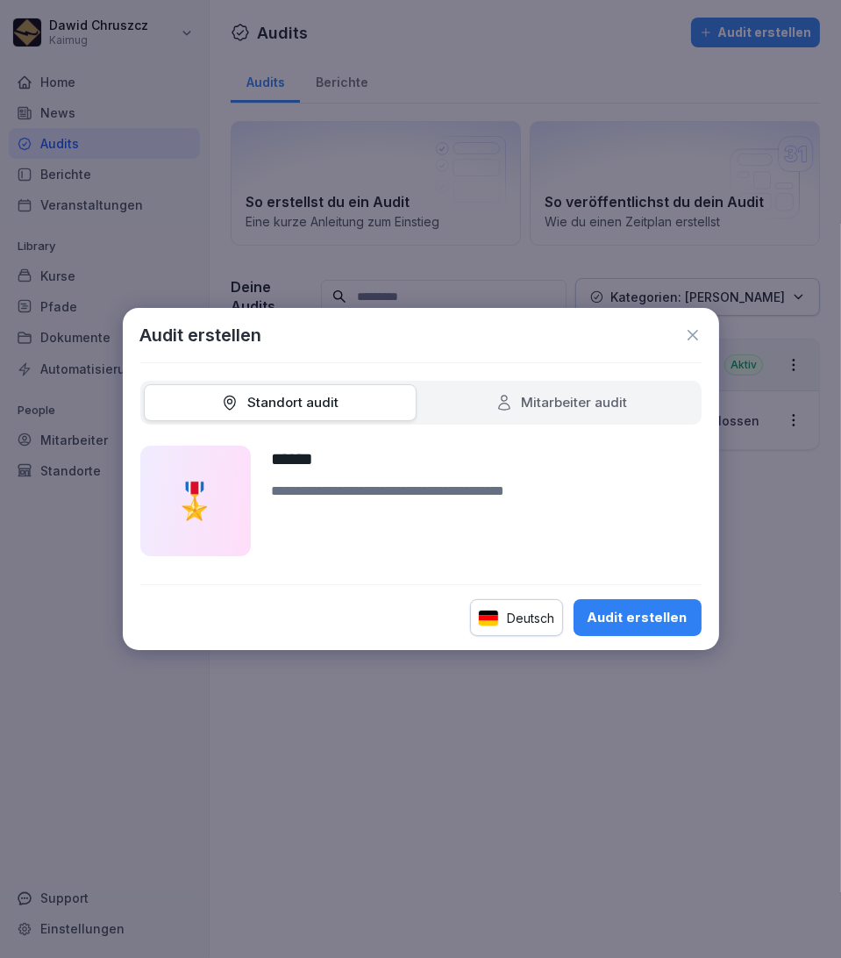
click at [394, 459] on input "*****" at bounding box center [487, 458] width 430 height 26
type input "*"
type input "**********"
click at [480, 491] on textarea at bounding box center [487, 518] width 430 height 75
click at [403, 522] on textarea at bounding box center [487, 518] width 430 height 75
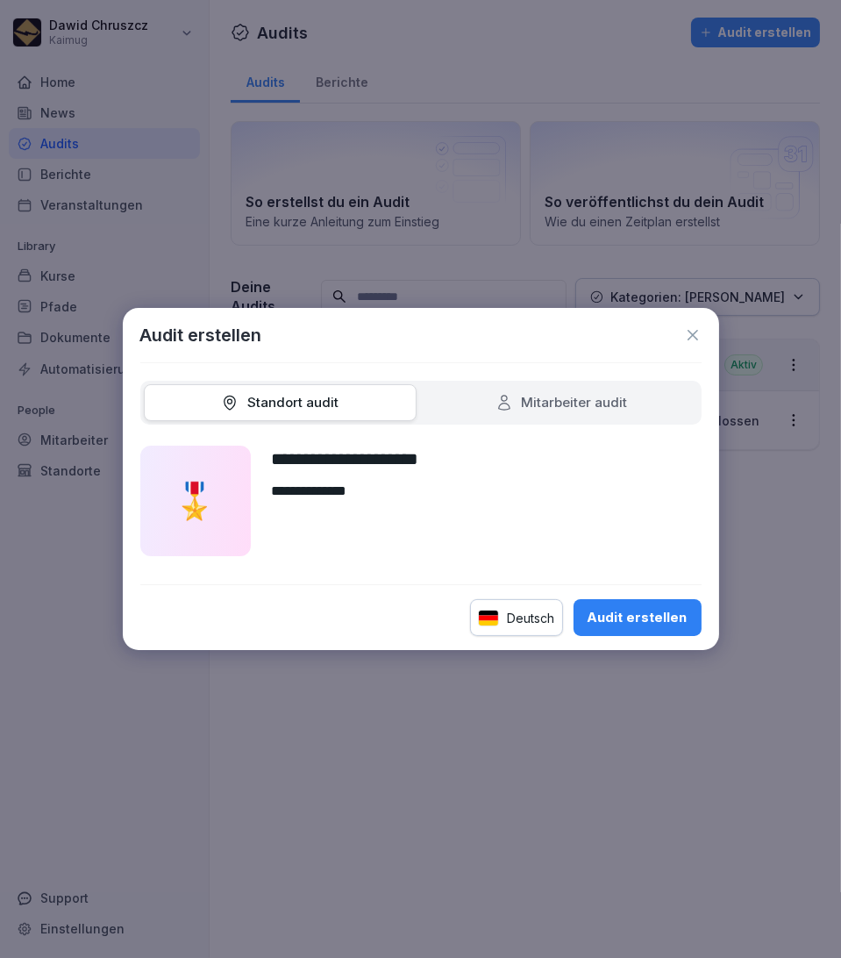
type textarea "**********"
click at [678, 618] on div "Audit erstellen" at bounding box center [638, 617] width 100 height 19
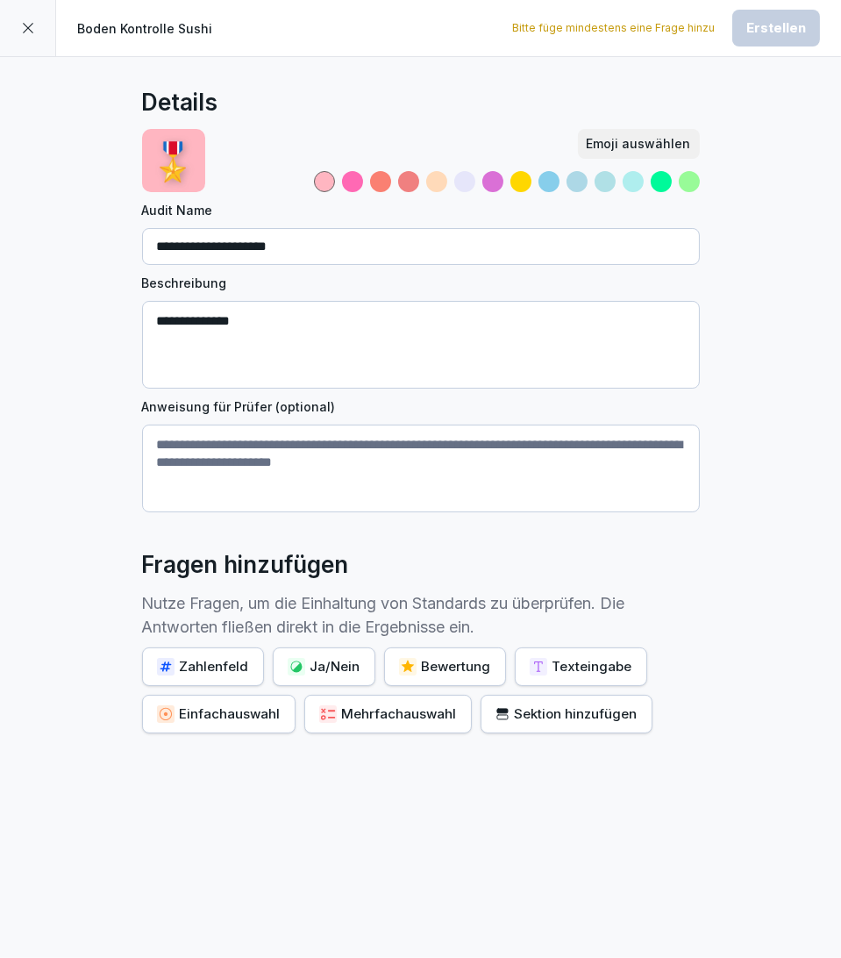
click at [344, 663] on div "Ja/Nein" at bounding box center [324, 666] width 73 height 19
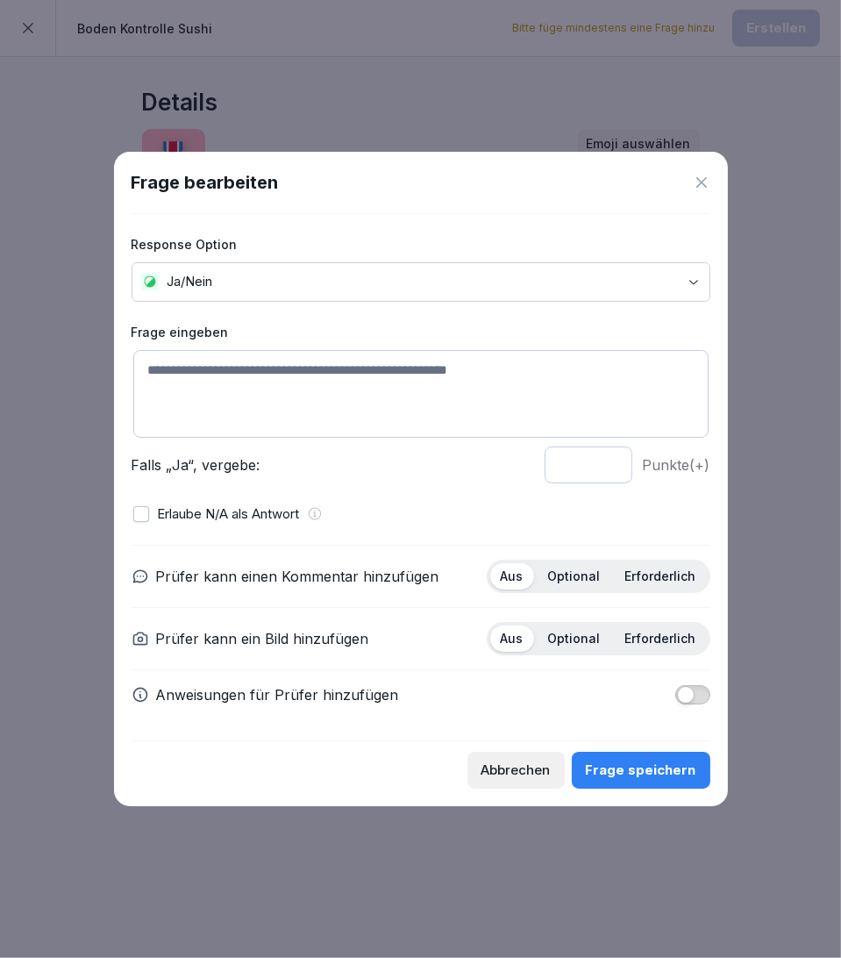
click at [243, 380] on textarea at bounding box center [420, 394] width 575 height 88
type textarea "*"
type textarea "**********"
click at [591, 577] on p "Optional" at bounding box center [574, 576] width 53 height 16
click at [660, 638] on p "Erforderlich" at bounding box center [660, 638] width 71 height 16
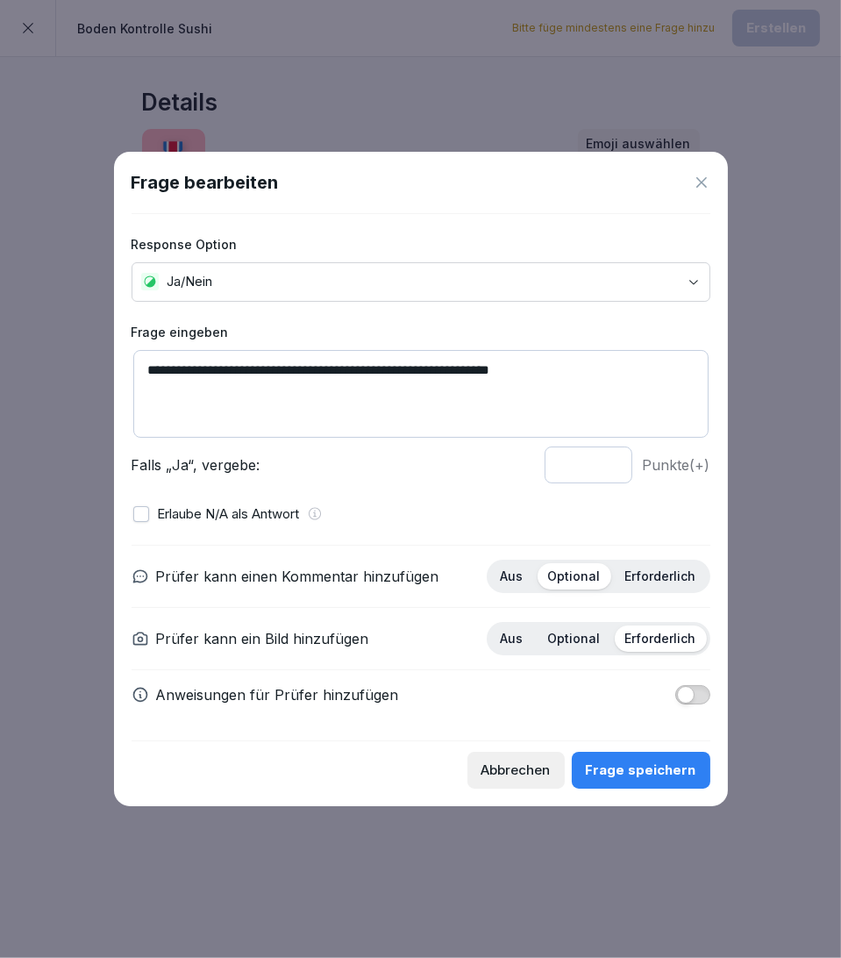
click at [696, 695] on button "button" at bounding box center [692, 694] width 35 height 19
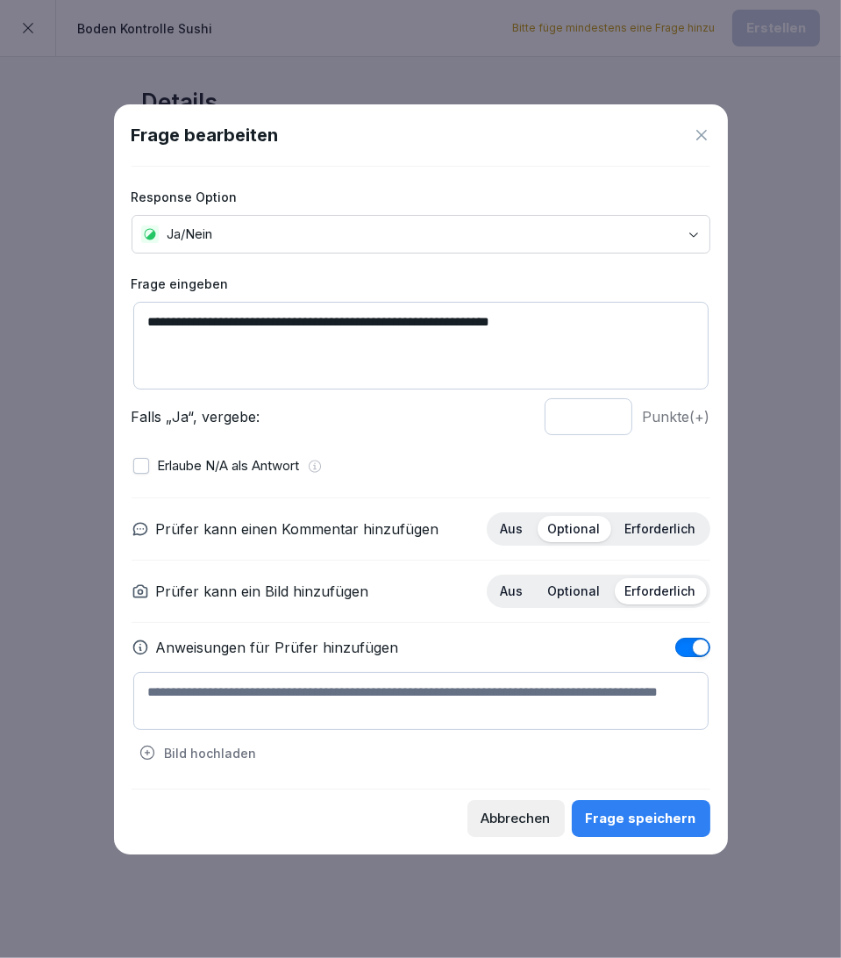
click at [393, 699] on textarea at bounding box center [420, 701] width 575 height 58
type textarea "**********"
click at [651, 699] on div "Frage speichern" at bounding box center [641, 818] width 110 height 19
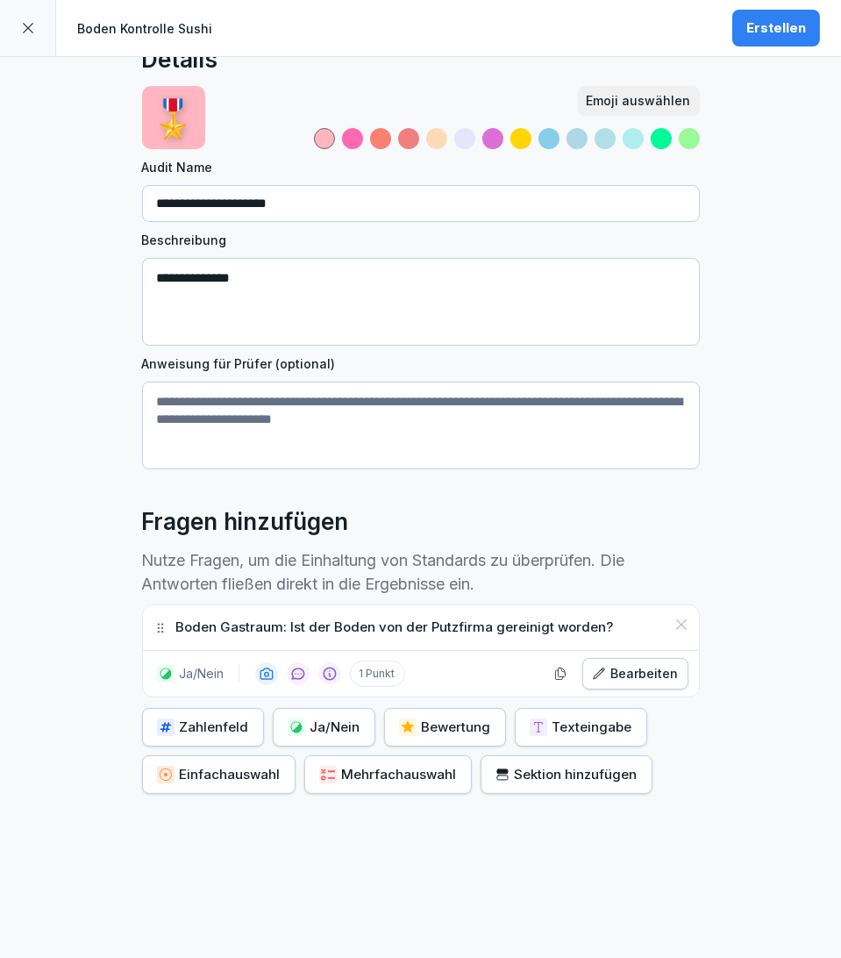
scroll to position [67, 0]
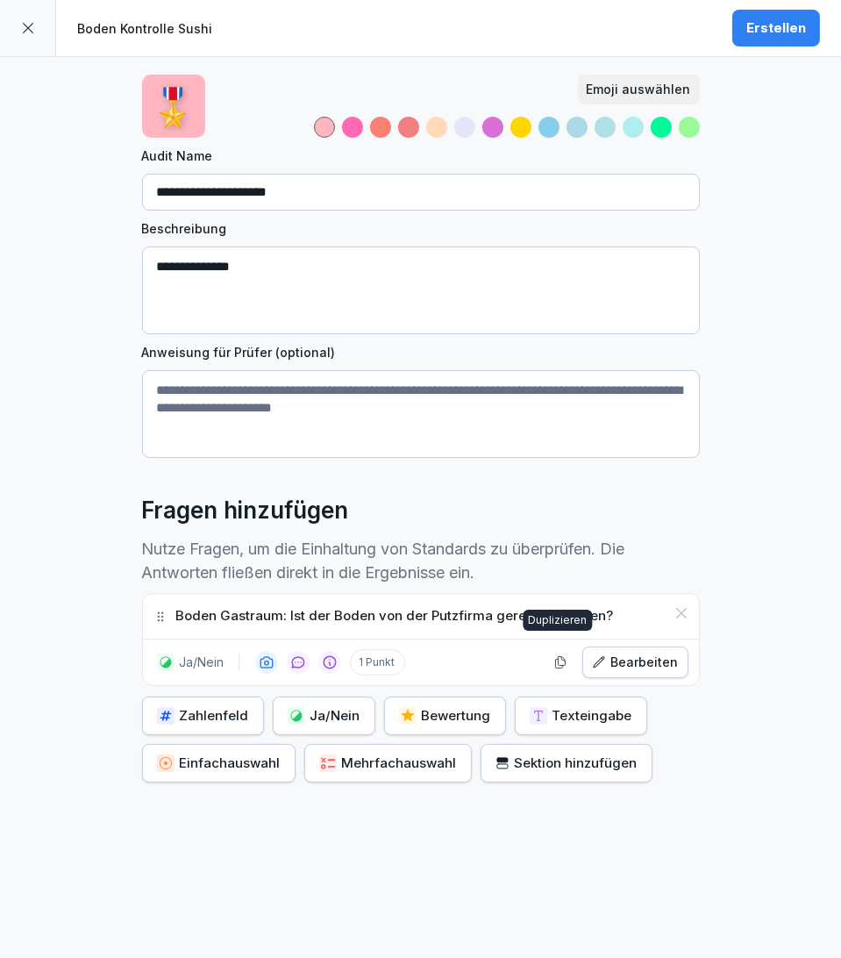
click at [563, 649] on button "button" at bounding box center [560, 662] width 26 height 26
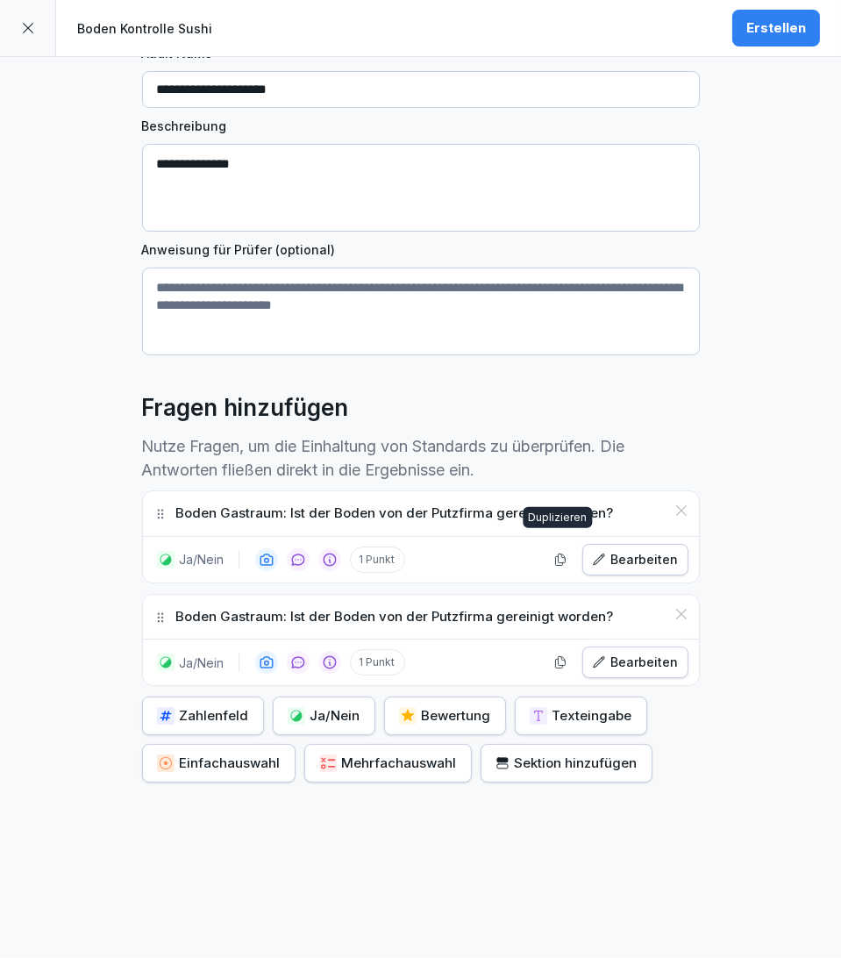
scroll to position [169, 0]
click at [652, 652] on div "Bearbeiten" at bounding box center [635, 661] width 87 height 19
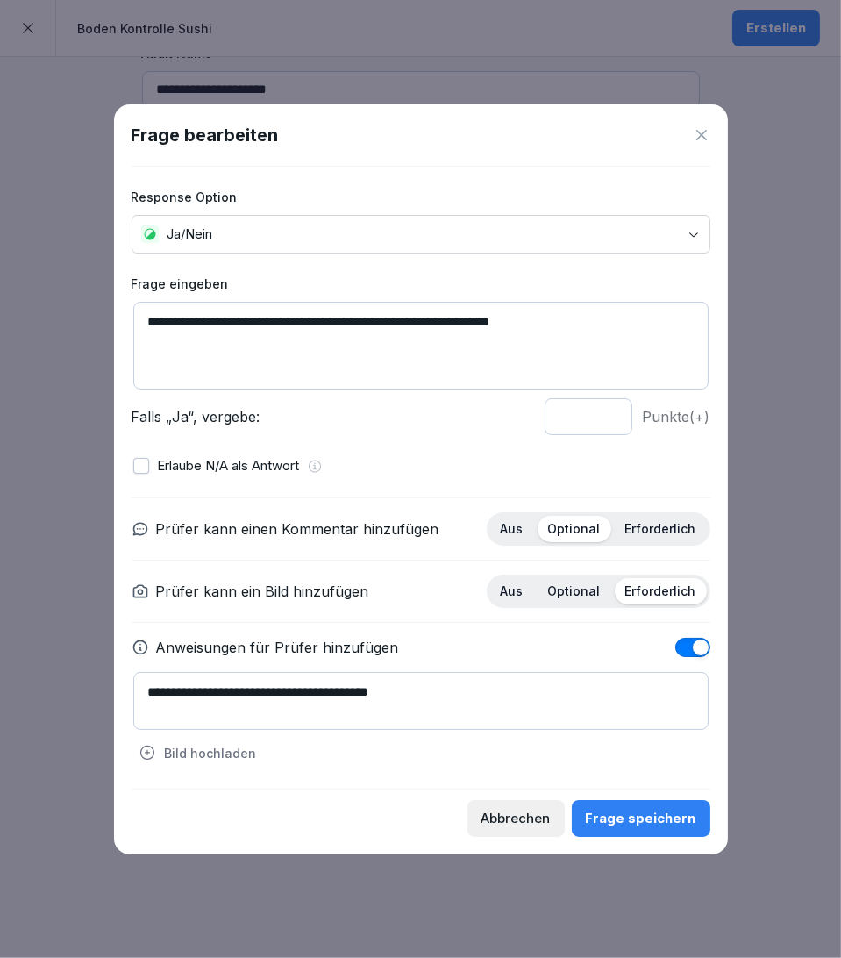
drag, startPoint x: 132, startPoint y: 342, endPoint x: -18, endPoint y: 345, distance: 150.9
click at [0, 345] on html "**********" at bounding box center [420, 479] width 841 height 958
type textarea "**********"
drag, startPoint x: 422, startPoint y: 704, endPoint x: 53, endPoint y: 747, distance: 370.8
click at [53, 699] on body "**********" at bounding box center [420, 479] width 841 height 958
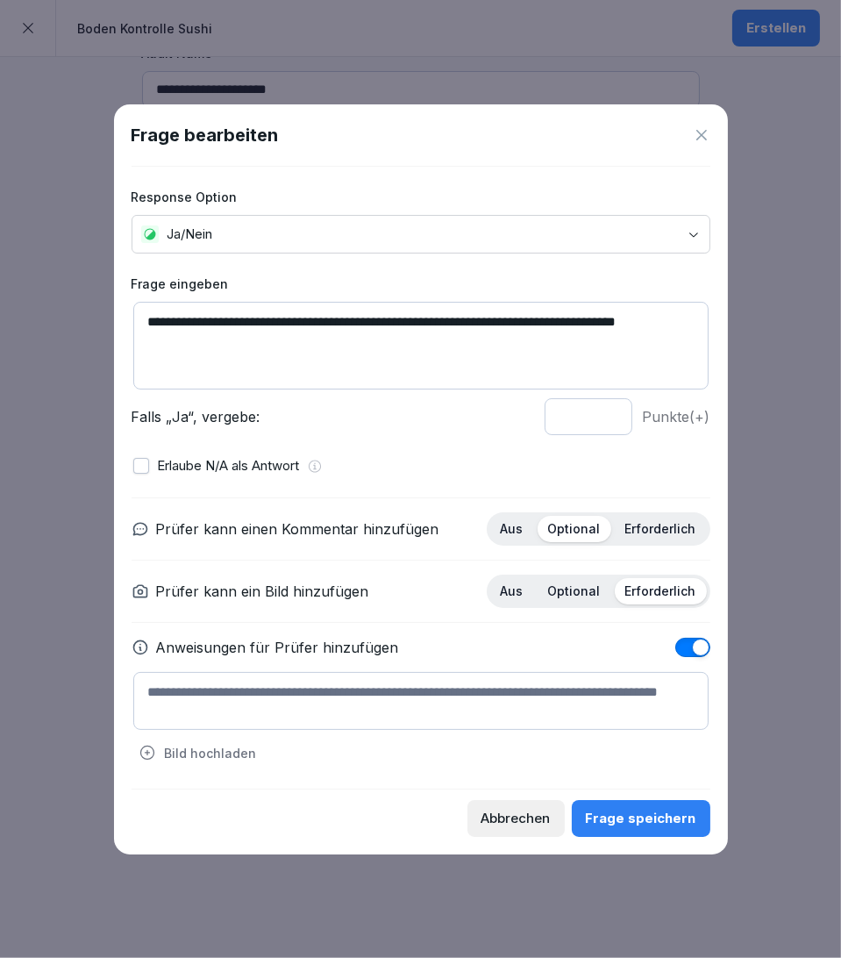
click at [701, 649] on span "button" at bounding box center [701, 647] width 18 height 18
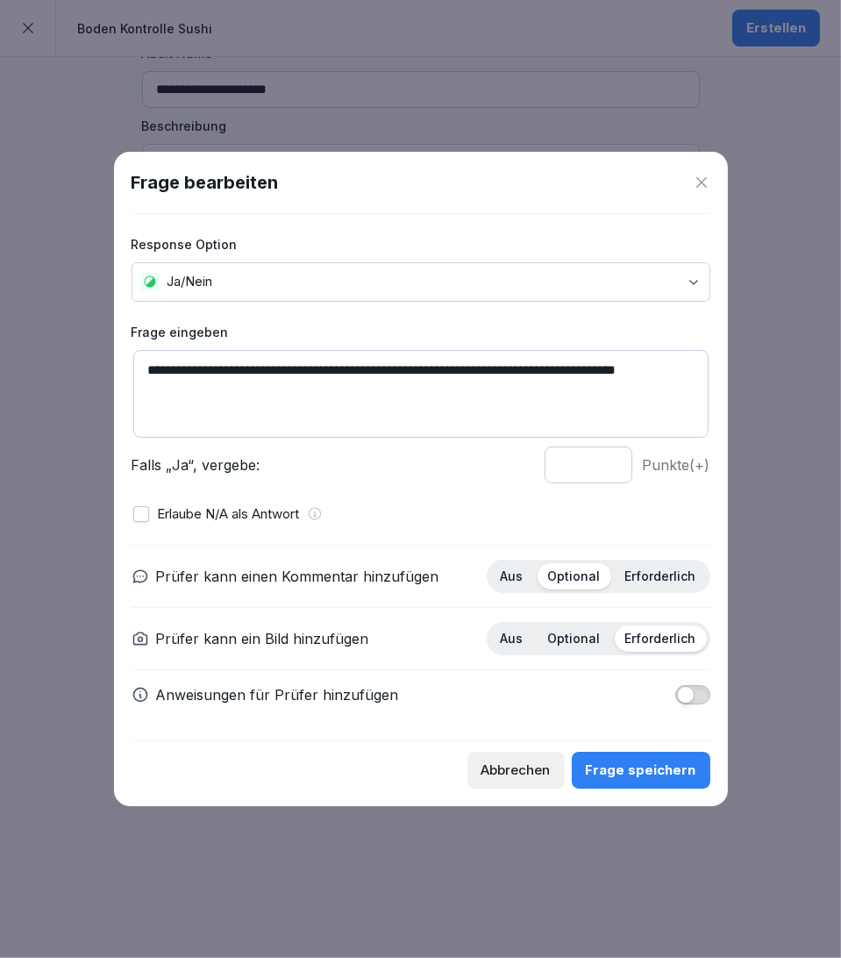
click at [658, 699] on div "Frage speichern" at bounding box center [641, 769] width 110 height 19
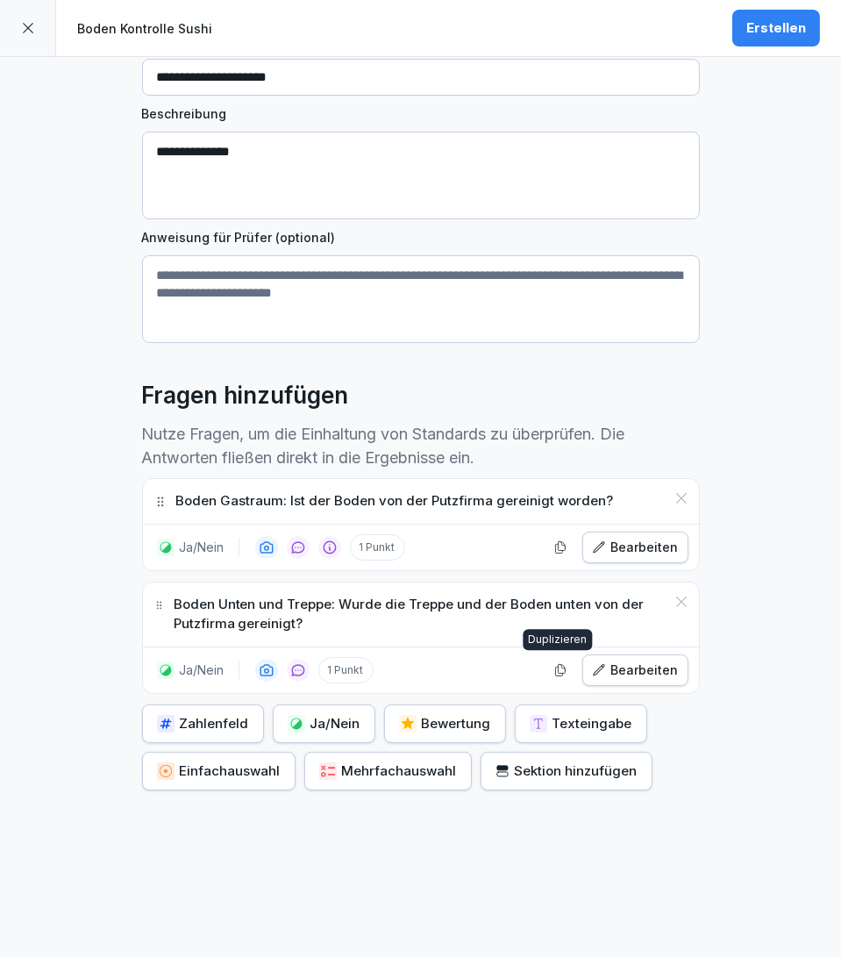
click at [557, 667] on icon "button" at bounding box center [560, 670] width 14 height 14
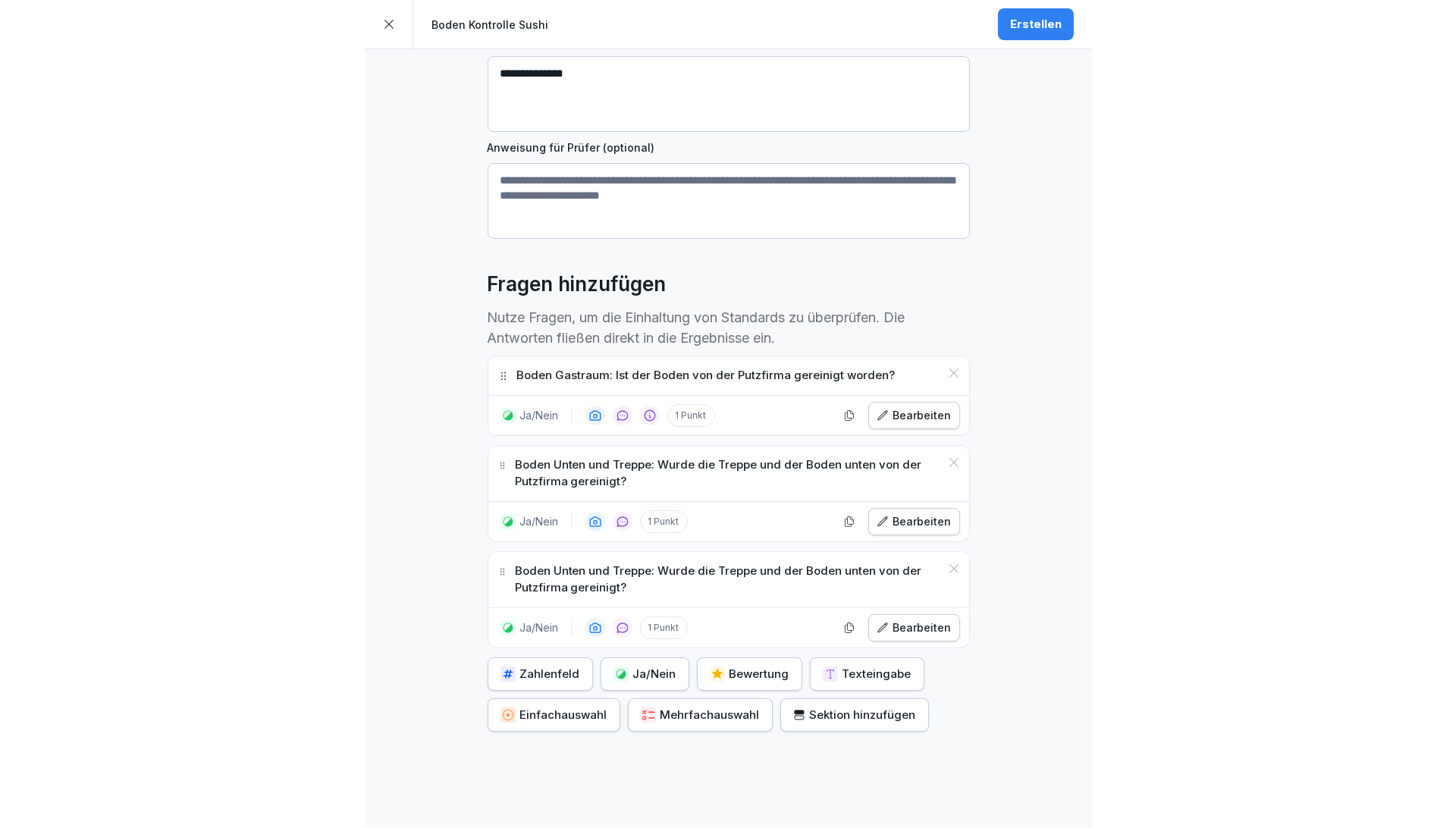
scroll to position [269, 0]
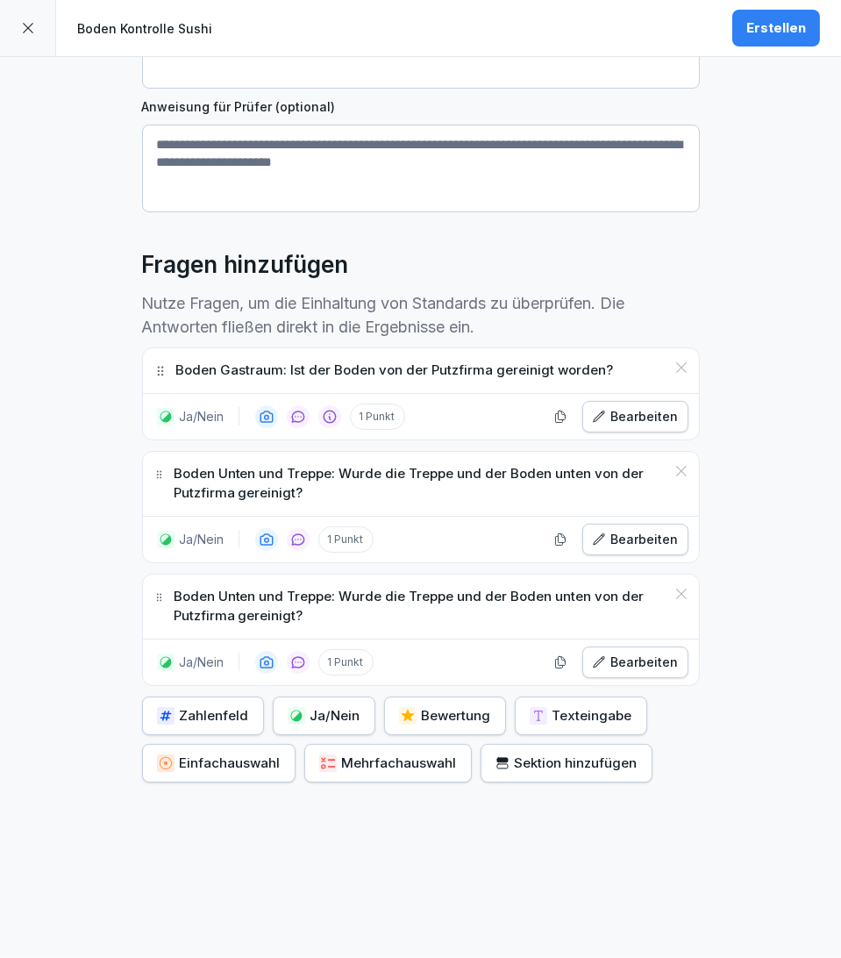
click at [638, 652] on div "Bearbeiten" at bounding box center [635, 661] width 87 height 19
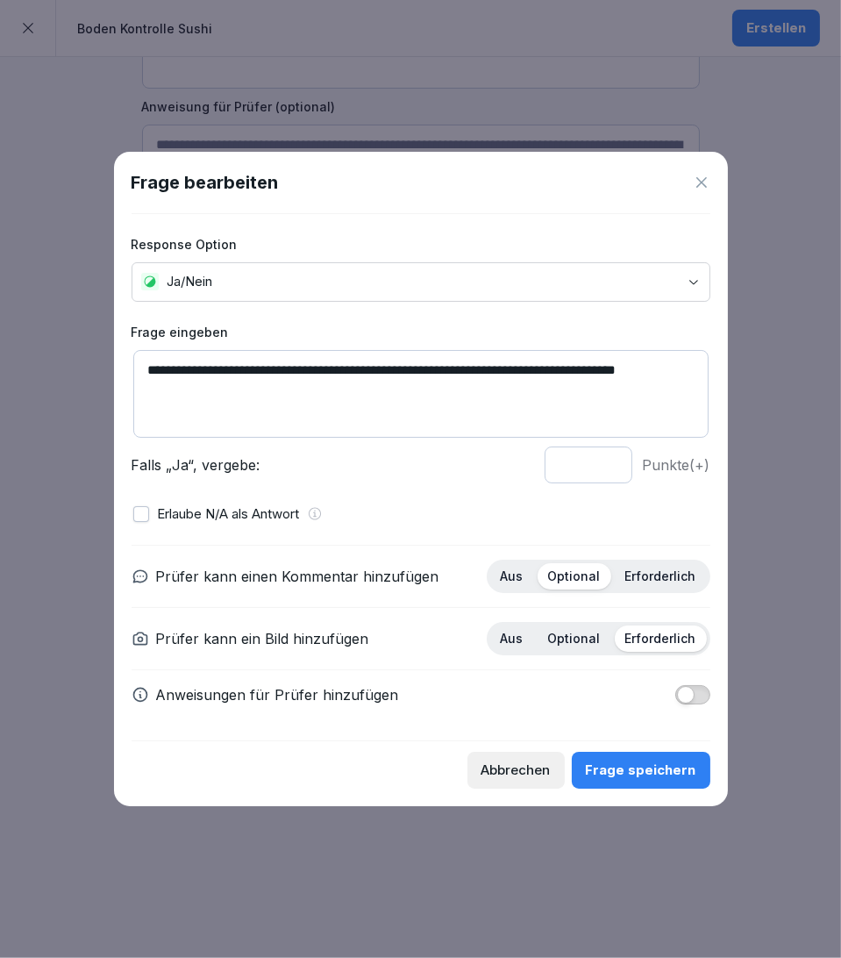
drag, startPoint x: 239, startPoint y: 394, endPoint x: 186, endPoint y: 375, distance: 55.7
click at [186, 375] on textarea "**********" at bounding box center [420, 394] width 575 height 88
type textarea "**********"
click at [684, 699] on div "Frage speichern" at bounding box center [641, 769] width 110 height 19
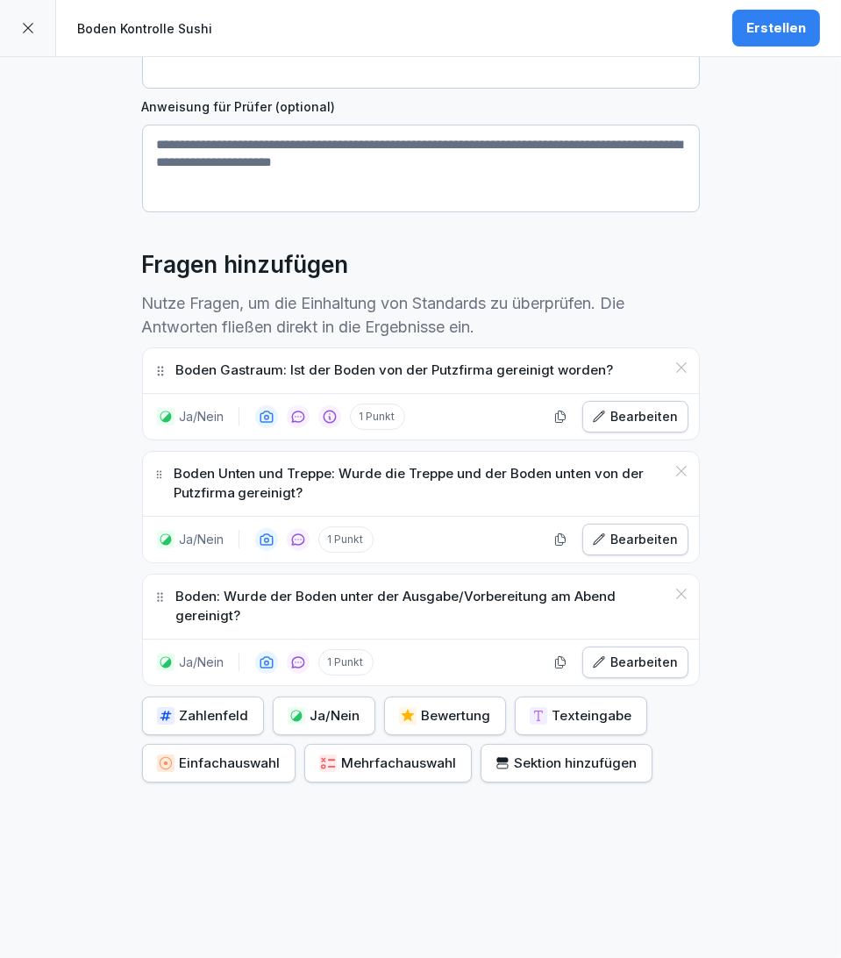
drag, startPoint x: 760, startPoint y: 274, endPoint x: 767, endPoint y: 166, distance: 109.0
click at [761, 269] on div "**********" at bounding box center [420, 357] width 841 height 1200
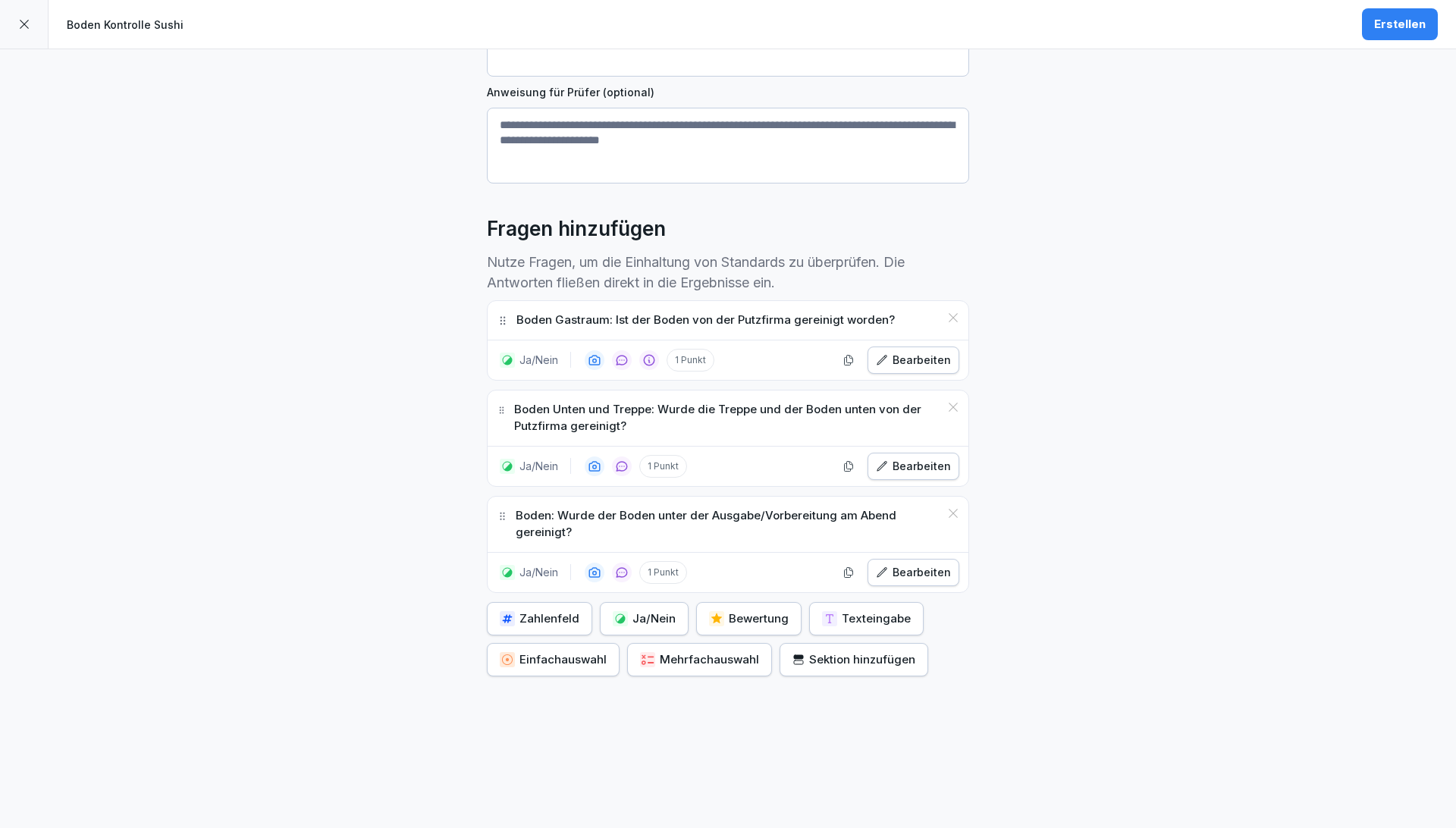
click at [827, 368] on div "**********" at bounding box center [728, 309] width 1456 height 1037
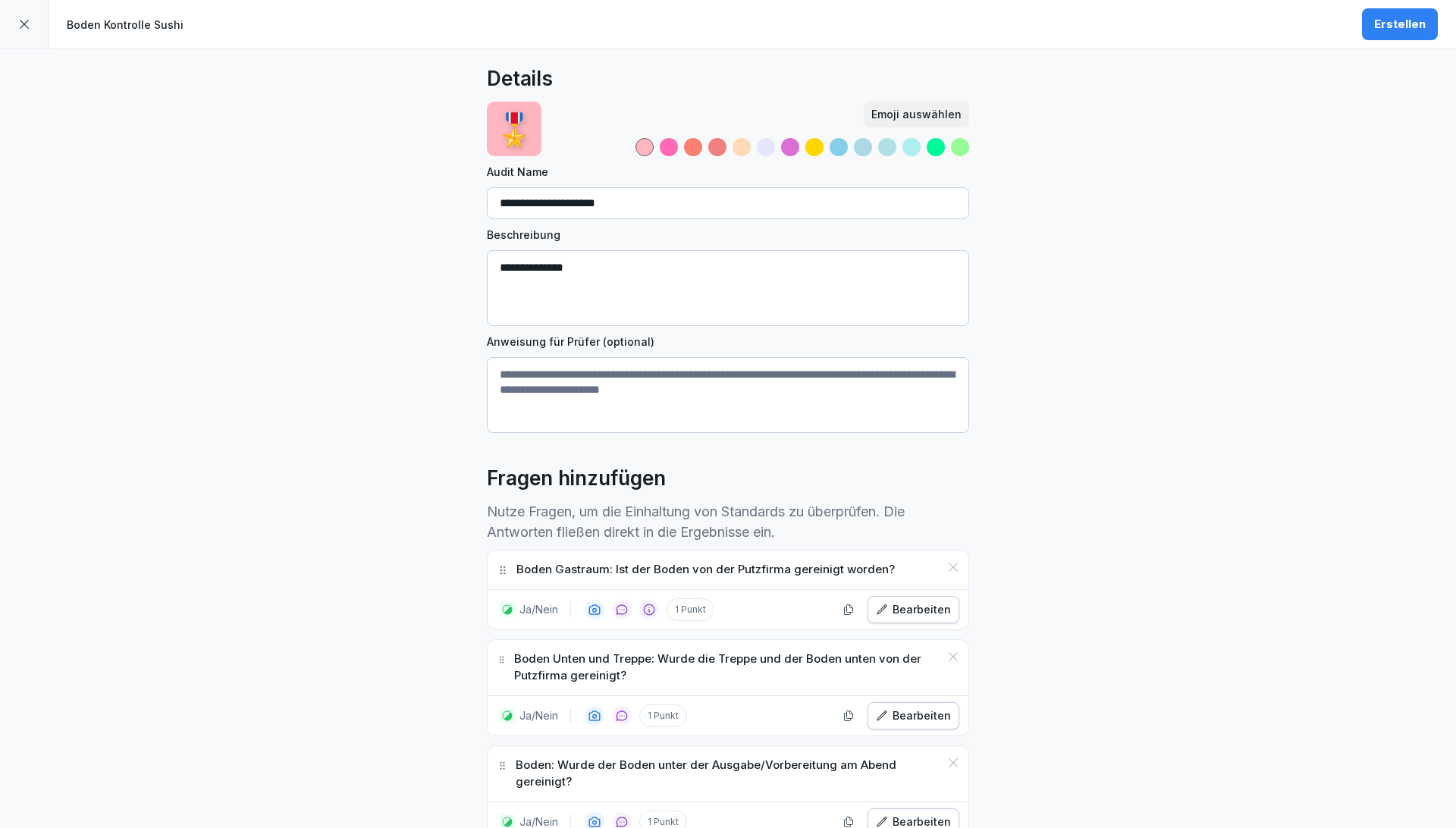
scroll to position [0, 0]
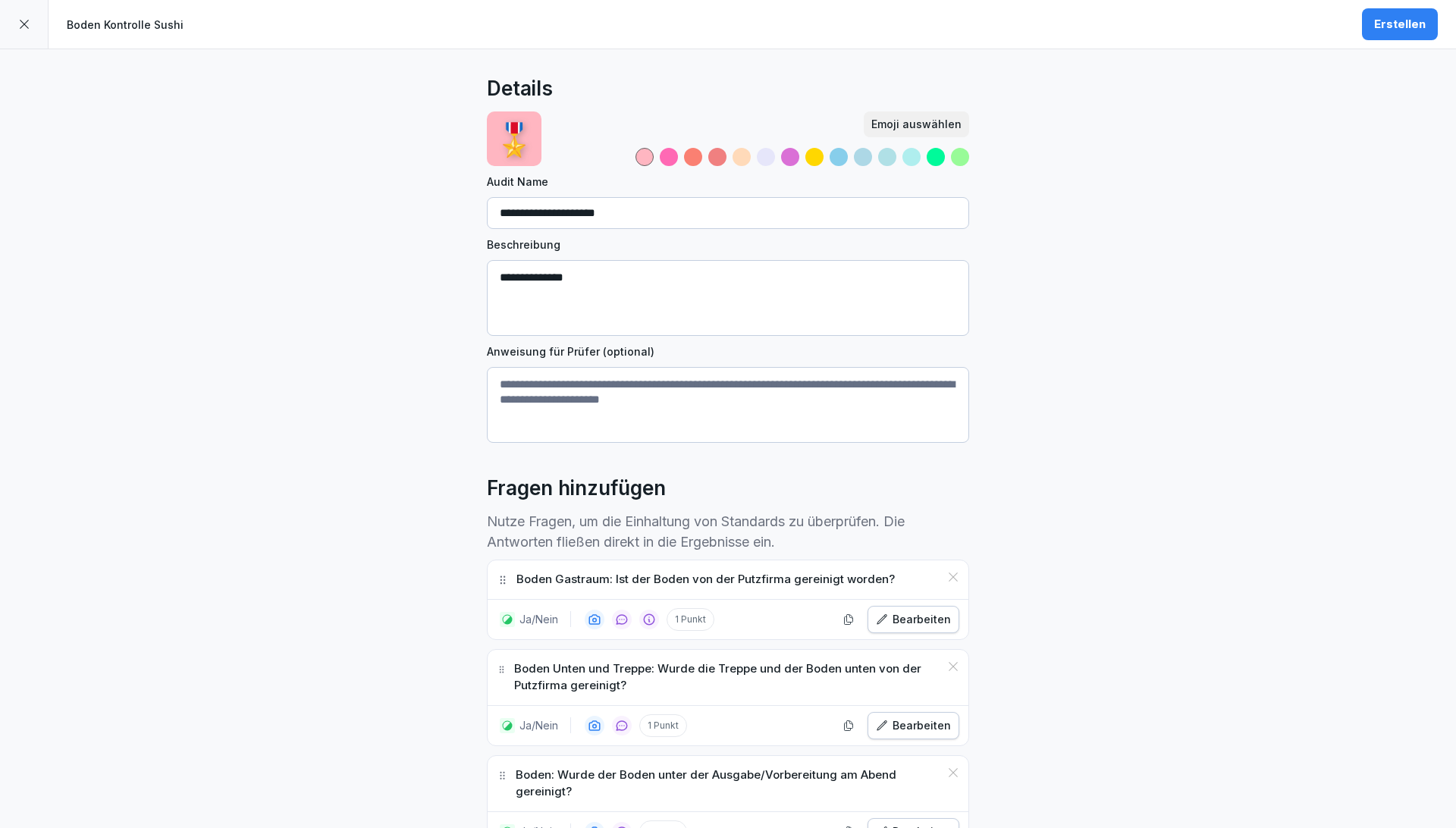
click at [827, 33] on button "Erstellen" at bounding box center [1400, 24] width 76 height 32
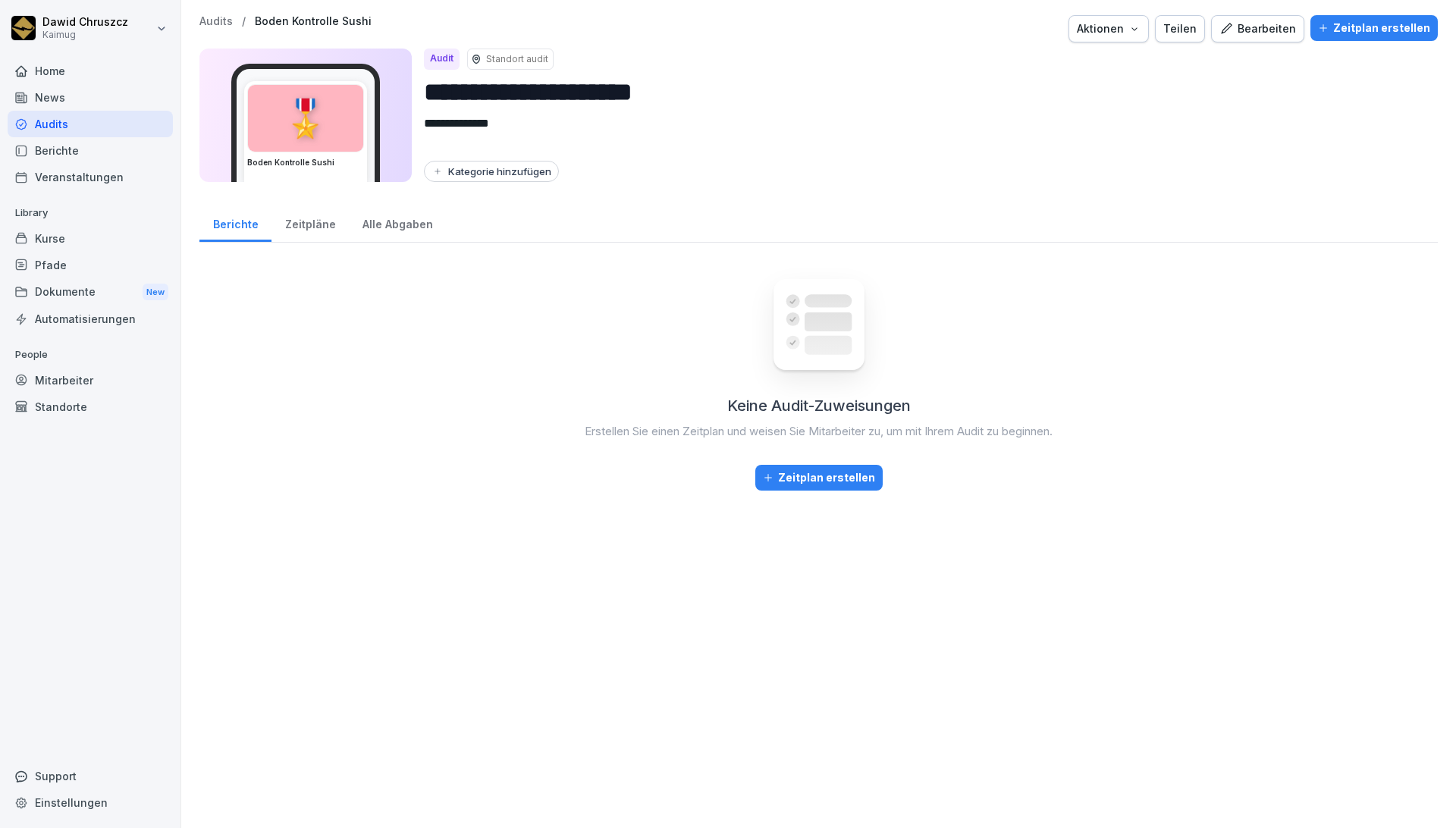
click at [491, 175] on div "Kategorie hinzufügen" at bounding box center [491, 171] width 120 height 12
click at [498, 230] on div "[PERSON_NAME]" at bounding box center [523, 233] width 135 height 14
click at [495, 344] on div "Keine Audit-Zuweisungen Erstellen Sie einen Zeitplan und weisen Sie Mitarbeiter…" at bounding box center [819, 533] width 1238 height 557
click at [827, 21] on div "Zeitplan erstellen" at bounding box center [1374, 28] width 112 height 16
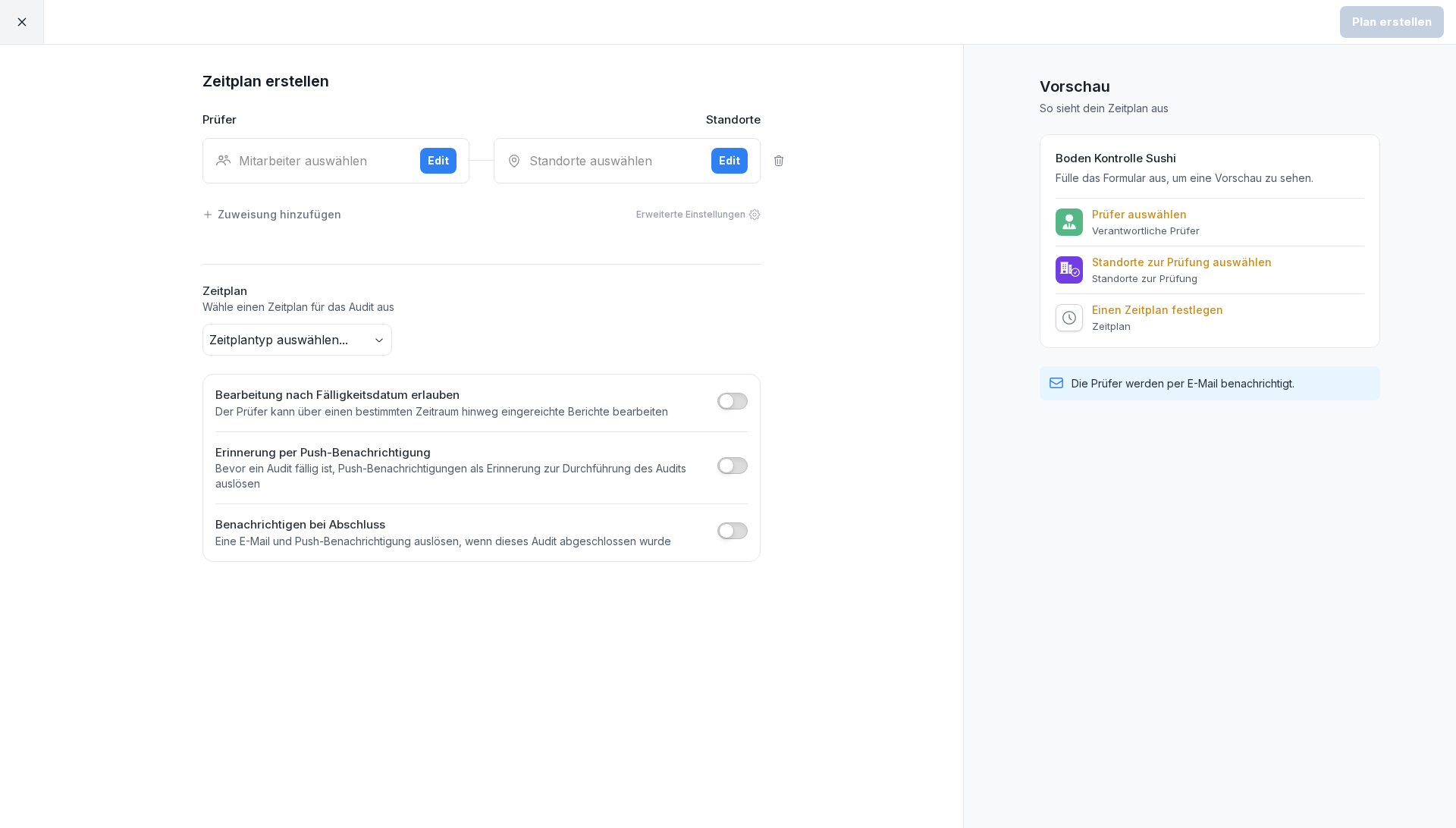
click at [361, 154] on div "Mitarbeiter auswählen" at bounding box center [311, 160] width 193 height 18
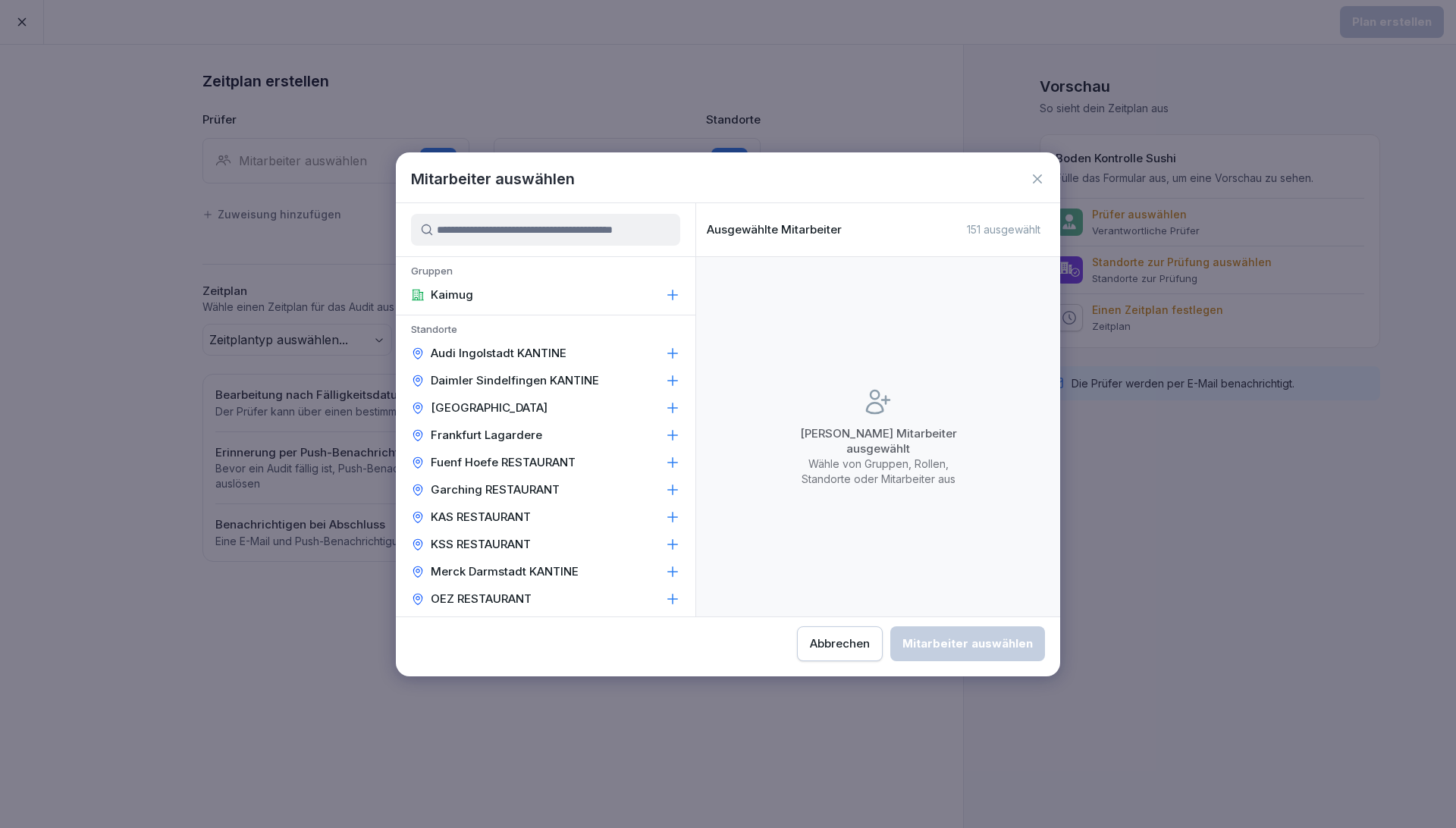
click at [465, 241] on input at bounding box center [545, 229] width 269 height 32
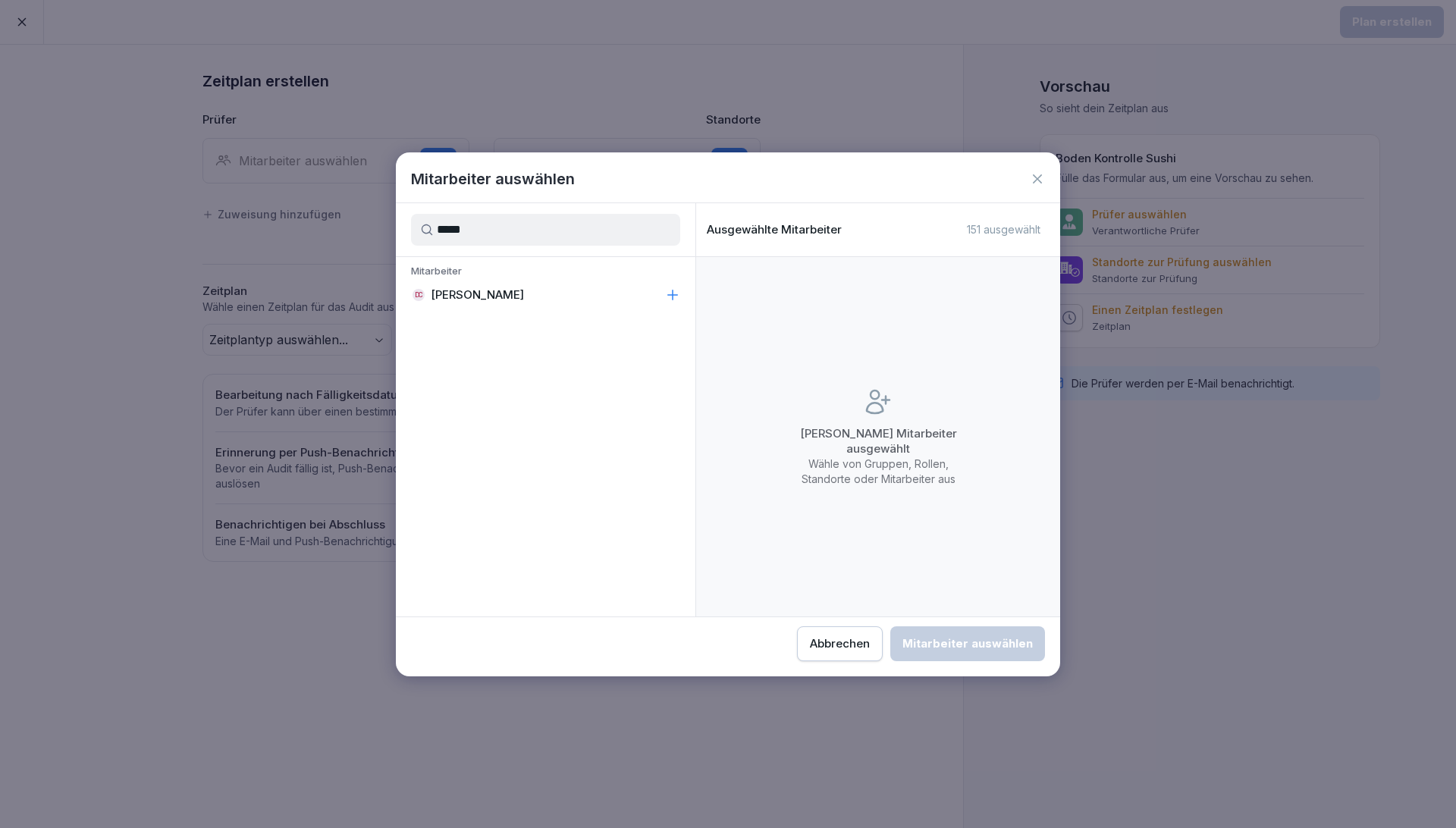
type input "*****"
click at [522, 302] on div "DC [PERSON_NAME]" at bounding box center [546, 295] width 299 height 28
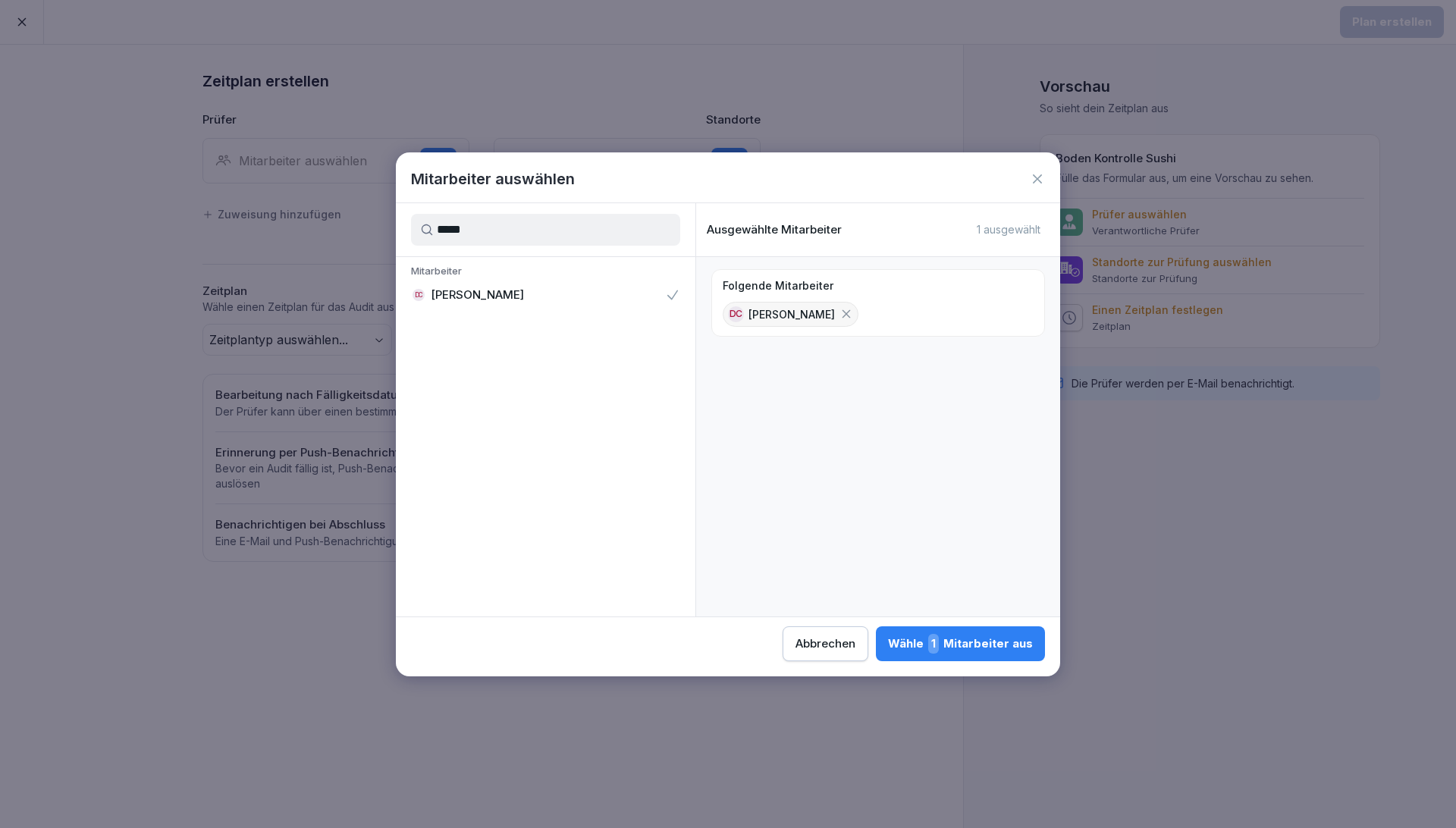
click at [827, 604] on div "Wähle 1 Mitarbeiter aus" at bounding box center [960, 643] width 144 height 20
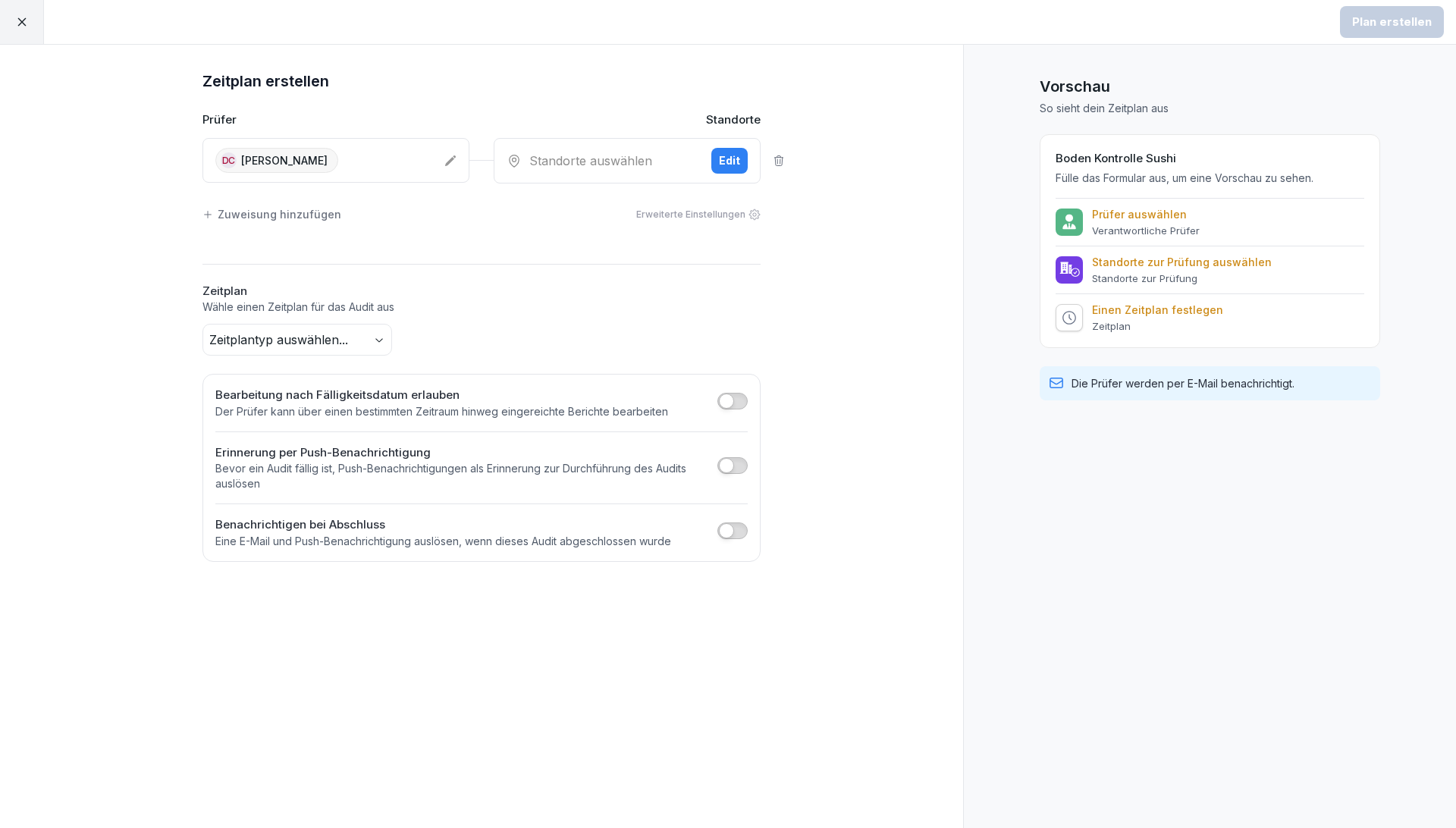
click at [621, 162] on div "Standorte auswählen" at bounding box center [603, 160] width 193 height 18
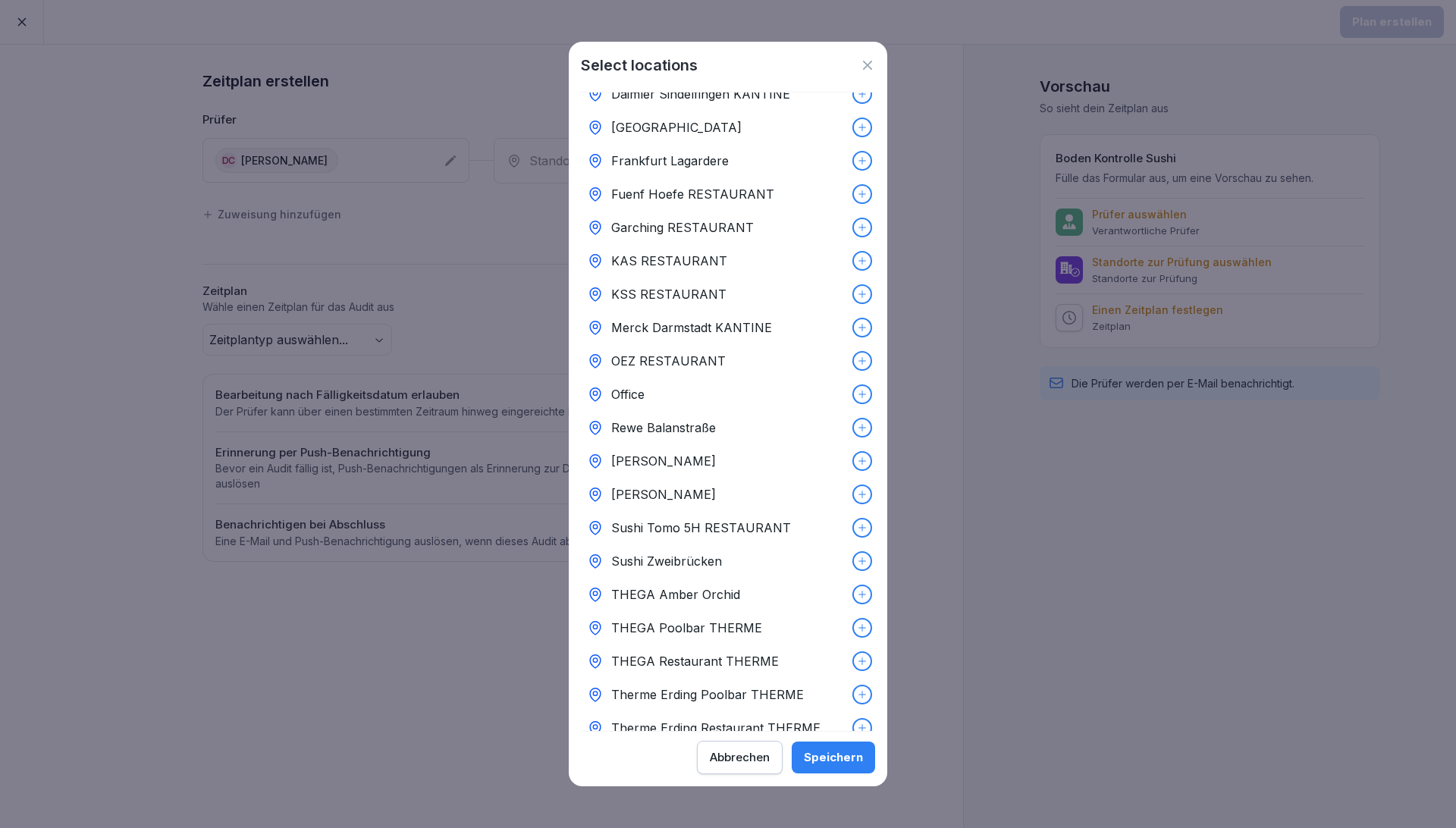
scroll to position [133, 0]
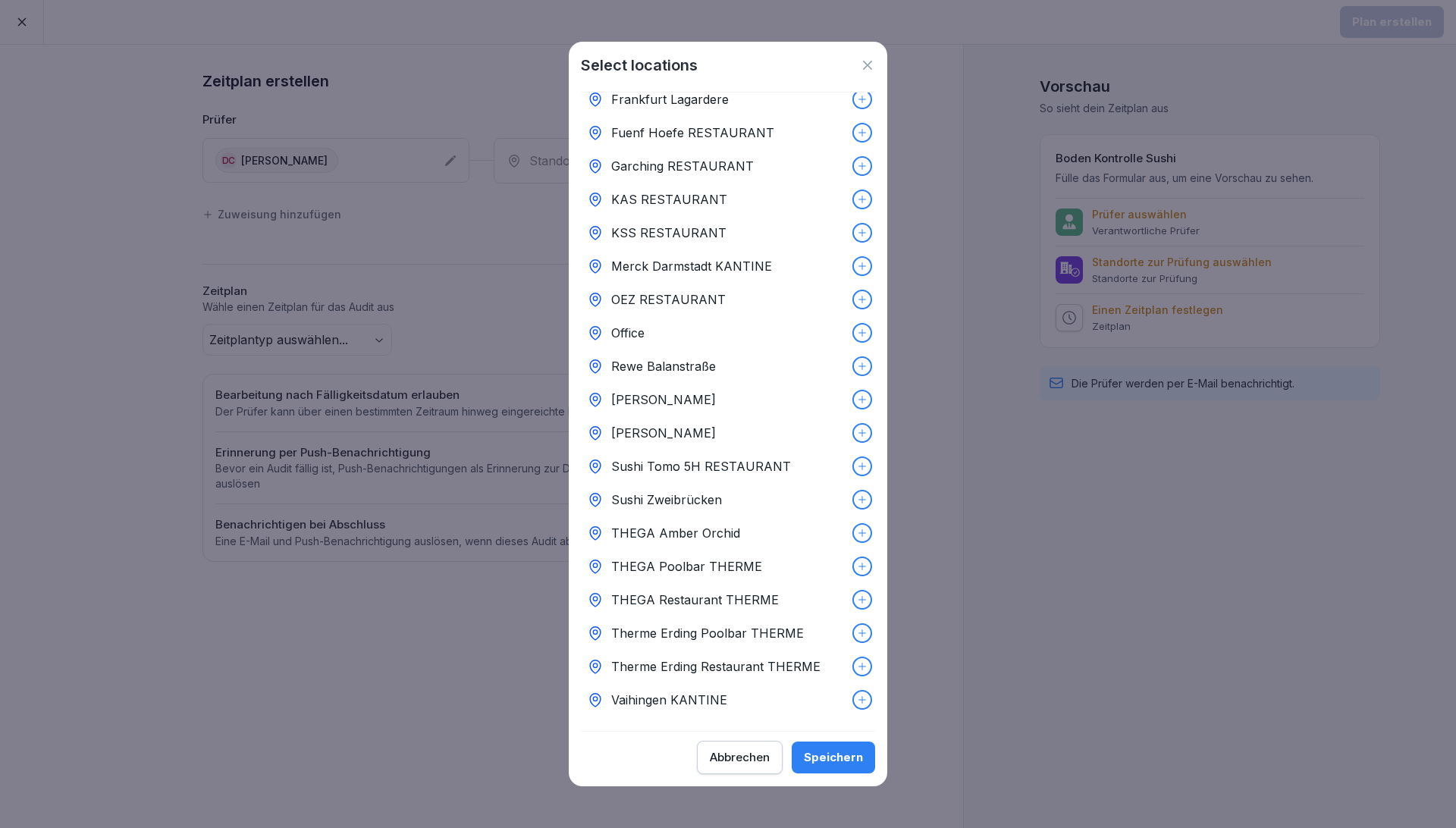
click at [759, 418] on div "[PERSON_NAME]" at bounding box center [728, 432] width 294 height 34
click at [827, 604] on div "Speichern" at bounding box center [833, 756] width 59 height 16
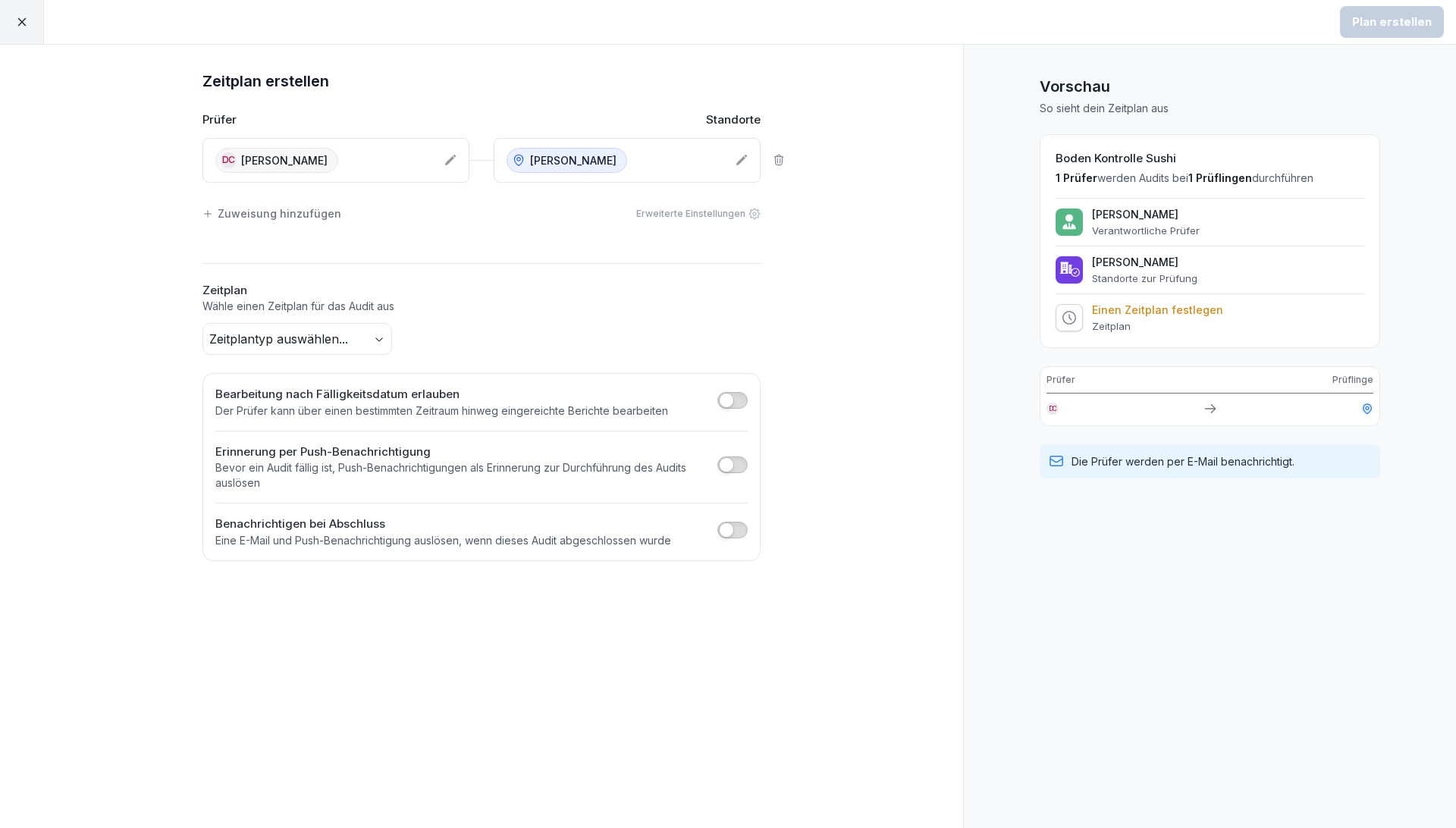
click at [333, 334] on body "Plan erstellen Zeitplan erstellen Prüfer Standorte [GEOGRAPHIC_DATA] [PERSON_NA…" at bounding box center [728, 414] width 1456 height 828
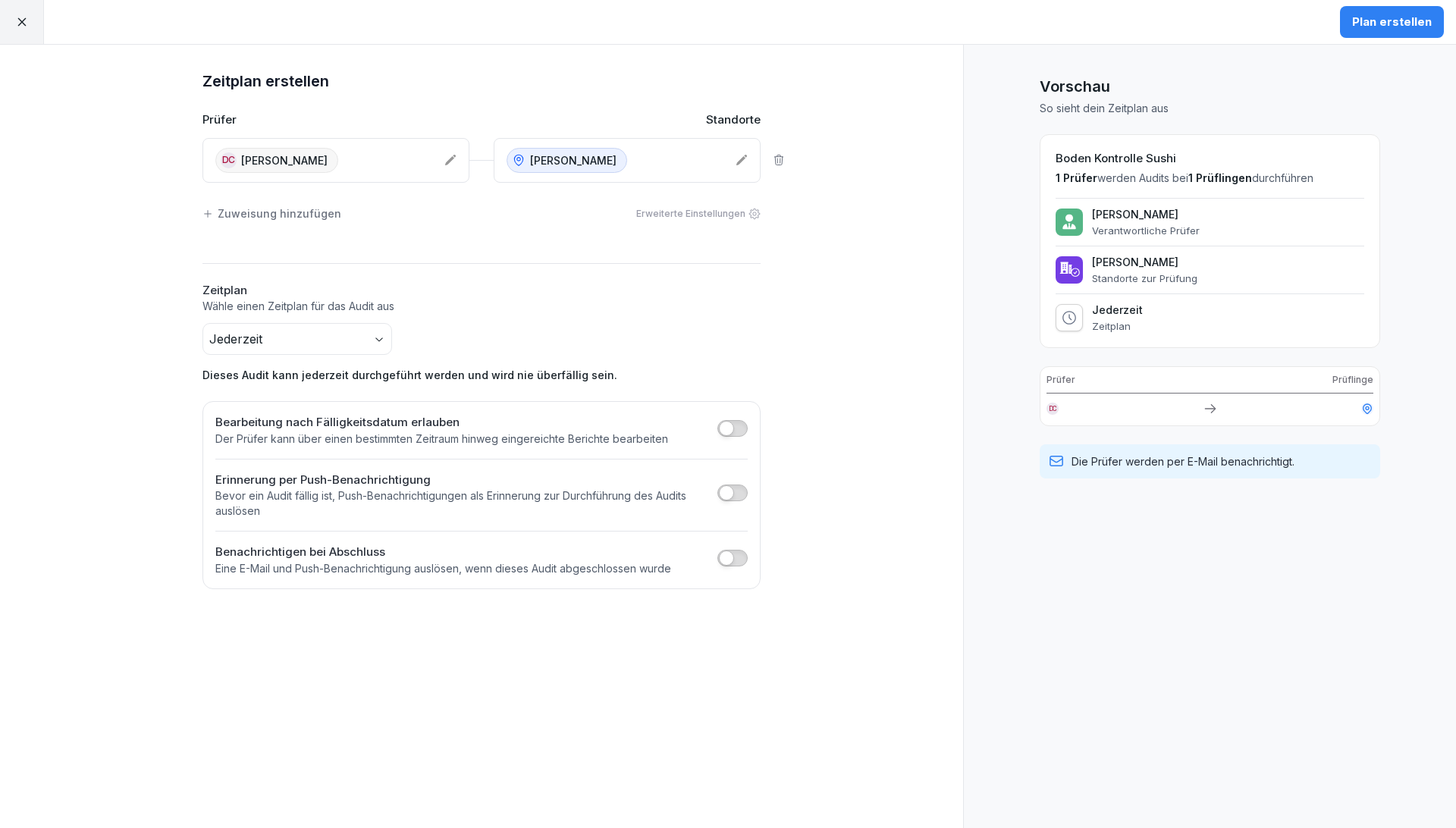
click at [607, 604] on div "Zeitplan erstellen Prüfer Standorte [GEOGRAPHIC_DATA] [PERSON_NAME] Sushi Obera…" at bounding box center [482, 436] width 963 height 783
click at [734, 486] on button "button" at bounding box center [732, 492] width 30 height 16
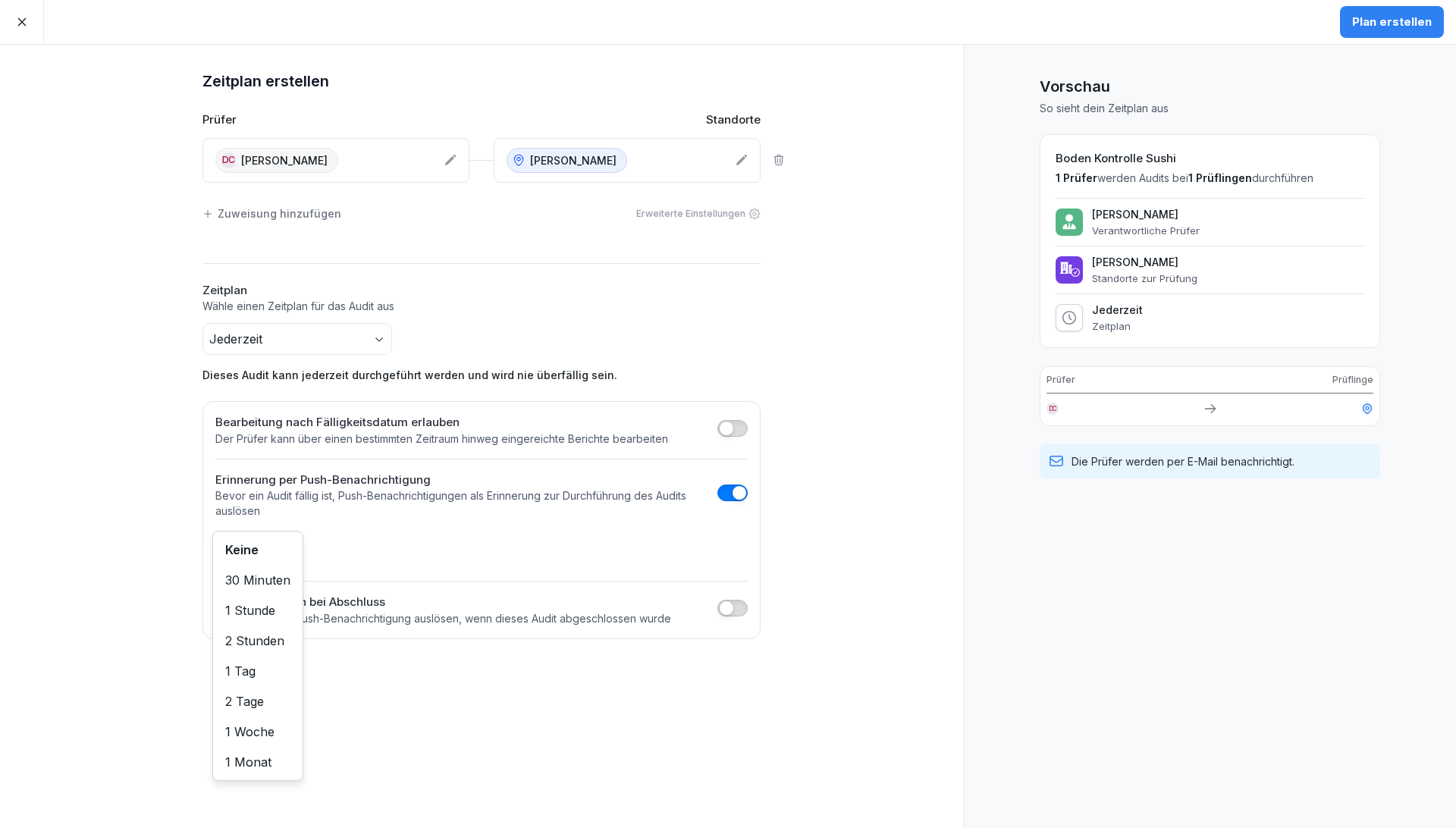
click at [249, 547] on body "Plan erstellen Zeitplan erstellen Prüfer Standorte [GEOGRAPHIC_DATA] [PERSON_NA…" at bounding box center [728, 414] width 1456 height 828
drag, startPoint x: 265, startPoint y: 640, endPoint x: 285, endPoint y: 637, distance: 20.2
click at [827, 570] on div "Zeitplan erstellen Prüfer Standorte [GEOGRAPHIC_DATA] [PERSON_NAME] Sushi Obera…" at bounding box center [482, 436] width 963 height 783
click at [827, 11] on button "Plan erstellen" at bounding box center [1391, 22] width 104 height 32
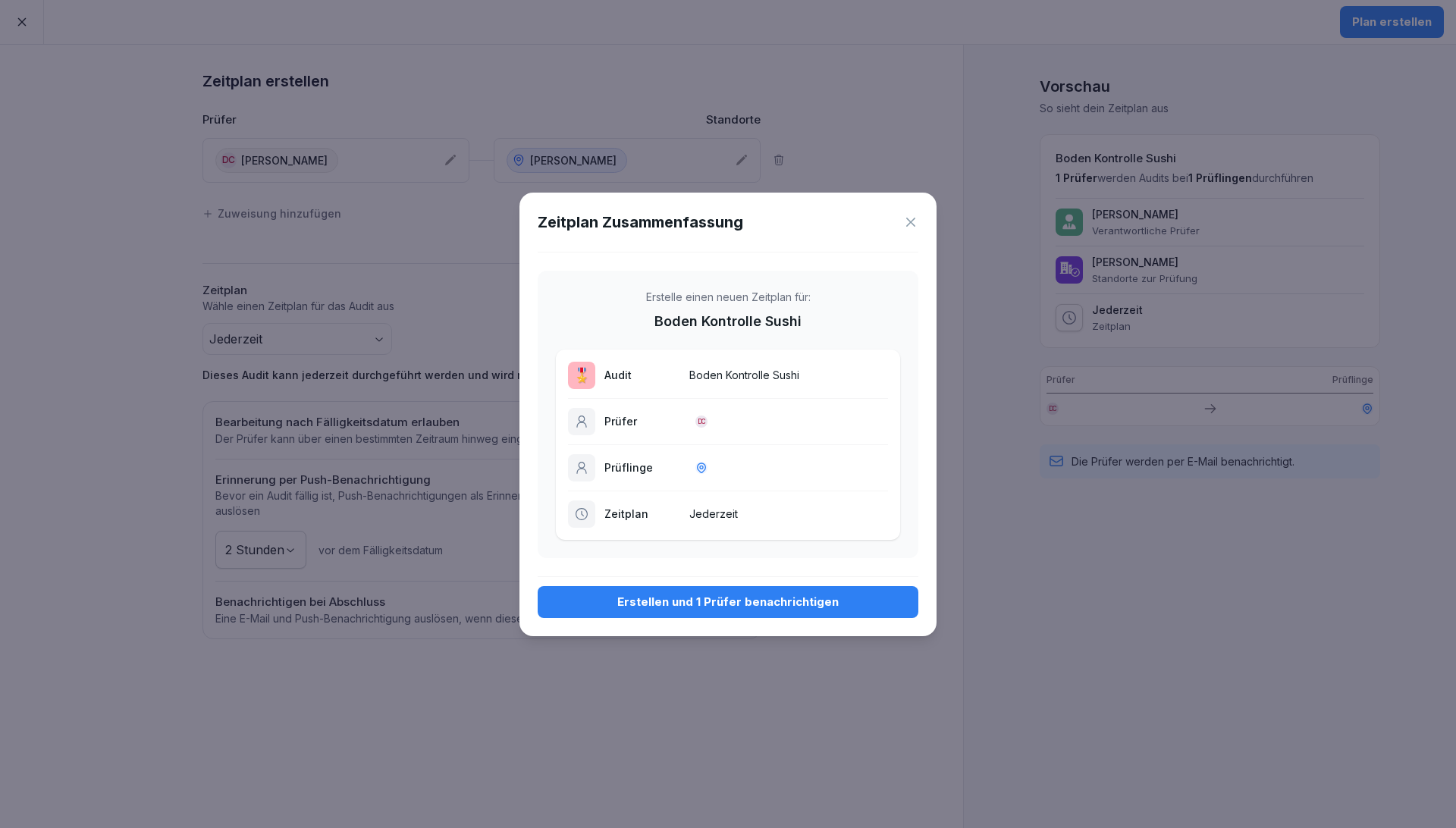
click at [718, 590] on button "Erstellen und 1 Prüfer benachrichtigen" at bounding box center [728, 602] width 380 height 32
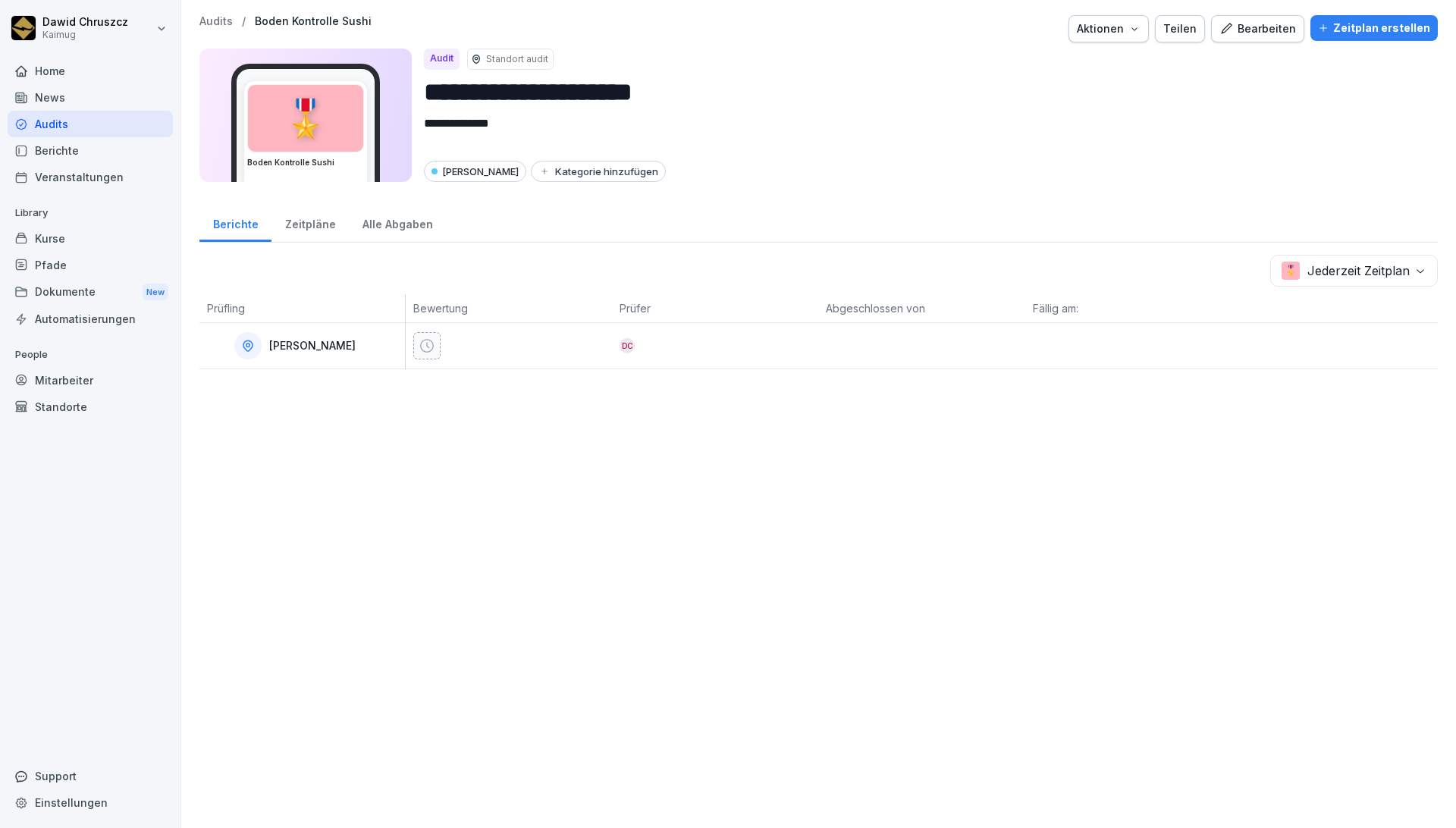
click at [827, 513] on div "**********" at bounding box center [819, 414] width 1274 height 828
click at [219, 16] on p "Audits" at bounding box center [216, 22] width 34 height 13
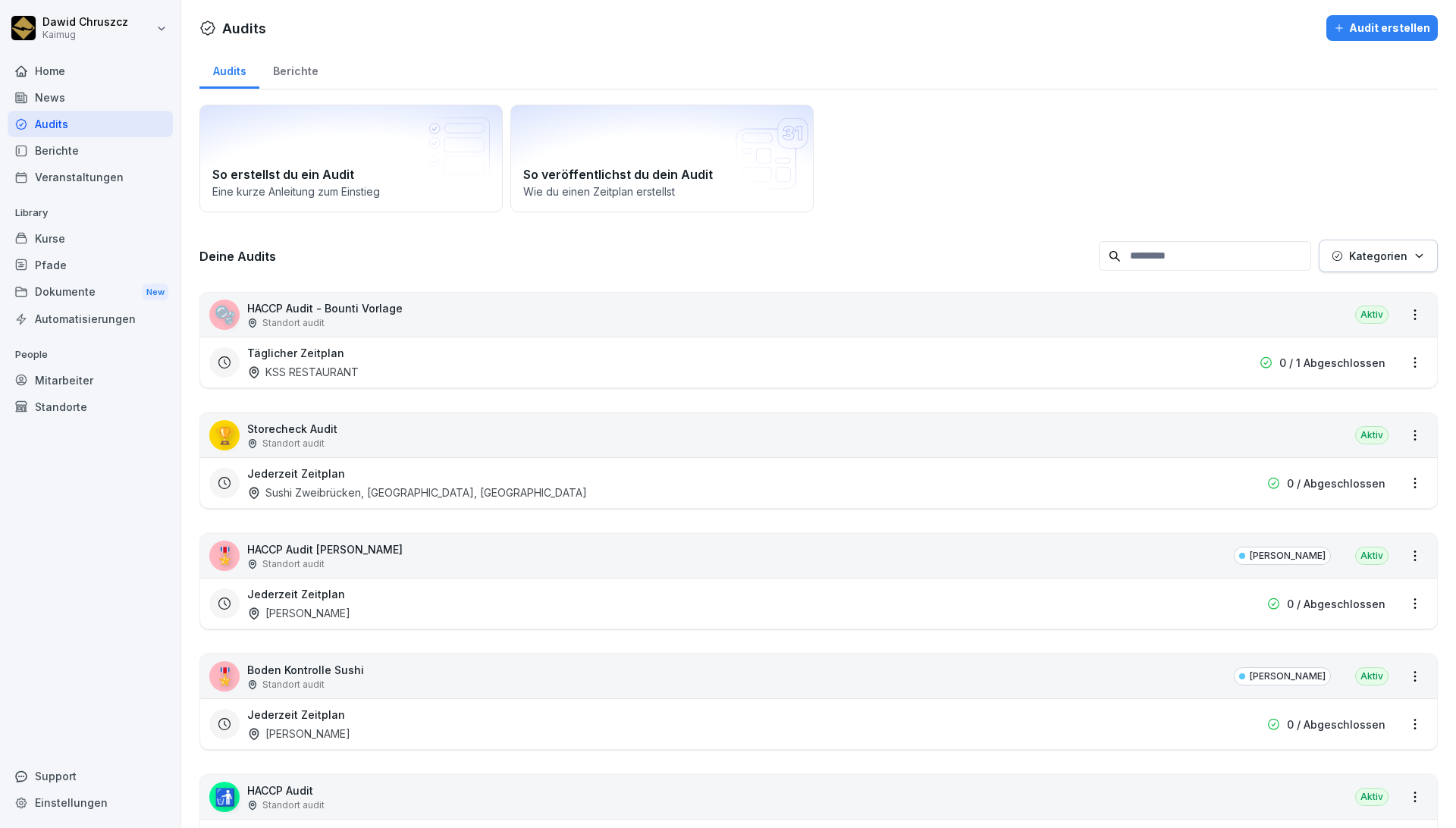
click at [827, 263] on p "Kategorien" at bounding box center [1378, 256] width 59 height 16
click at [827, 317] on p "[PERSON_NAME]" at bounding box center [1353, 324] width 94 height 14
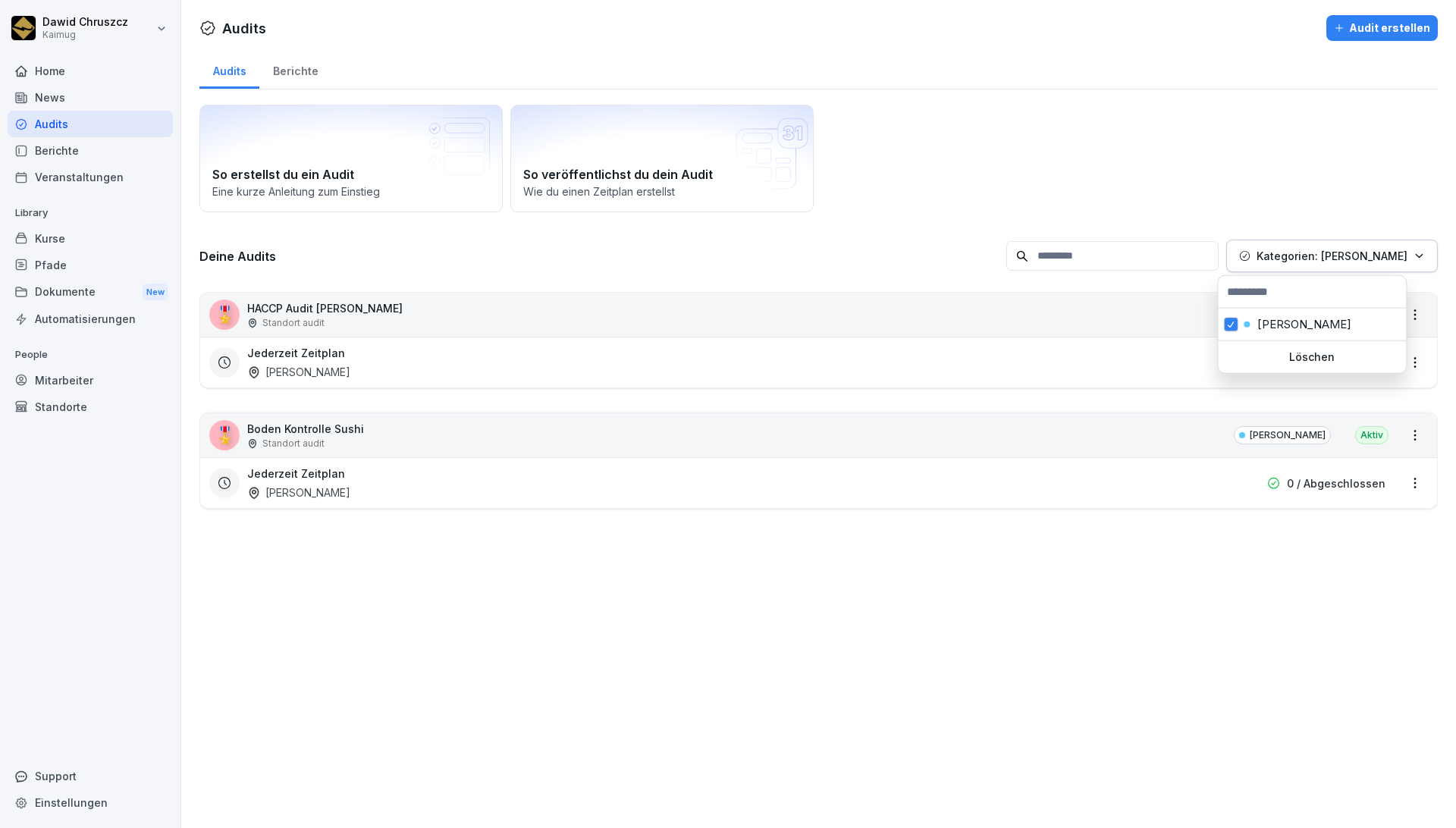
click at [827, 150] on html "[PERSON_NAME] Kaimug Home News Audits Berichte Veranstaltungen Library Kurse Pf…" at bounding box center [728, 414] width 1456 height 828
click at [105, 122] on div "Audits" at bounding box center [90, 124] width 165 height 27
click at [93, 125] on div "Audits" at bounding box center [90, 124] width 165 height 27
click at [93, 125] on div "Audits" at bounding box center [90, 124] width 165 height 27
click at [827, 243] on button "Kategorien: [PERSON_NAME]" at bounding box center [1331, 256] width 212 height 33
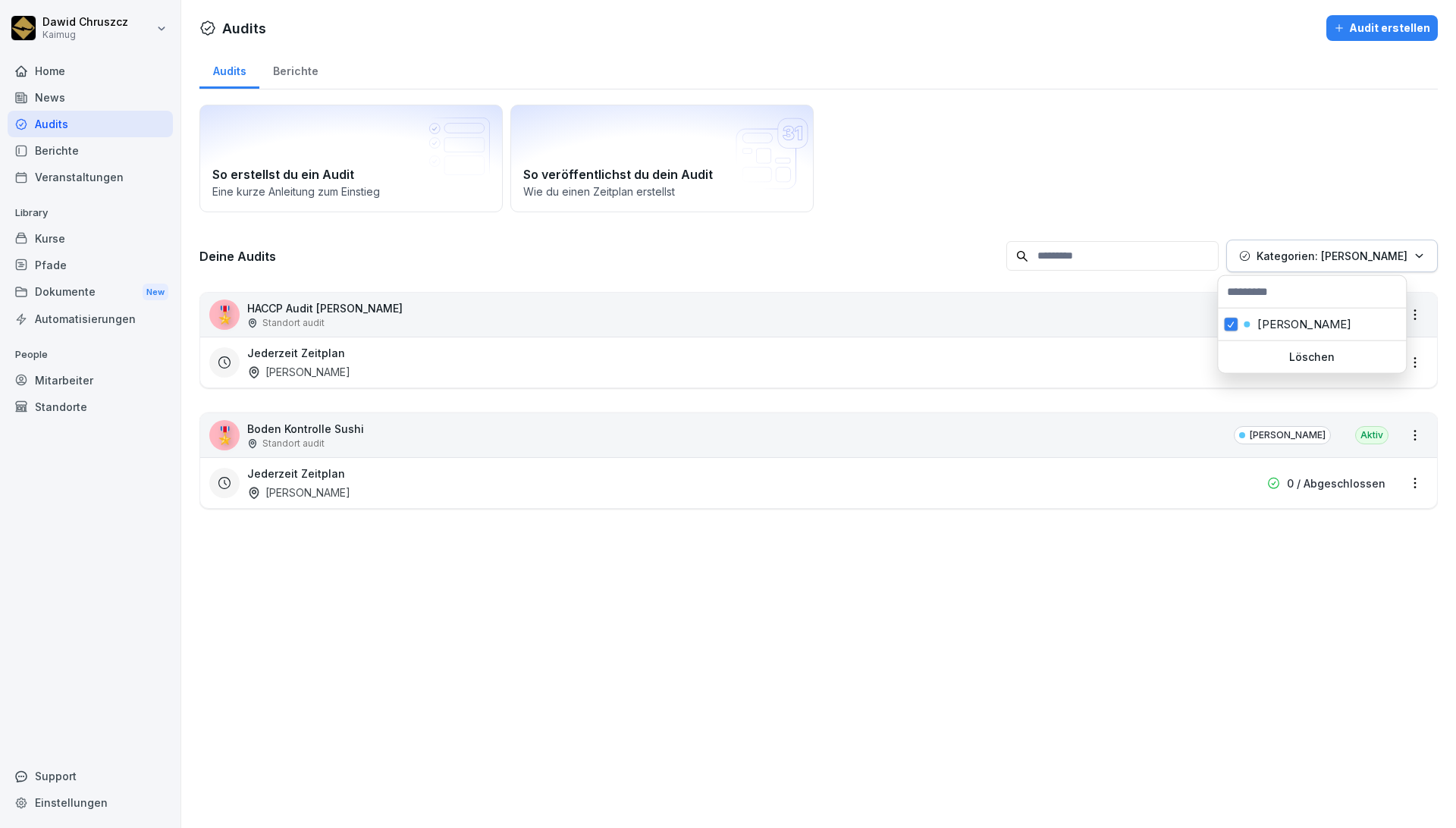
click at [827, 347] on div "Löschen" at bounding box center [1311, 357] width 188 height 32
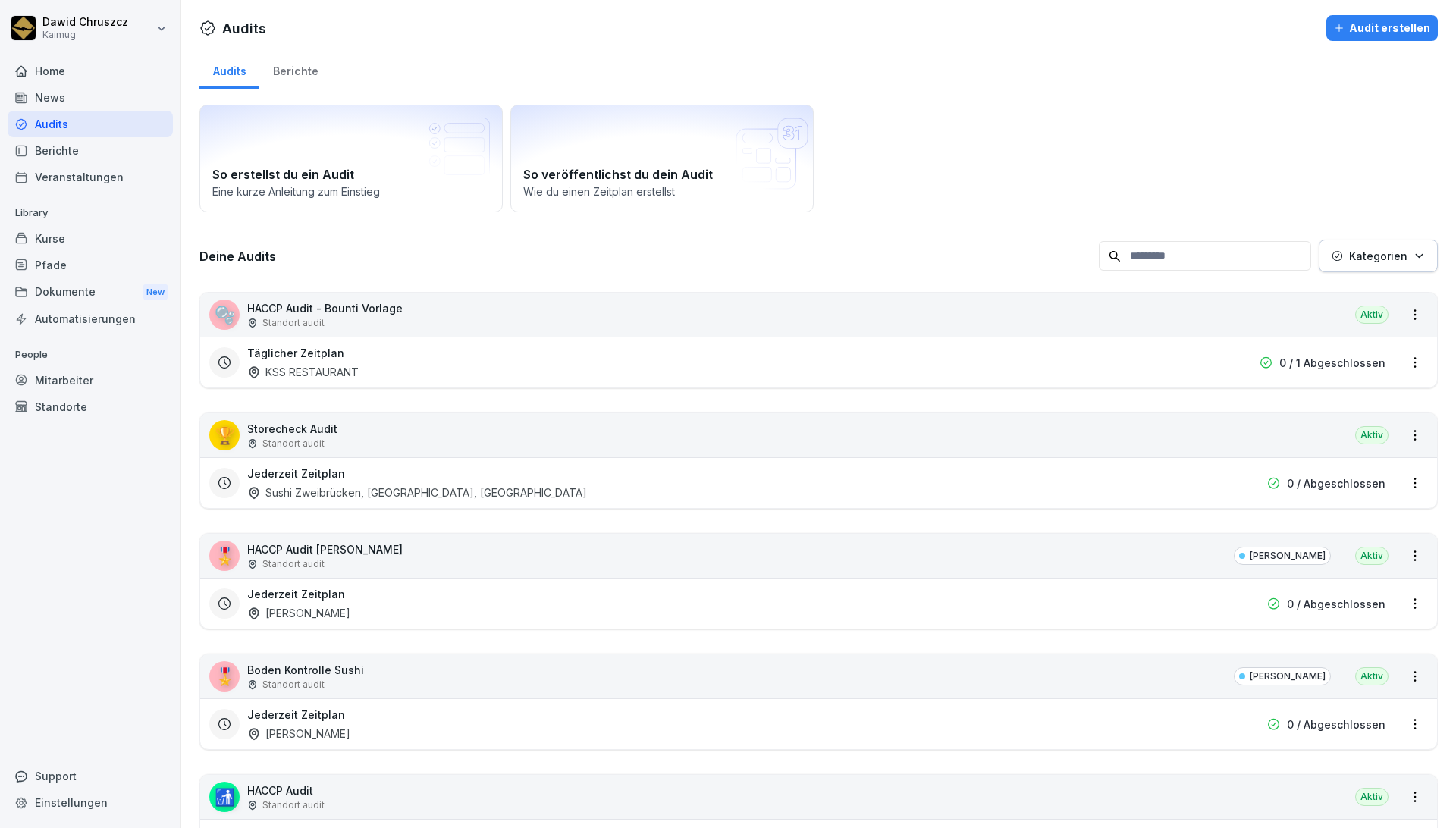
click at [827, 264] on button "Kategorien" at bounding box center [1378, 256] width 119 height 33
click at [827, 188] on html "[PERSON_NAME] Kaimug Home News Audits Berichte Veranstaltungen Library Kurse Pf…" at bounding box center [728, 414] width 1456 height 828
click at [376, 314] on p "HACCP Audit - Bounti Vorlage" at bounding box center [325, 308] width 156 height 16
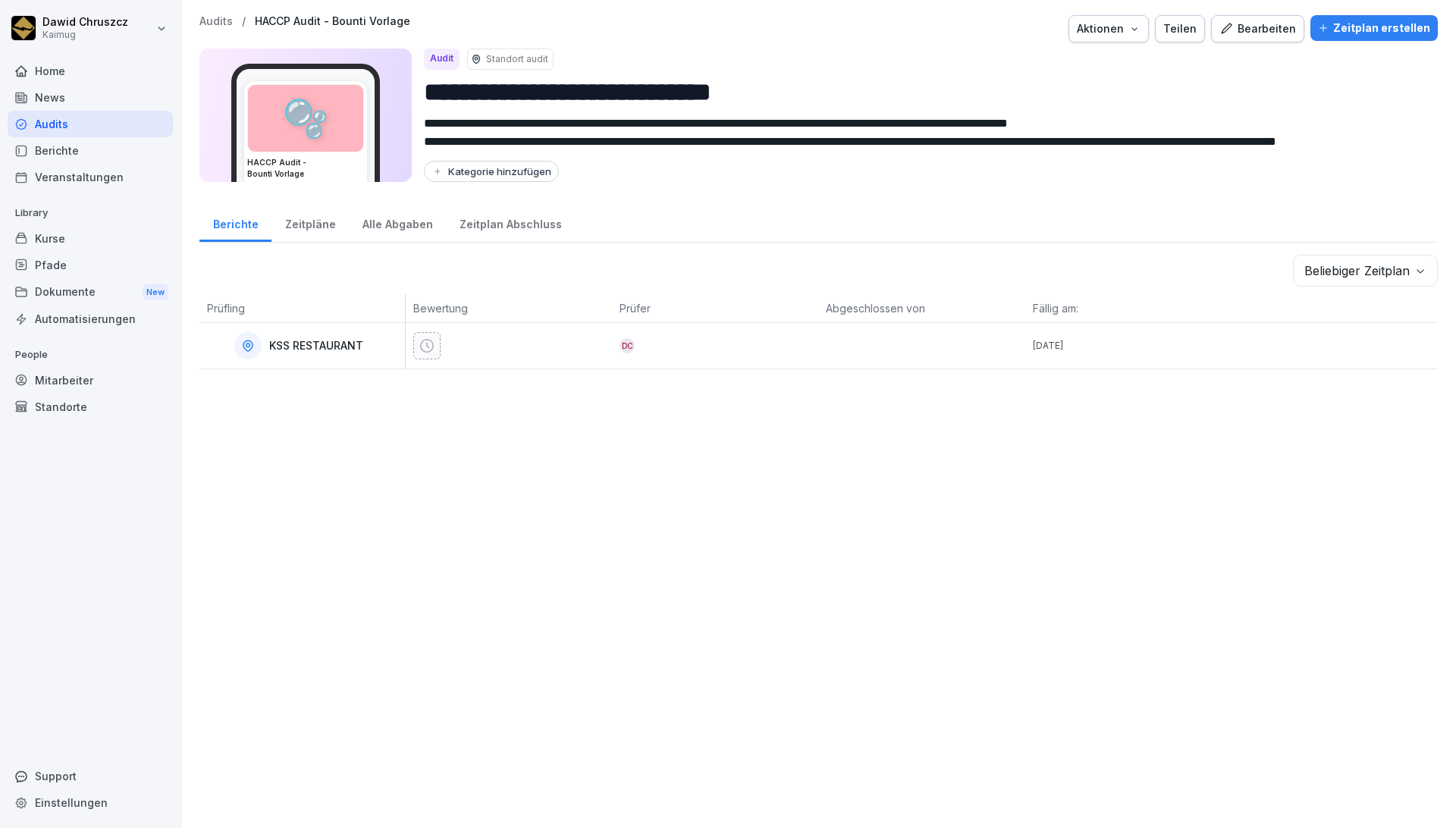
click at [827, 29] on div "Aktionen" at bounding box center [1108, 29] width 64 height 16
click at [827, 28] on div "Teilen" at bounding box center [1179, 29] width 34 height 16
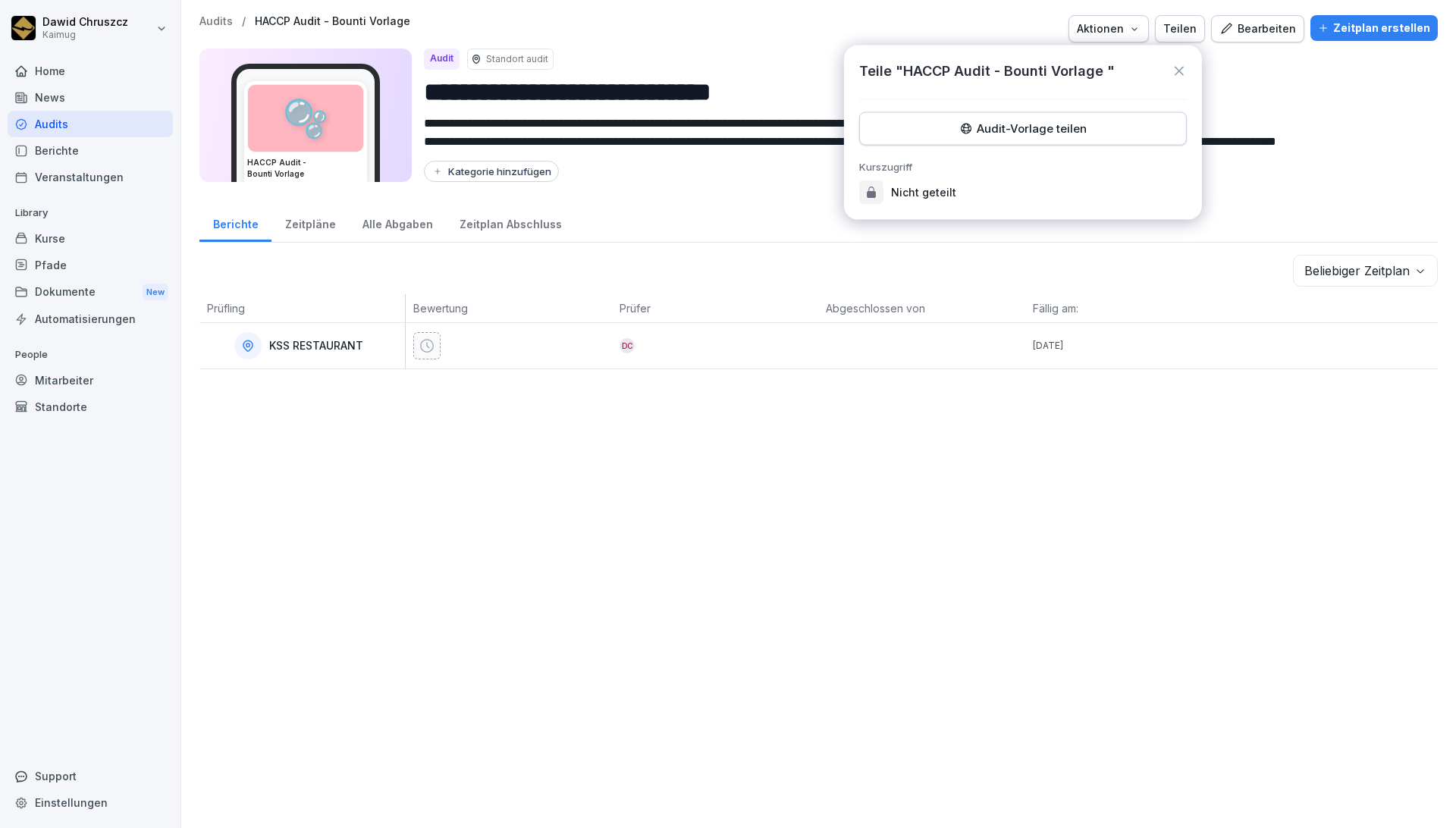
click at [827, 127] on div "Audit-Vorlage teilen" at bounding box center [1022, 128] width 302 height 16
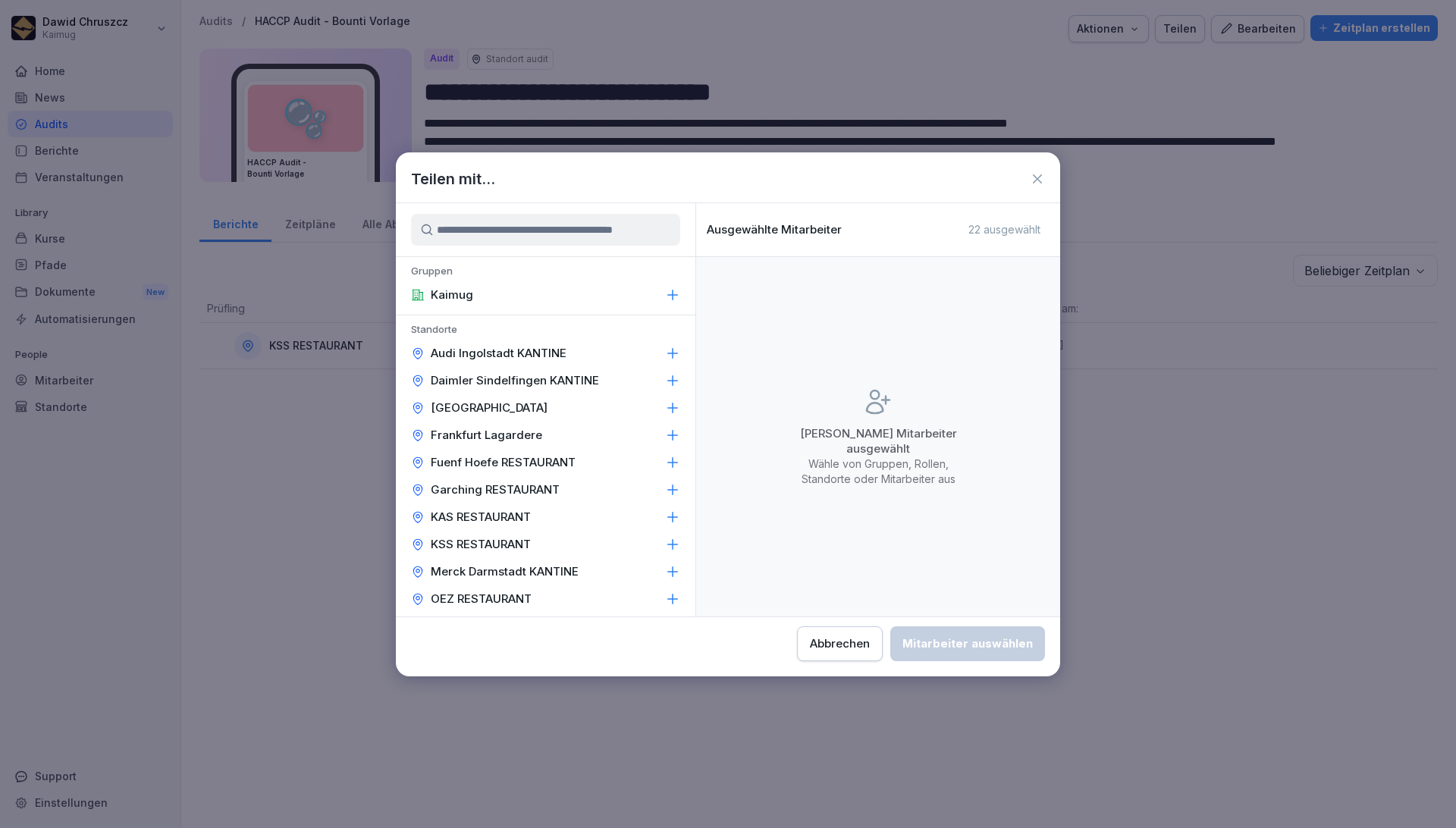
click at [527, 231] on input at bounding box center [545, 229] width 269 height 32
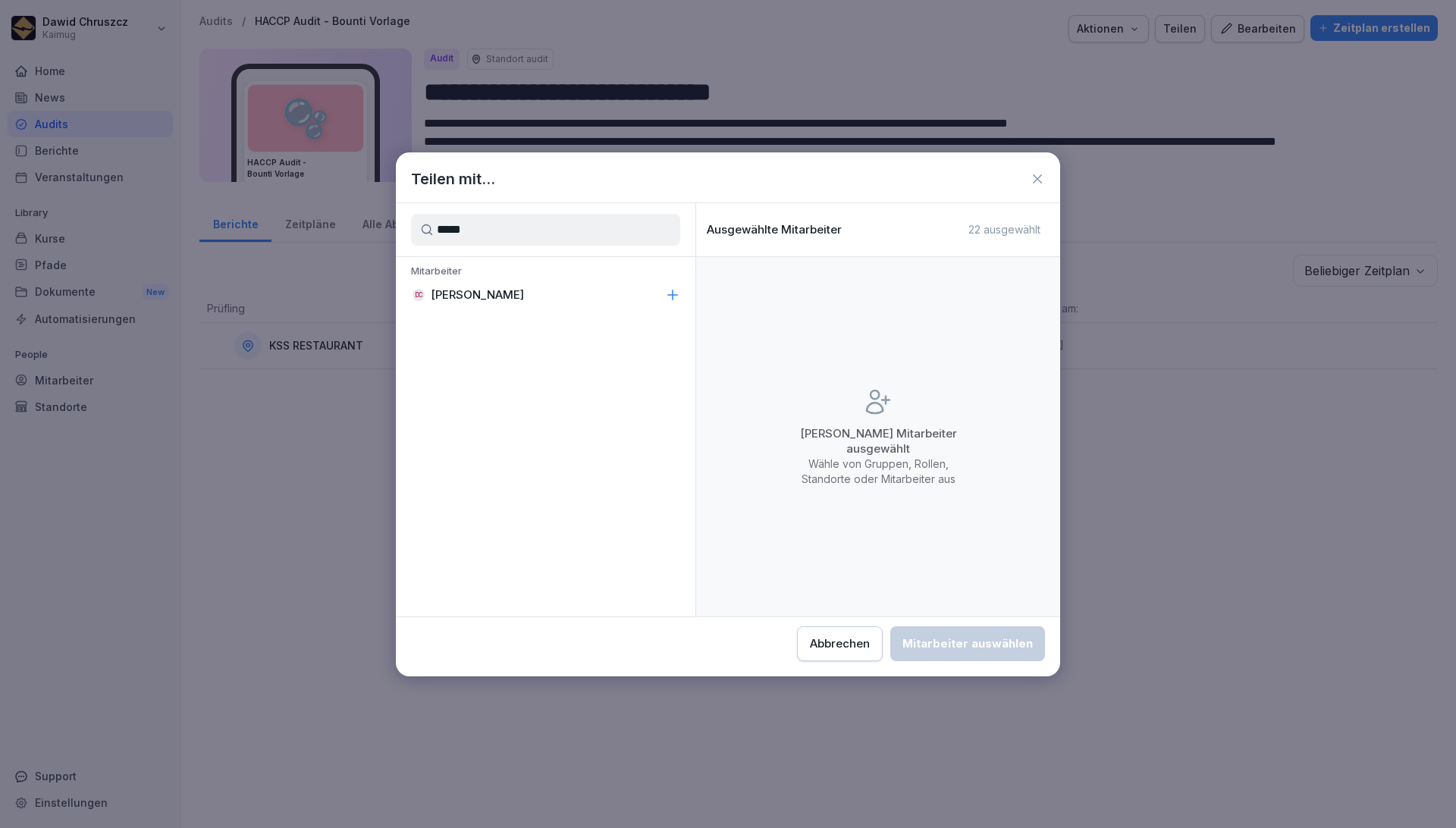
type input "*****"
click at [653, 299] on div "DC [PERSON_NAME]" at bounding box center [546, 295] width 299 height 28
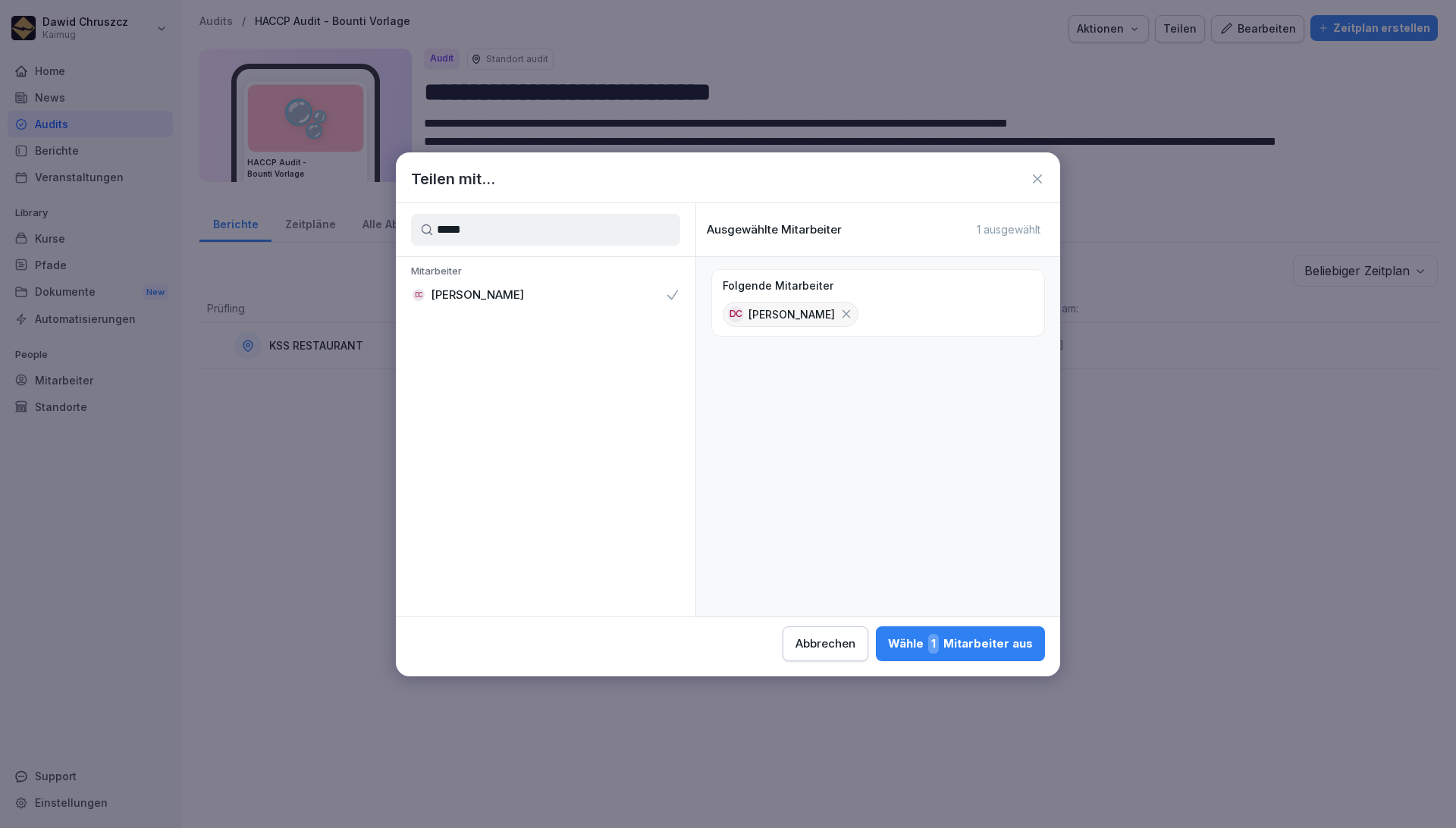
click at [827, 180] on icon at bounding box center [1038, 179] width 16 height 16
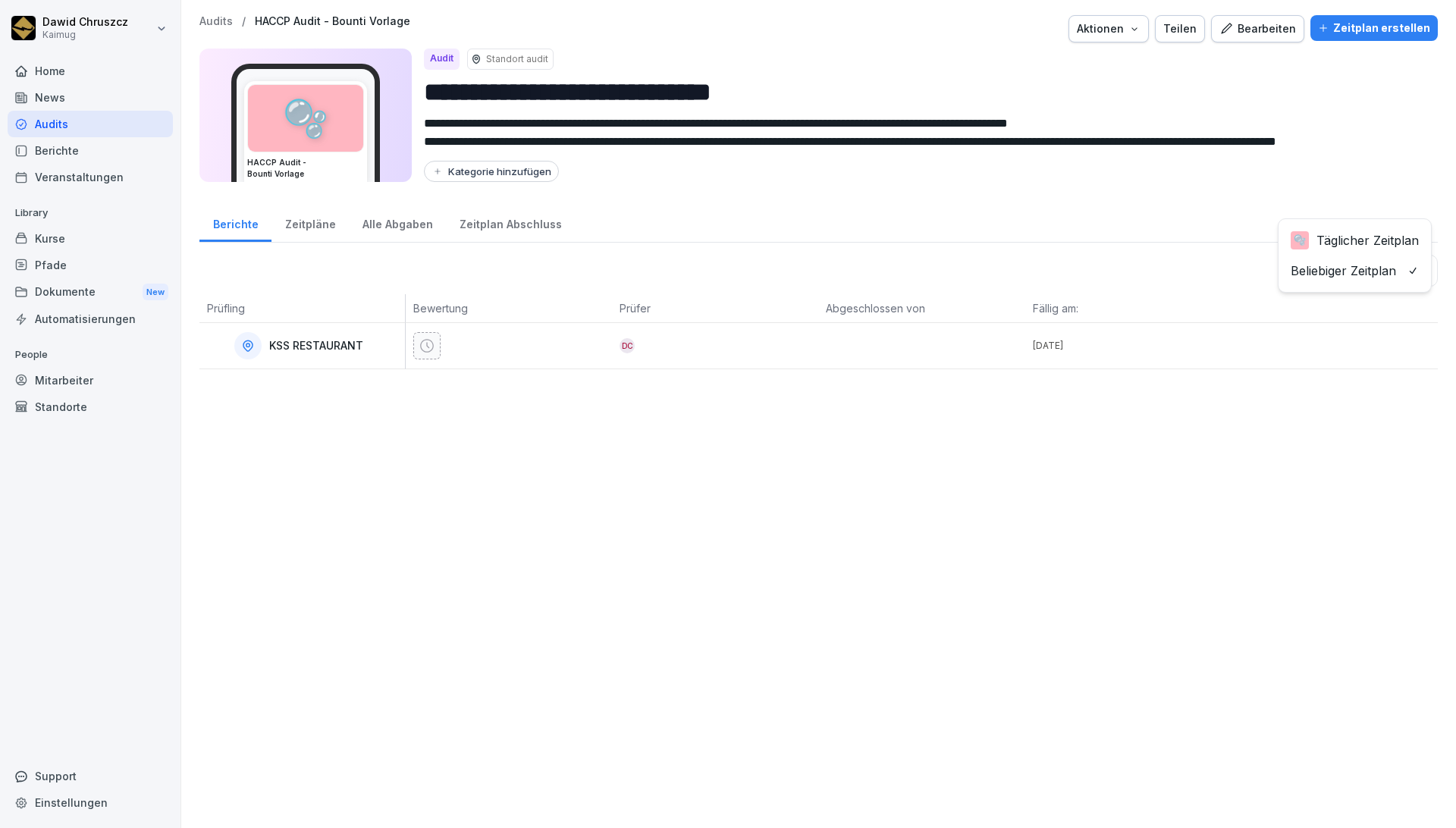
click at [827, 265] on body "**********" at bounding box center [728, 414] width 1456 height 828
click at [827, 576] on html "**********" at bounding box center [728, 414] width 1456 height 828
click at [827, 271] on body "**********" at bounding box center [728, 414] width 1456 height 828
click at [827, 225] on html "**********" at bounding box center [728, 414] width 1456 height 828
click at [827, 22] on icon "button" at bounding box center [1226, 29] width 14 height 14
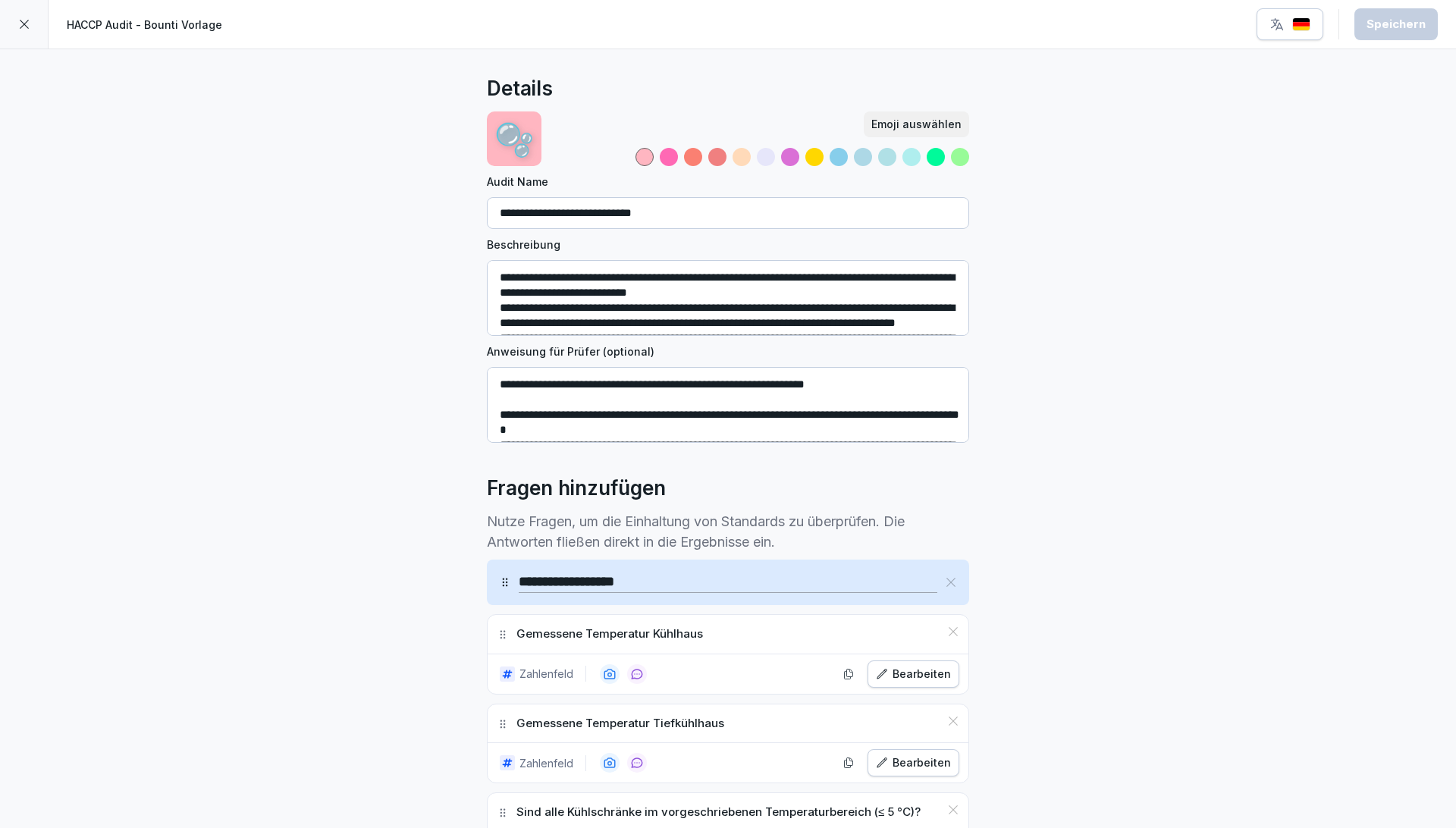
click at [26, 11] on div at bounding box center [24, 24] width 48 height 48
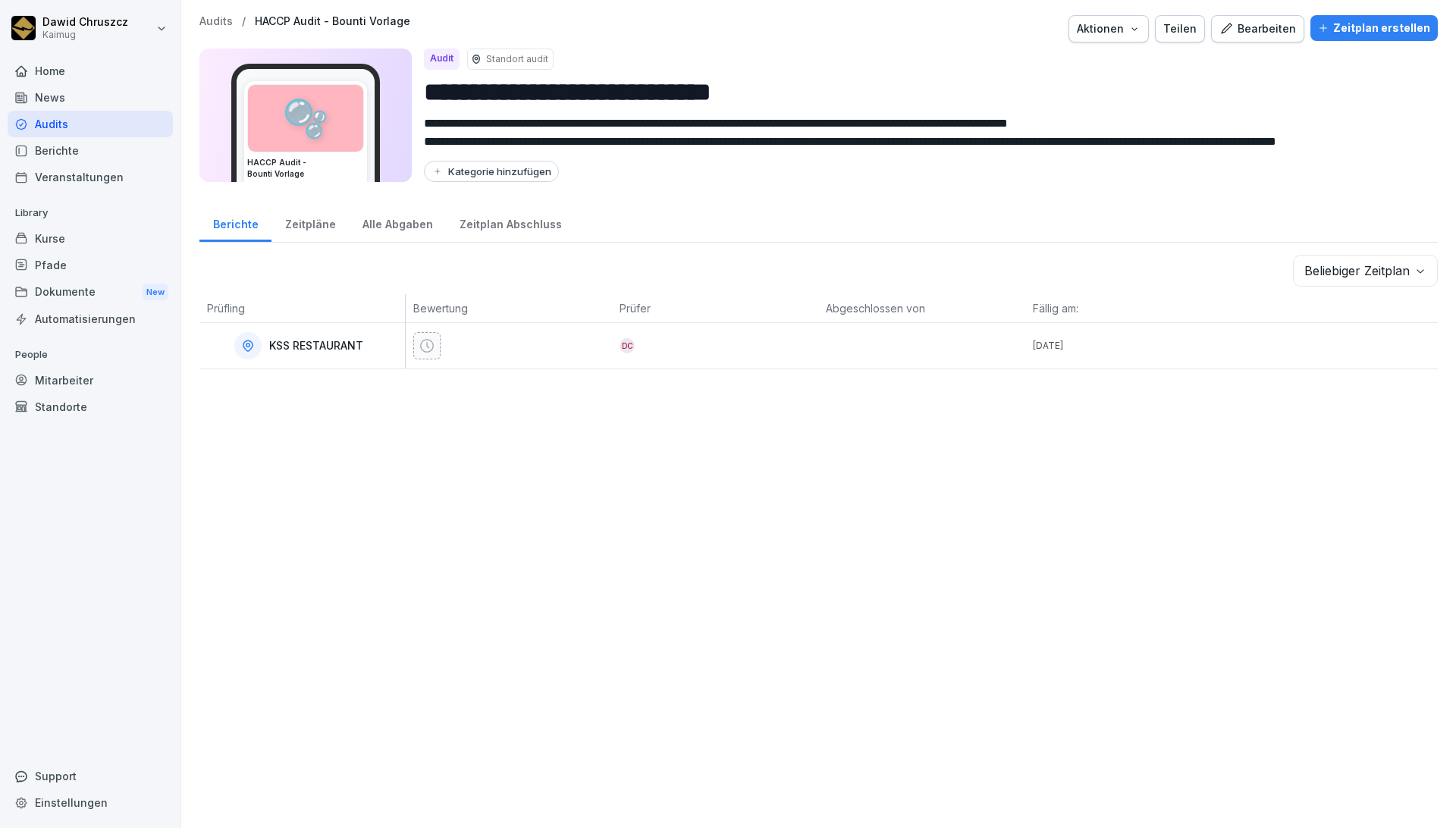
click at [322, 225] on div "Zeitpläne" at bounding box center [310, 222] width 77 height 39
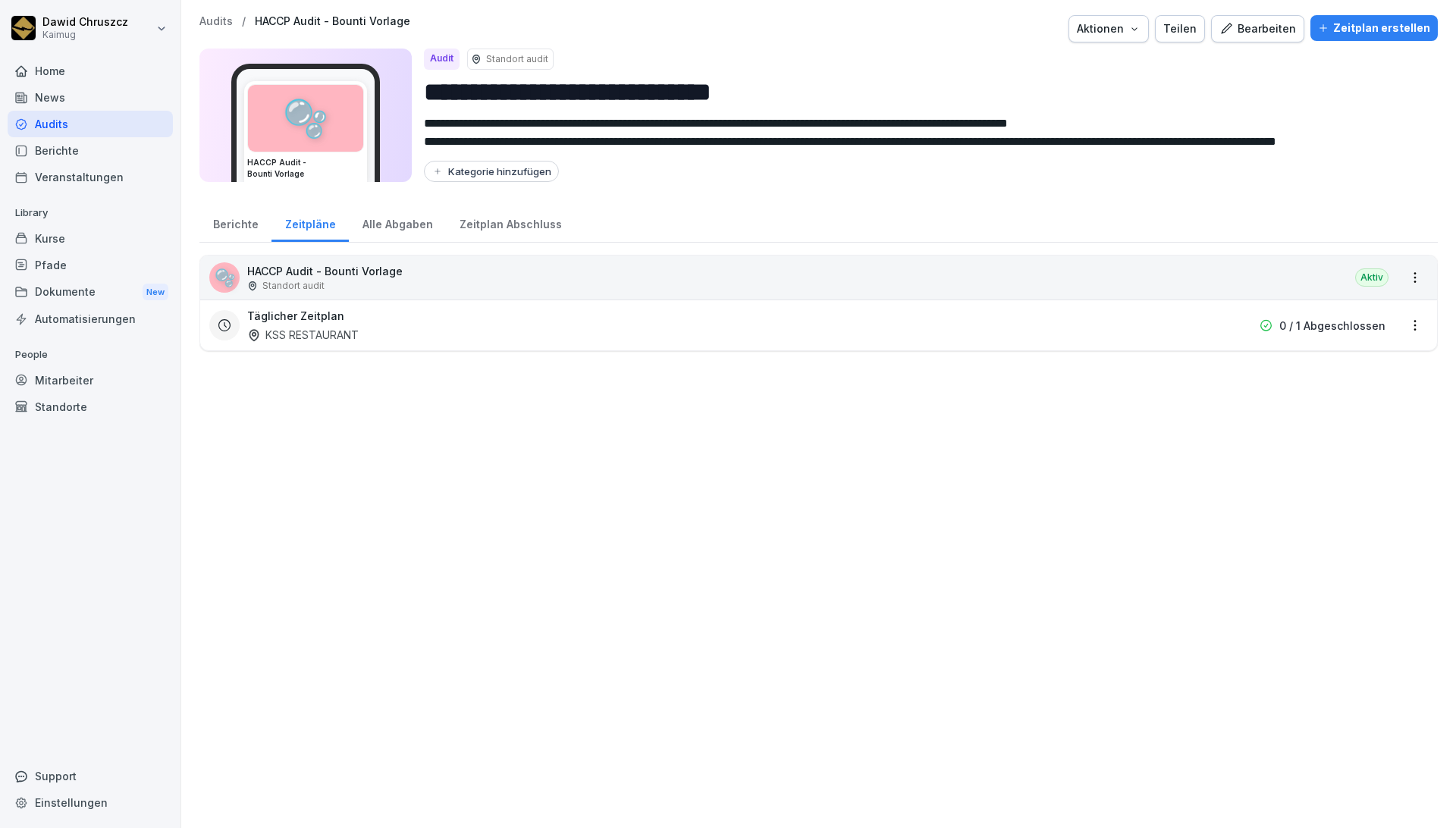
click at [827, 325] on html "**********" at bounding box center [728, 414] width 1456 height 828
click at [827, 423] on div "Zeitplan löschen" at bounding box center [1341, 428] width 144 height 25
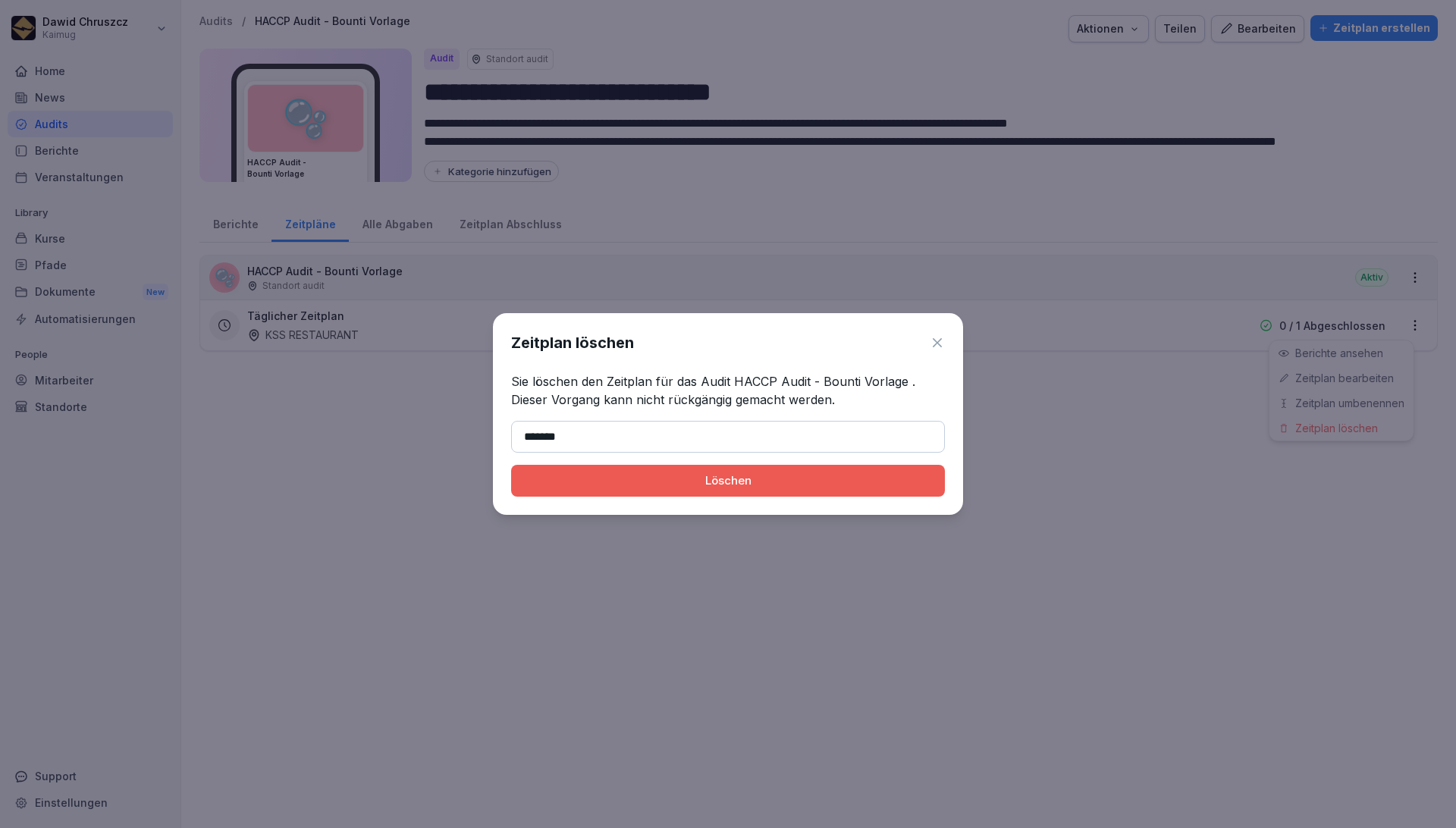
type input "*******"
click at [716, 489] on button "Löschen" at bounding box center [728, 481] width 434 height 32
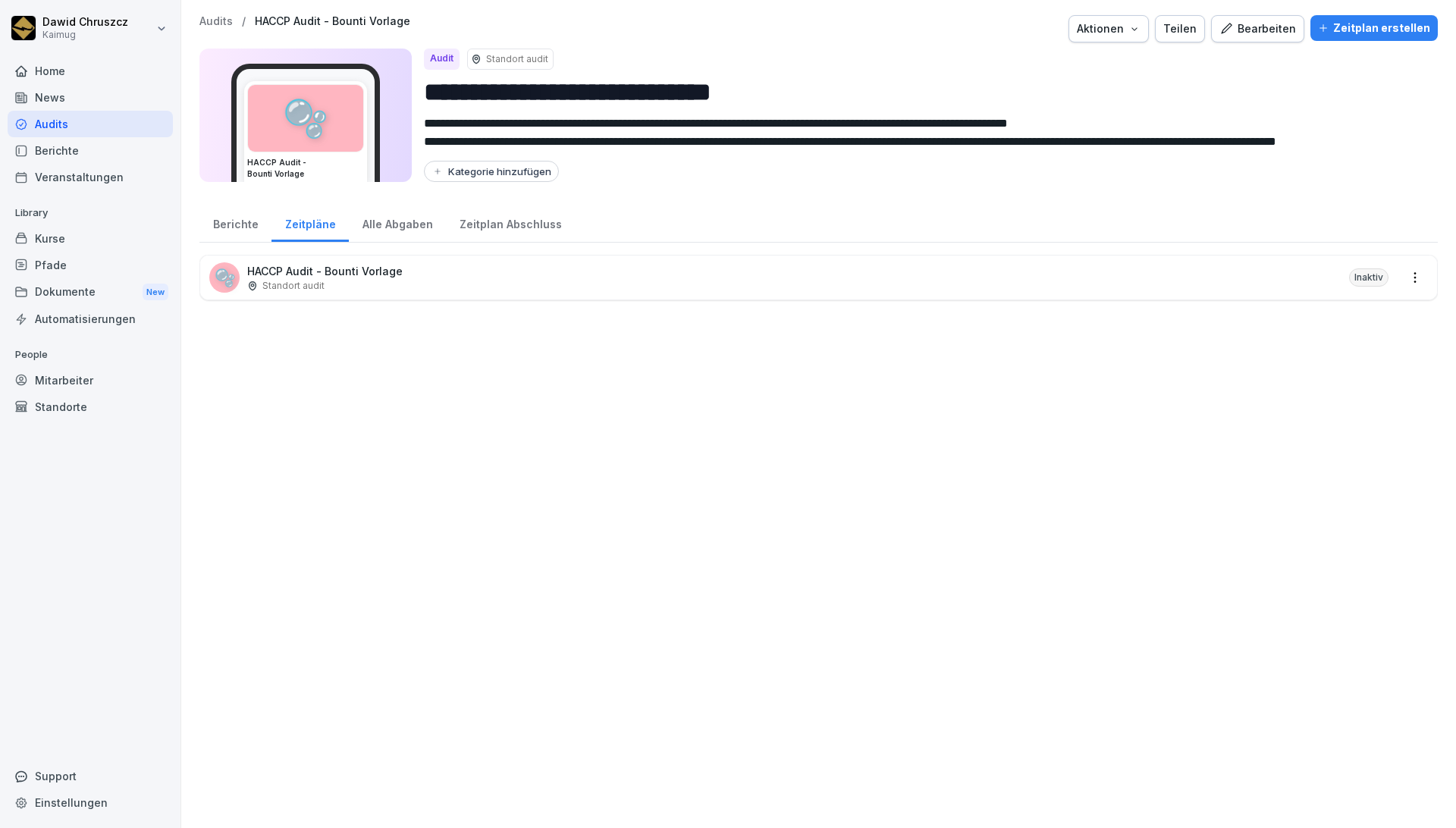
drag, startPoint x: 1161, startPoint y: 465, endPoint x: 1177, endPoint y: 465, distance: 16.0
click at [827, 465] on div "🫧 HACCP Audit - Bounti Vorlage Standort audit Inaktiv" at bounding box center [819, 533] width 1238 height 557
click at [335, 270] on p "HACCP Audit - Bounti Vorlage" at bounding box center [325, 271] width 156 height 16
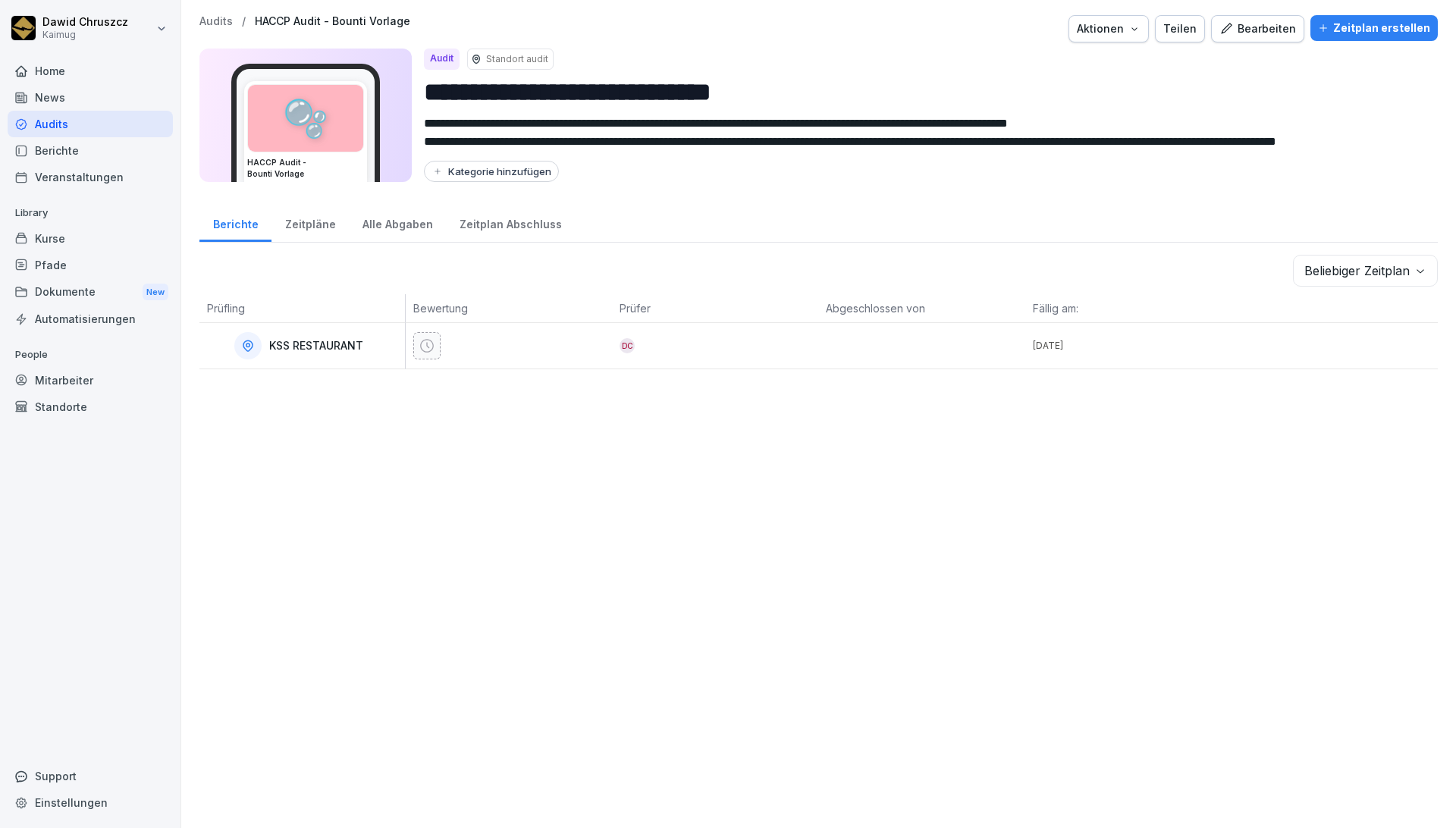
click at [827, 27] on div "Bearbeiten" at bounding box center [1257, 29] width 77 height 16
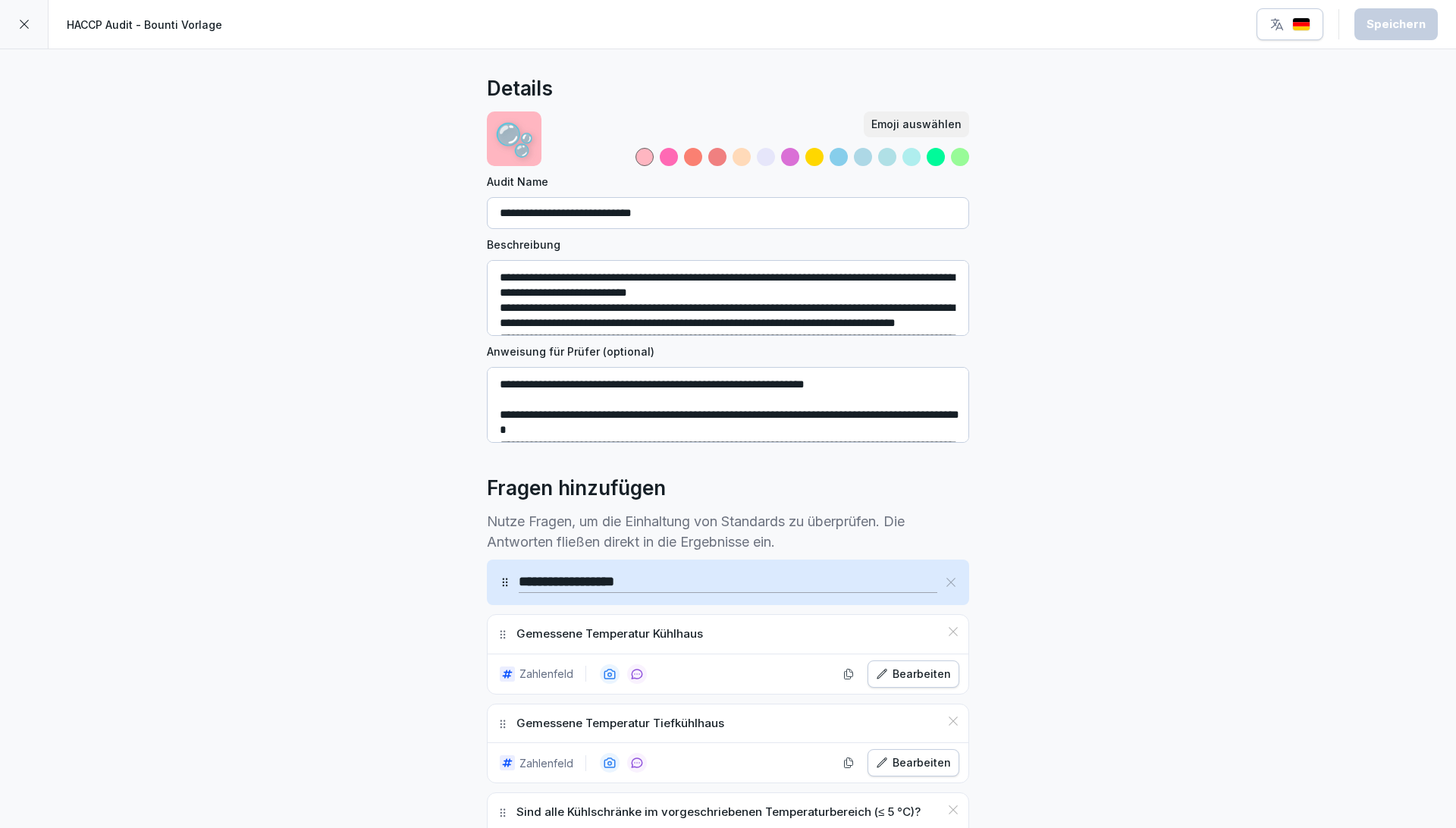
click at [30, 22] on div at bounding box center [24, 24] width 48 height 48
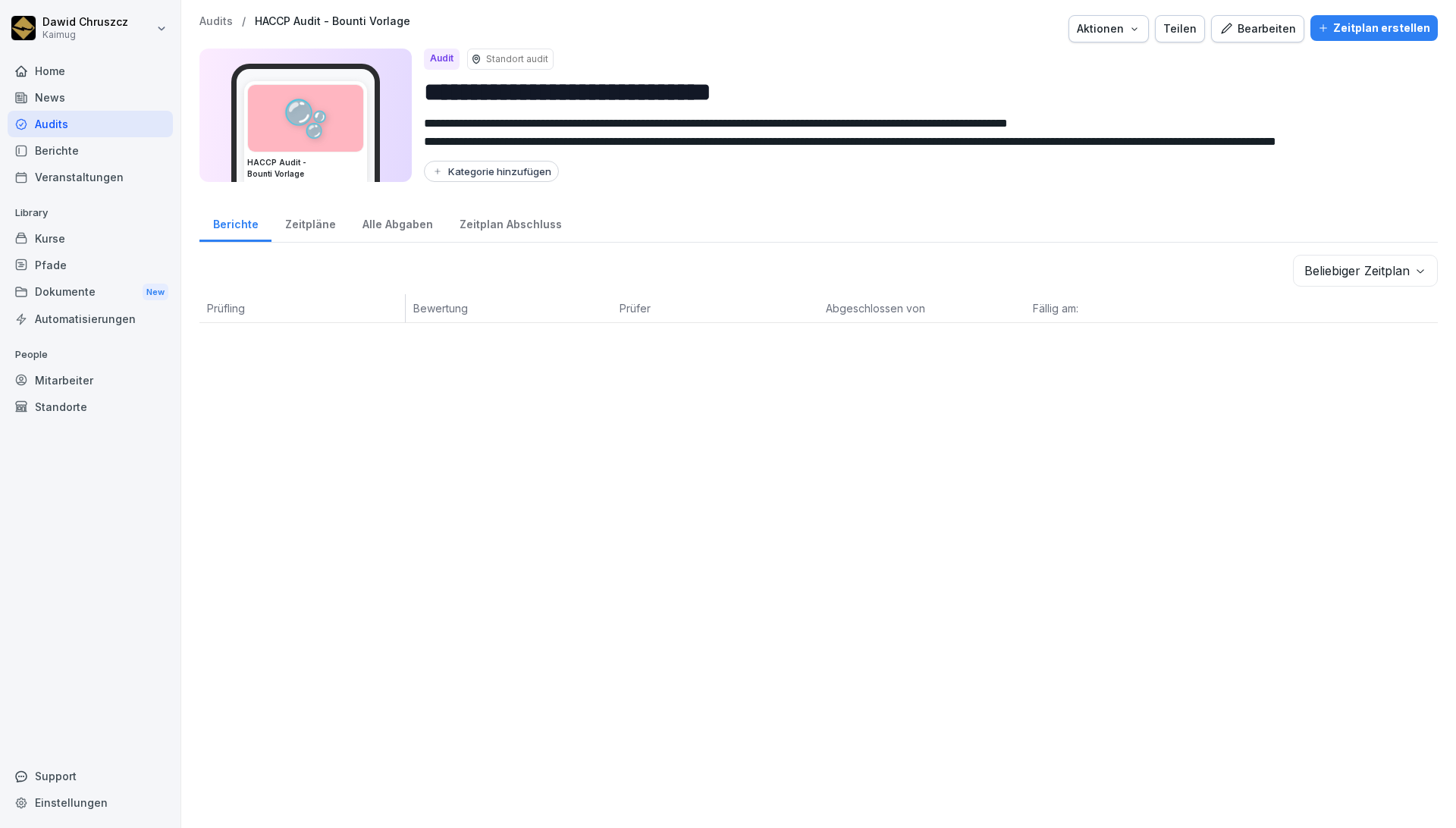
click at [384, 424] on div "**********" at bounding box center [819, 414] width 1274 height 828
click at [308, 226] on div "Zeitpläne" at bounding box center [310, 222] width 77 height 39
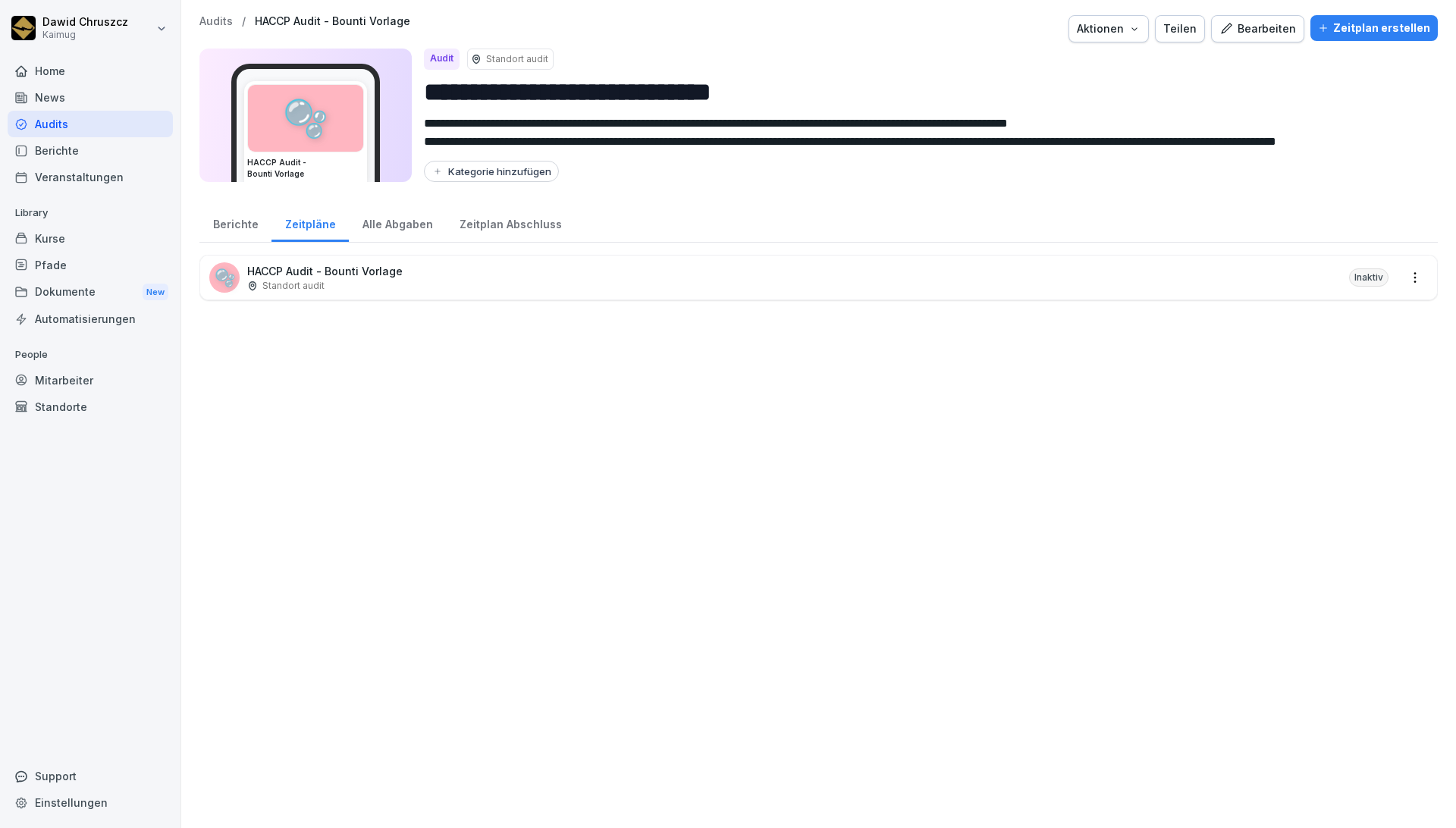
click at [394, 229] on div "Alle Abgaben" at bounding box center [397, 222] width 97 height 39
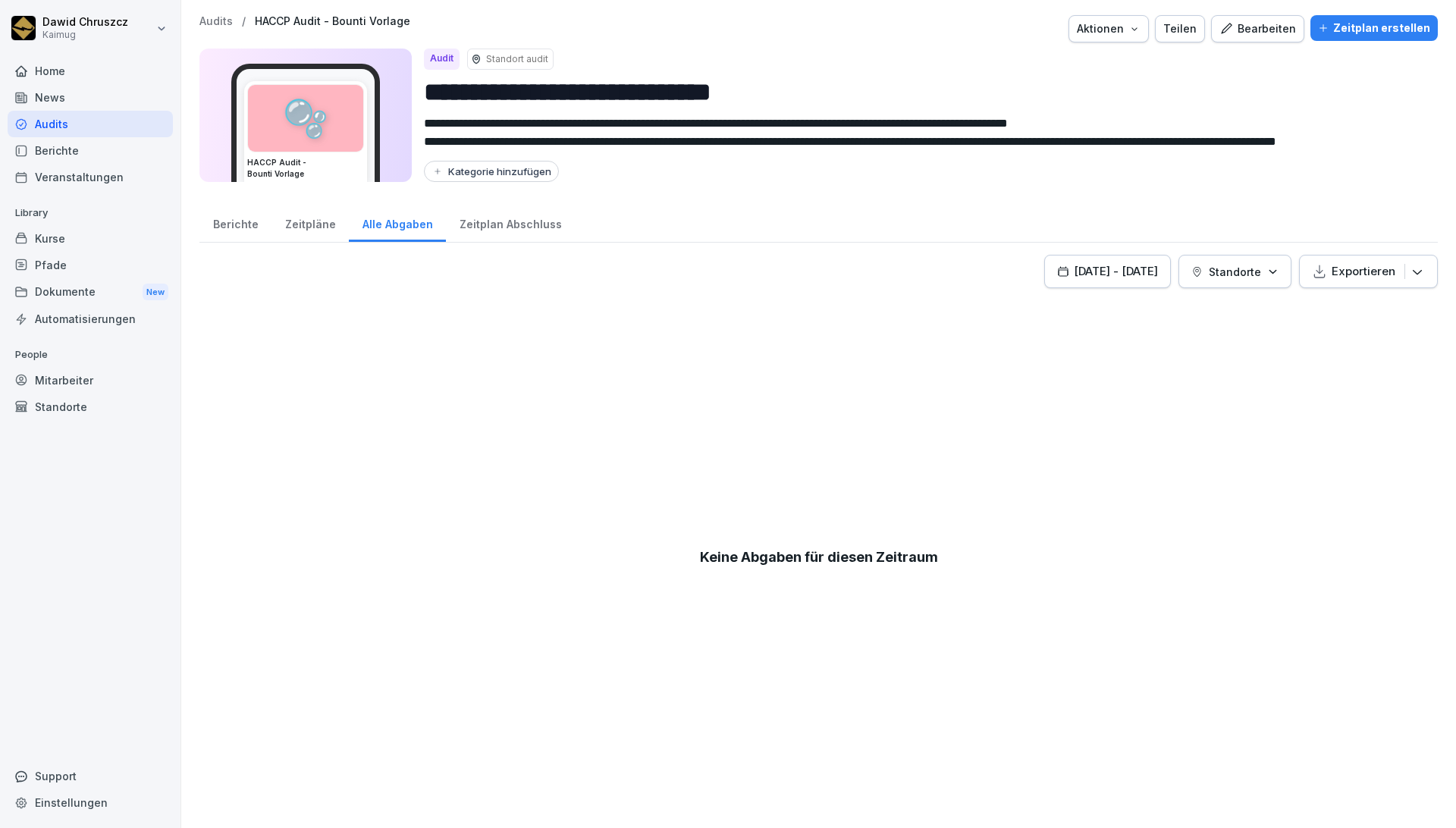
click at [486, 220] on div "Zeitplan Abschluss" at bounding box center [510, 222] width 129 height 39
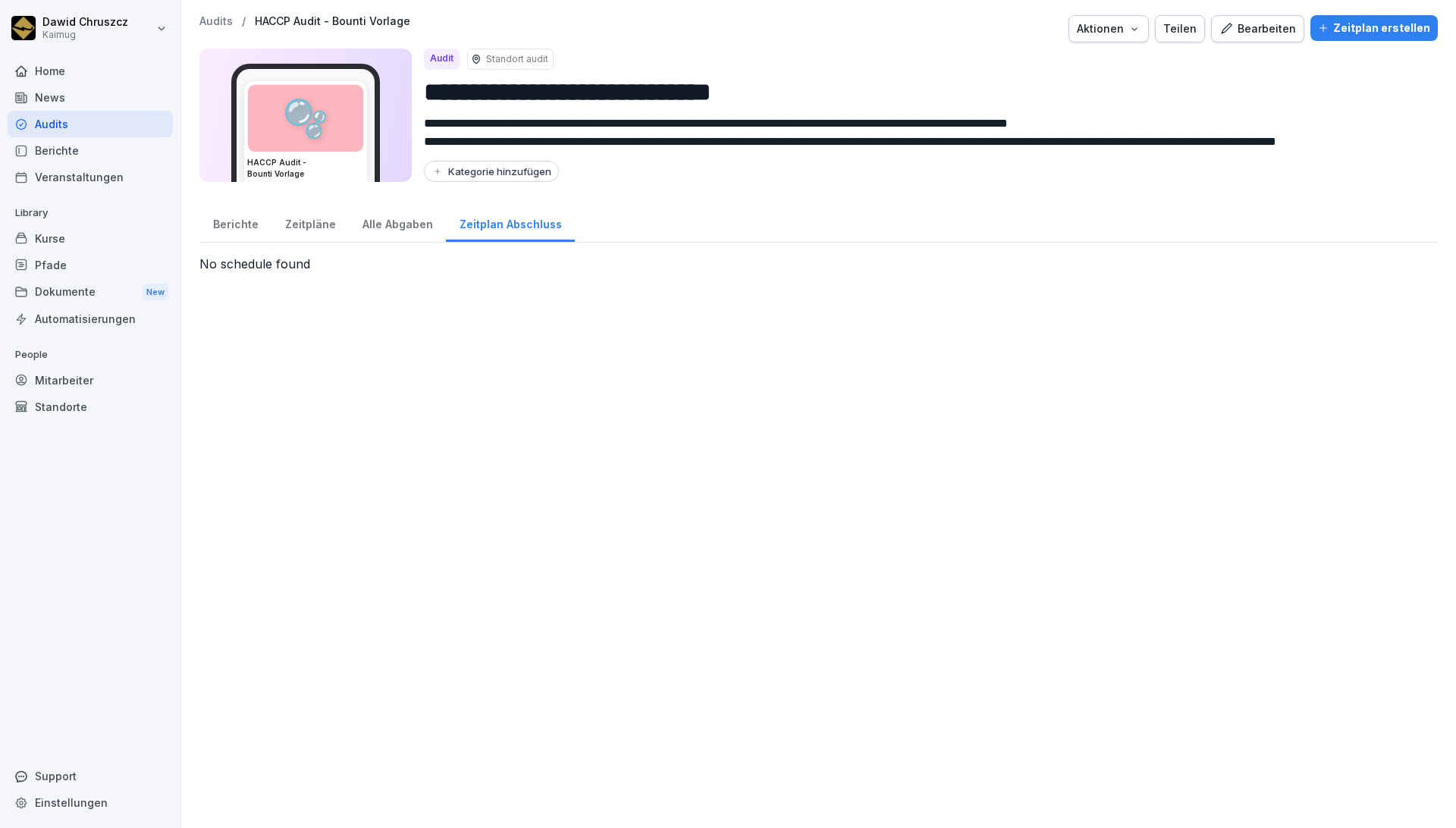
click at [241, 231] on div "Berichte" at bounding box center [235, 222] width 72 height 39
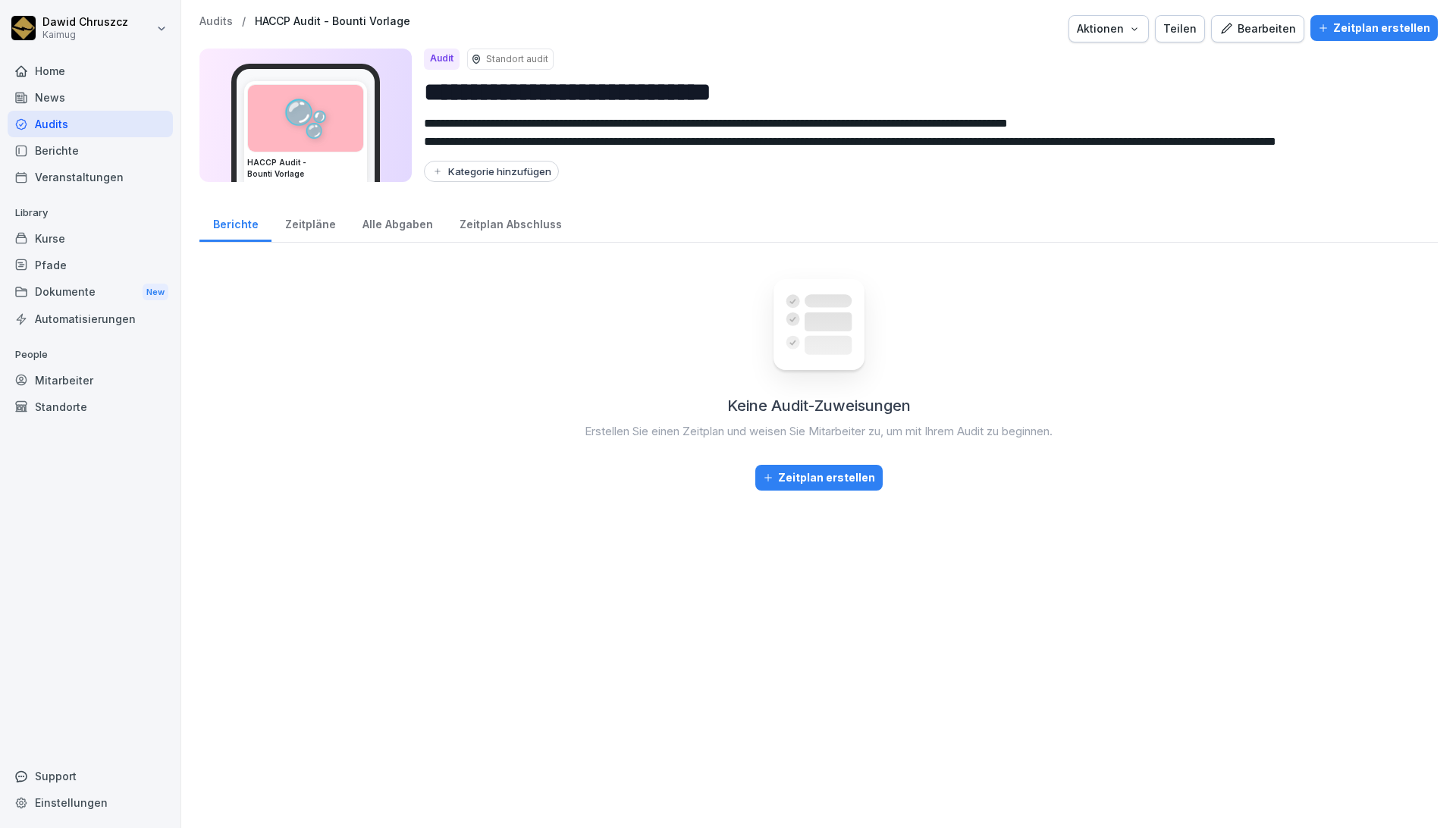
click at [46, 127] on div "Audits" at bounding box center [90, 124] width 165 height 27
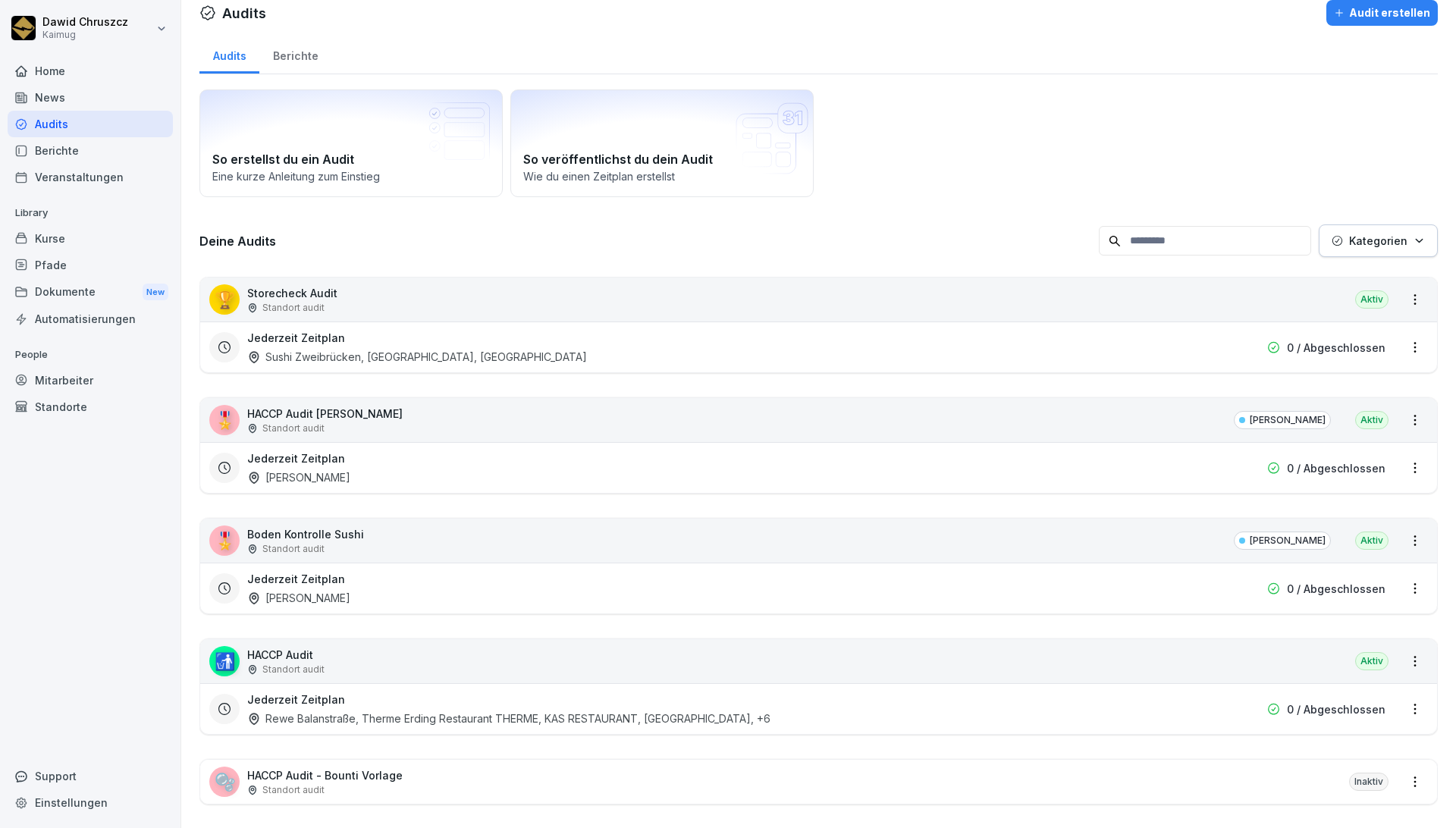
scroll to position [39, 0]
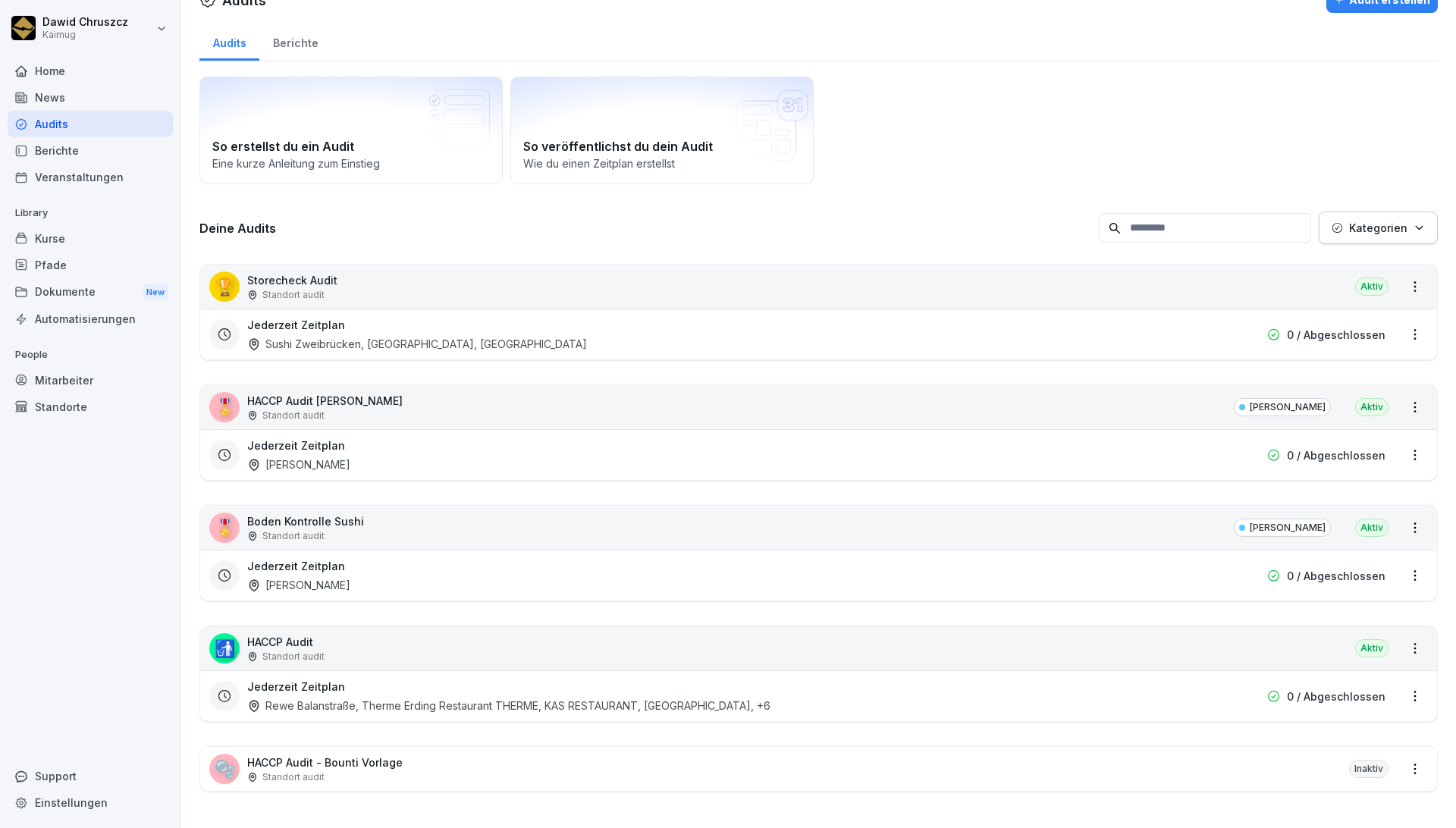
click at [827, 108] on div "So erstellst du ein Audit Eine kurze Anleitung zum Einstieg So veröffentlichst …" at bounding box center [819, 131] width 1238 height 108
click at [380, 409] on div "Standort audit" at bounding box center [325, 416] width 156 height 14
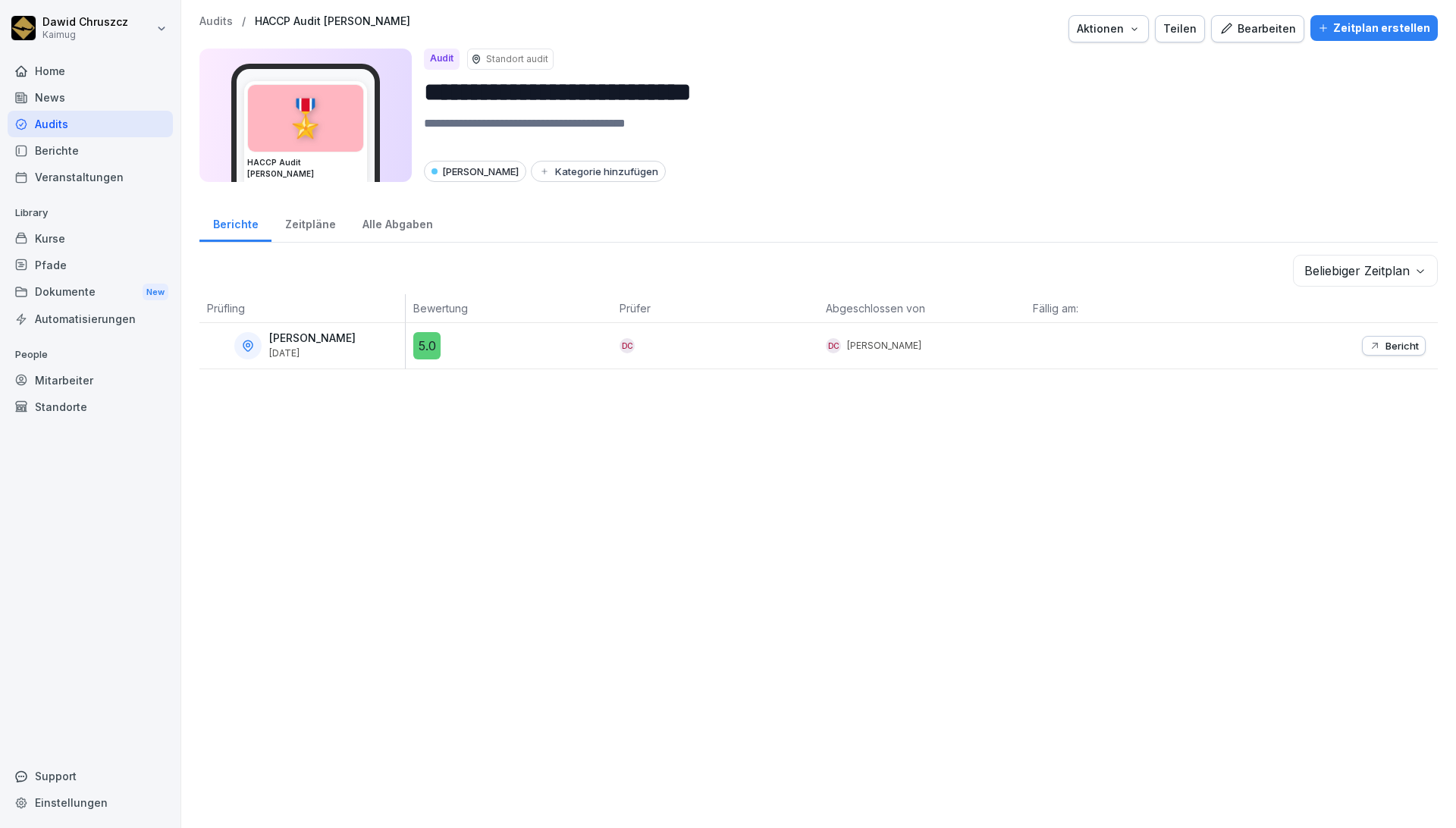
click at [827, 33] on div "Bearbeiten" at bounding box center [1257, 29] width 77 height 16
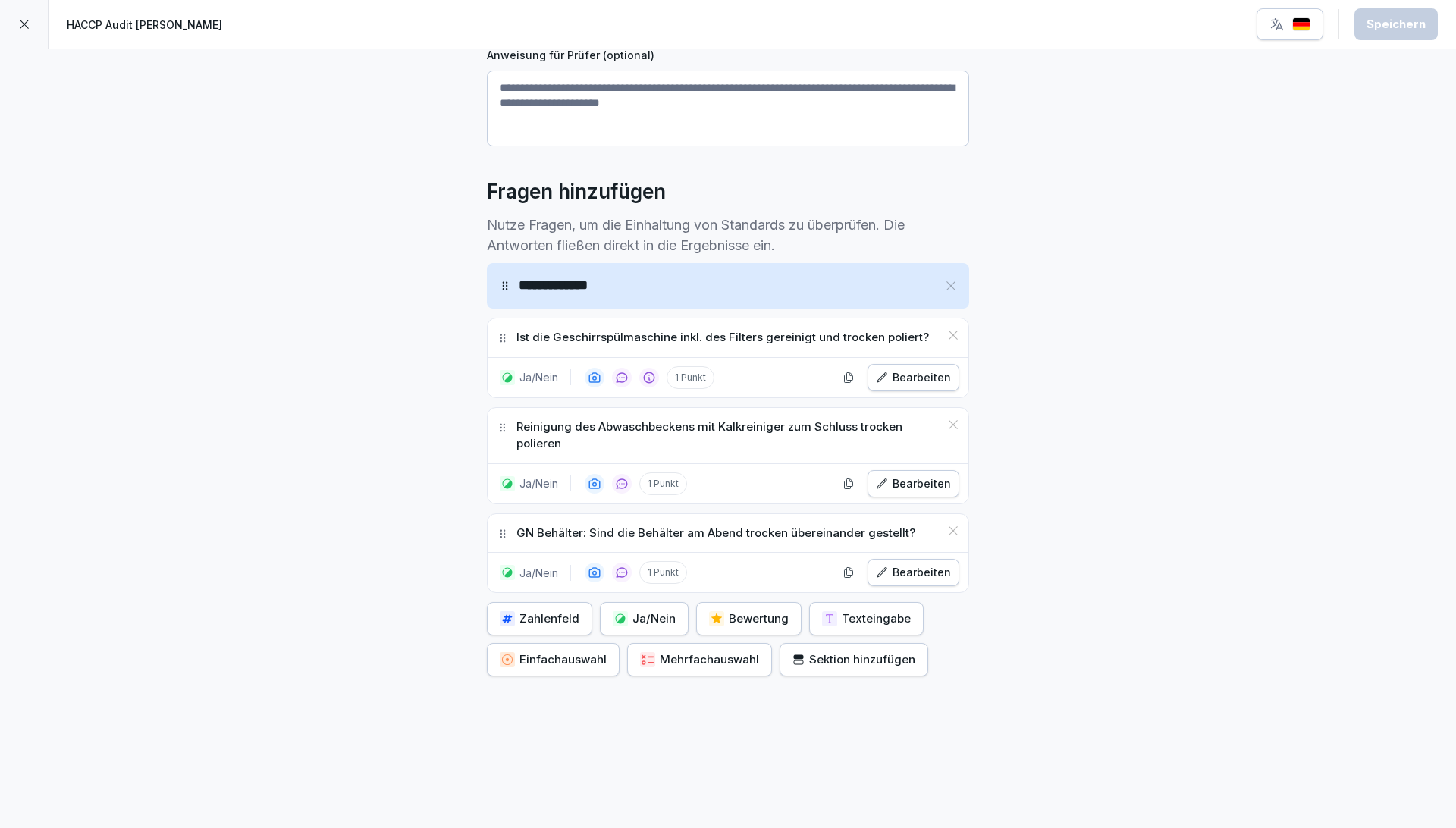
scroll to position [307, 0]
click at [645, 604] on div "**********" at bounding box center [728, 290] width 1456 height 1074
click at [827, 604] on div "Texteingabe" at bounding box center [866, 618] width 89 height 16
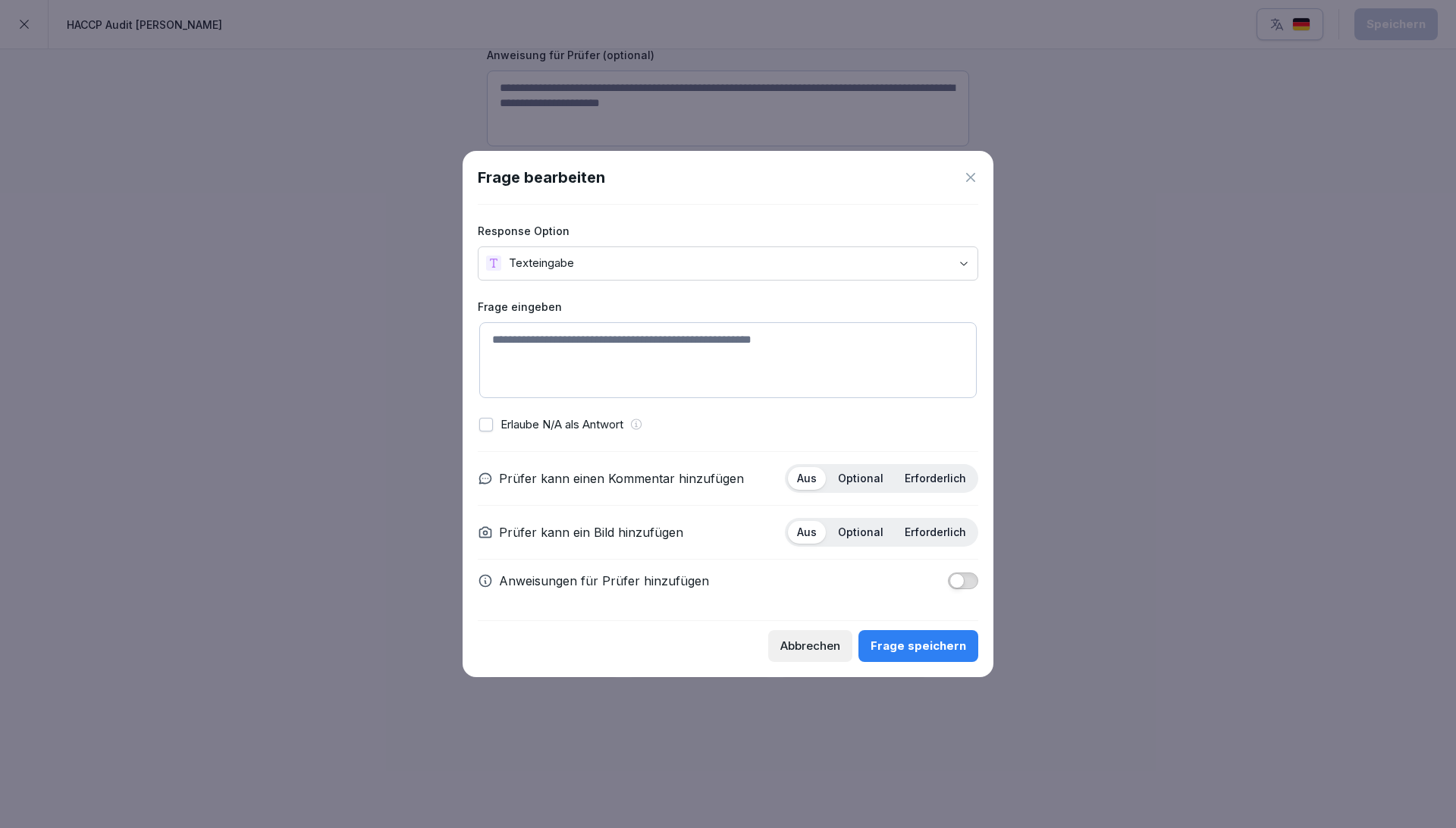
click at [809, 604] on div "Abbrechen" at bounding box center [809, 645] width 60 height 16
